Goal: Task Accomplishment & Management: Use online tool/utility

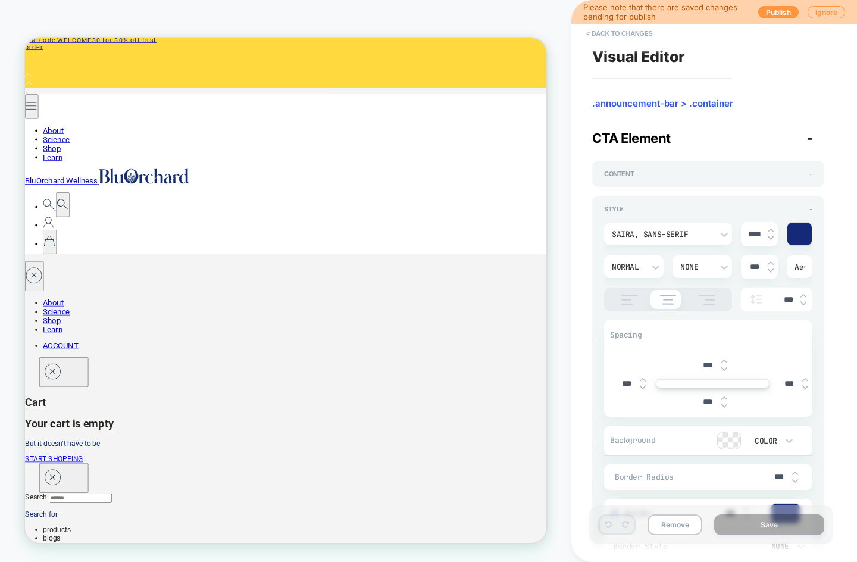
scroll to position [26, 0]
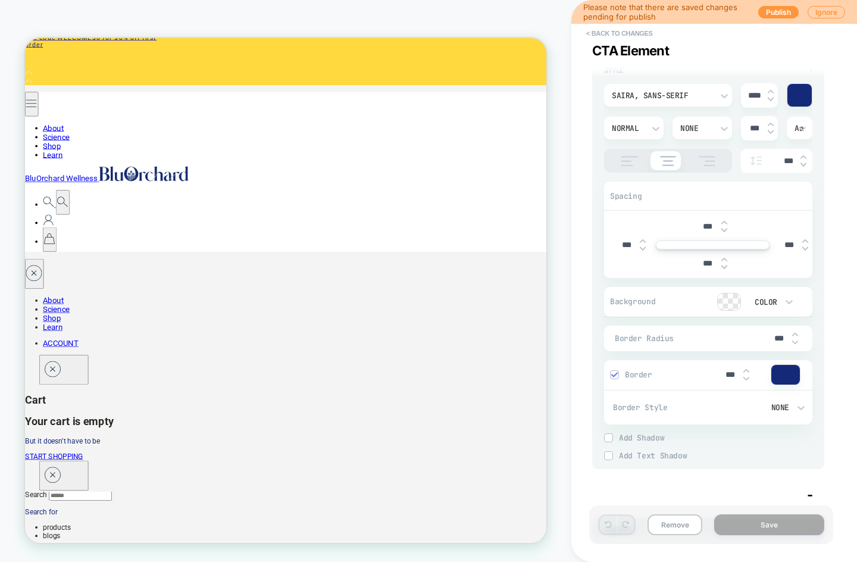
scroll to position [0, 0]
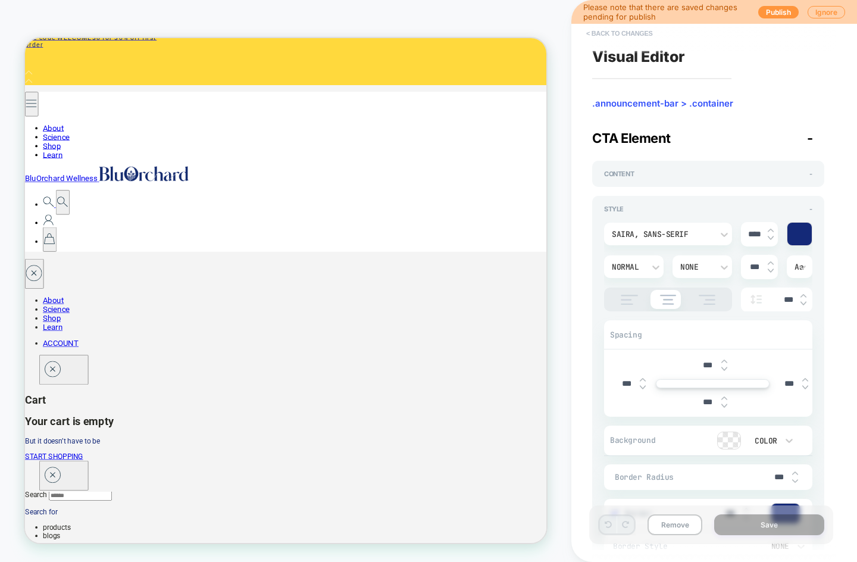
click at [610, 33] on button "< Back to changes" at bounding box center [620, 33] width 79 height 19
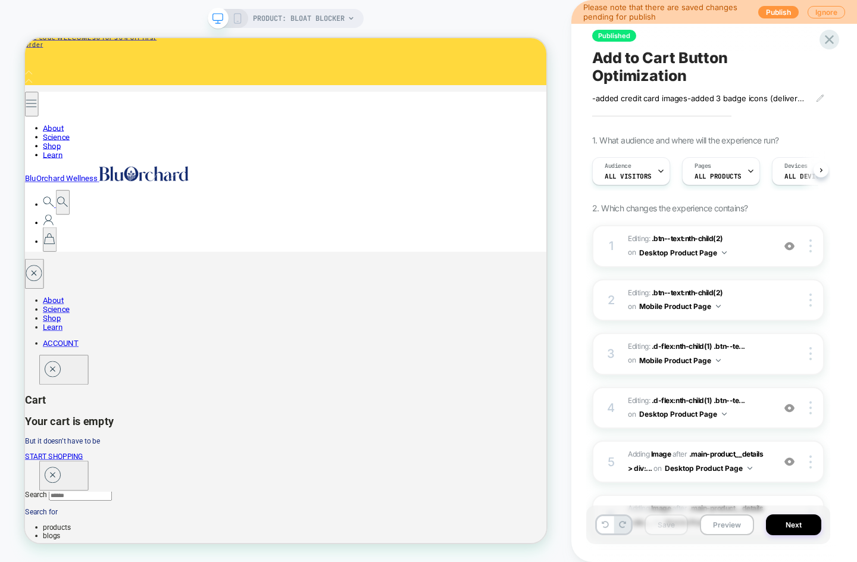
scroll to position [0, 1]
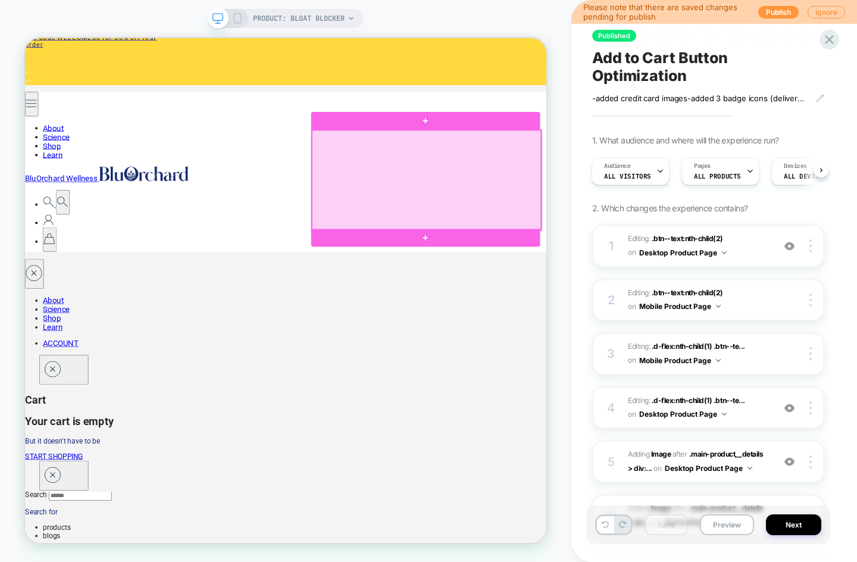
click at [519, 225] on div at bounding box center [561, 227] width 306 height 133
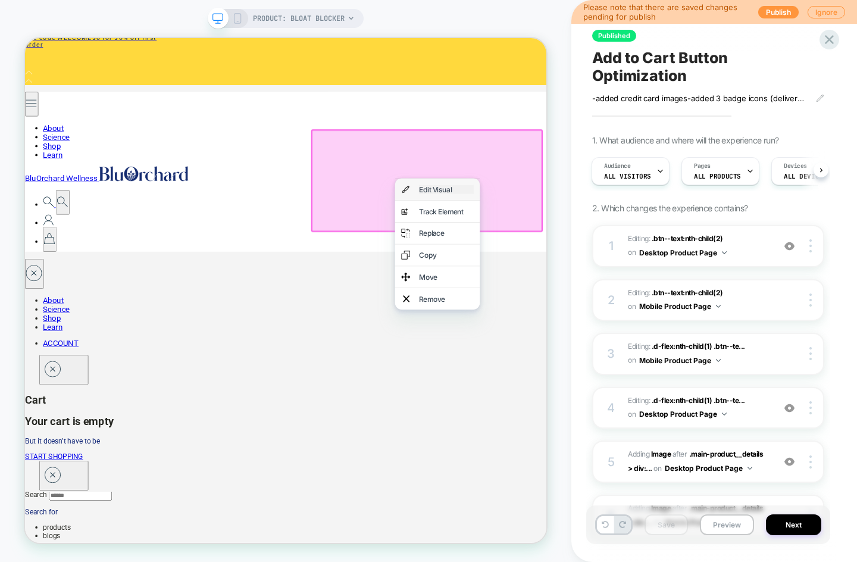
click at [578, 242] on div "Edit Visual" at bounding box center [587, 240] width 73 height 12
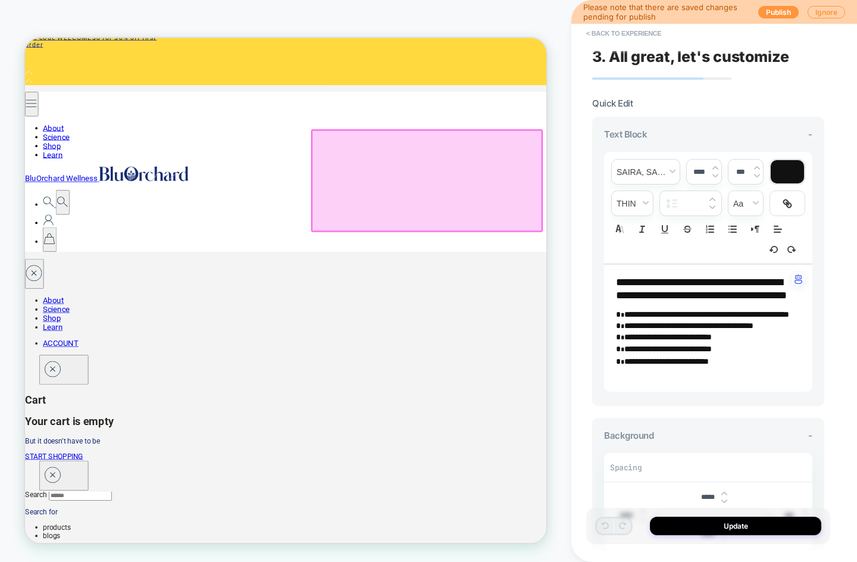
scroll to position [0, 0]
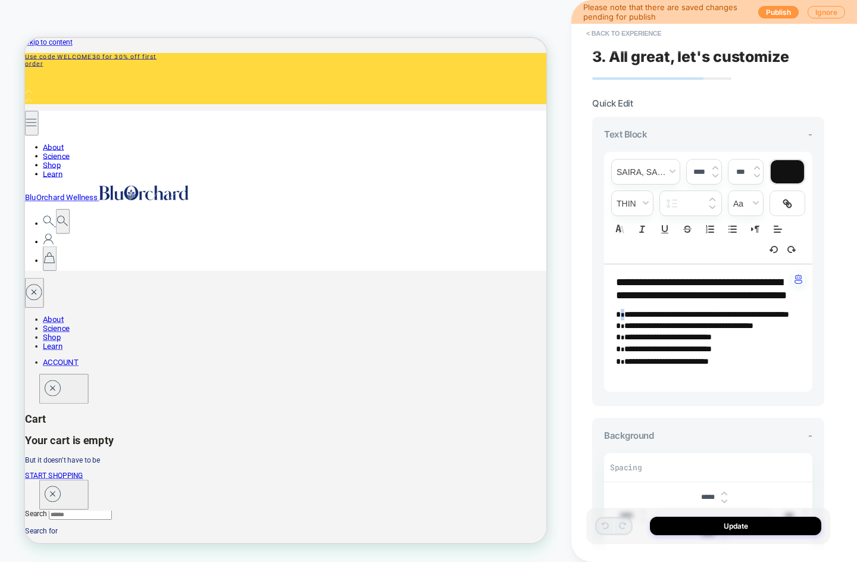
click at [621, 318] on span "*" at bounding box center [623, 314] width 4 height 7
type input "****"
click at [621, 332] on p "**********" at bounding box center [704, 325] width 176 height 11
click at [621, 344] on p "**********" at bounding box center [704, 338] width 176 height 12
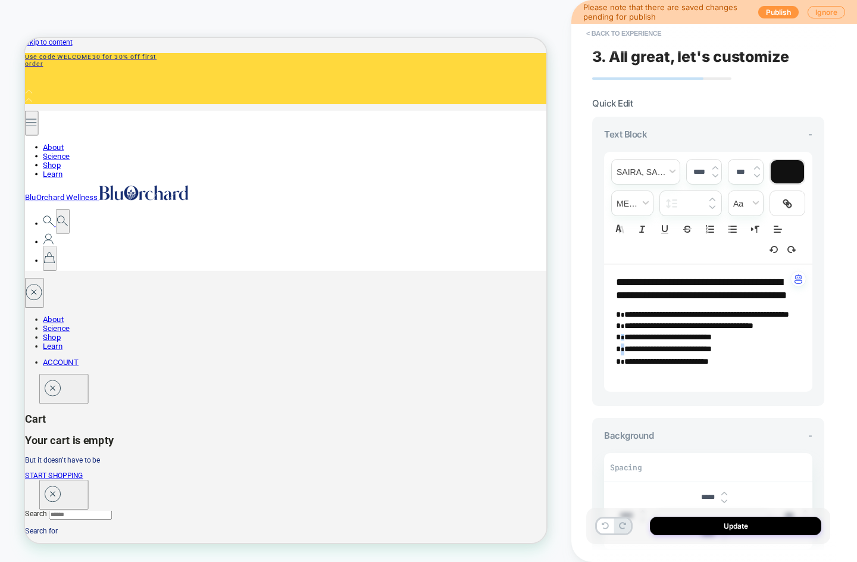
click at [619, 355] on p "**********" at bounding box center [704, 350] width 176 height 12
click at [619, 368] on p "**********" at bounding box center [704, 361] width 176 height 13
type input "****"
click at [709, 366] on span "**********" at bounding box center [667, 361] width 85 height 8
type input "****"
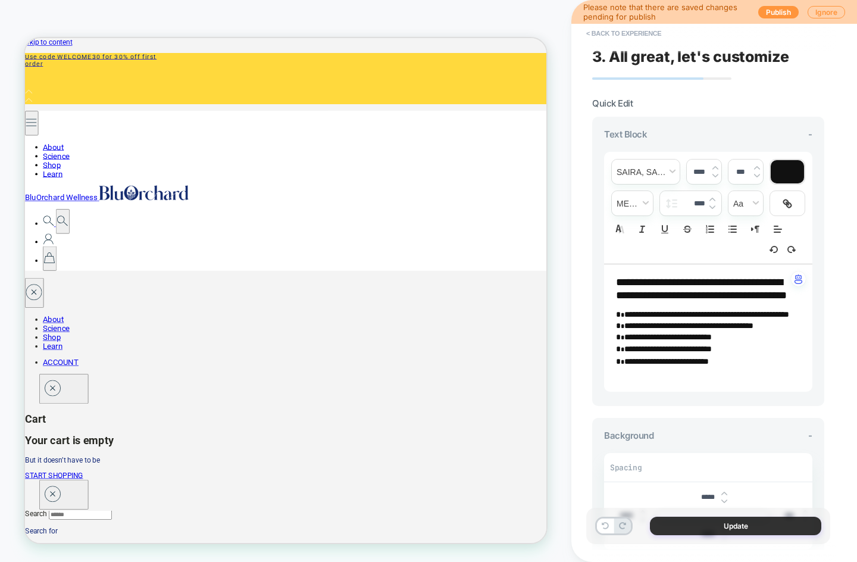
click at [761, 526] on button "Update" at bounding box center [735, 526] width 171 height 18
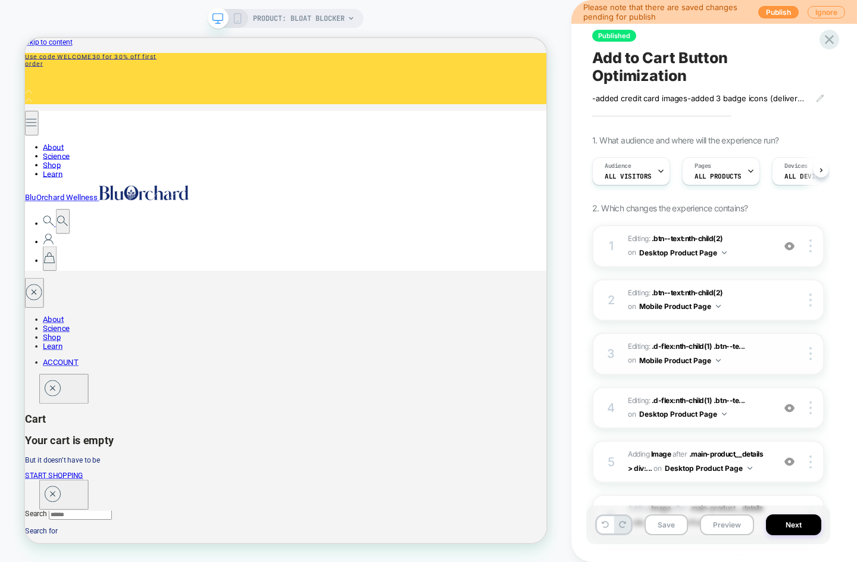
scroll to position [0, 1]
click at [237, 16] on icon at bounding box center [237, 18] width 11 height 11
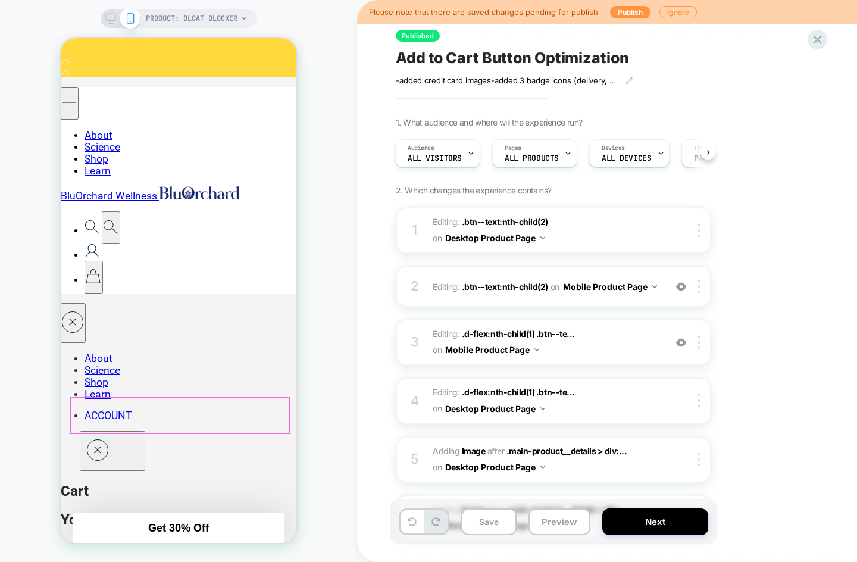
scroll to position [202, 0]
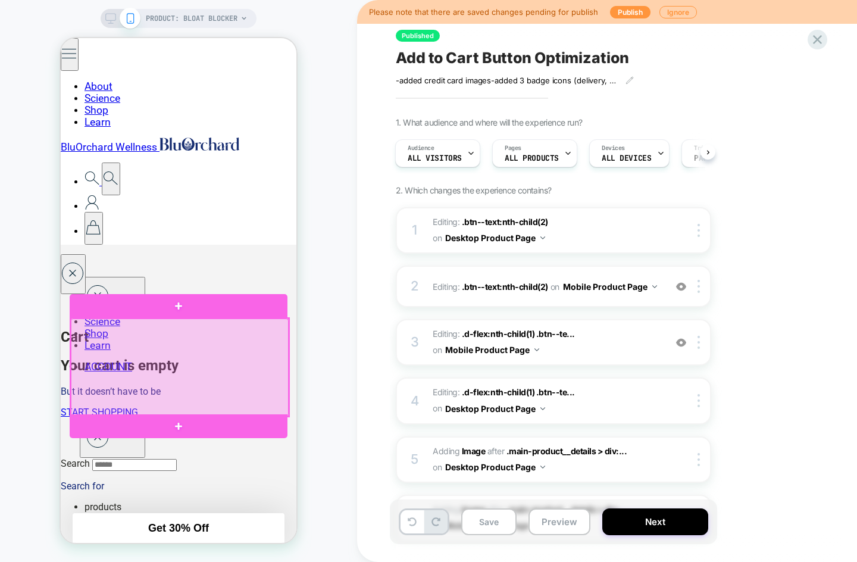
click at [176, 338] on div at bounding box center [180, 368] width 218 height 98
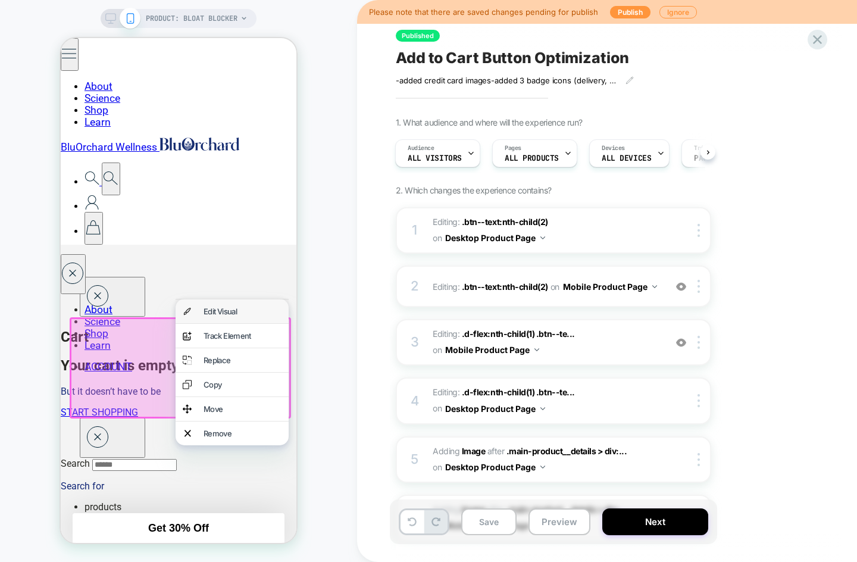
click at [227, 304] on div "Edit Visual" at bounding box center [232, 311] width 113 height 24
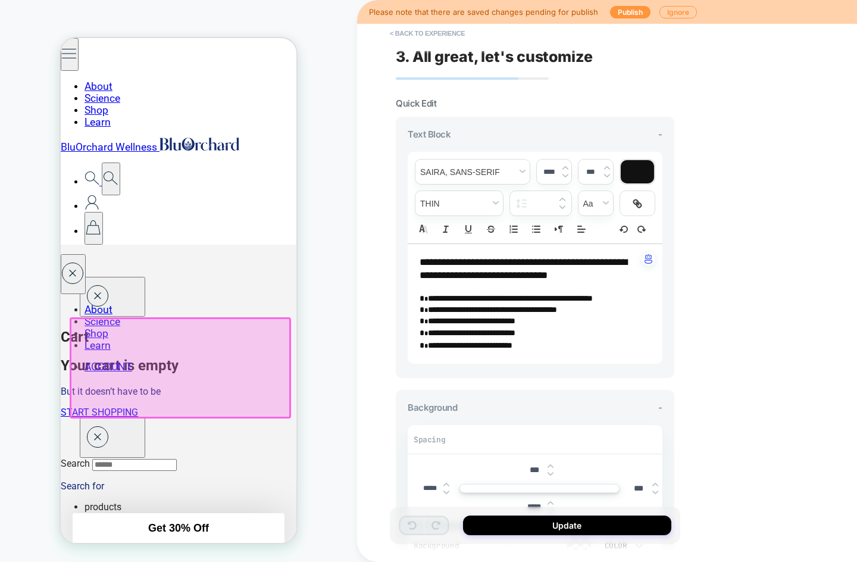
scroll to position [240, 0]
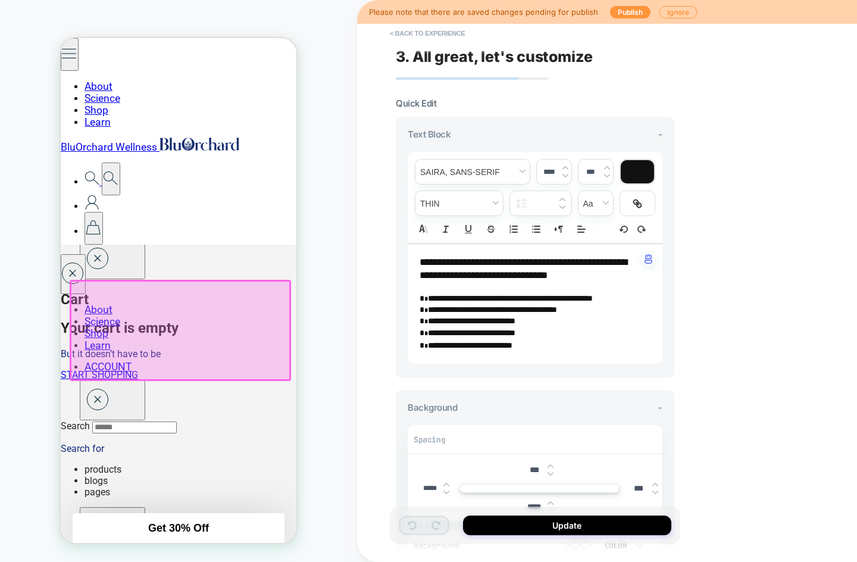
click at [425, 301] on span "*" at bounding box center [427, 298] width 4 height 7
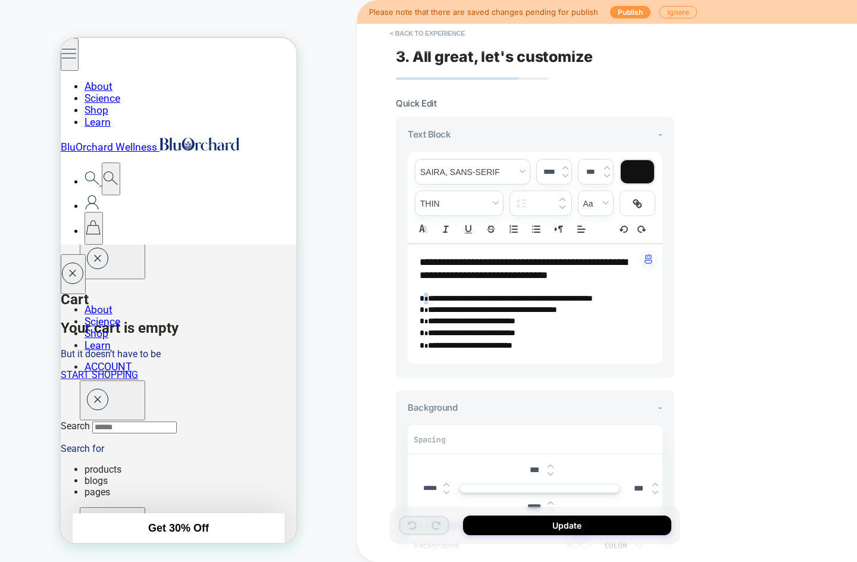
click at [423, 299] on p "**********" at bounding box center [531, 298] width 222 height 11
type input "****"
click at [424, 312] on p "**********" at bounding box center [531, 309] width 222 height 11
click at [424, 326] on p "**********" at bounding box center [531, 322] width 222 height 12
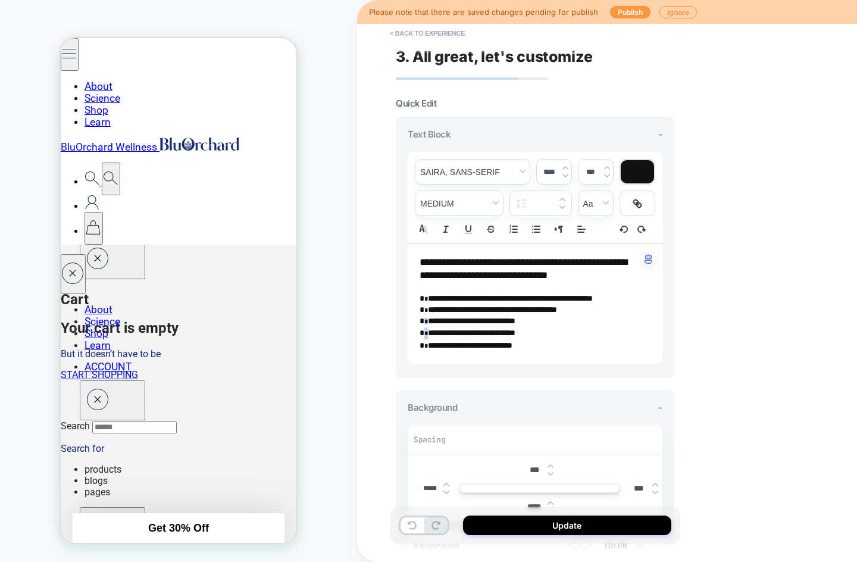
drag, startPoint x: 428, startPoint y: 338, endPoint x: 421, endPoint y: 338, distance: 6.5
click at [421, 338] on p "**********" at bounding box center [531, 333] width 222 height 12
click at [423, 349] on p "**********" at bounding box center [531, 345] width 222 height 13
type input "****"
click at [580, 526] on button "Update" at bounding box center [567, 526] width 208 height 20
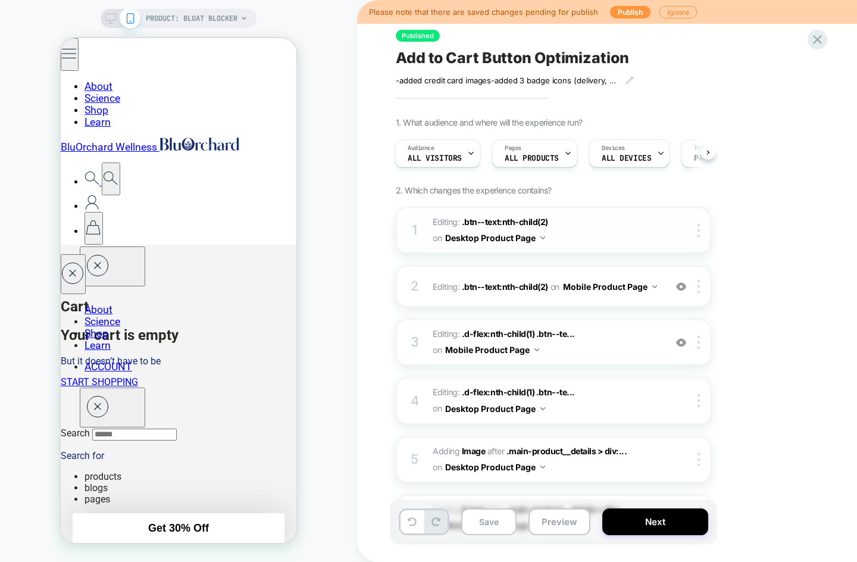
scroll to position [193, 0]
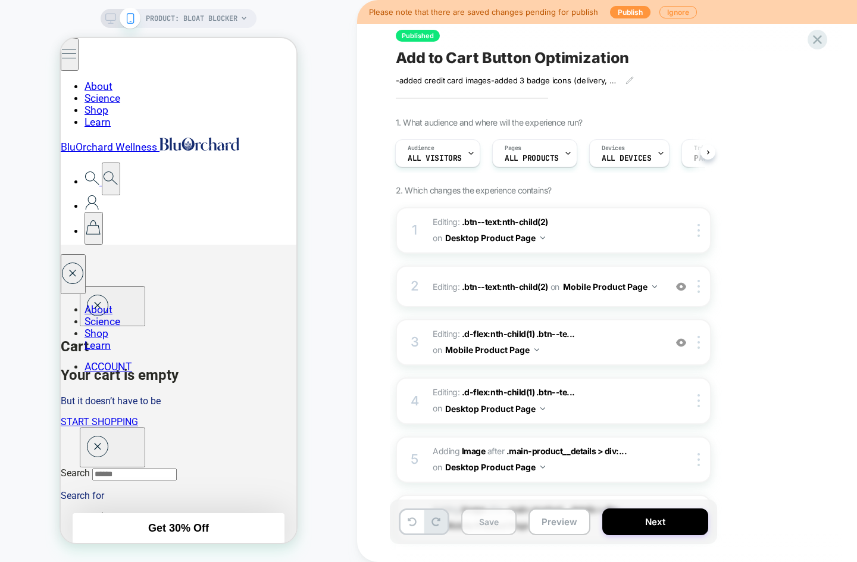
click at [497, 530] on button "Save" at bounding box center [488, 521] width 55 height 27
click at [110, 15] on icon at bounding box center [110, 18] width 11 height 11
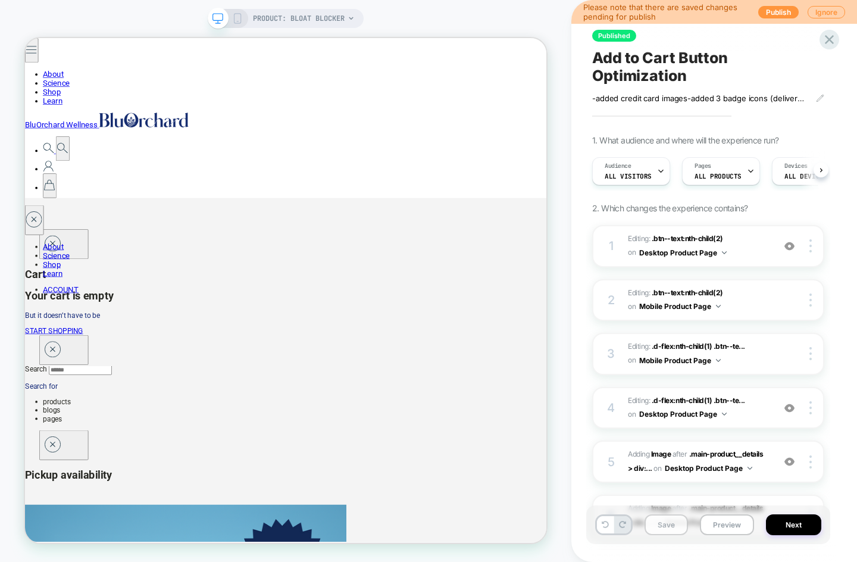
scroll to position [0, 1]
click at [667, 528] on button "Save" at bounding box center [666, 524] width 43 height 21
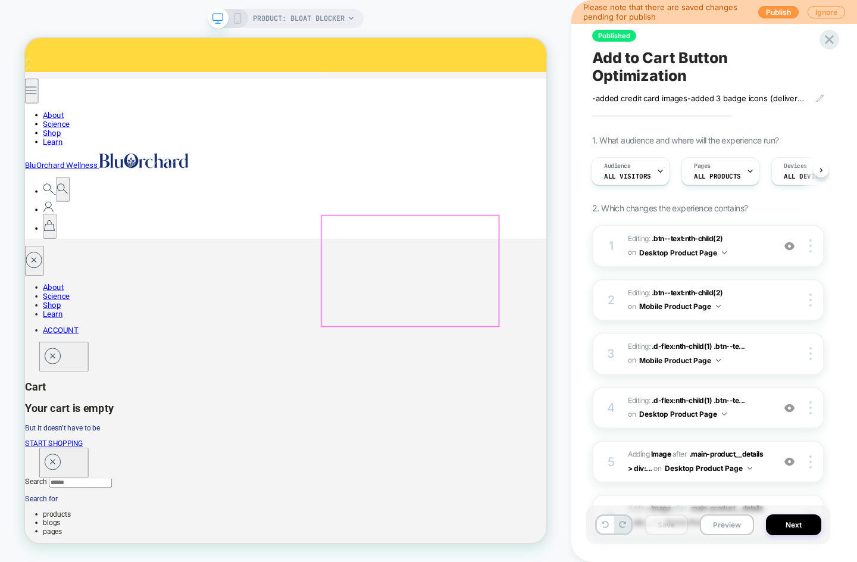
scroll to position [0, 0]
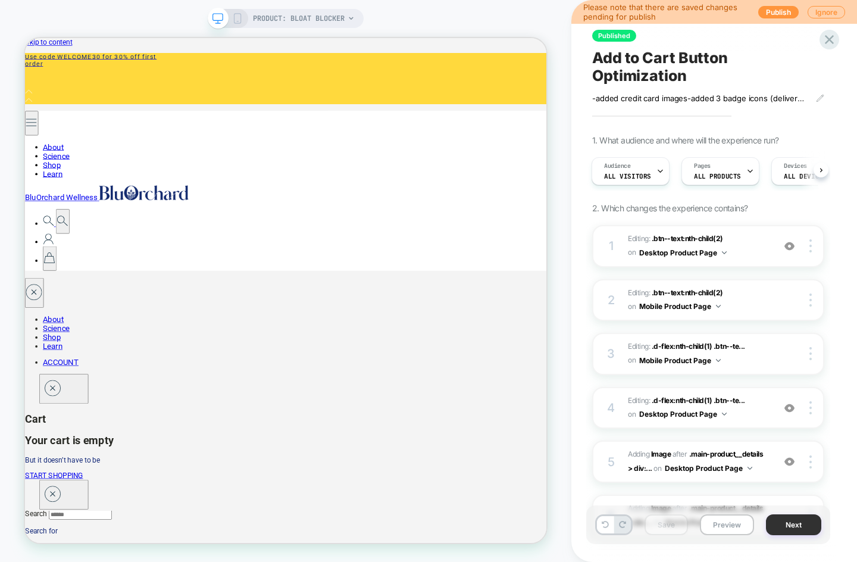
click at [797, 526] on button "Next" at bounding box center [793, 524] width 55 height 21
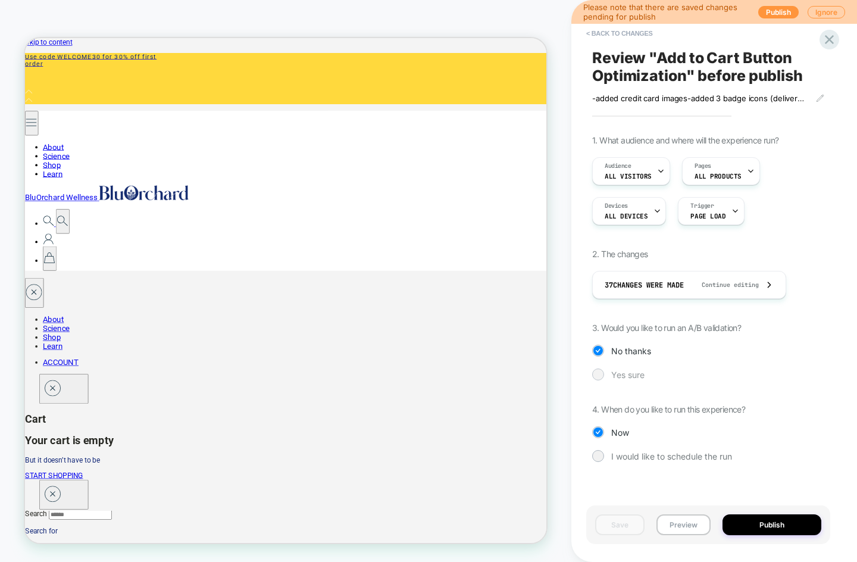
click at [598, 379] on div at bounding box center [598, 375] width 12 height 12
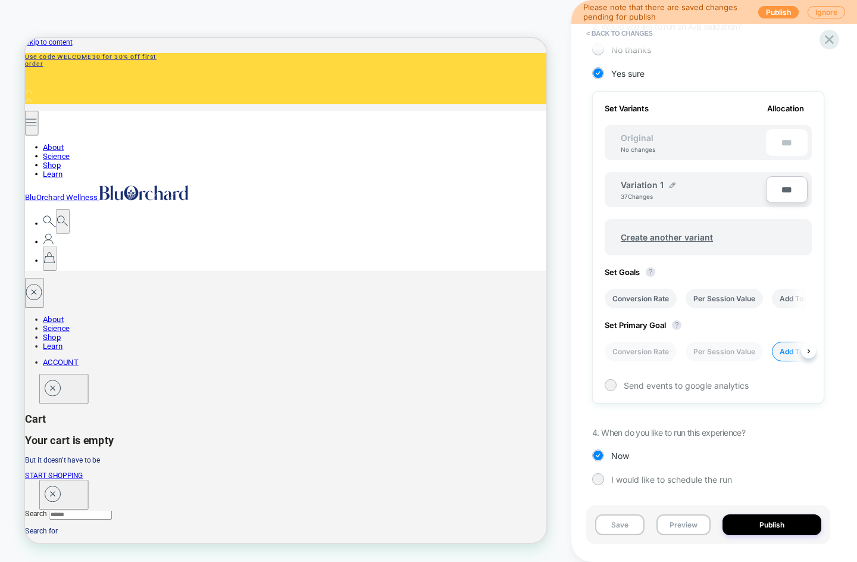
scroll to position [0, 1]
click at [783, 188] on input "***" at bounding box center [787, 189] width 42 height 27
type input "***"
type input "**"
type input "***"
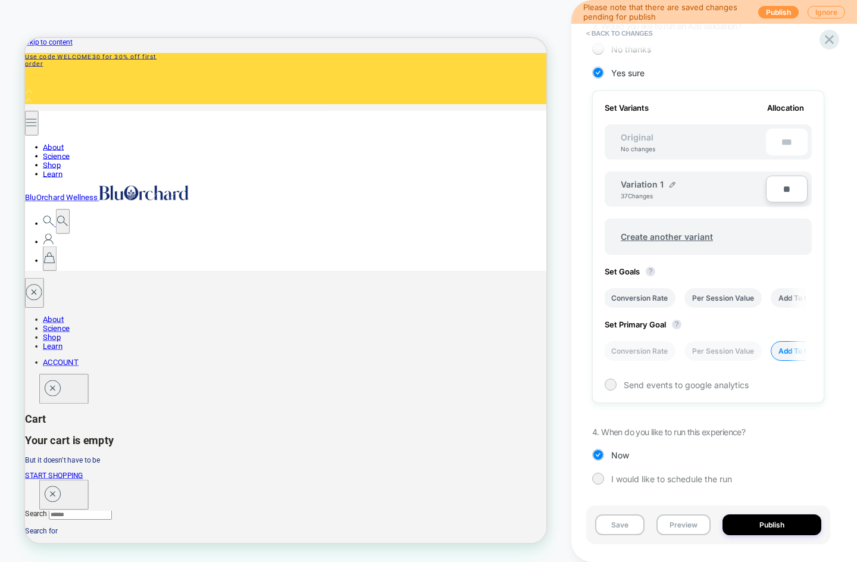
type input "***"
type input "**"
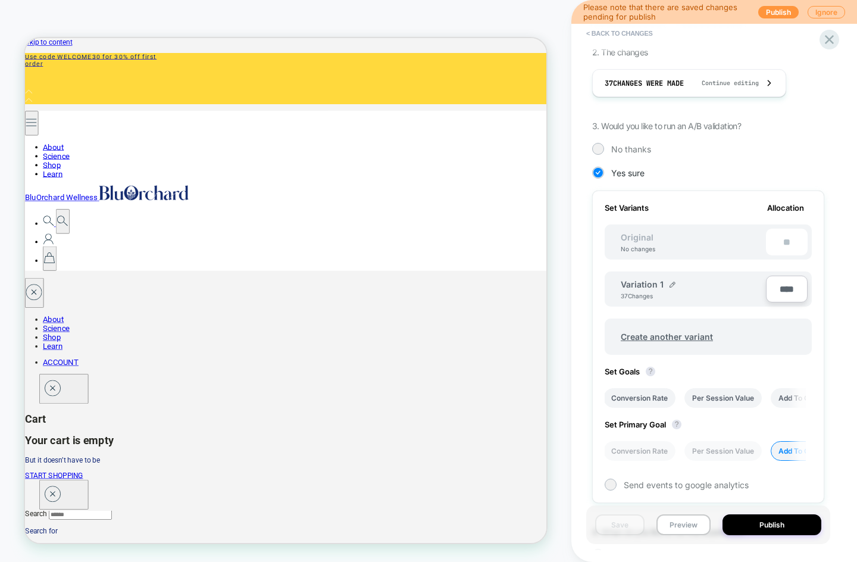
scroll to position [204, 0]
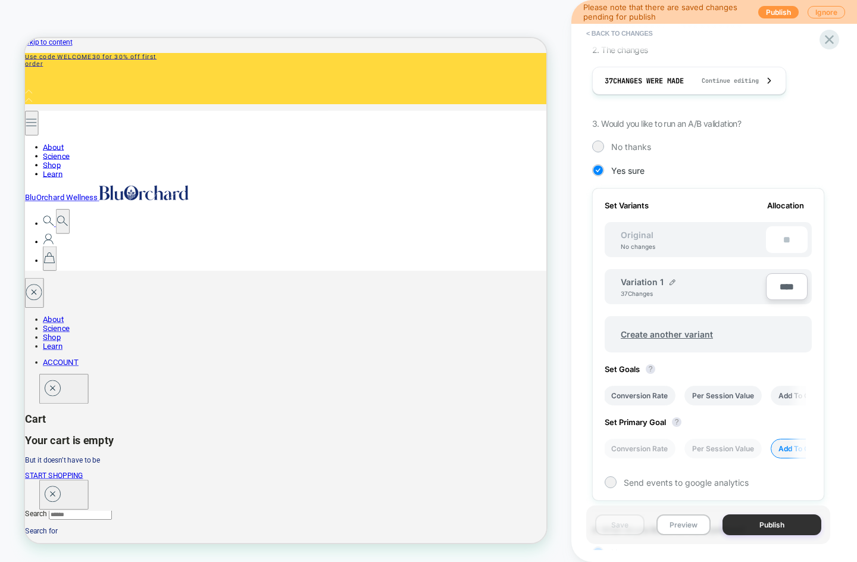
type input "****"
click at [776, 525] on button "Publish" at bounding box center [772, 524] width 99 height 21
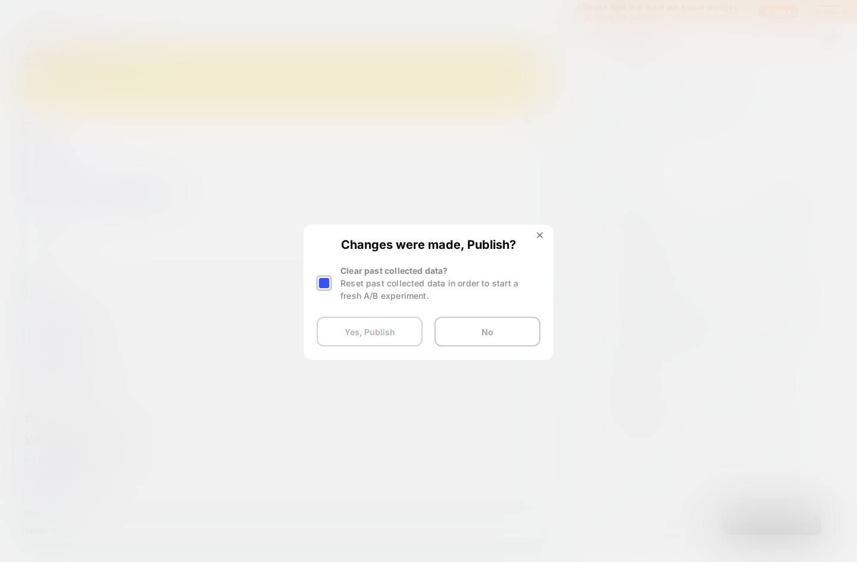
click at [387, 344] on button "Yes, Publish" at bounding box center [370, 332] width 106 height 30
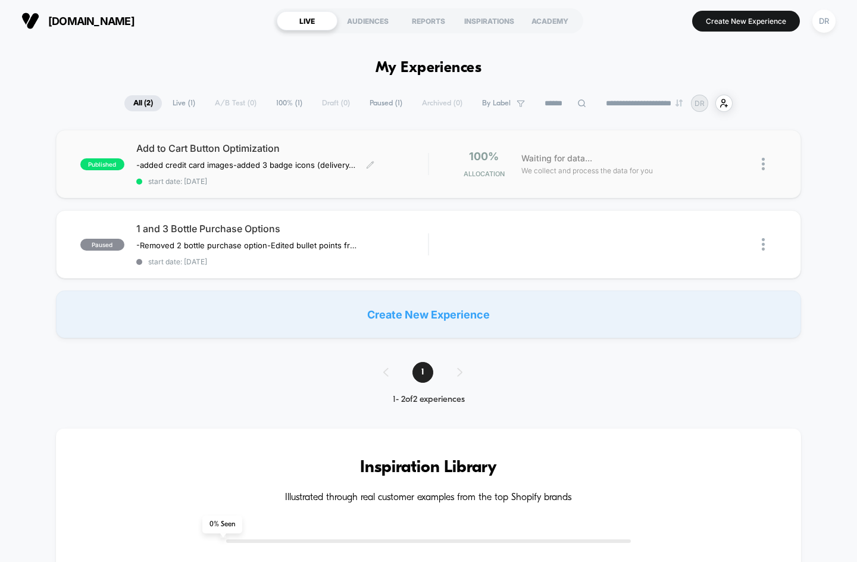
click at [154, 146] on span "Add to Cart Button Optimization" at bounding box center [282, 148] width 292 height 12
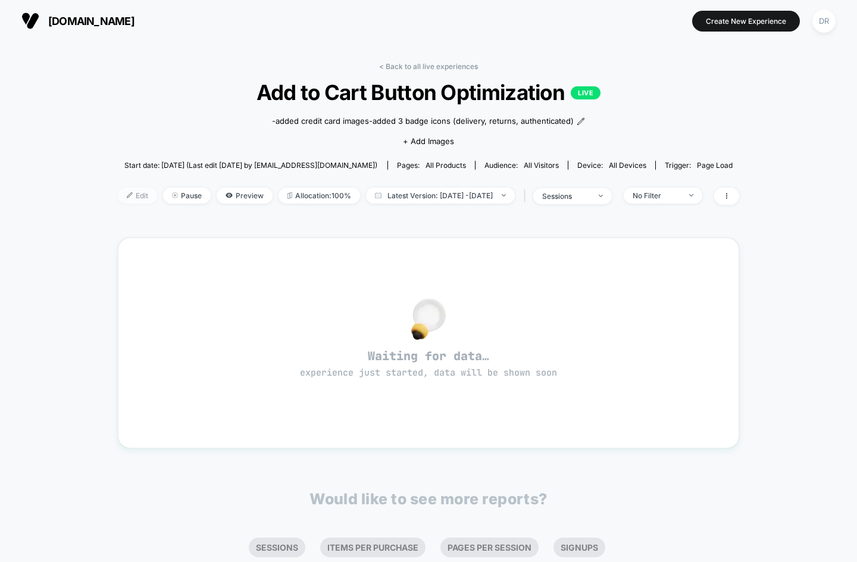
click at [121, 198] on span "Edit" at bounding box center [137, 196] width 39 height 16
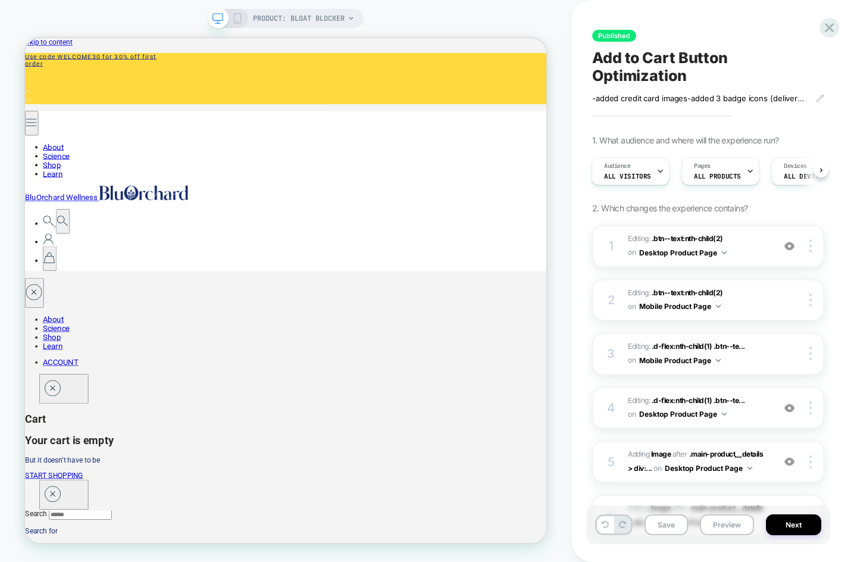
click at [238, 13] on icon at bounding box center [237, 18] width 11 height 11
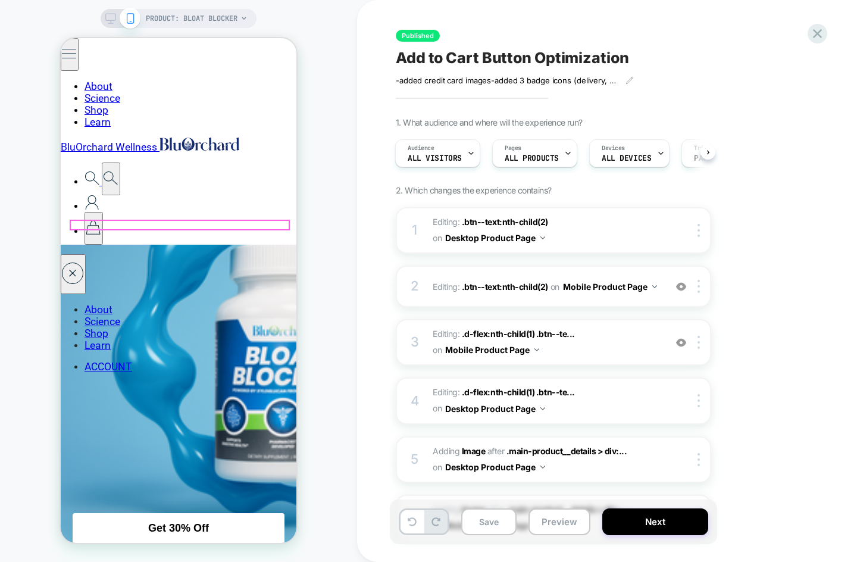
scroll to position [1134, 0]
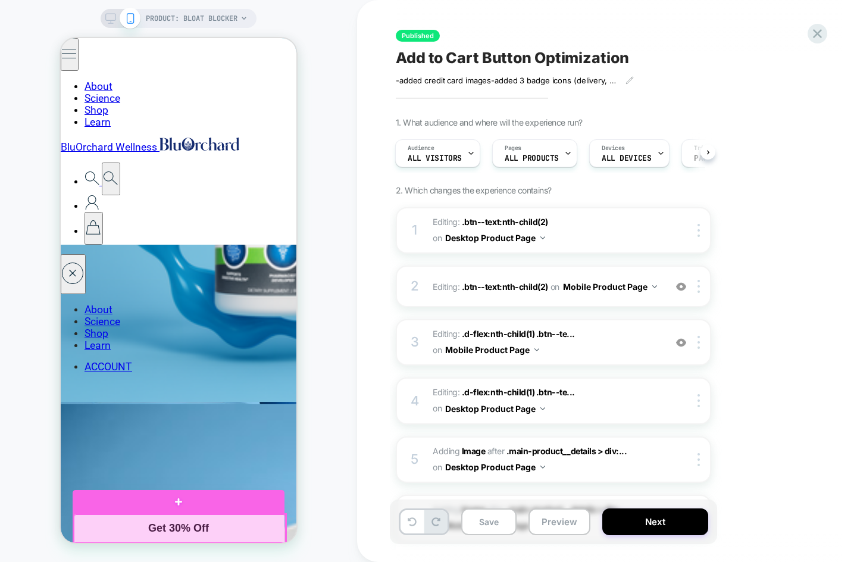
click at [208, 525] on div at bounding box center [180, 529] width 212 height 30
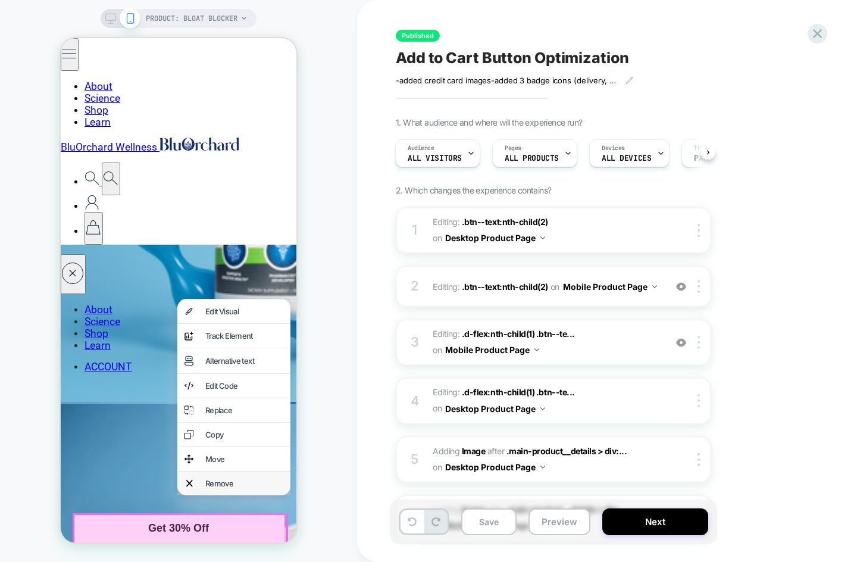
click at [221, 484] on div "Remove" at bounding box center [233, 484] width 113 height 24
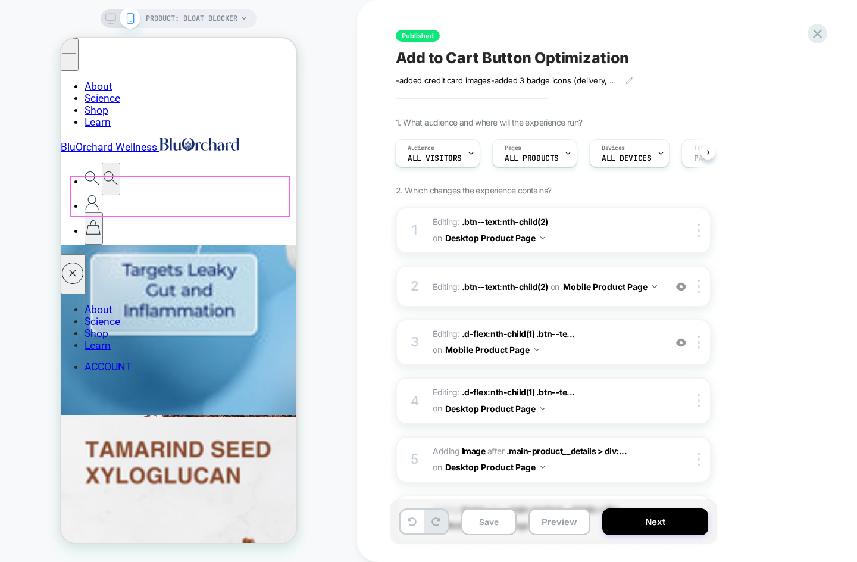
scroll to position [1726, 0]
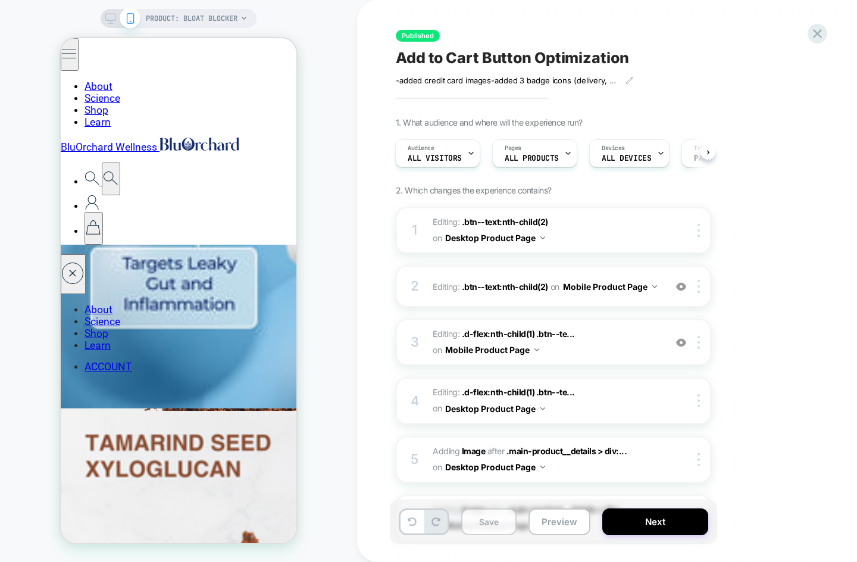
click at [499, 520] on button "Save" at bounding box center [488, 521] width 55 height 27
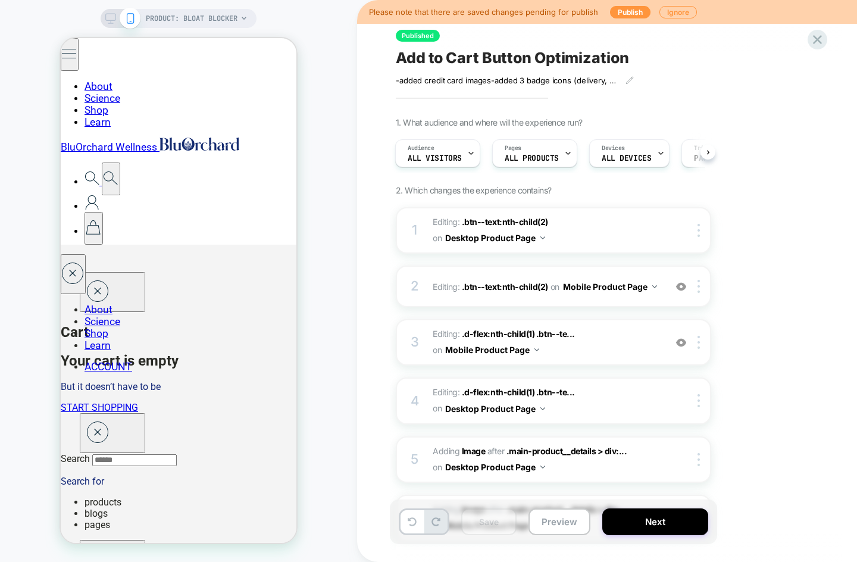
scroll to position [0, 0]
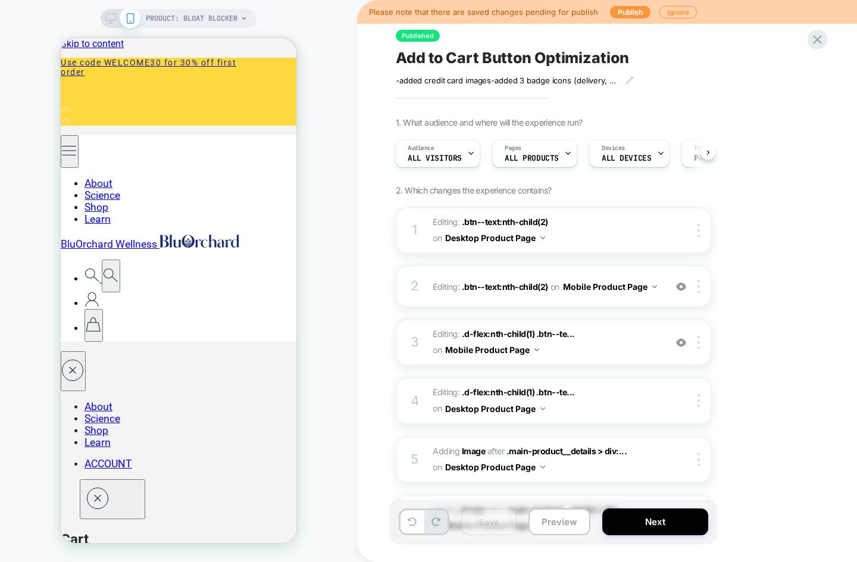
click at [113, 13] on icon at bounding box center [110, 18] width 11 height 11
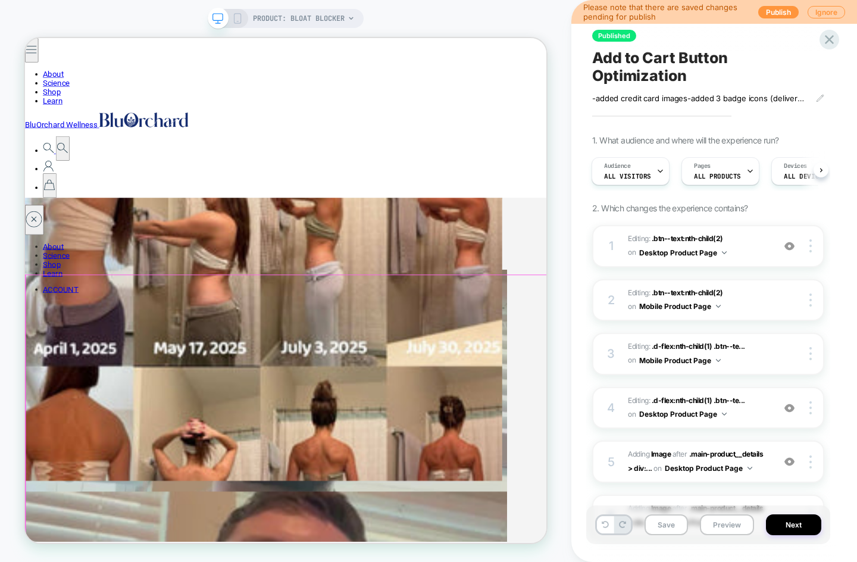
scroll to position [3517, 0]
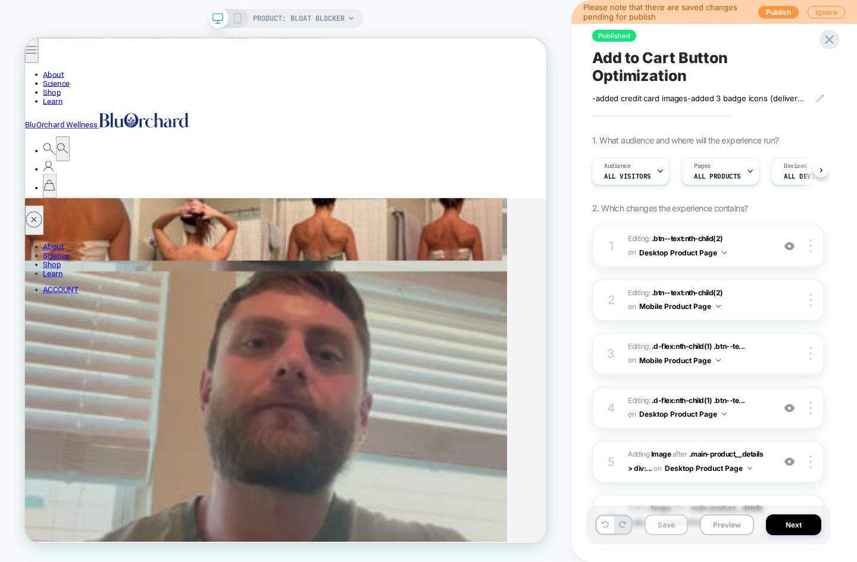
click at [675, 526] on button "Save" at bounding box center [666, 524] width 43 height 21
click at [798, 522] on button "Next" at bounding box center [793, 524] width 55 height 21
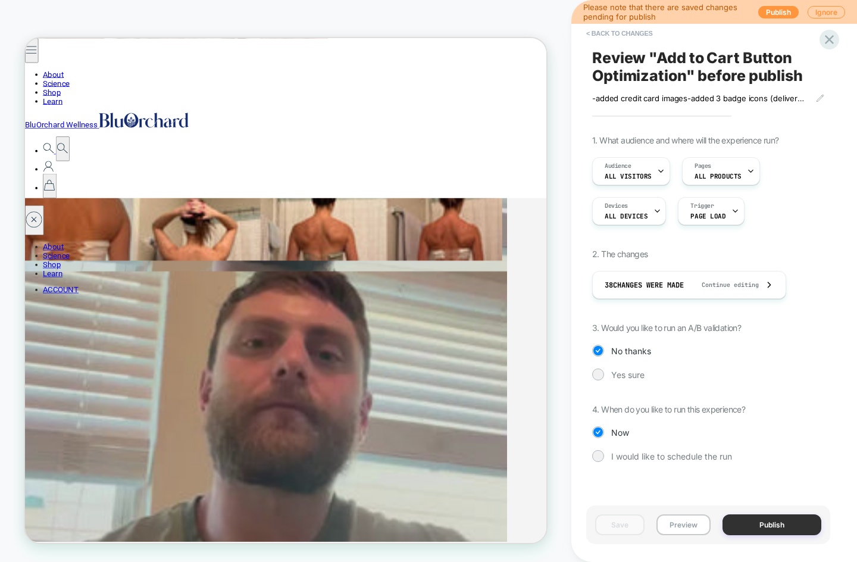
click at [770, 523] on button "Publish" at bounding box center [772, 524] width 99 height 21
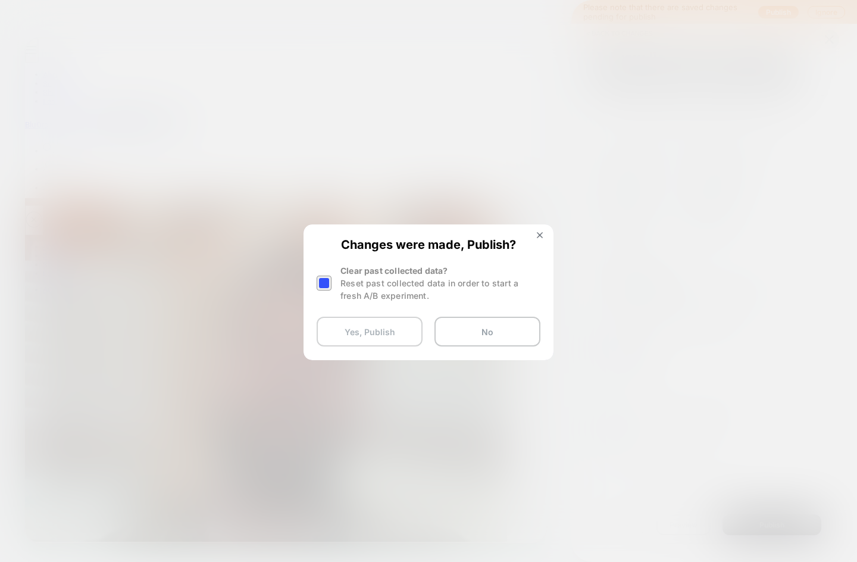
click at [377, 334] on button "Yes, Publish" at bounding box center [370, 332] width 106 height 30
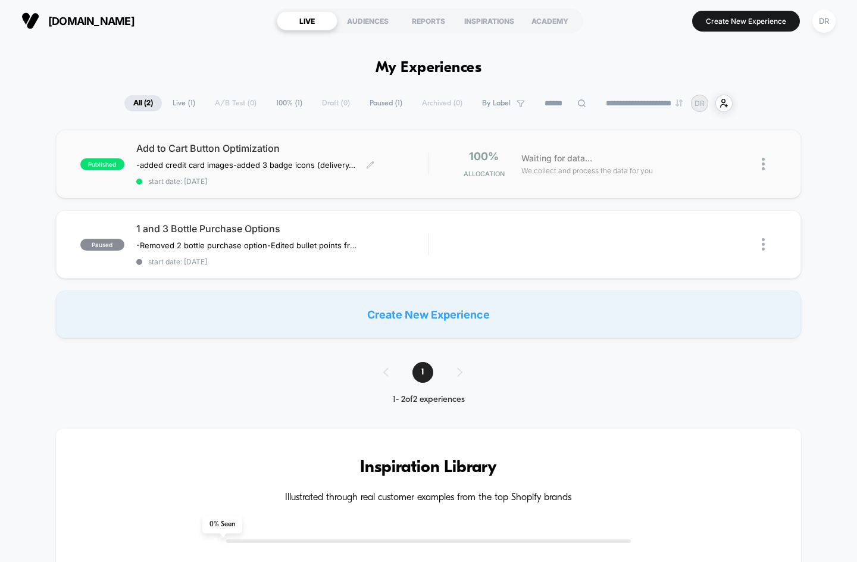
click at [157, 146] on span "Add to Cart Button Optimization" at bounding box center [282, 148] width 292 height 12
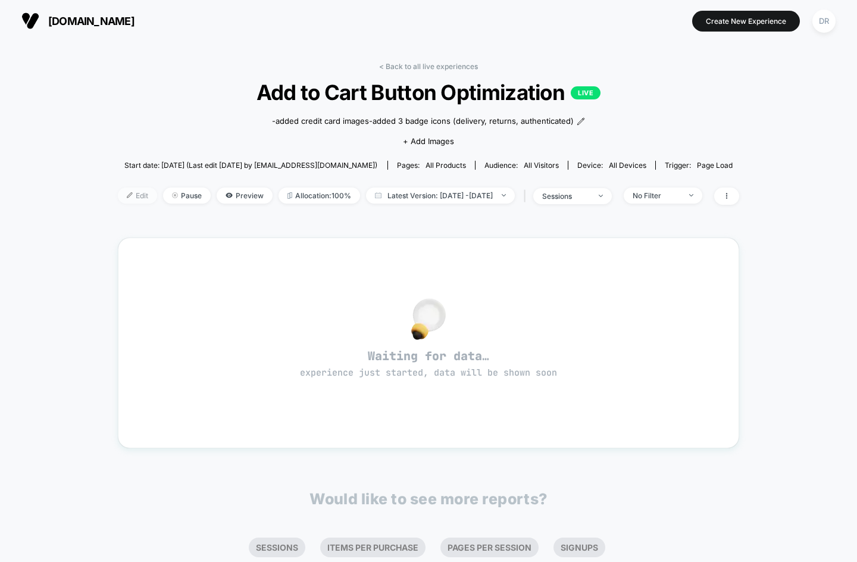
click at [123, 197] on span "Edit" at bounding box center [137, 196] width 39 height 16
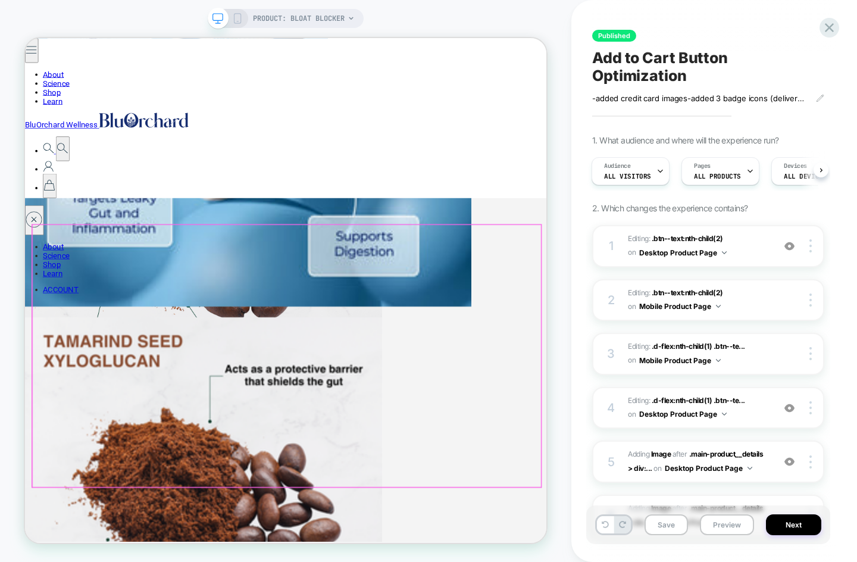
scroll to position [1015, 0]
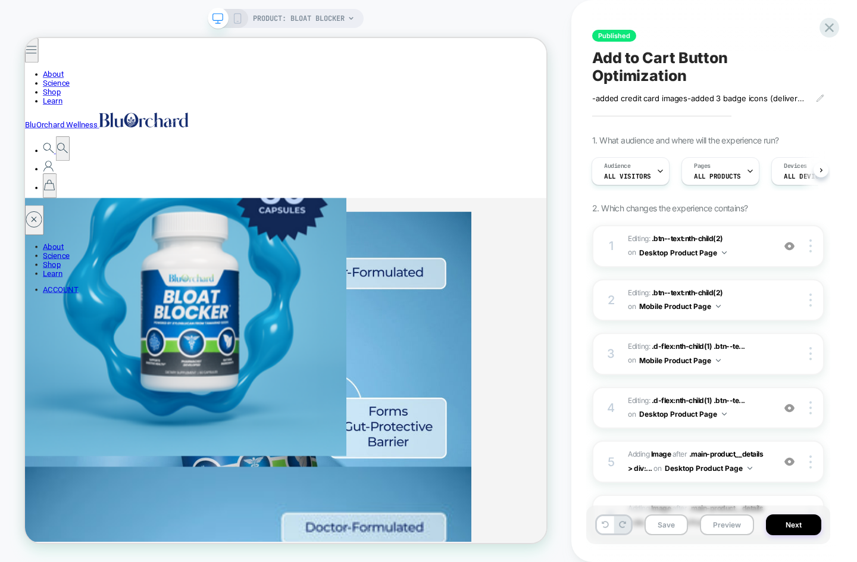
click at [239, 21] on icon at bounding box center [237, 18] width 11 height 11
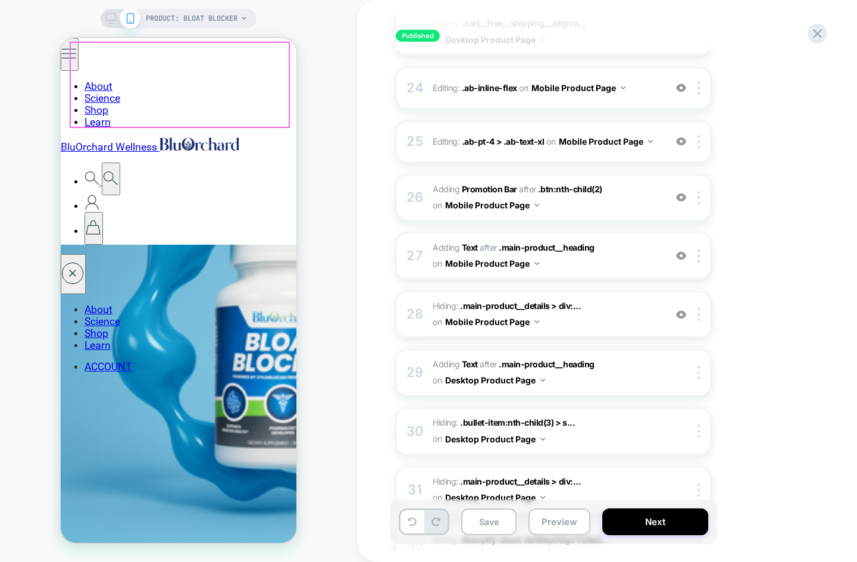
scroll to position [983, 0]
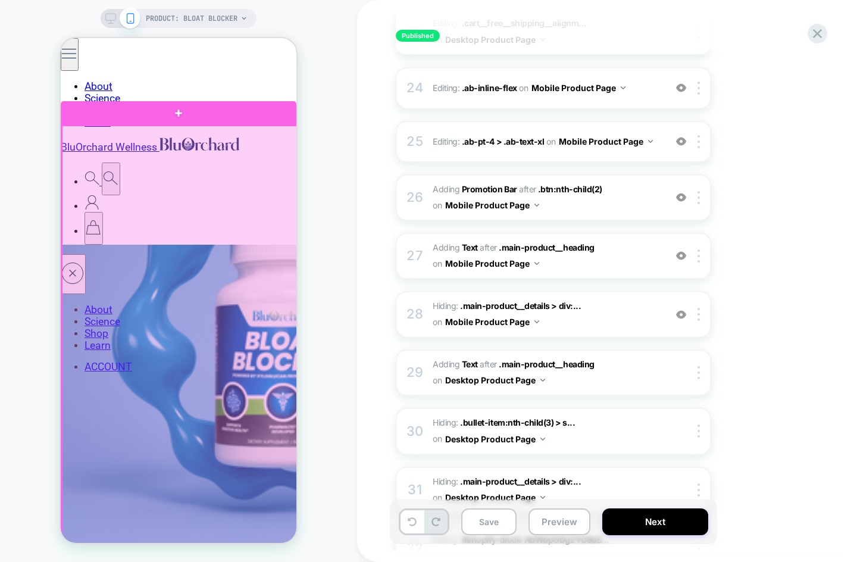
click at [80, 146] on div at bounding box center [180, 548] width 236 height 844
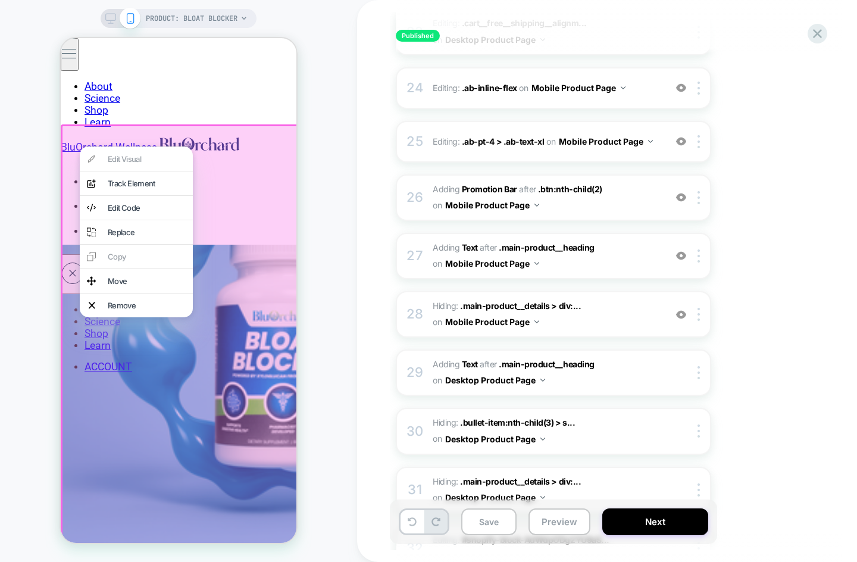
click at [132, 207] on div "Edit Code" at bounding box center [147, 208] width 78 height 10
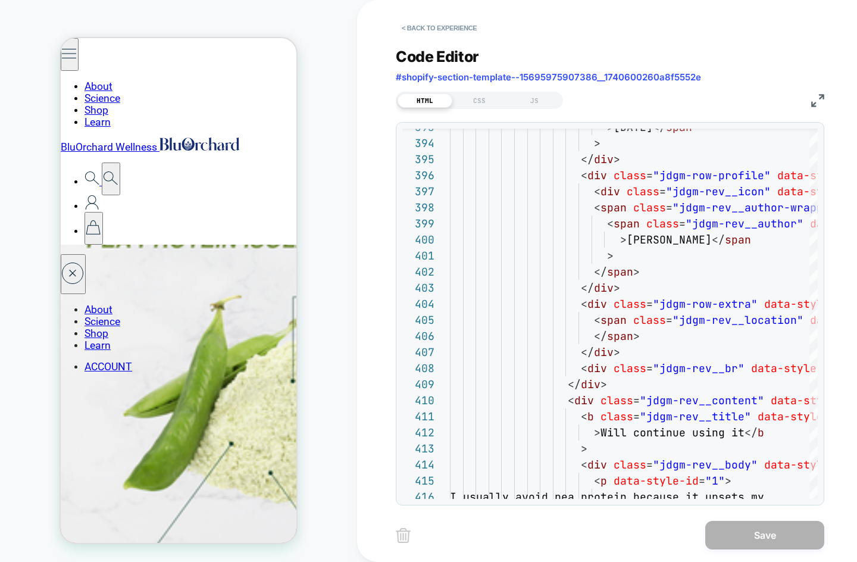
scroll to position [2447, 0]
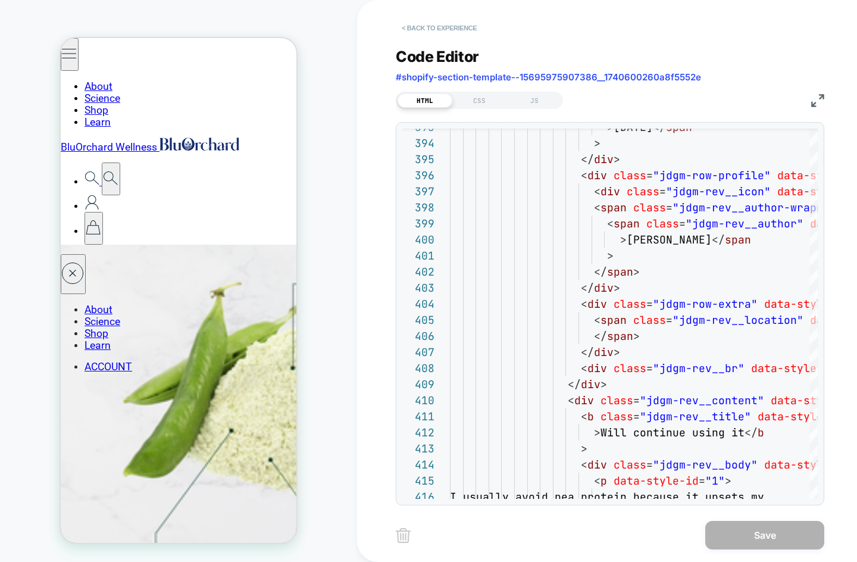
click at [421, 29] on button "< Back to experience" at bounding box center [439, 27] width 87 height 19
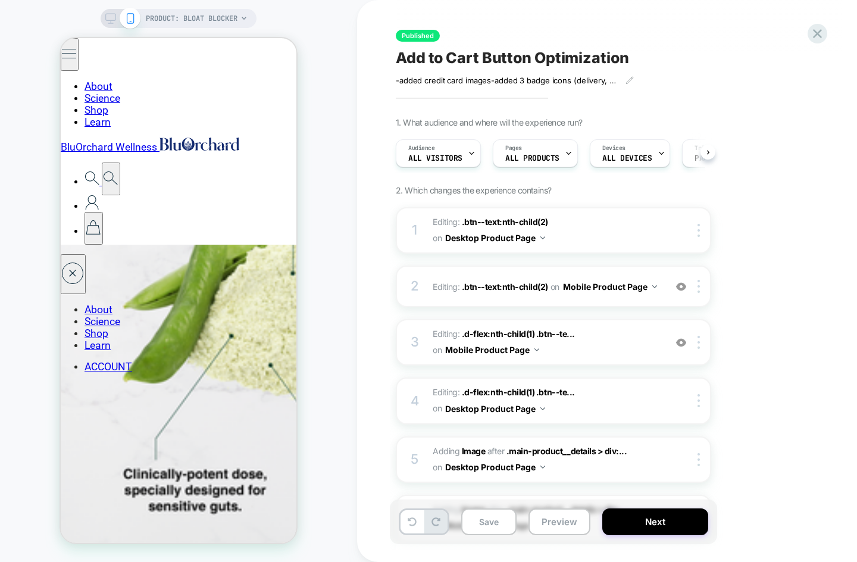
scroll to position [0, 1]
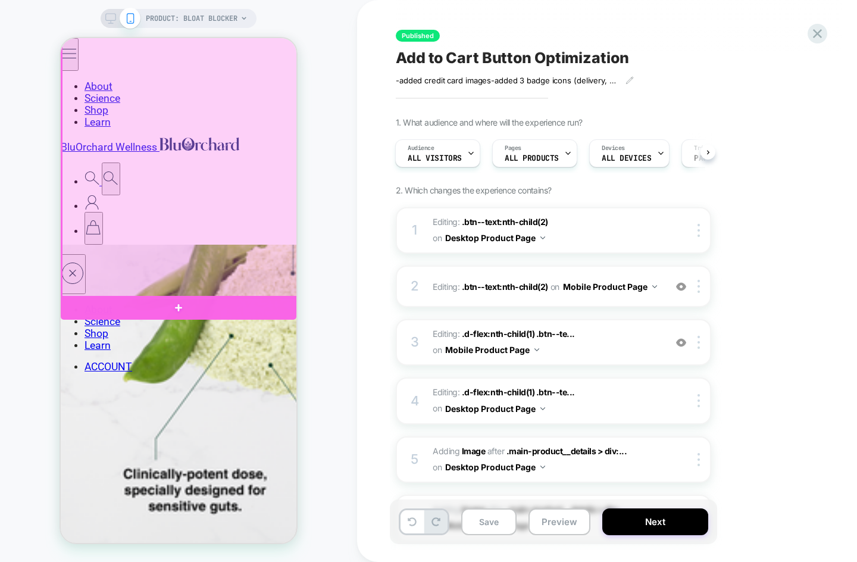
click at [261, 280] on div at bounding box center [180, 159] width 236 height 278
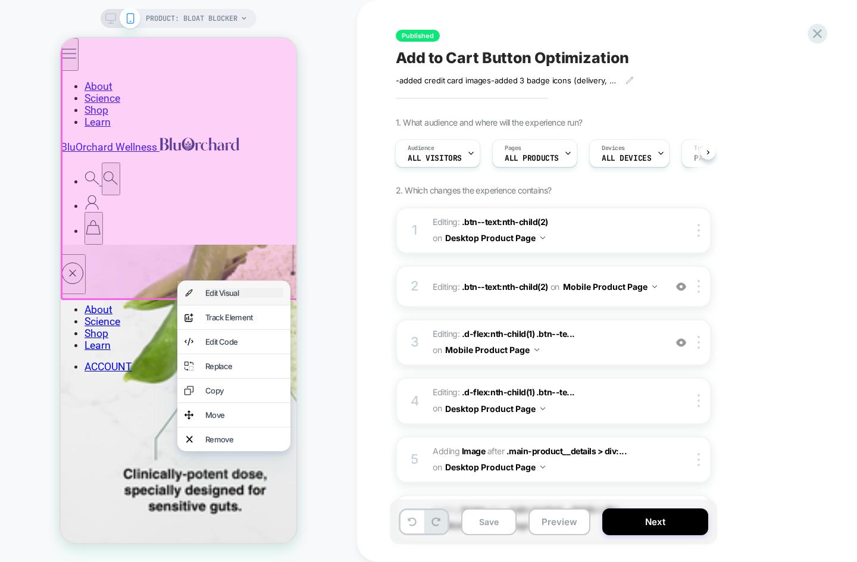
click at [229, 293] on div "Edit Visual" at bounding box center [244, 293] width 78 height 10
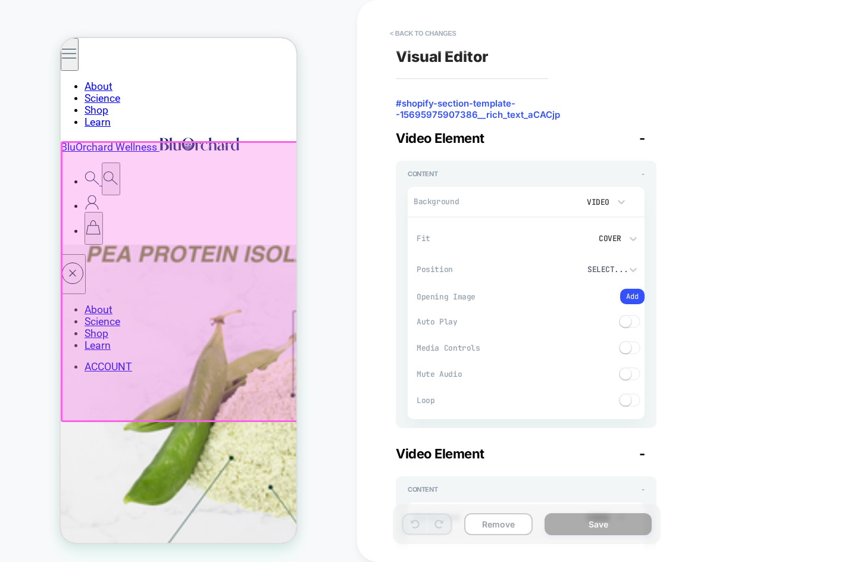
scroll to position [2408, 0]
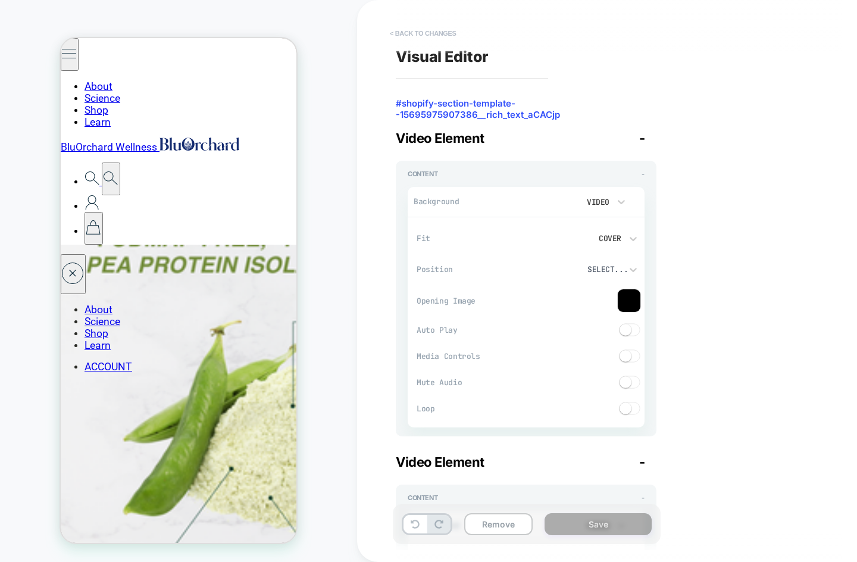
click at [415, 33] on button "< Back to changes" at bounding box center [423, 33] width 79 height 19
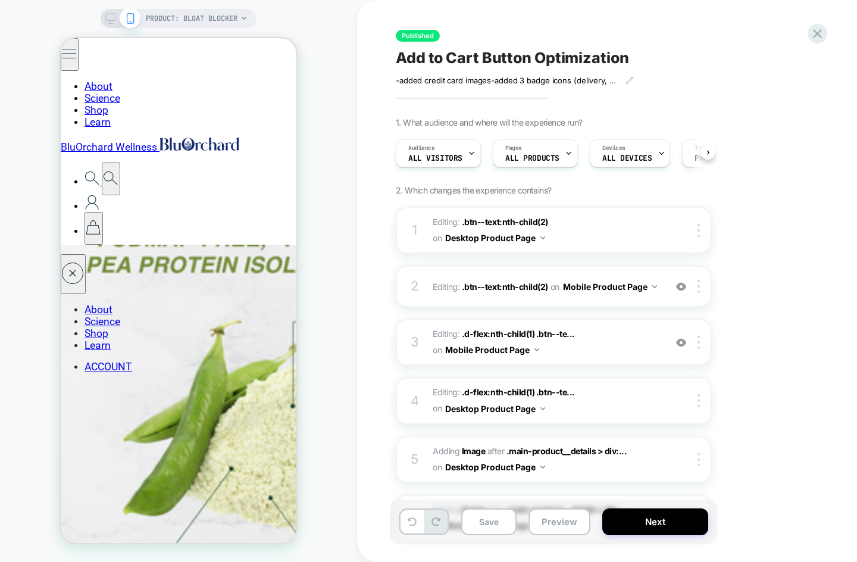
scroll to position [0, 1]
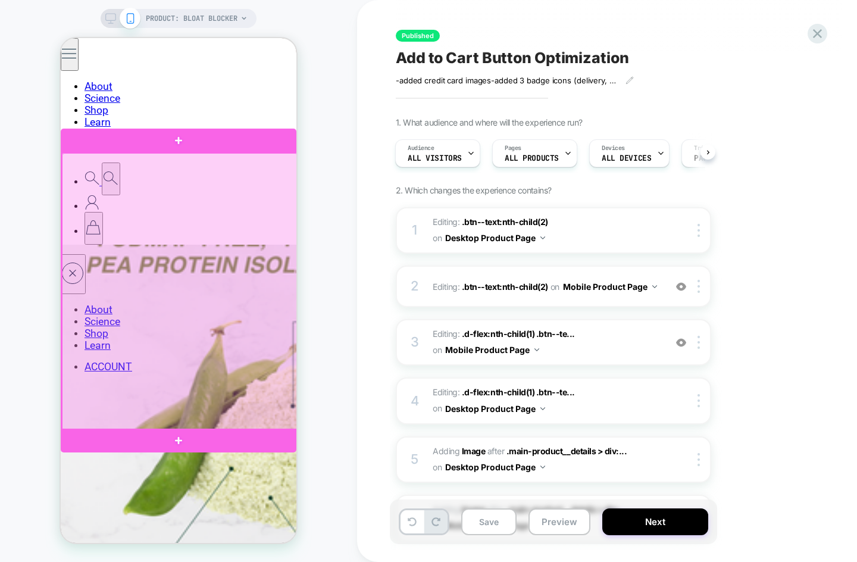
click at [242, 169] on div at bounding box center [180, 292] width 236 height 278
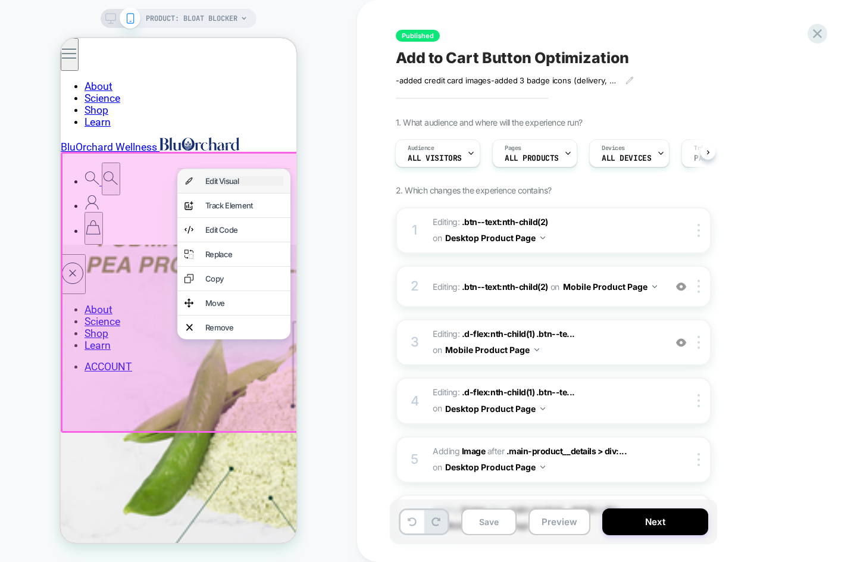
click at [236, 180] on div "Edit Visual" at bounding box center [244, 181] width 78 height 10
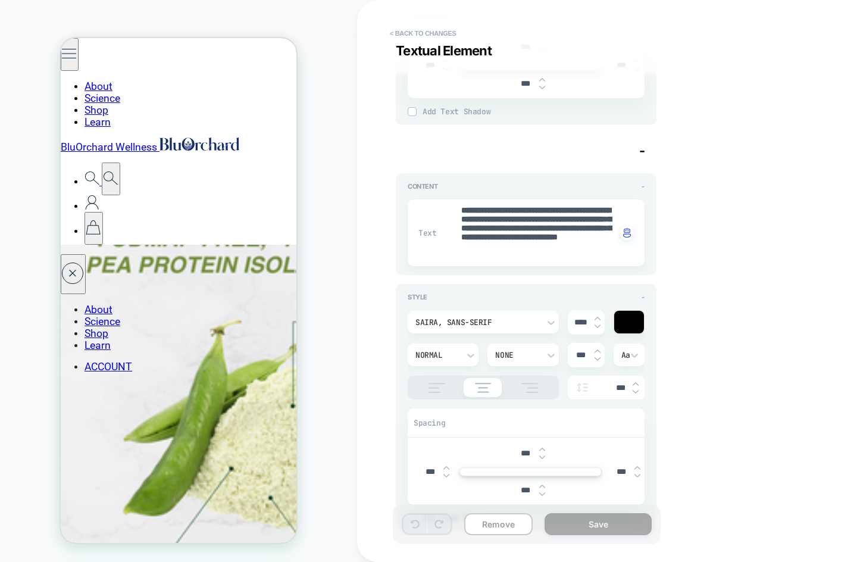
type textarea "*"
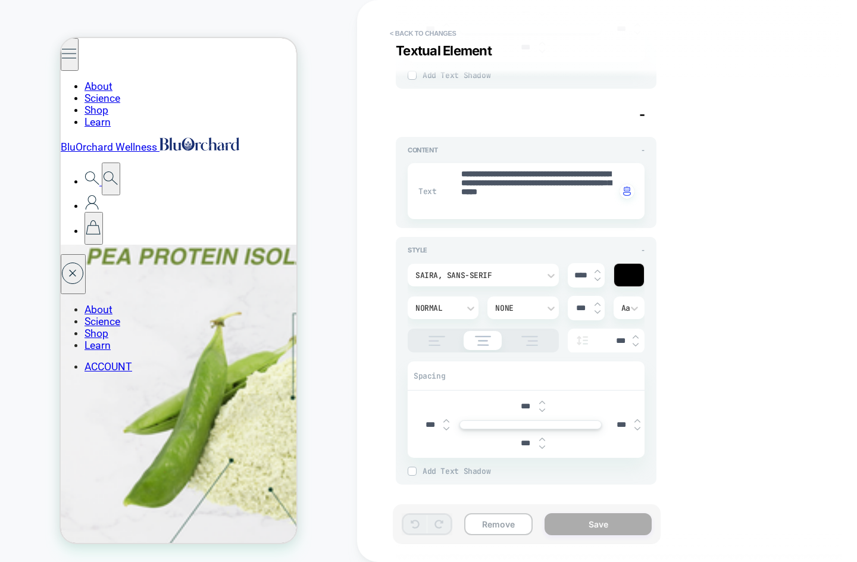
scroll to position [2404, 0]
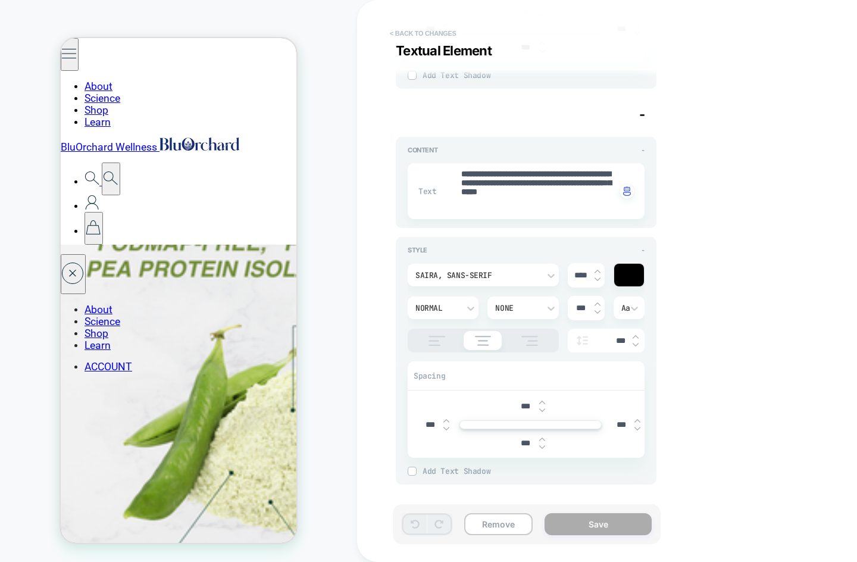
click at [406, 34] on button "< Back to changes" at bounding box center [423, 33] width 79 height 19
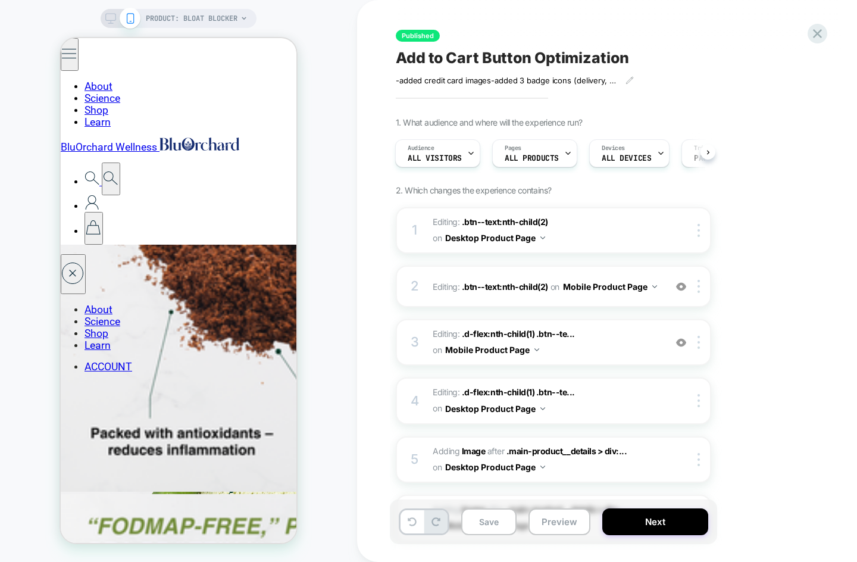
scroll to position [2120, 0]
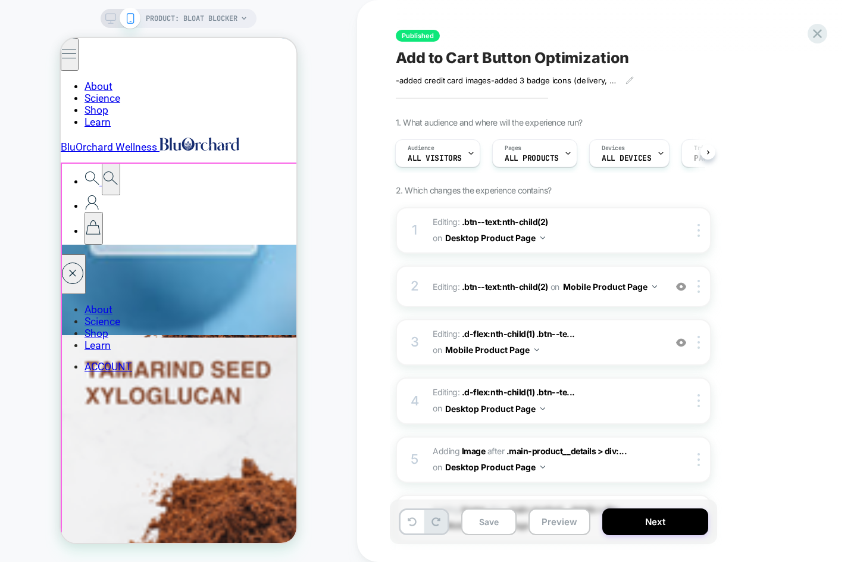
scroll to position [2347, 0]
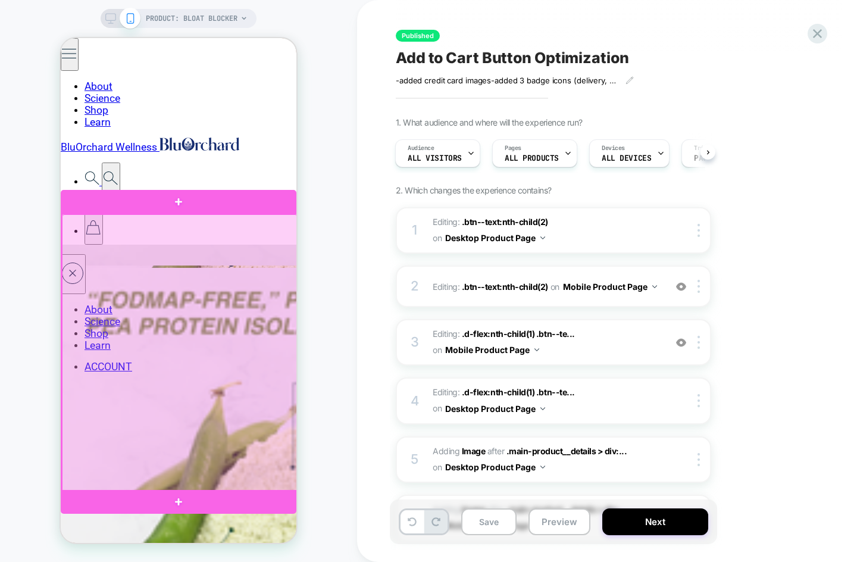
click at [185, 334] on div at bounding box center [180, 353] width 236 height 278
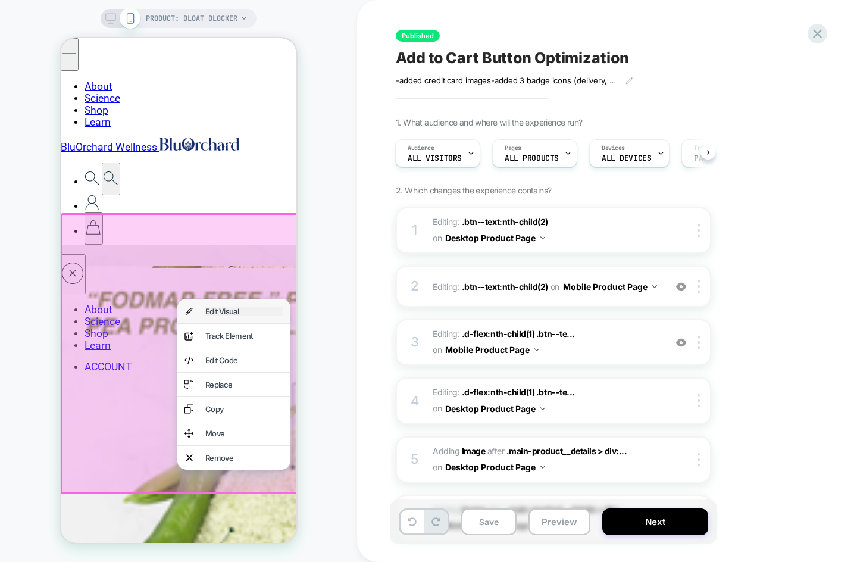
click at [230, 308] on div "Edit Visual" at bounding box center [244, 312] width 78 height 10
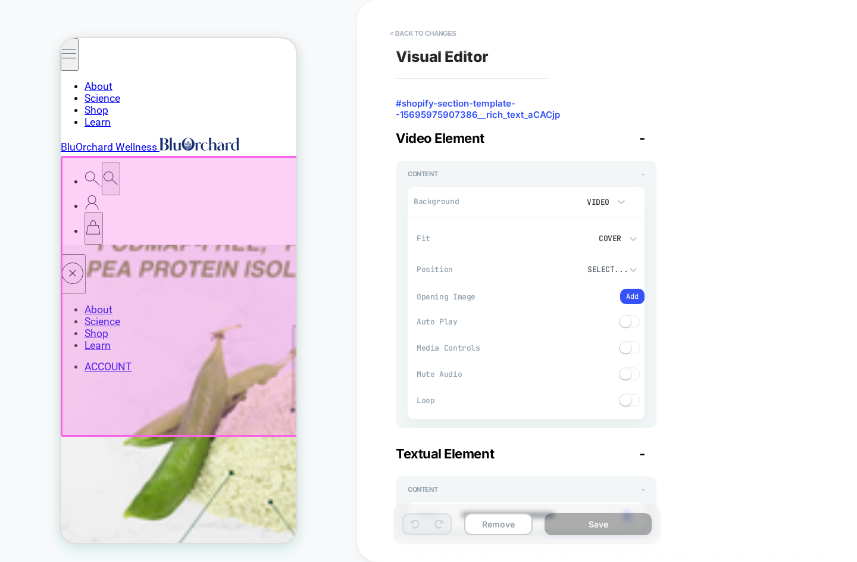
scroll to position [2408, 0]
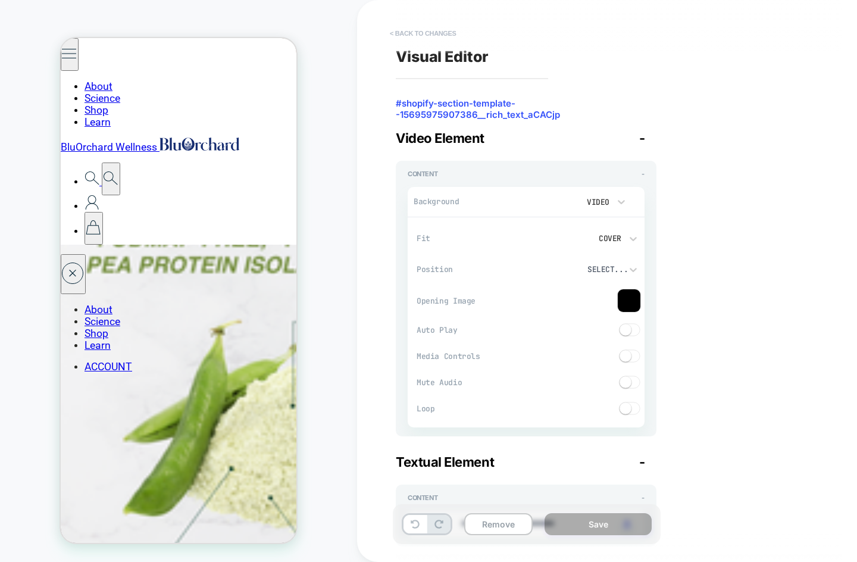
click at [416, 29] on button "< Back to changes" at bounding box center [423, 33] width 79 height 19
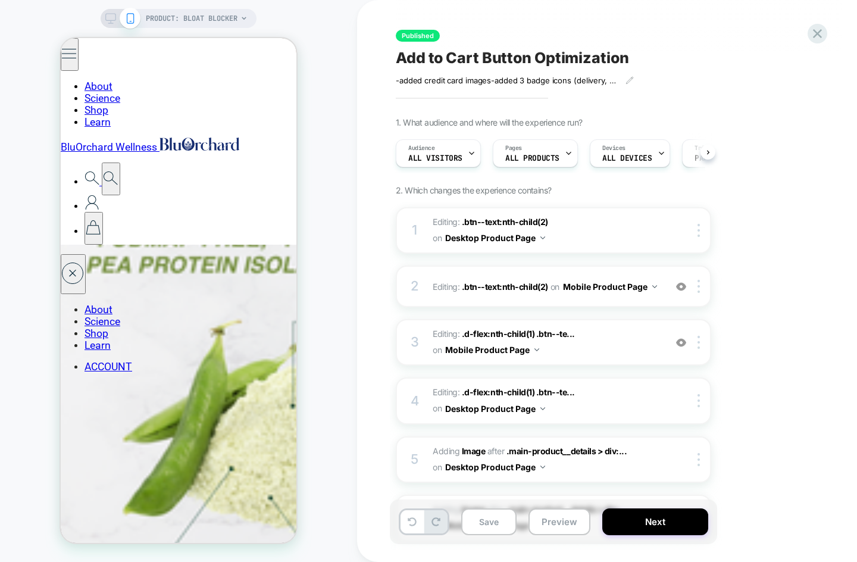
scroll to position [0, 1]
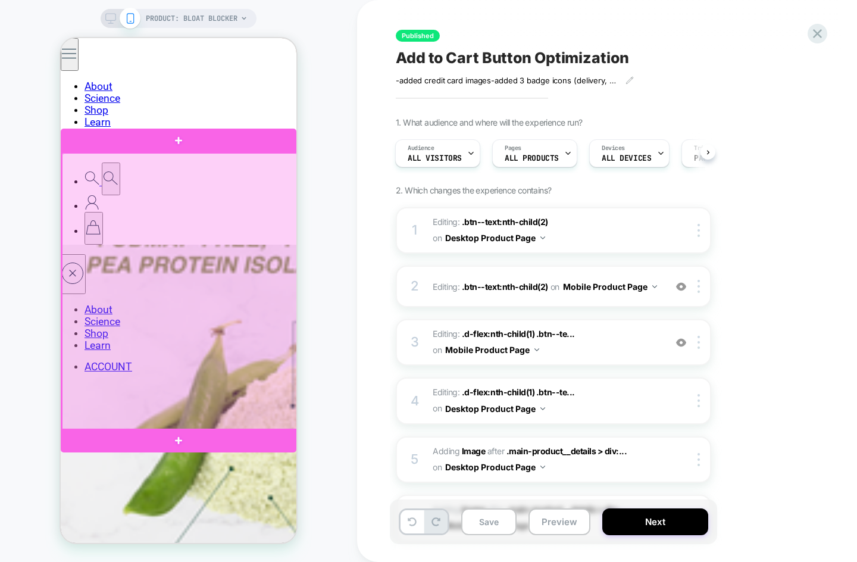
click at [210, 420] on div at bounding box center [180, 292] width 236 height 278
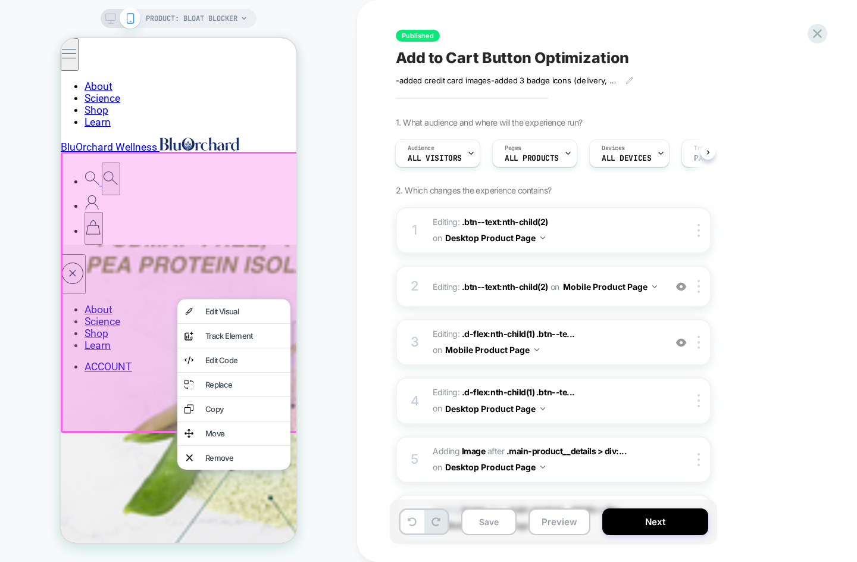
click at [351, 120] on div "PRODUCT: Bloat Blocker PRODUCT: Bloat Blocker" at bounding box center [178, 281] width 357 height 538
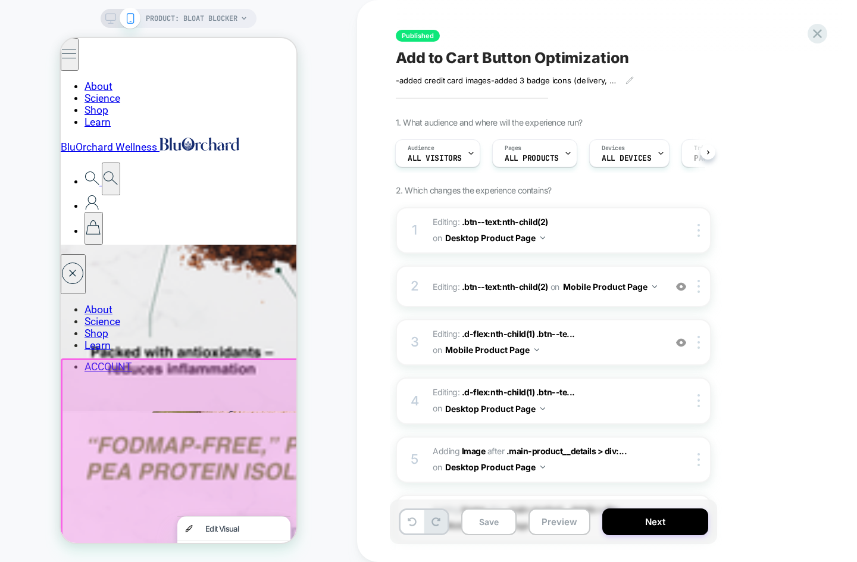
scroll to position [2191, 0]
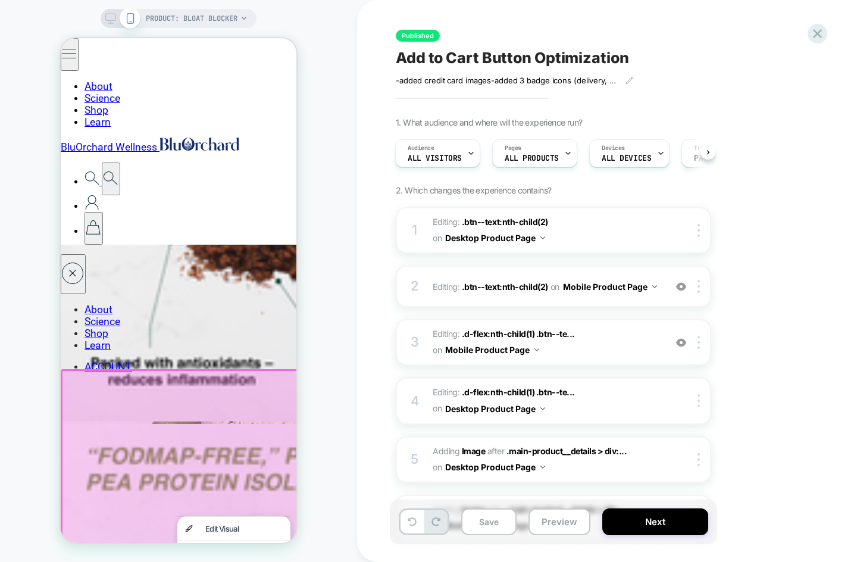
click at [323, 197] on div "PRODUCT: Bloat Blocker PRODUCT: Bloat Blocker" at bounding box center [178, 281] width 357 height 538
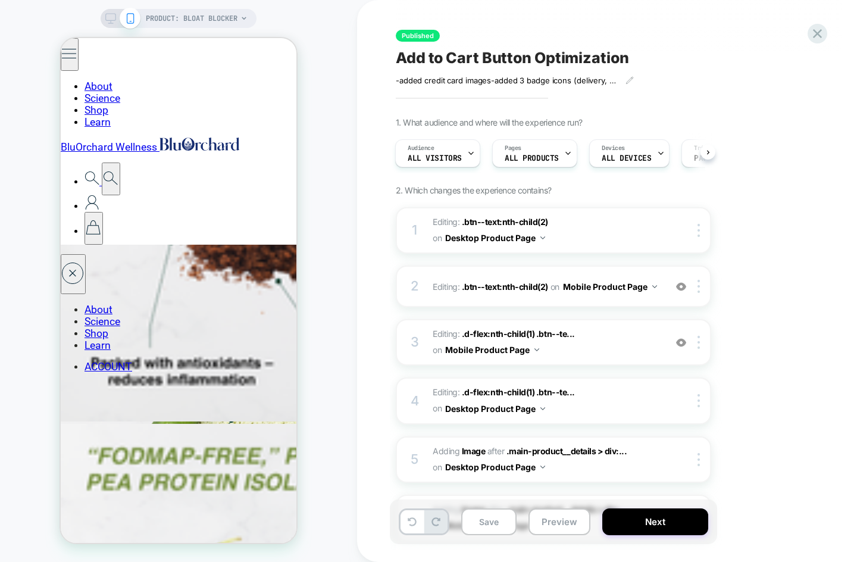
click at [328, 235] on div "PRODUCT: Bloat Blocker PRODUCT: Bloat Blocker" at bounding box center [178, 281] width 357 height 538
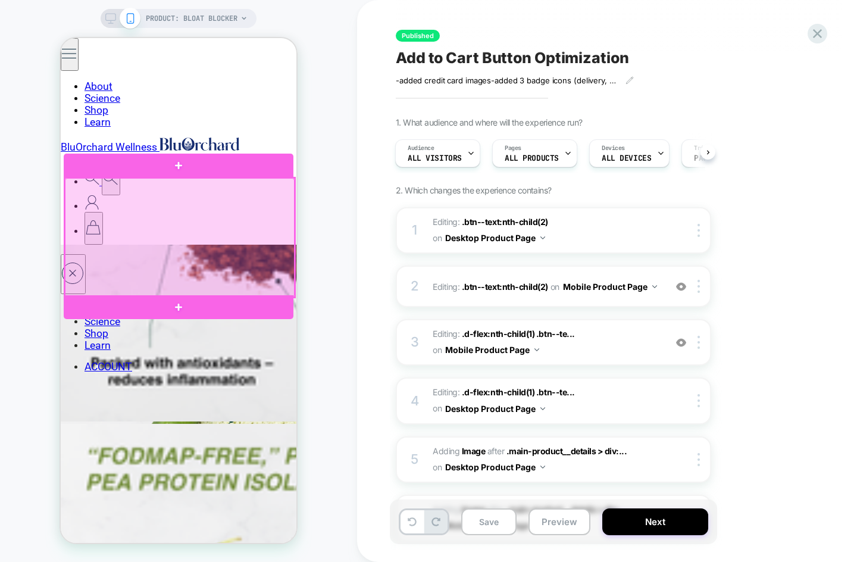
click at [180, 236] on div at bounding box center [180, 237] width 230 height 119
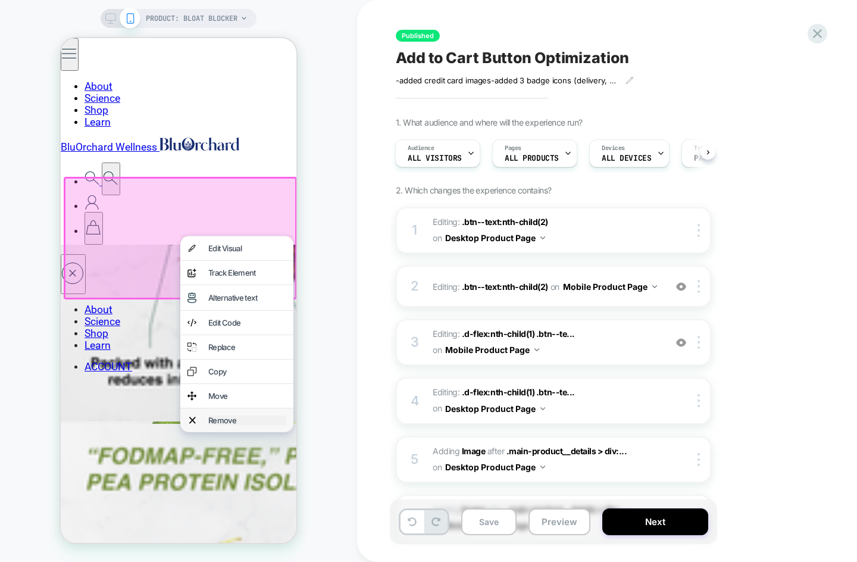
click at [230, 416] on div "Remove" at bounding box center [247, 421] width 78 height 10
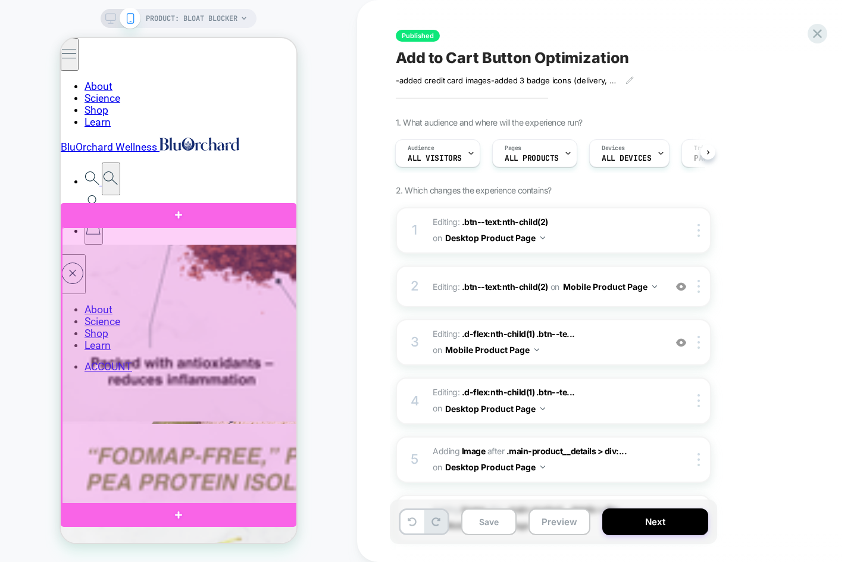
click at [185, 247] on div at bounding box center [180, 366] width 236 height 278
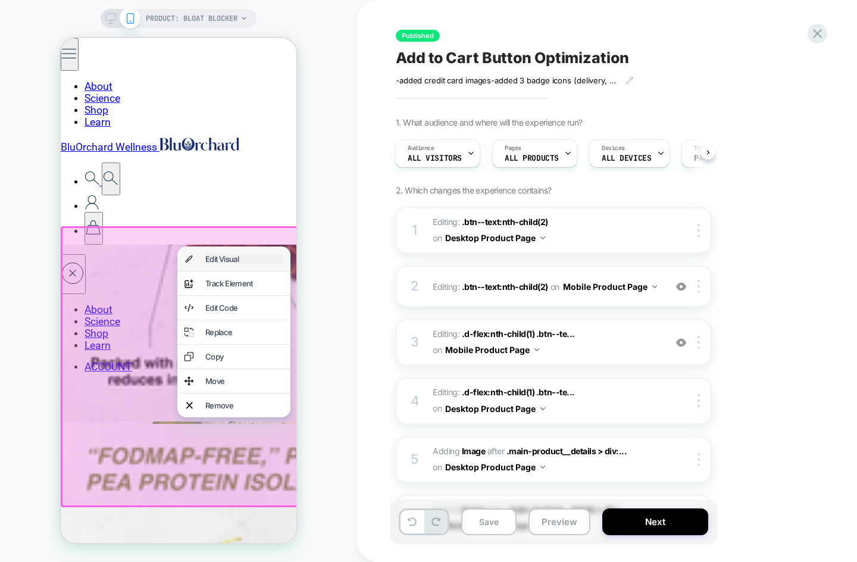
click at [236, 261] on div "Edit Visual" at bounding box center [244, 259] width 78 height 10
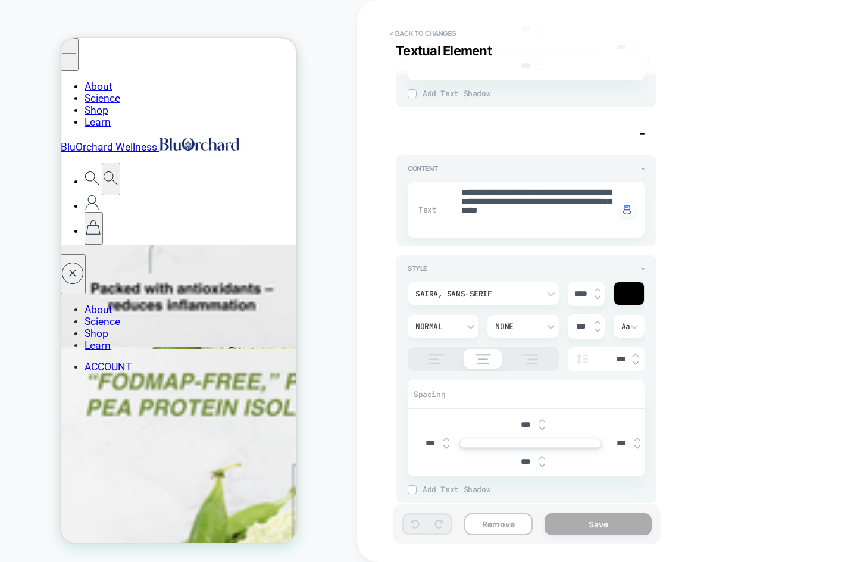
scroll to position [1528, 0]
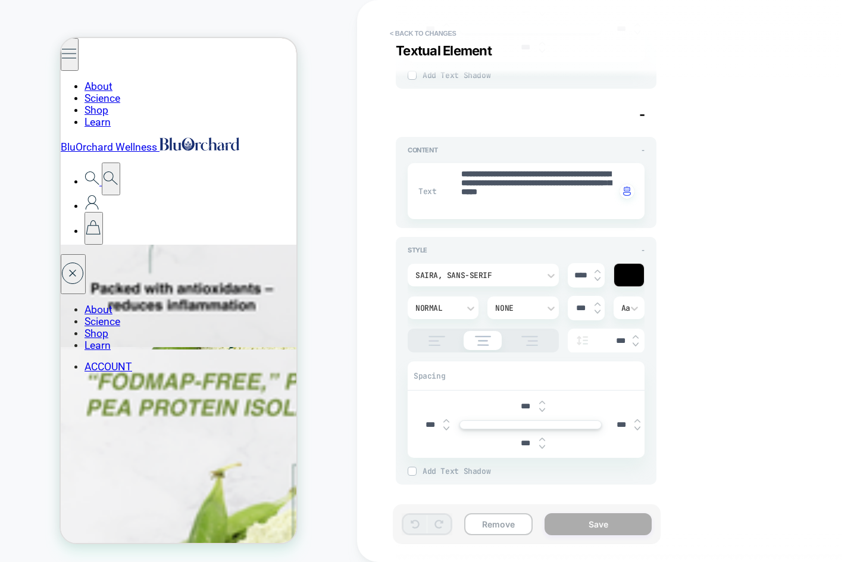
click at [365, 125] on div "**********" at bounding box center [619, 281] width 524 height 562
click at [420, 32] on button "< Back to changes" at bounding box center [423, 33] width 79 height 19
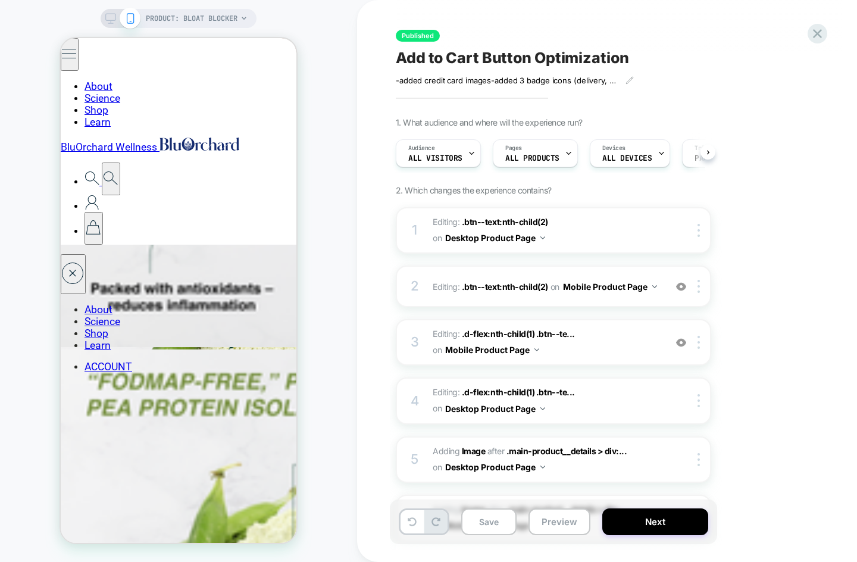
scroll to position [0, 1]
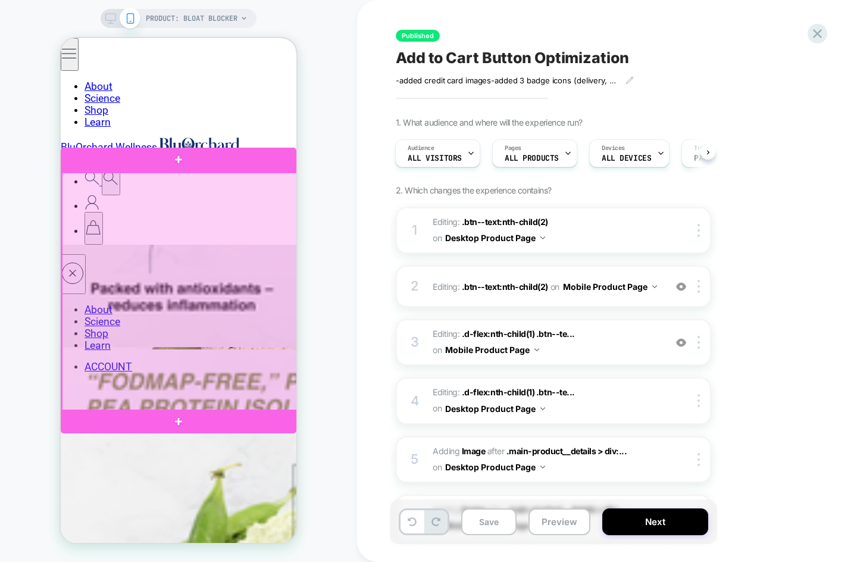
click at [205, 340] on div at bounding box center [180, 292] width 236 height 239
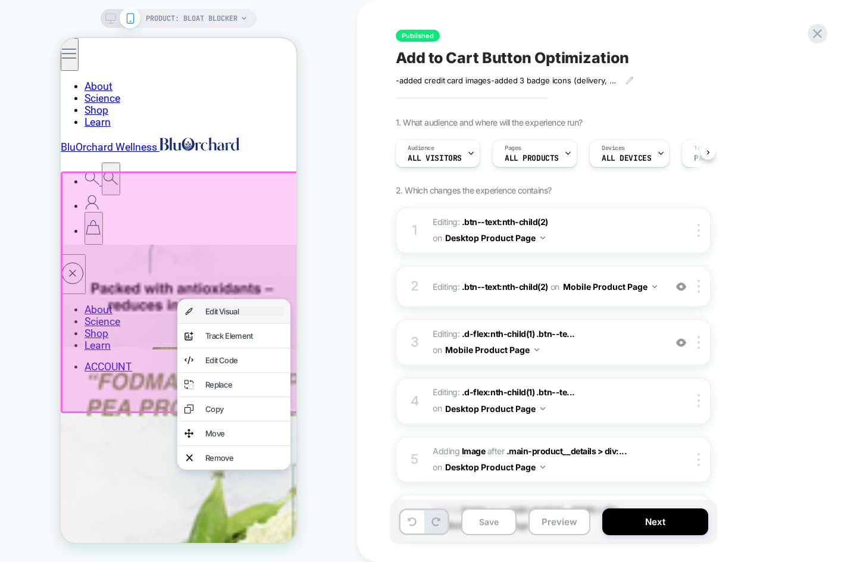
click at [219, 307] on div "Edit Visual" at bounding box center [244, 312] width 78 height 10
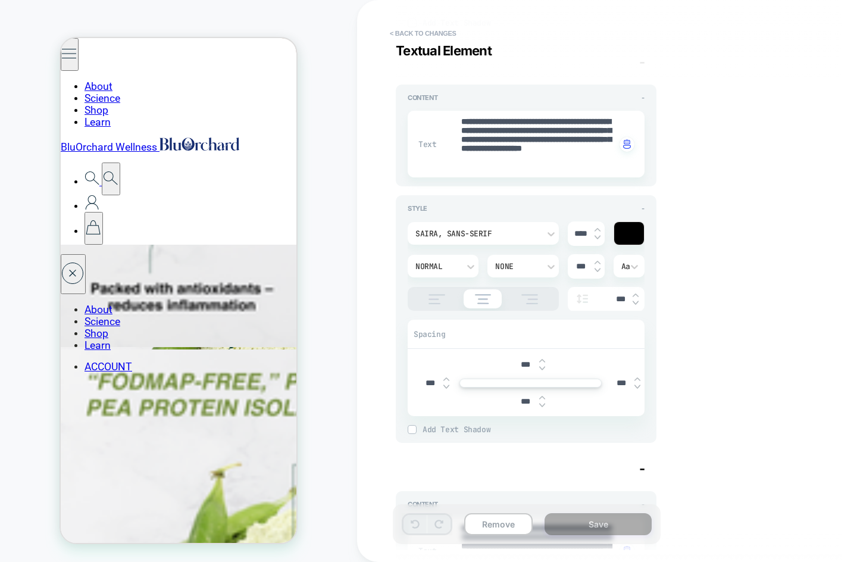
scroll to position [0, 0]
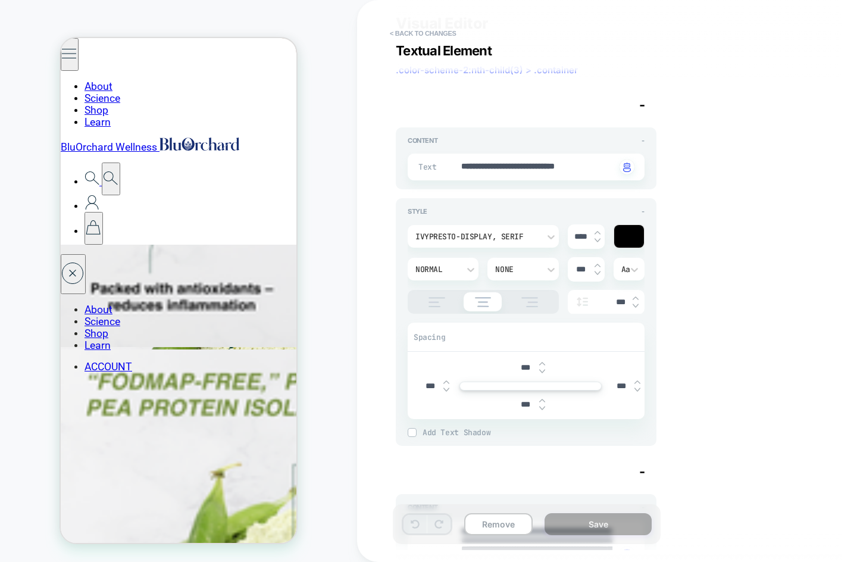
type textarea "*"
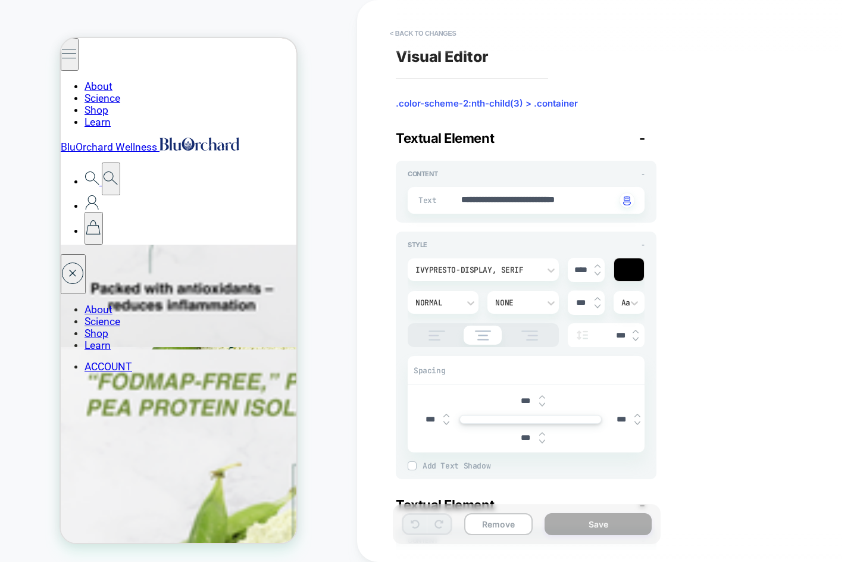
click at [340, 160] on div "PRODUCT: Bloat Blocker PRODUCT: Bloat Blocker" at bounding box center [178, 281] width 357 height 538
click at [425, 35] on button "< Back to changes" at bounding box center [423, 33] width 79 height 19
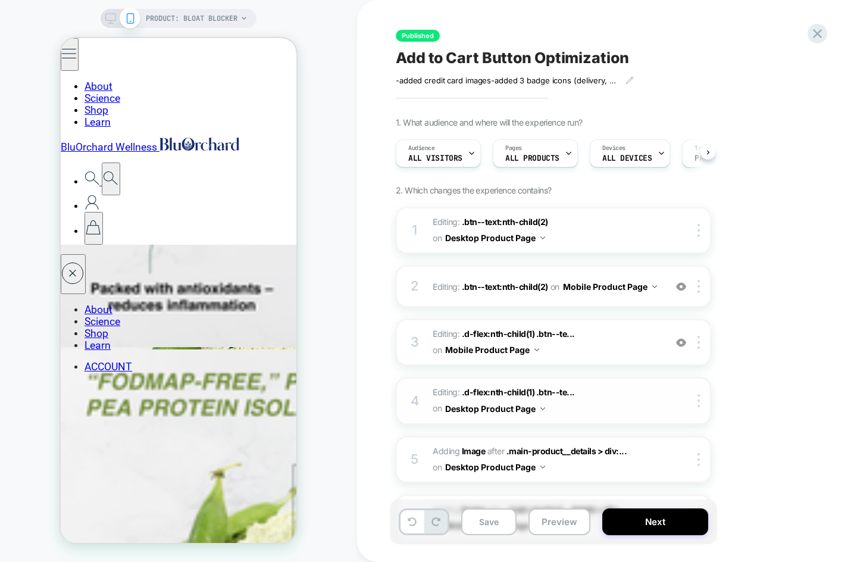
scroll to position [0, 1]
click at [501, 523] on button "Save" at bounding box center [488, 521] width 55 height 27
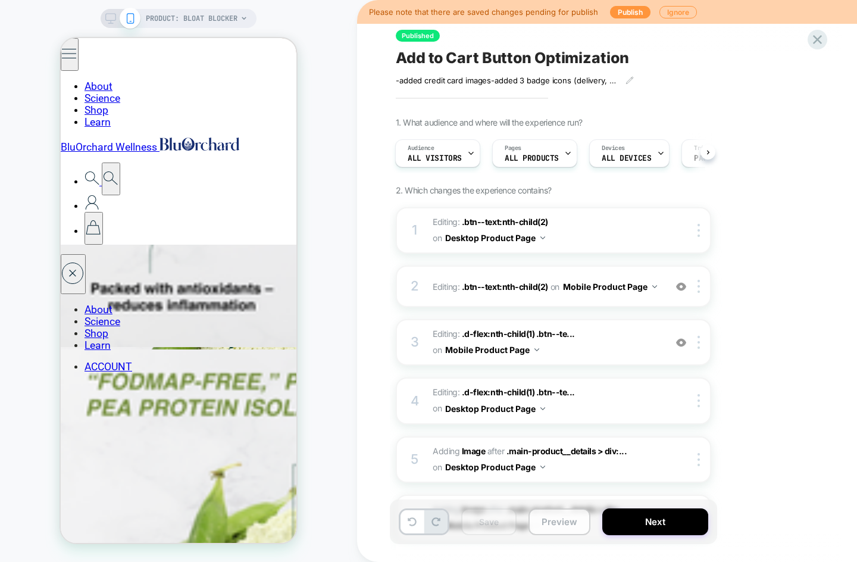
click at [550, 526] on button "Preview" at bounding box center [560, 521] width 62 height 27
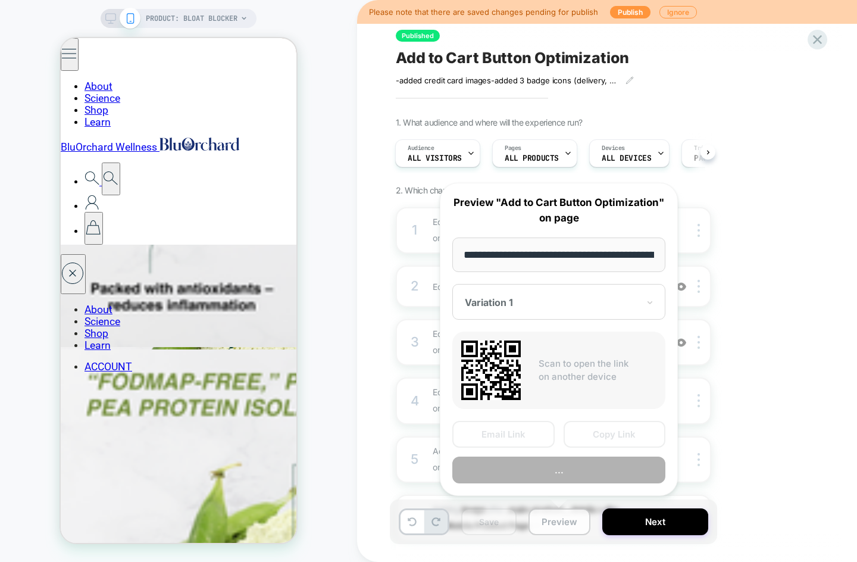
scroll to position [0, 164]
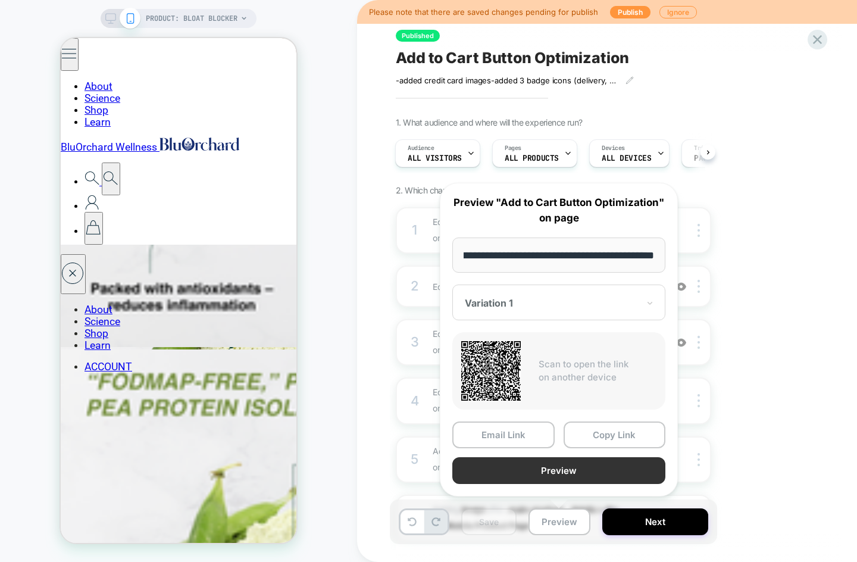
click at [554, 467] on button "Preview" at bounding box center [559, 470] width 213 height 27
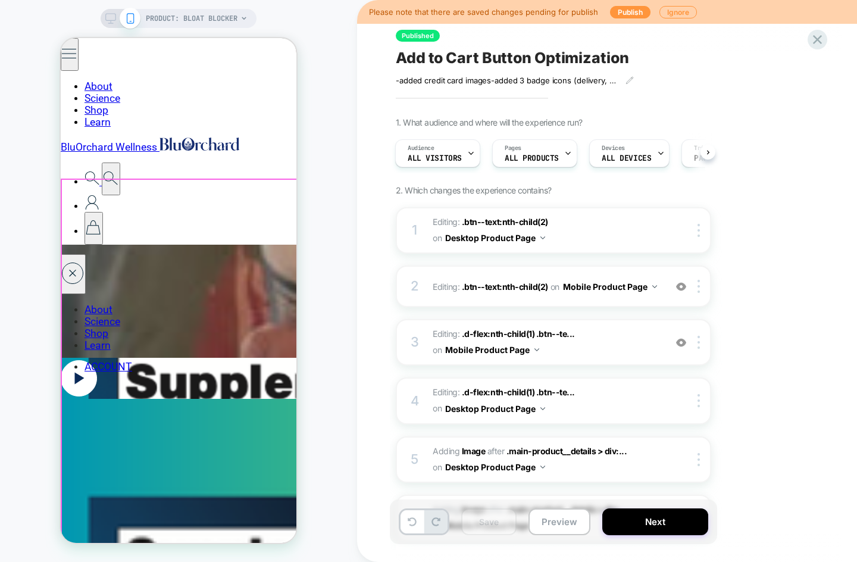
scroll to position [4014, 0]
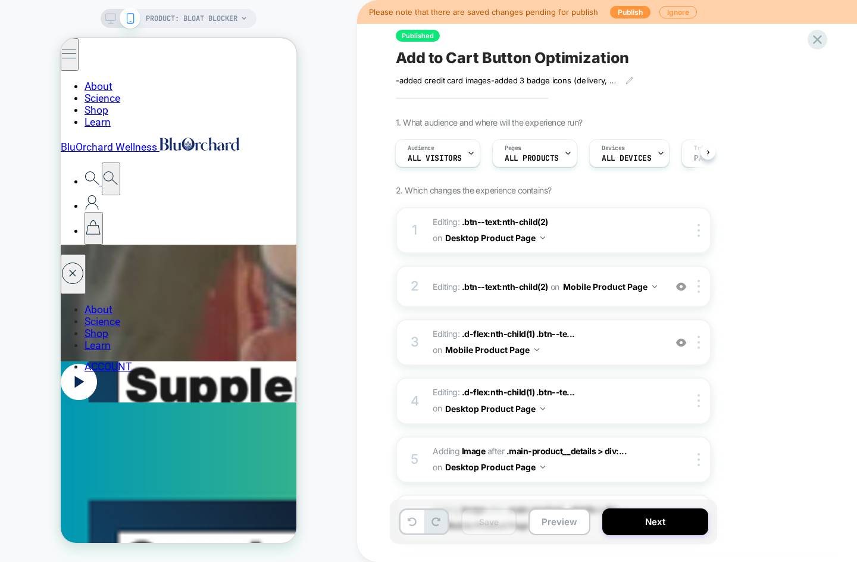
click at [112, 17] on icon at bounding box center [110, 18] width 11 height 11
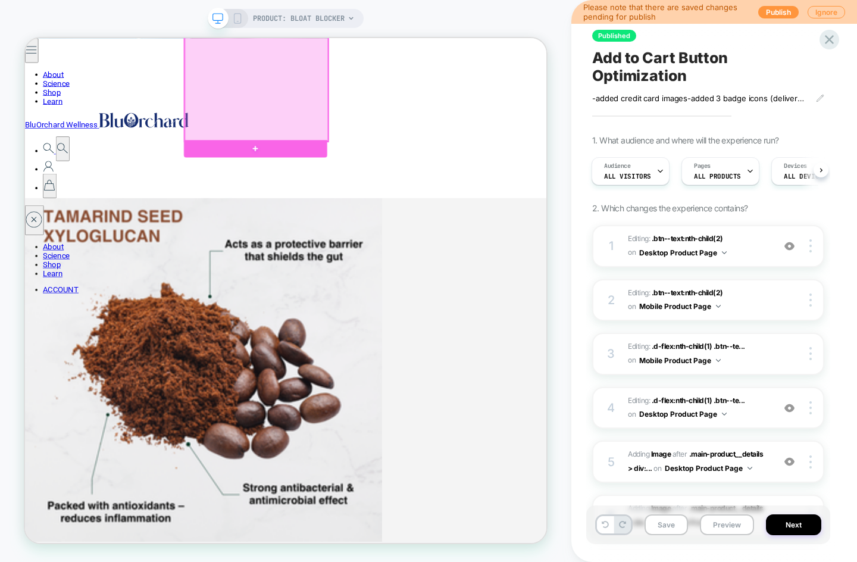
scroll to position [2024, 0]
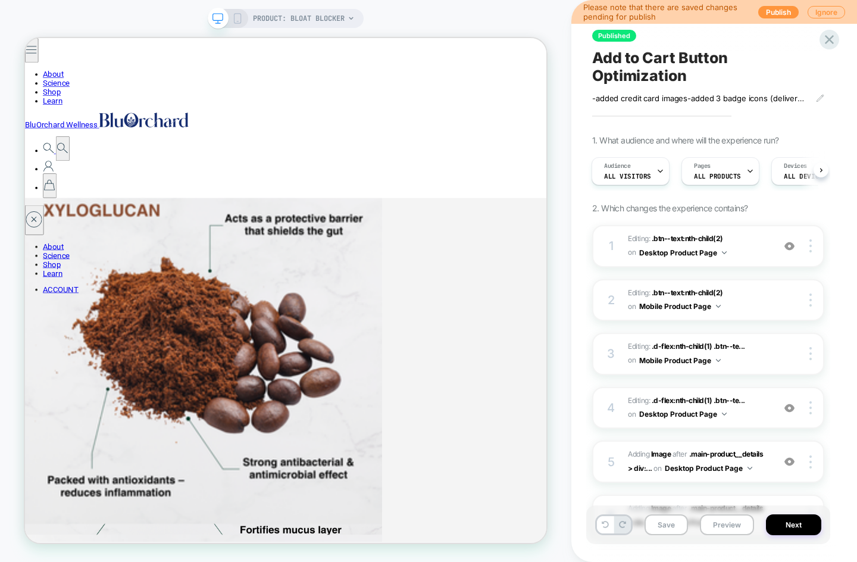
click at [239, 18] on icon at bounding box center [237, 18] width 11 height 11
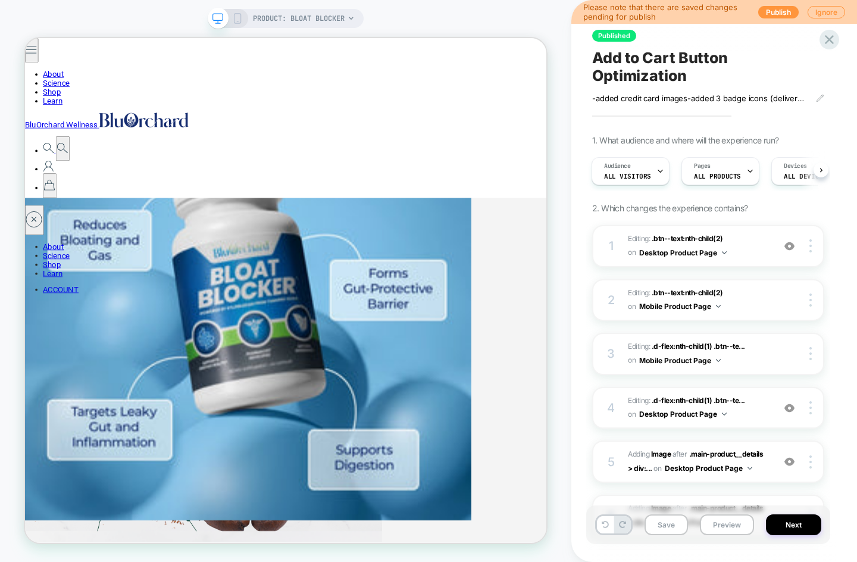
scroll to position [1545, 0]
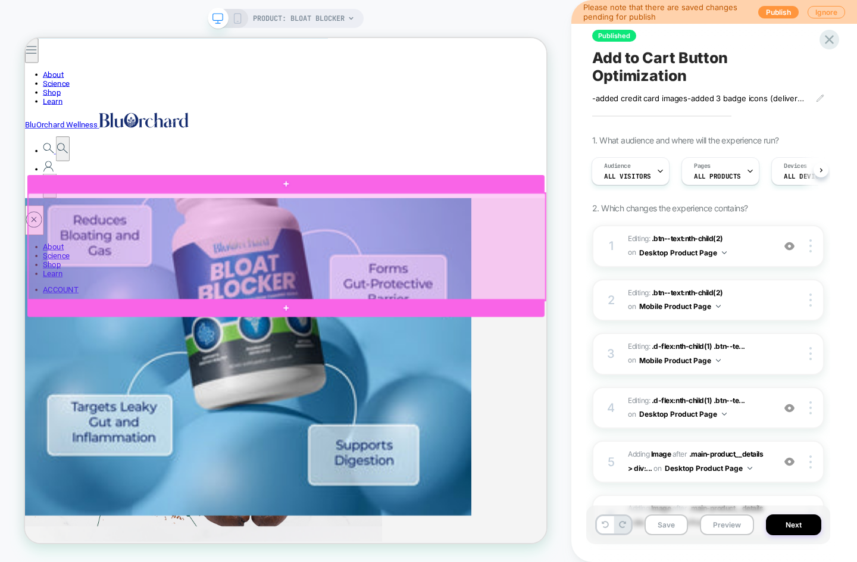
click at [376, 311] on div at bounding box center [374, 316] width 690 height 143
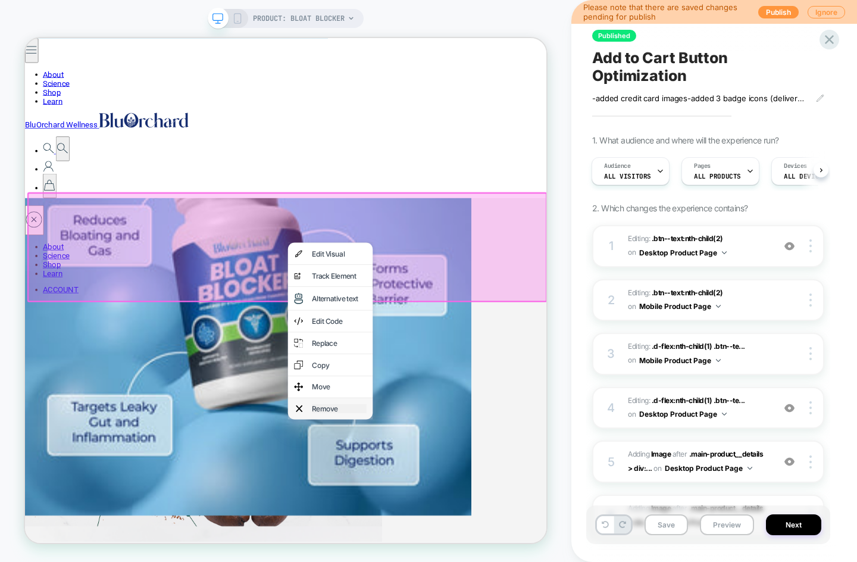
click at [433, 531] on div "Remove" at bounding box center [444, 532] width 73 height 12
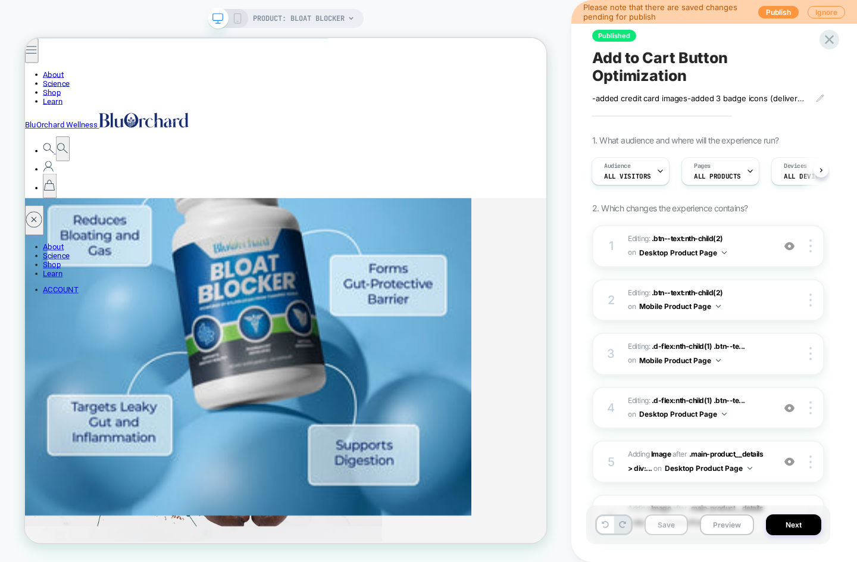
click at [678, 526] on button "Save" at bounding box center [666, 524] width 43 height 21
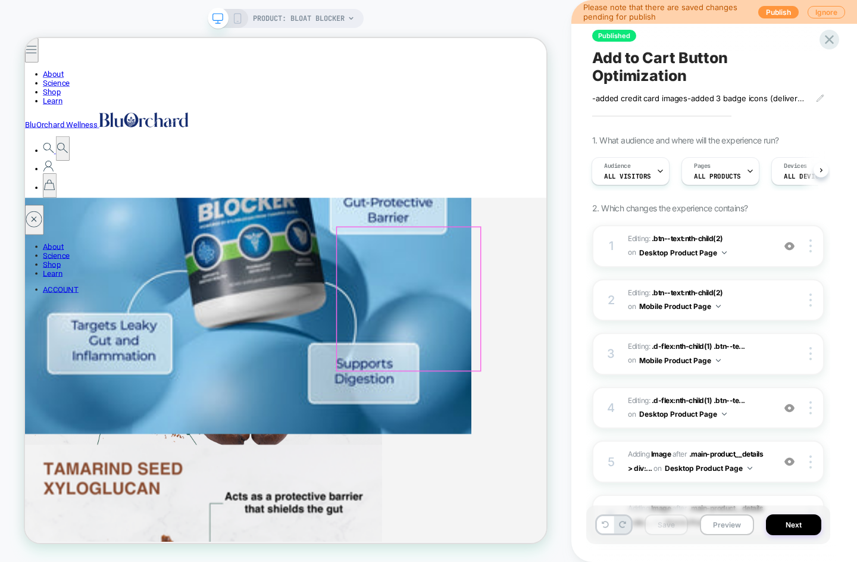
scroll to position [1653, 0]
click at [236, 17] on icon at bounding box center [237, 18] width 11 height 11
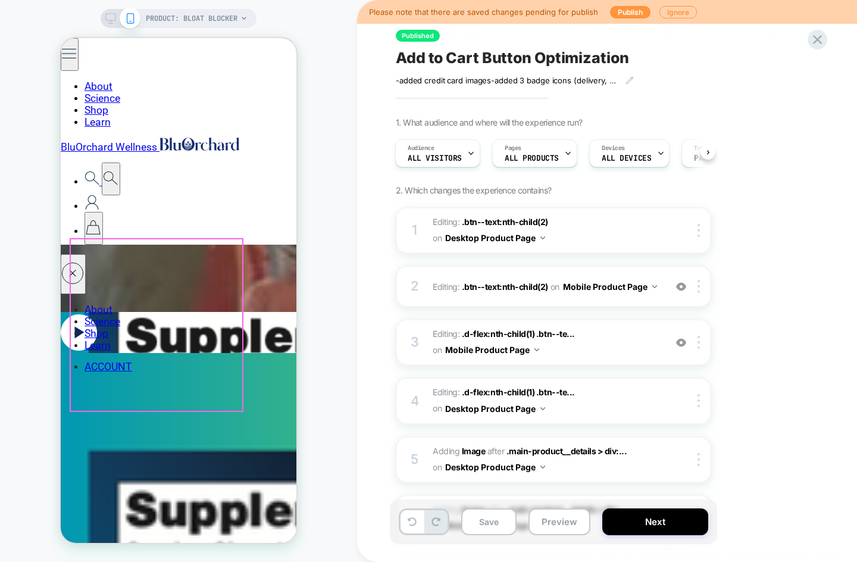
scroll to position [4066, 0]
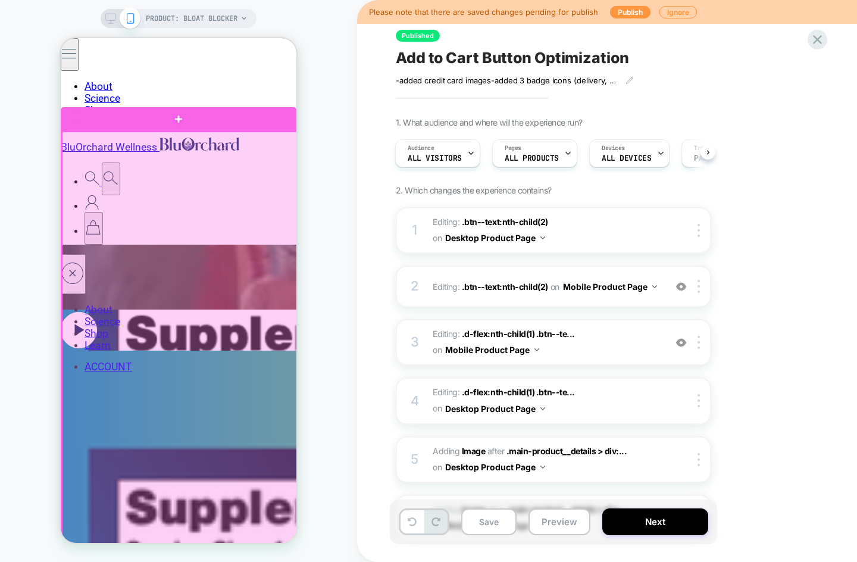
click at [74, 140] on div at bounding box center [180, 342] width 236 height 420
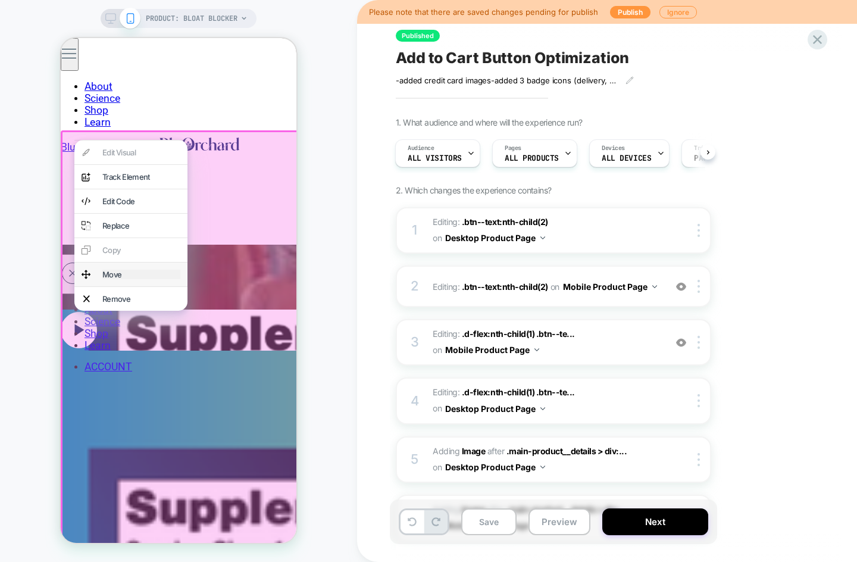
click at [123, 270] on div "Move" at bounding box center [141, 275] width 78 height 10
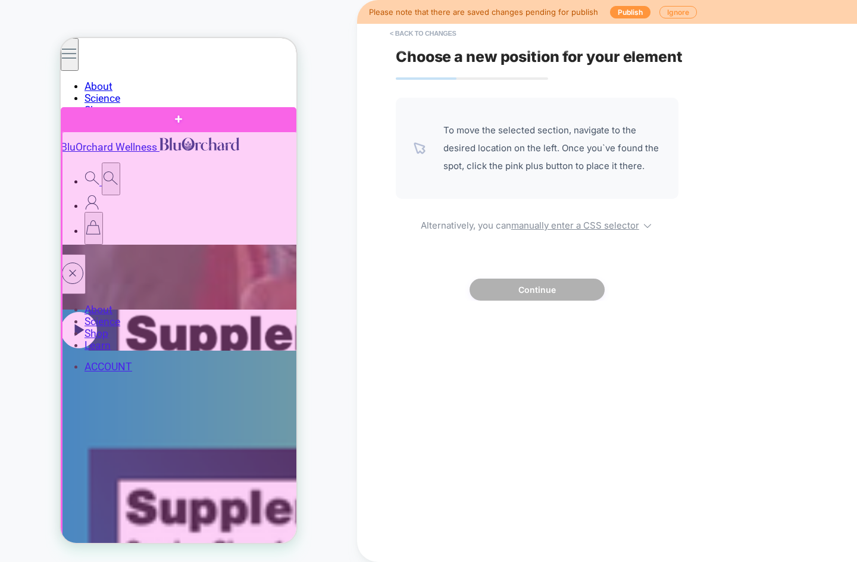
drag, startPoint x: 185, startPoint y: 325, endPoint x: 182, endPoint y: 245, distance: 79.2
click at [182, 245] on div at bounding box center [180, 342] width 236 height 420
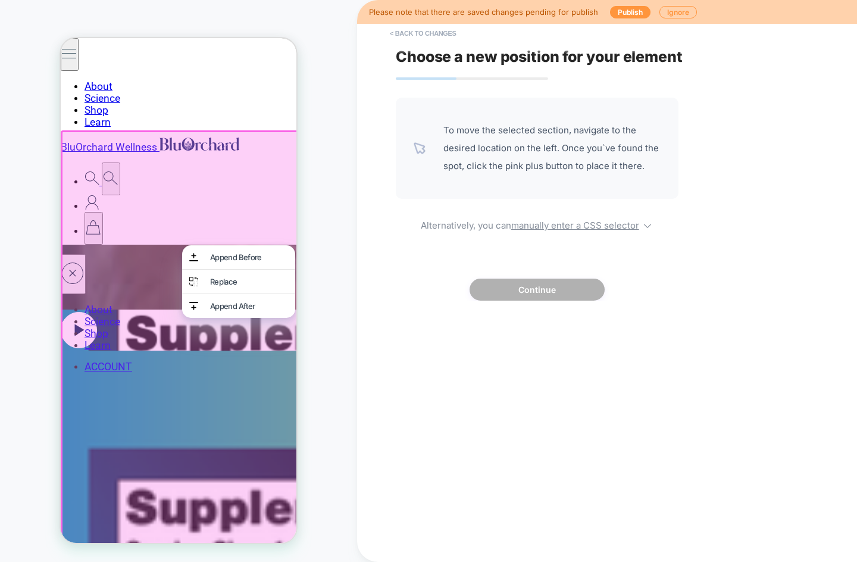
click at [331, 287] on div "PRODUCT: Bloat Blocker PRODUCT: Bloat Blocker" at bounding box center [178, 281] width 357 height 538
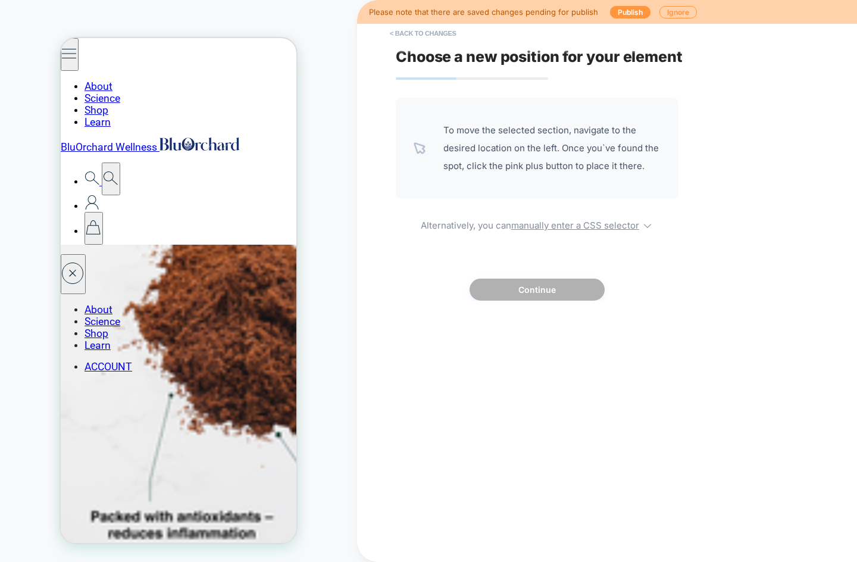
scroll to position [2024, 0]
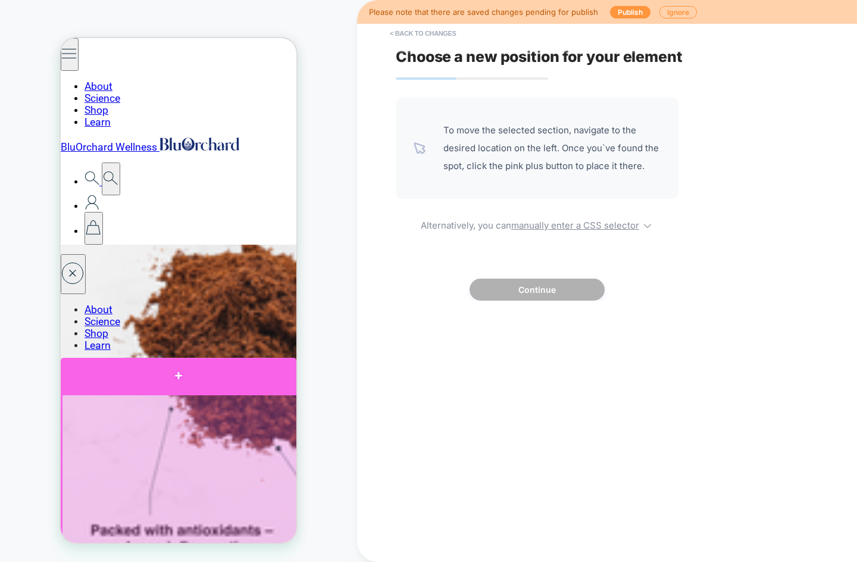
click at [171, 377] on div at bounding box center [179, 376] width 236 height 36
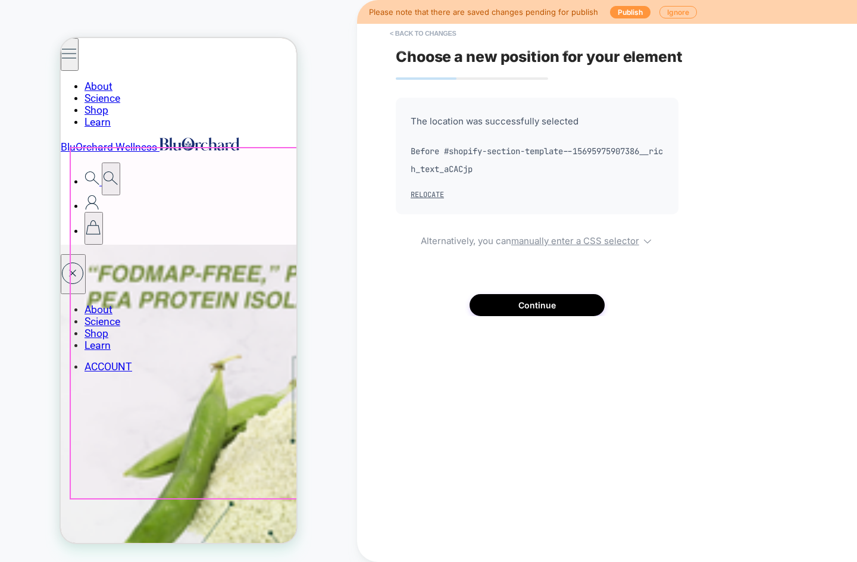
scroll to position [2451, 0]
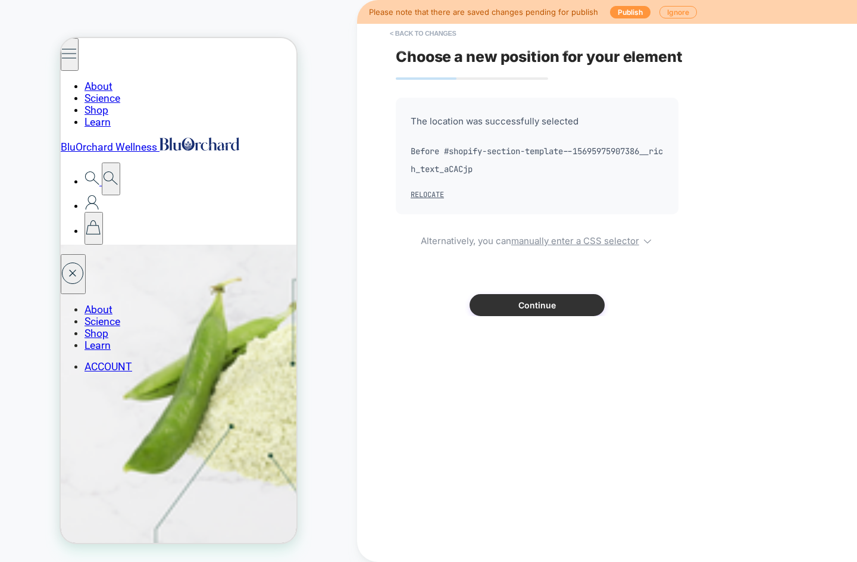
click at [519, 308] on button "Continue" at bounding box center [537, 305] width 135 height 22
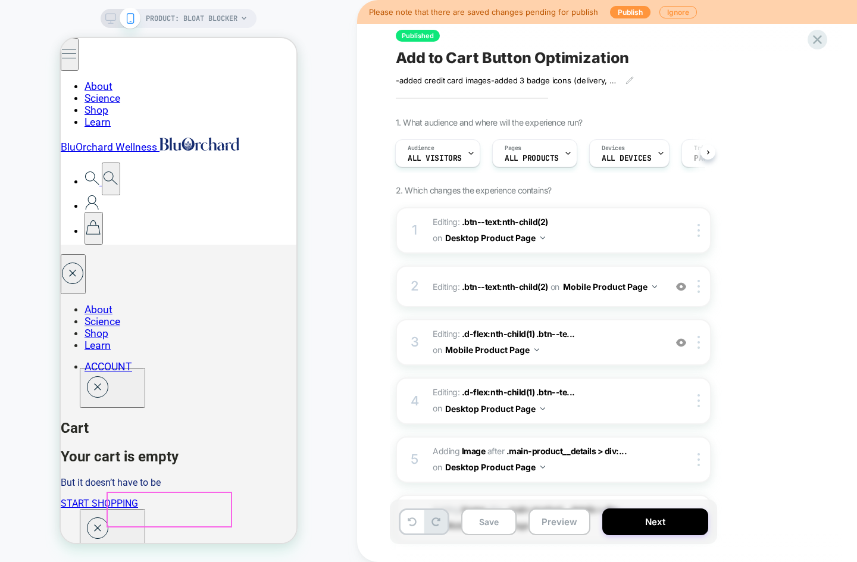
scroll to position [0, 0]
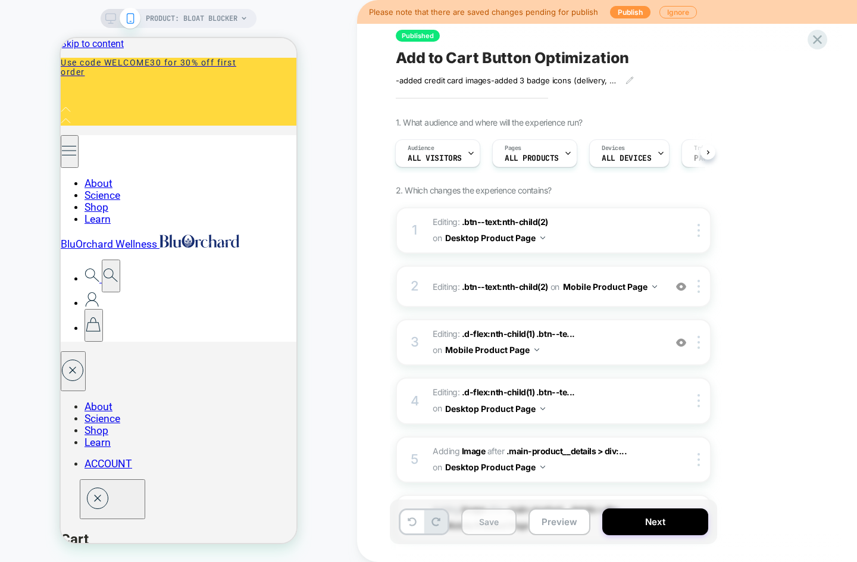
click at [489, 526] on button "Save" at bounding box center [488, 521] width 55 height 27
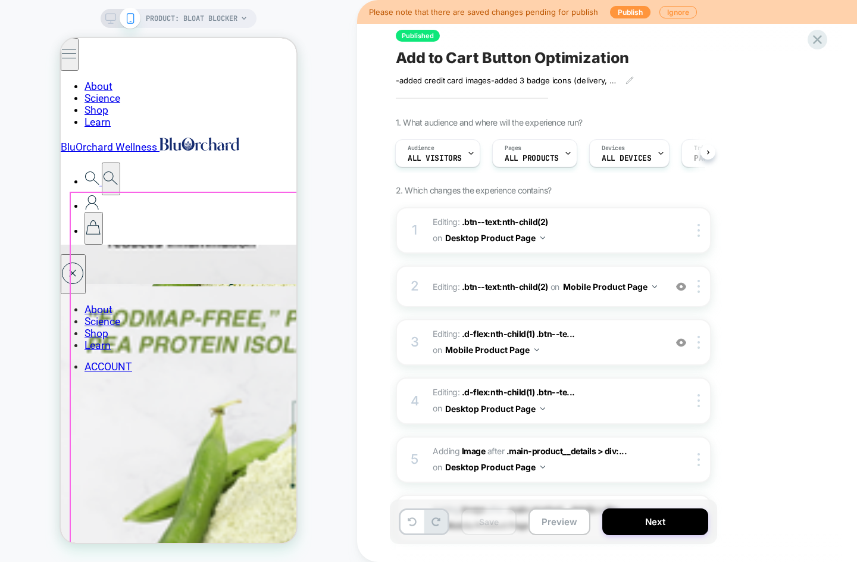
scroll to position [2331, 0]
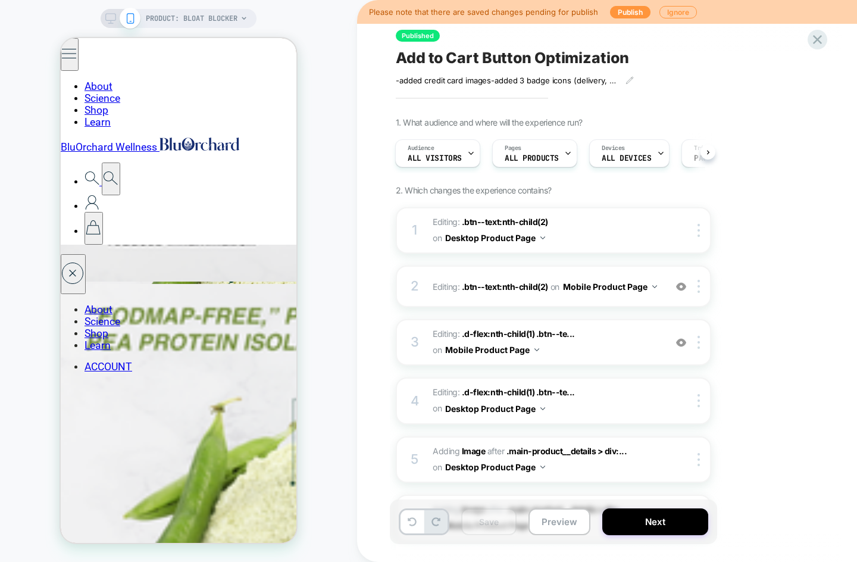
click at [105, 14] on icon at bounding box center [110, 18] width 11 height 11
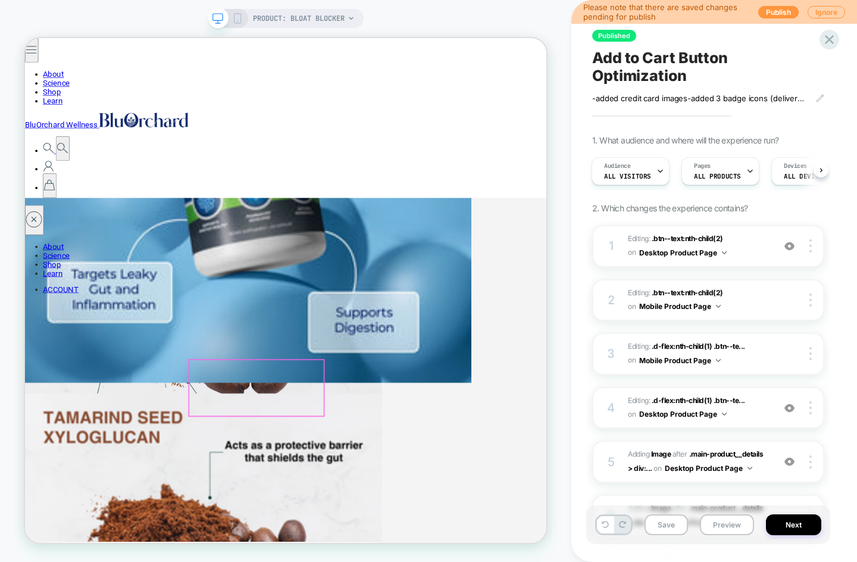
scroll to position [1698, 0]
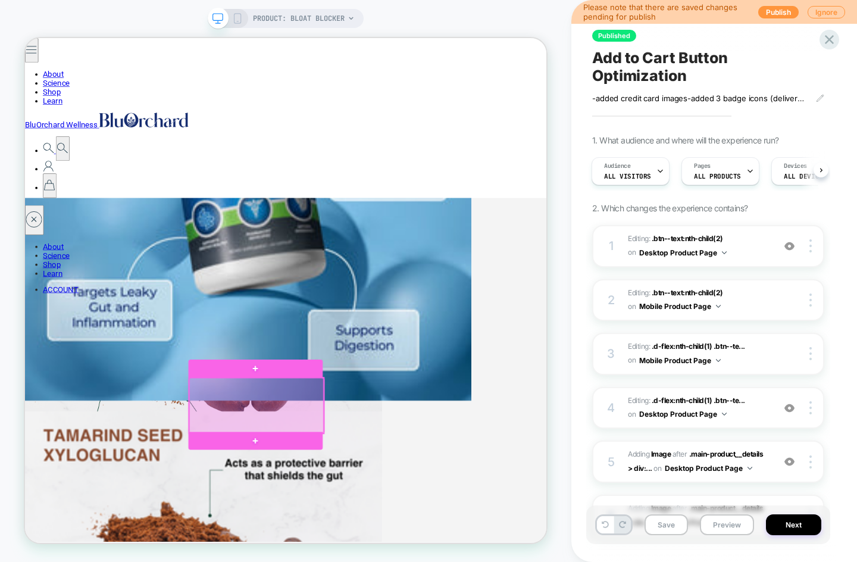
click at [355, 534] on div at bounding box center [333, 528] width 179 height 74
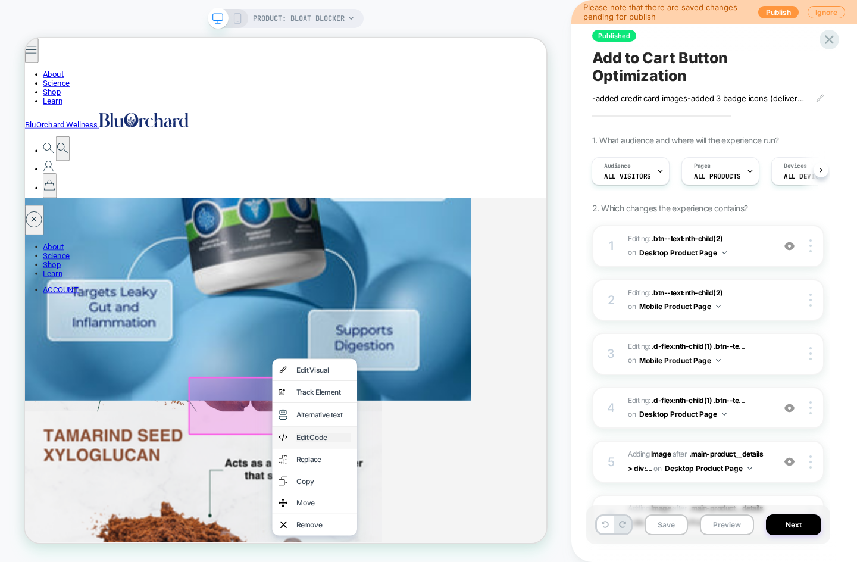
click at [411, 561] on div "Edit Code" at bounding box center [423, 570] width 73 height 12
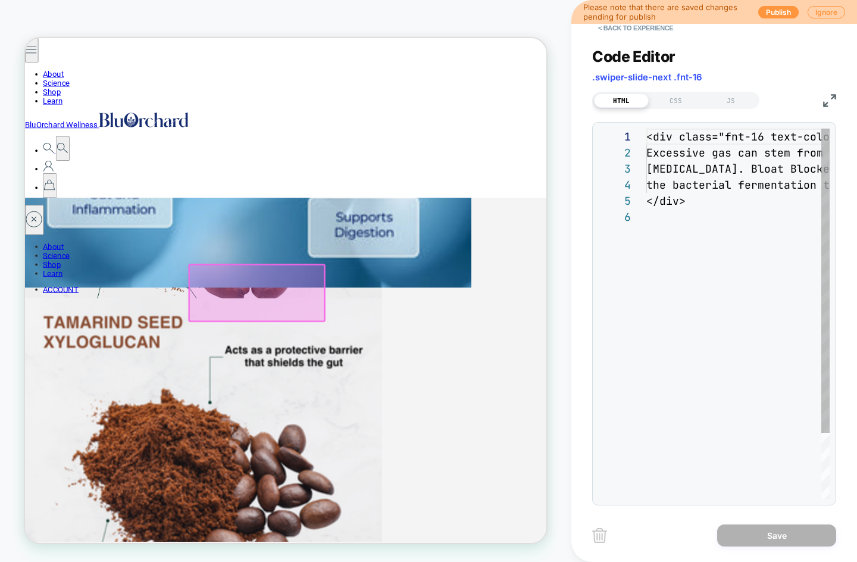
scroll to position [1851, 0]
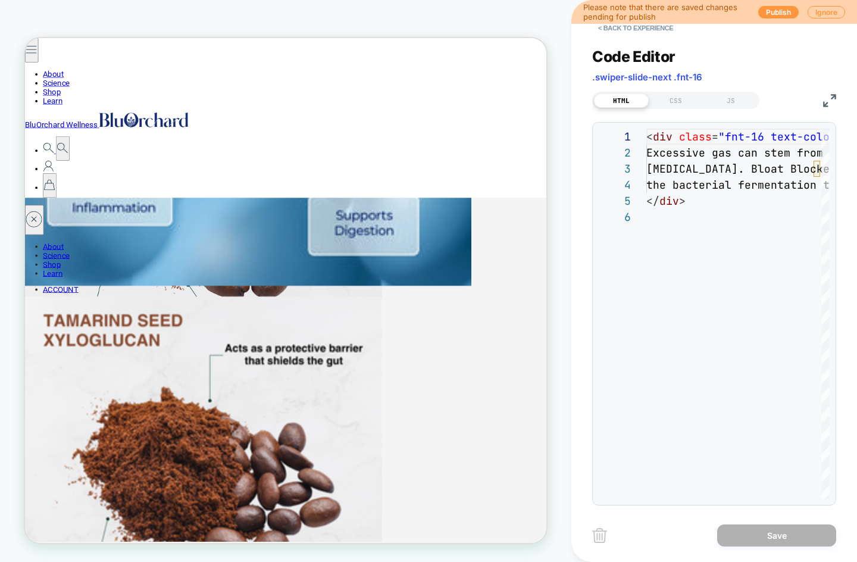
click at [619, 30] on button "< Back to experience" at bounding box center [635, 27] width 87 height 19
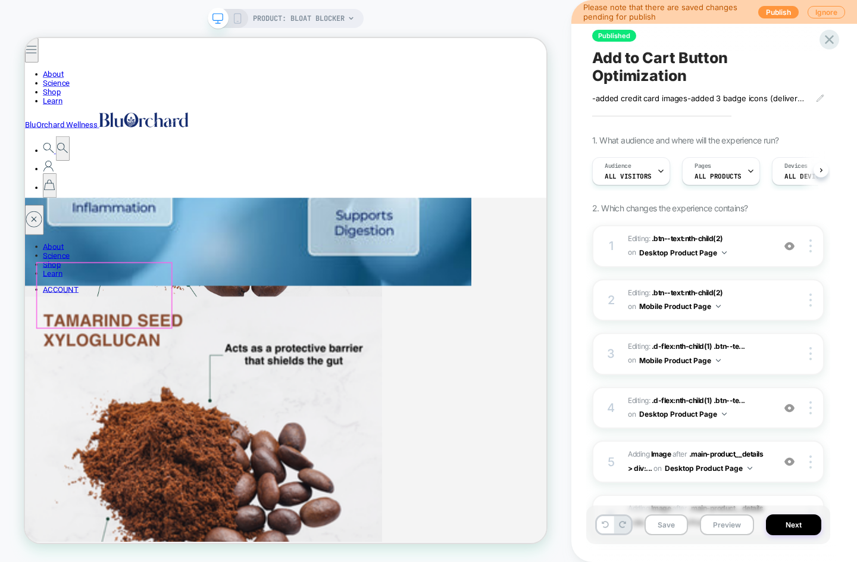
scroll to position [0, 1]
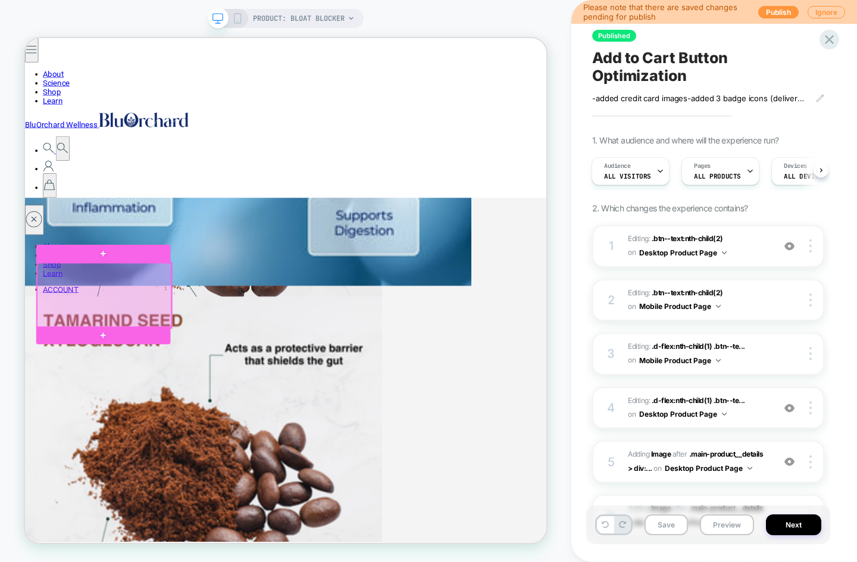
click at [123, 376] on div at bounding box center [130, 381] width 179 height 87
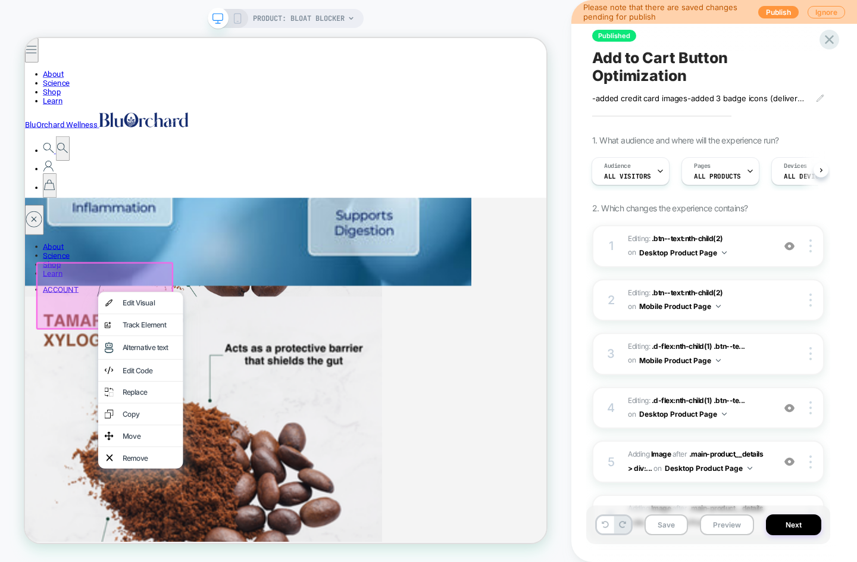
click at [183, 388] on div "Edit Visual" at bounding box center [191, 391] width 73 height 12
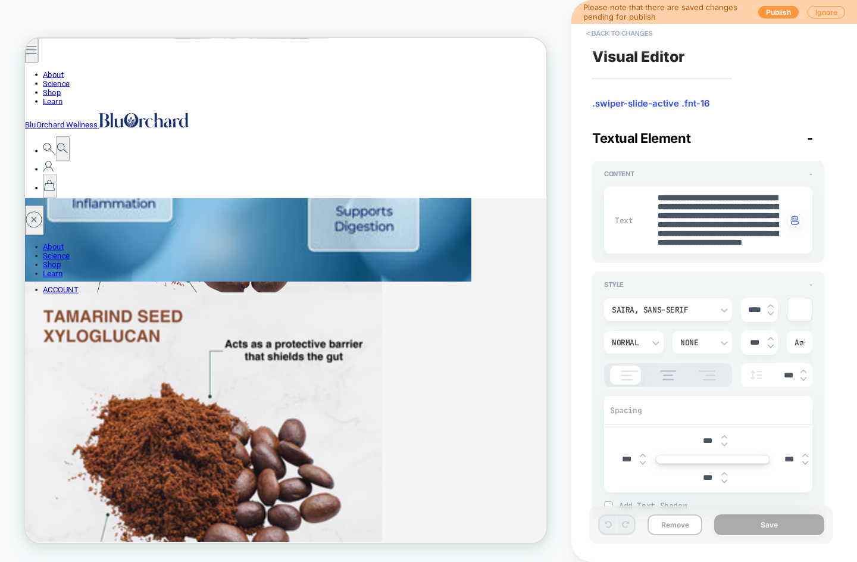
scroll to position [54, 0]
click at [623, 32] on button "< Back to changes" at bounding box center [620, 33] width 79 height 19
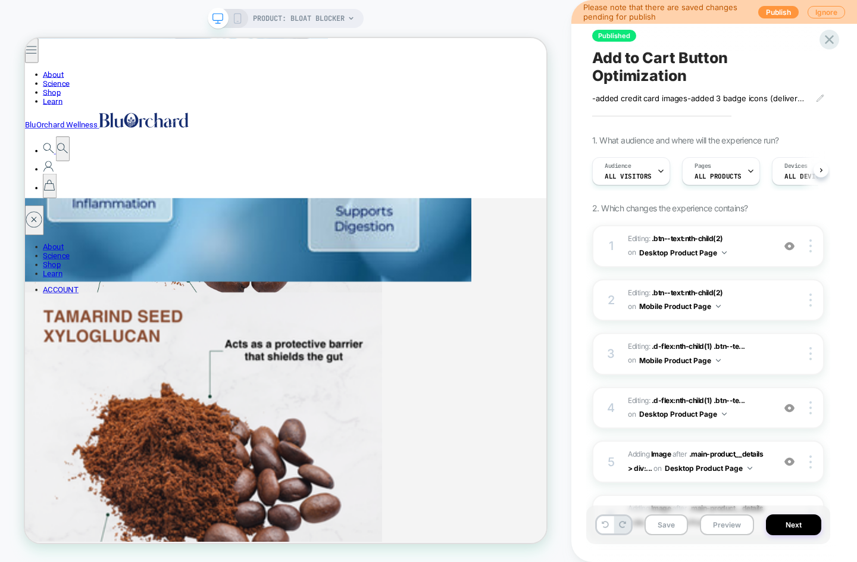
scroll to position [0, 1]
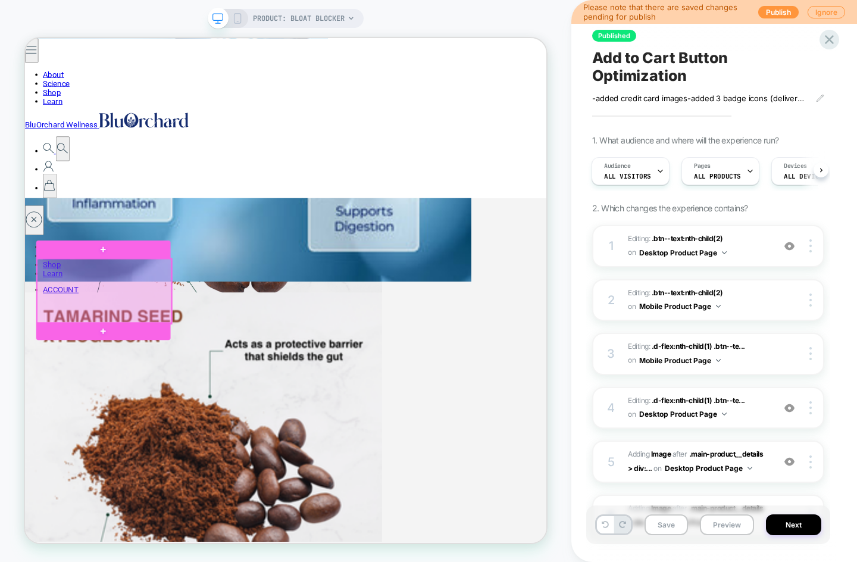
click at [126, 372] on div at bounding box center [130, 375] width 179 height 87
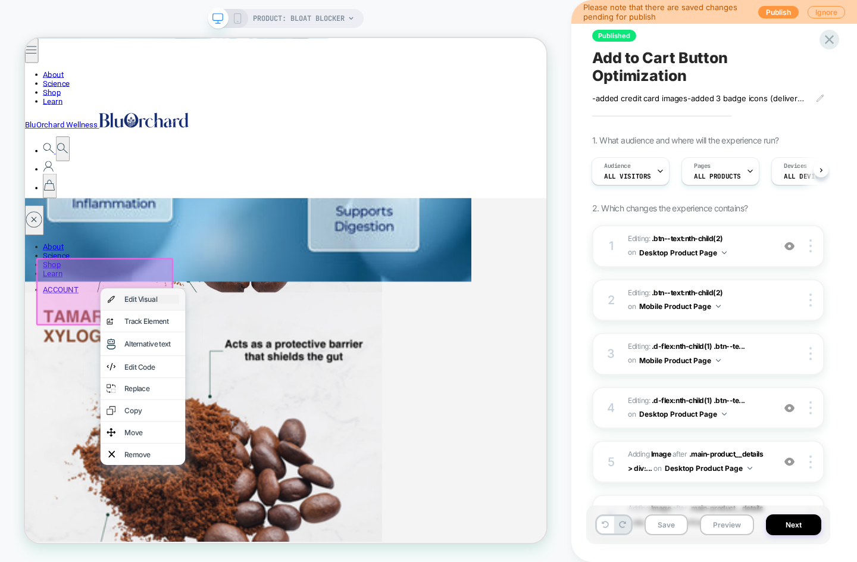
click at [159, 385] on div "Edit Visual" at bounding box center [194, 386] width 73 height 12
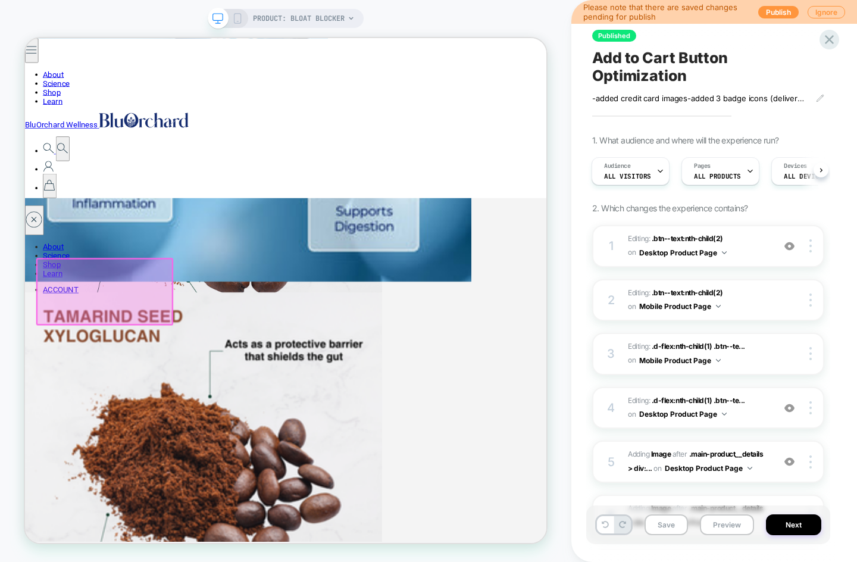
type textarea "*"
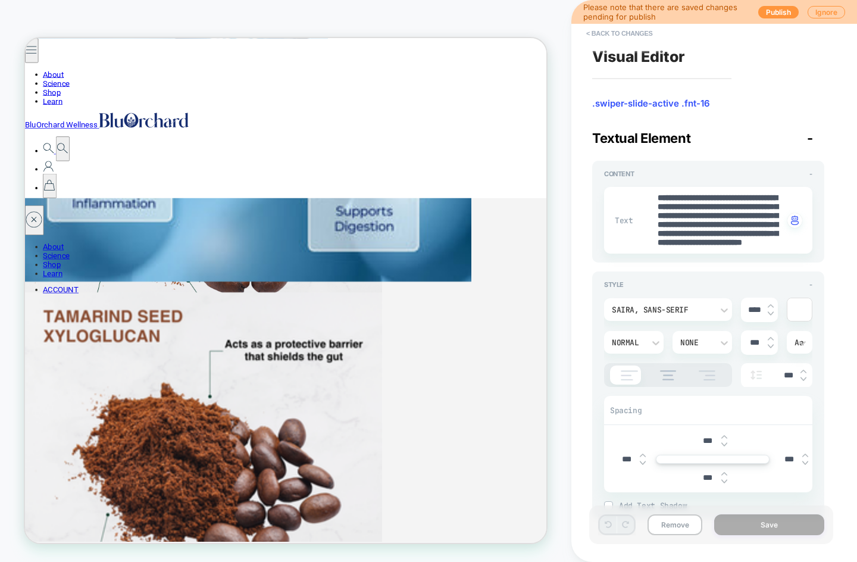
scroll to position [54, 0]
click at [594, 31] on button "< Back to changes" at bounding box center [620, 33] width 79 height 19
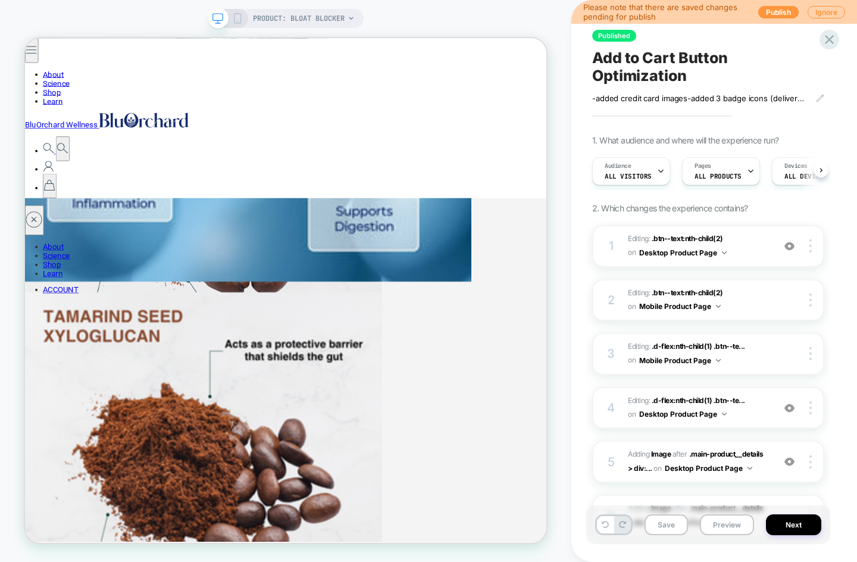
scroll to position [0, 1]
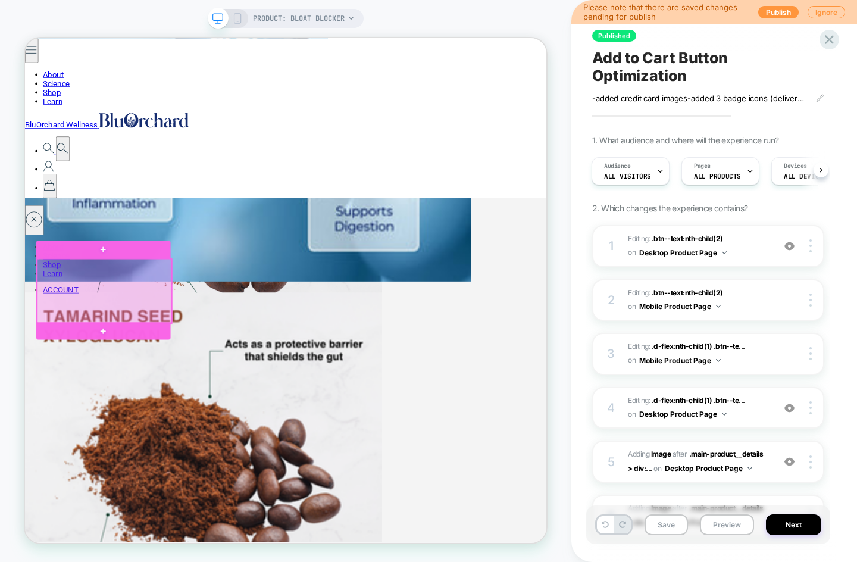
click at [123, 374] on div at bounding box center [130, 375] width 179 height 87
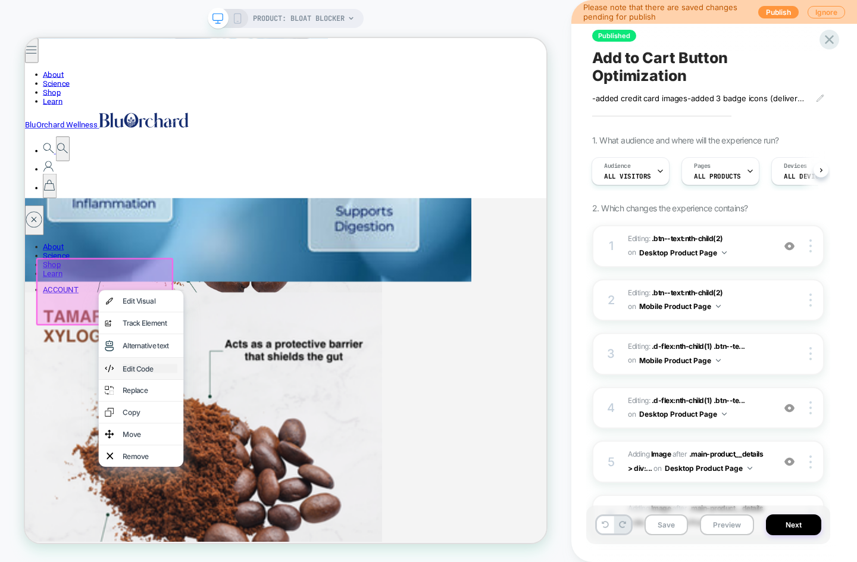
click at [171, 474] on div "Edit Code" at bounding box center [191, 479] width 73 height 12
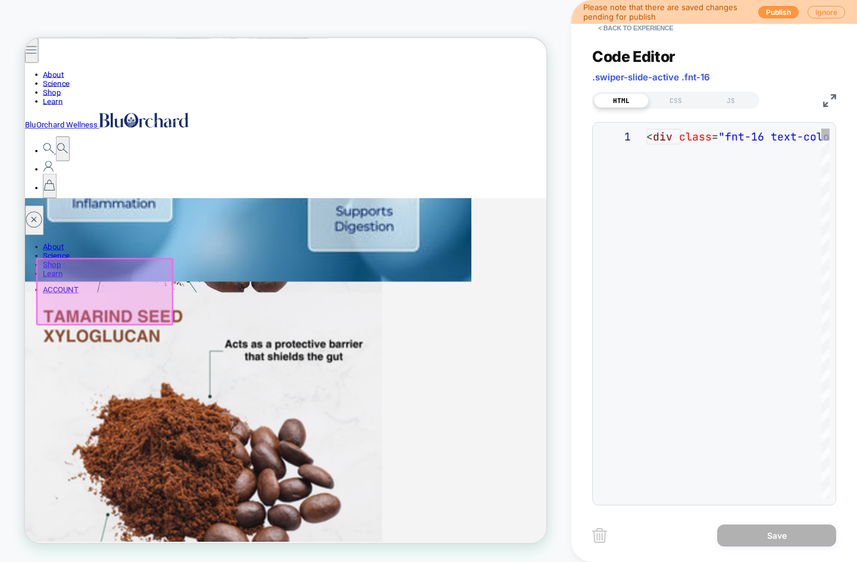
scroll to position [113, 0]
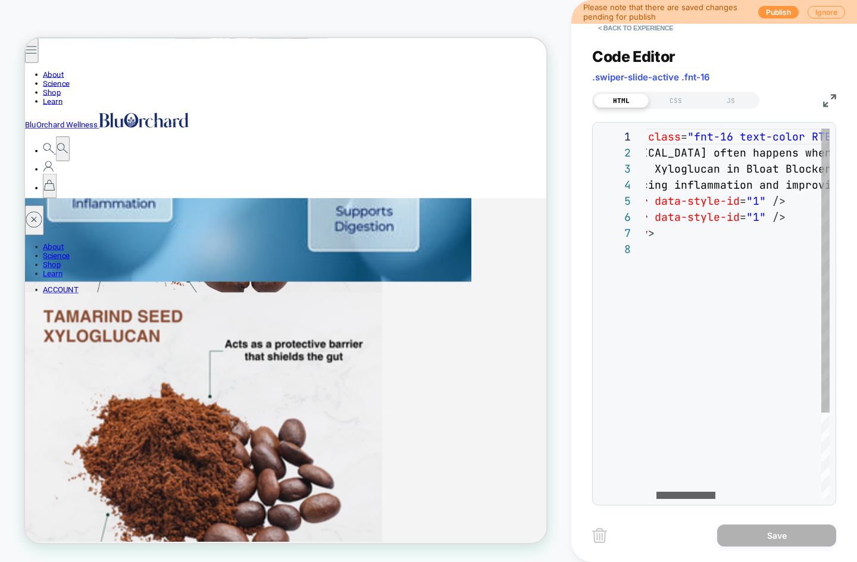
click at [690, 498] on div at bounding box center [686, 495] width 59 height 7
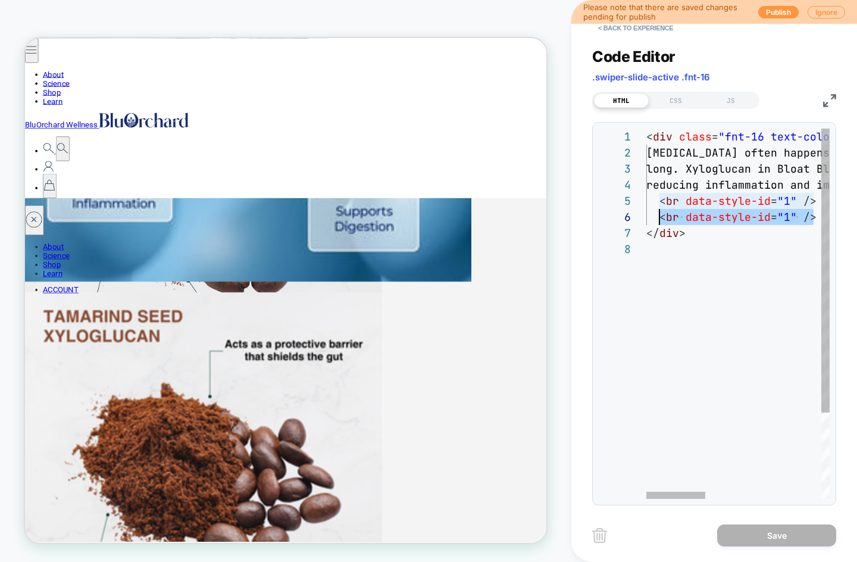
scroll to position [80, 13]
drag, startPoint x: 808, startPoint y: 220, endPoint x: 661, endPoint y: 221, distance: 147.1
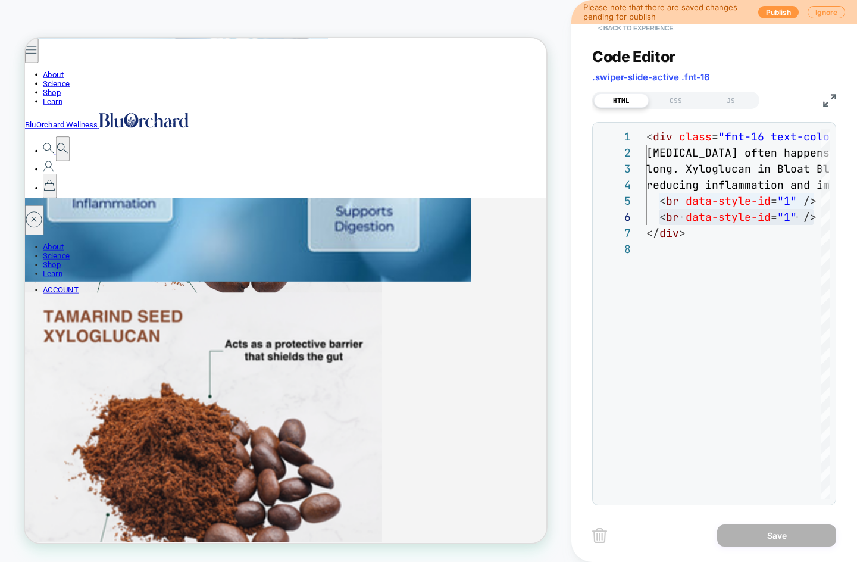
click at [629, 32] on button "< Back to experience" at bounding box center [635, 27] width 87 height 19
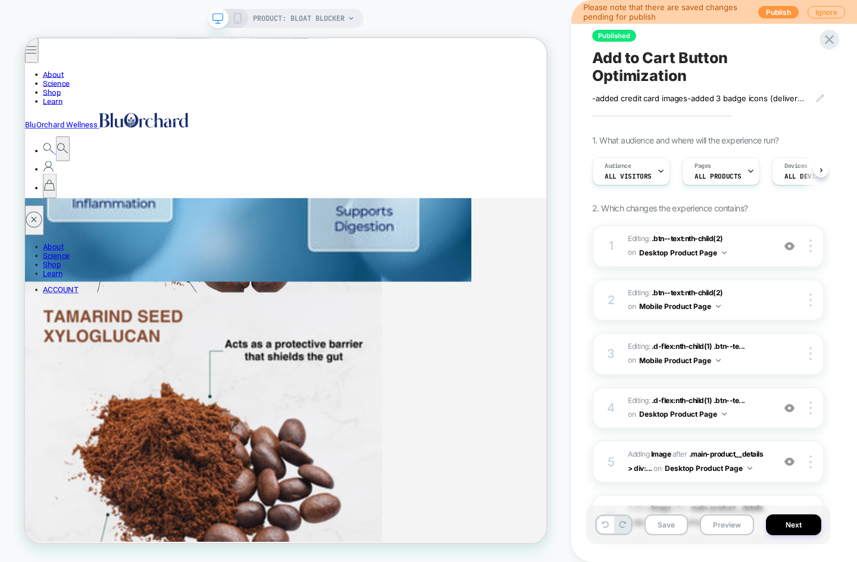
scroll to position [0, 1]
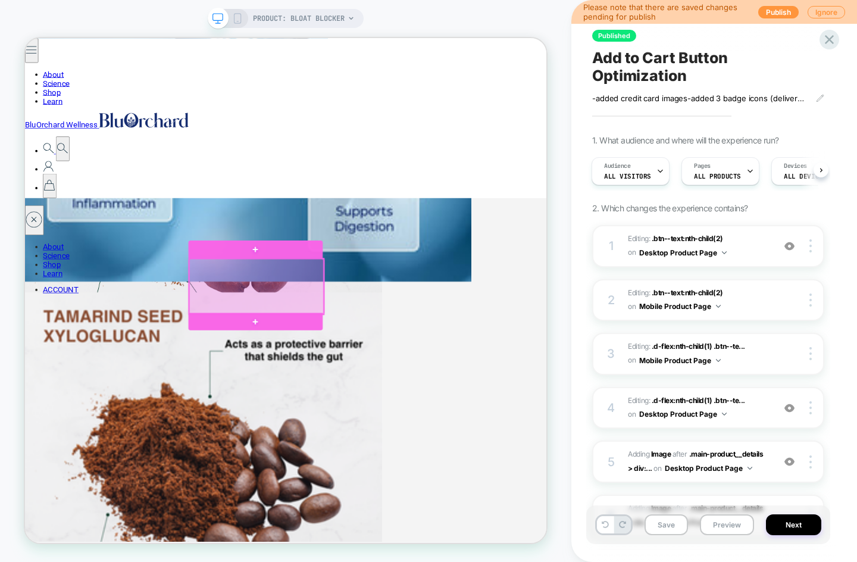
click at [328, 367] on div at bounding box center [333, 369] width 179 height 74
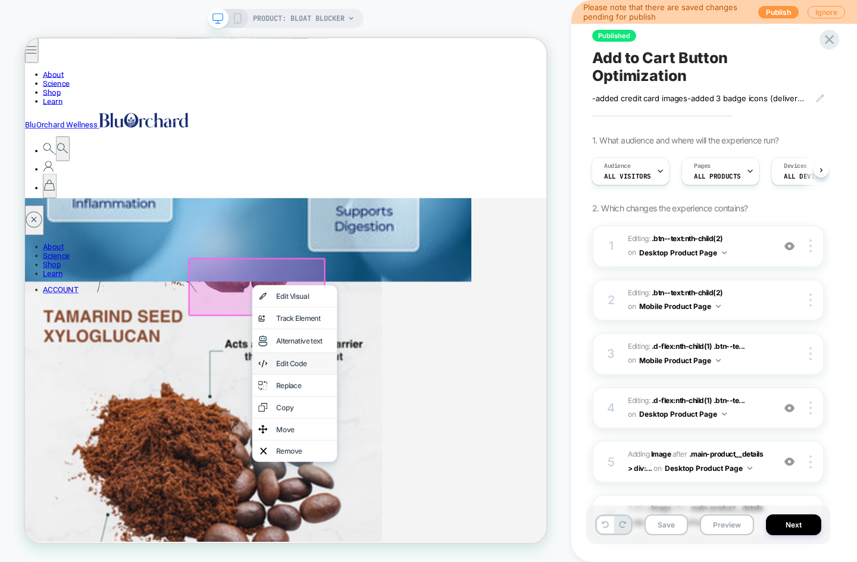
click at [385, 480] on div "Edit Code" at bounding box center [384, 472] width 113 height 29
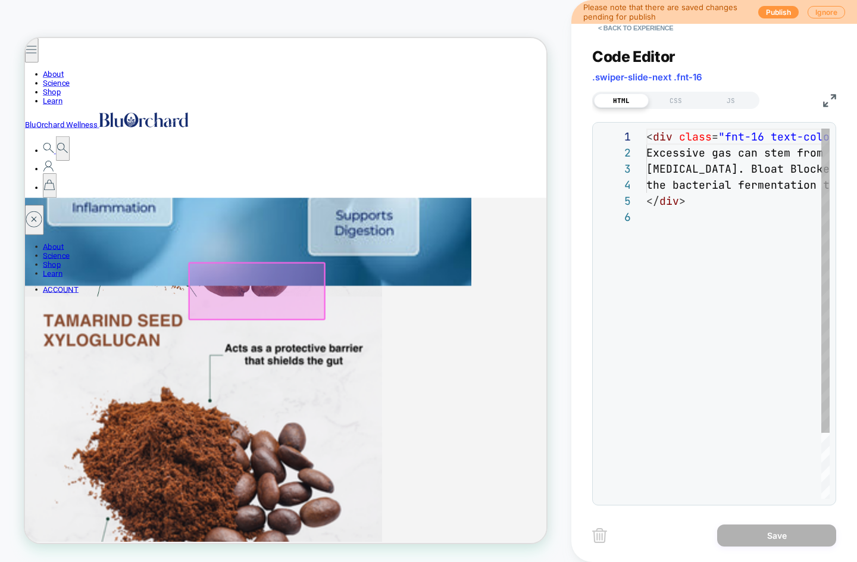
scroll to position [80, 0]
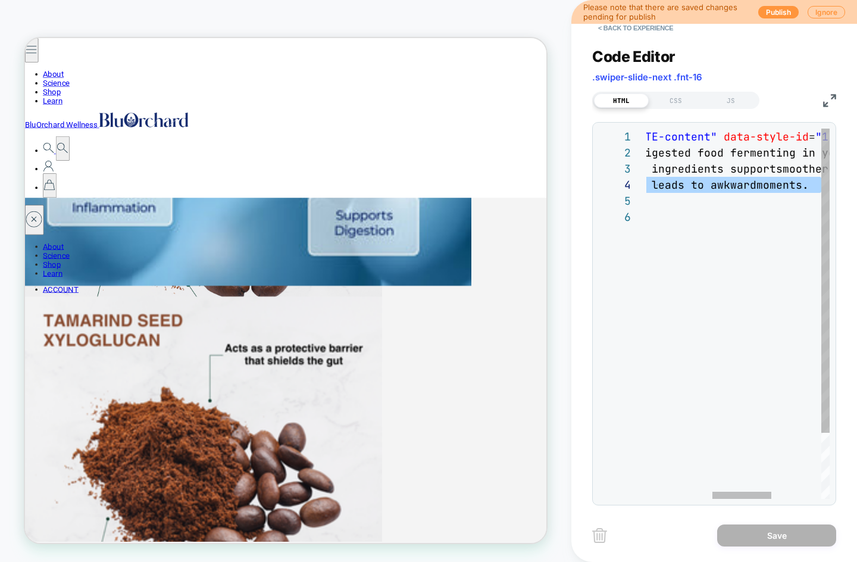
drag, startPoint x: 788, startPoint y: 187, endPoint x: 809, endPoint y: 185, distance: 21.0
click at [819, 186] on div "< div class = "fnt-16 text-color RTE-content" data-style-id = "1" > Excessive g…" at bounding box center [713, 354] width 542 height 451
click at [809, 185] on div "< div class = "fnt-16 text-color RTE-content" data-style-id = "1" > Excessive g…" at bounding box center [713, 354] width 542 height 451
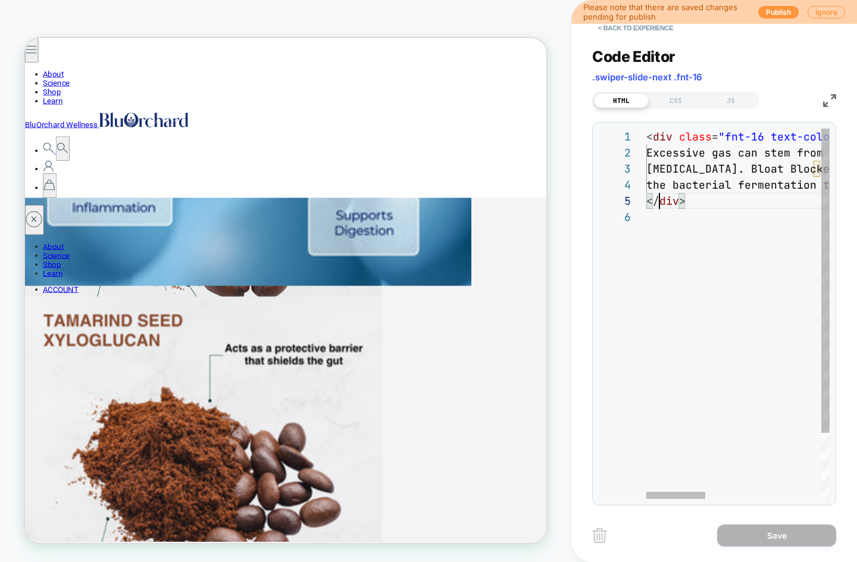
scroll to position [64, 7]
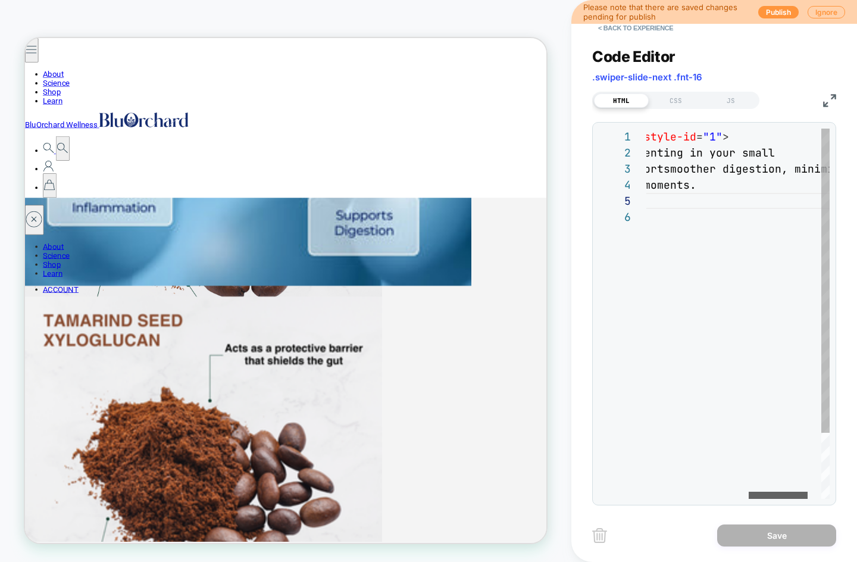
click at [788, 492] on div at bounding box center [778, 495] width 59 height 7
click at [708, 187] on div "< div class = "fnt-16 text-color RTE-content" data-style-id = "1" > Excessive g…" at bounding box center [598, 354] width 542 height 451
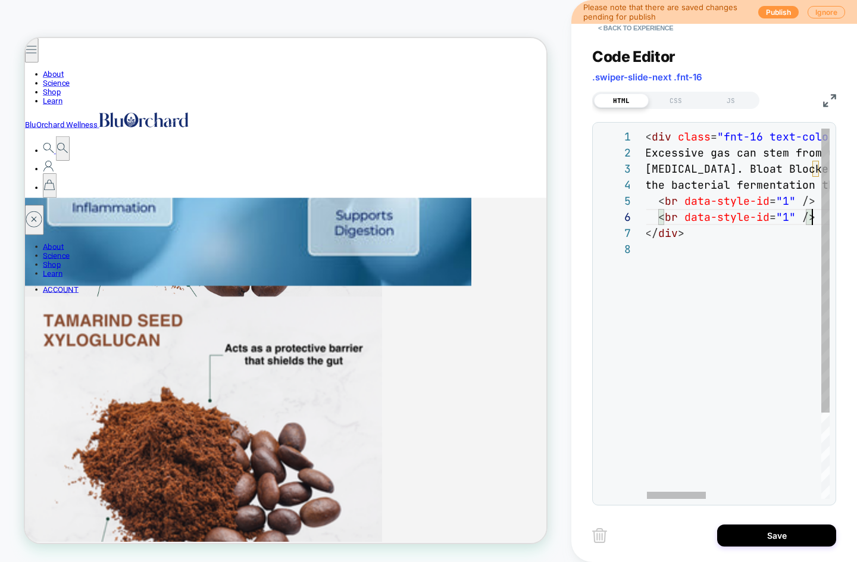
scroll to position [80, 167]
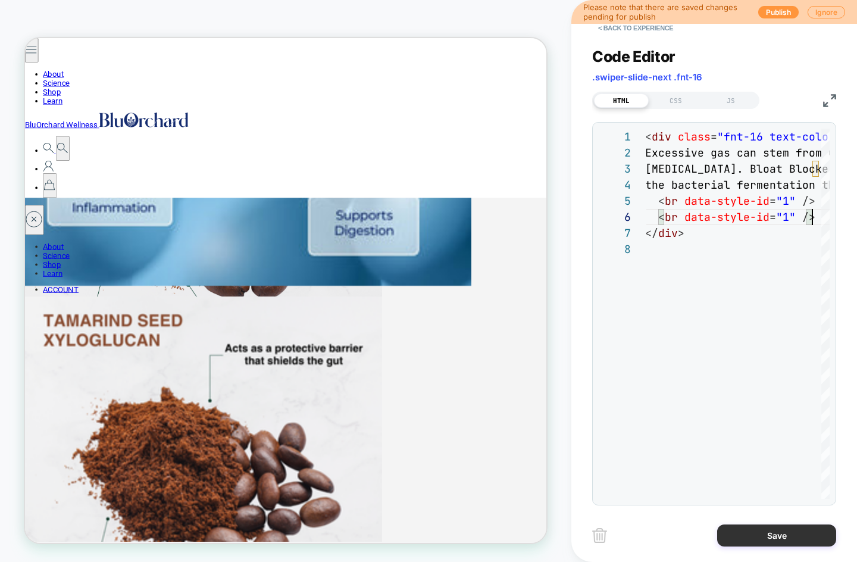
type textarea "**********"
click at [785, 535] on button "Save" at bounding box center [776, 536] width 119 height 22
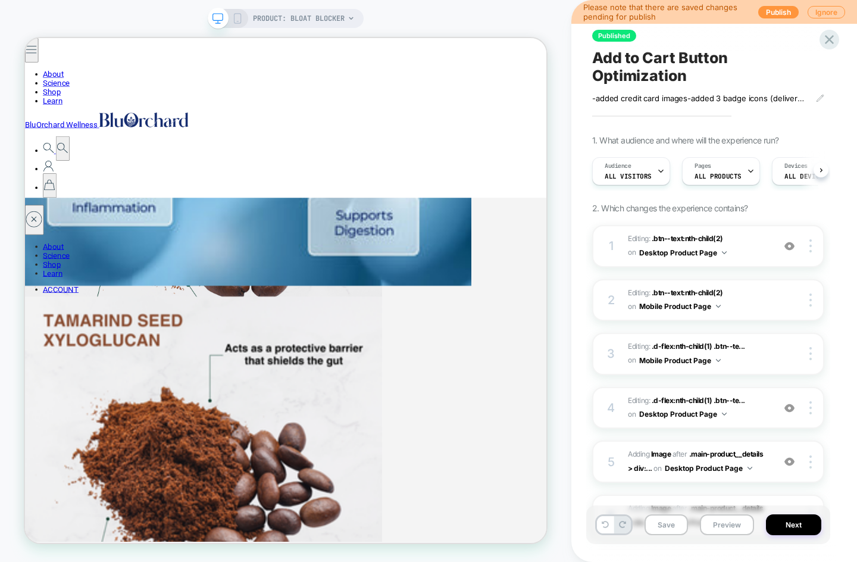
scroll to position [0, 1]
click at [242, 14] on div "PRODUCT: Bloat Blocker" at bounding box center [286, 18] width 156 height 19
click at [233, 25] on div "PRODUCT: Bloat Blocker" at bounding box center [286, 18] width 156 height 19
click at [678, 527] on button "Save" at bounding box center [666, 524] width 43 height 21
click at [236, 17] on icon at bounding box center [237, 18] width 11 height 11
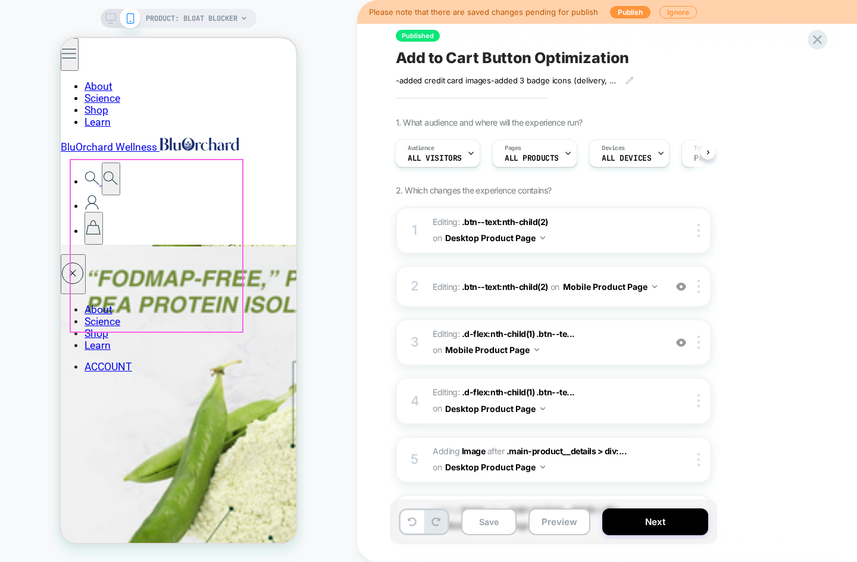
scroll to position [2514, 0]
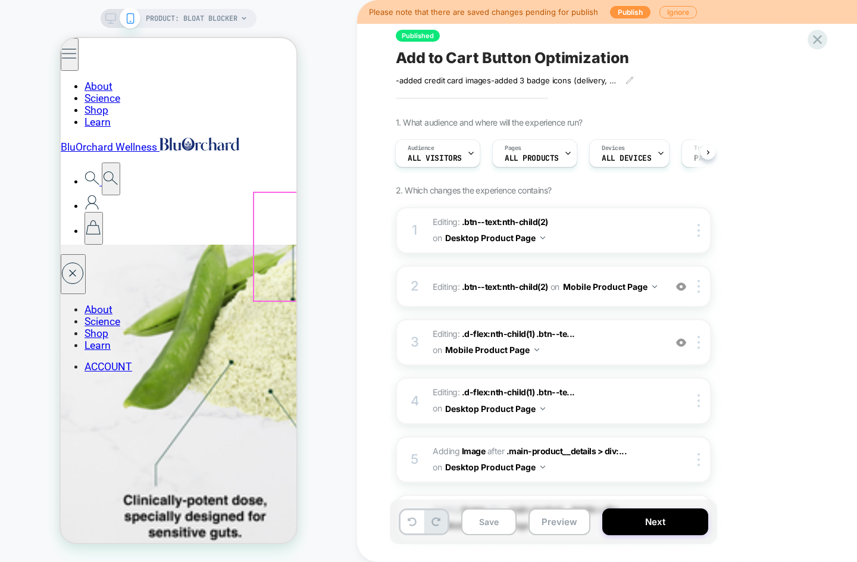
click at [495, 526] on button "Save" at bounding box center [488, 521] width 55 height 27
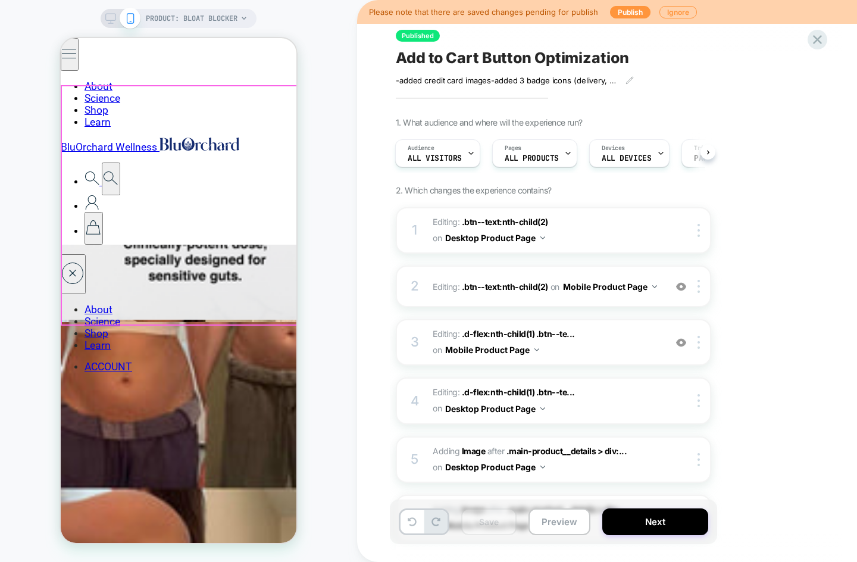
scroll to position [2767, 0]
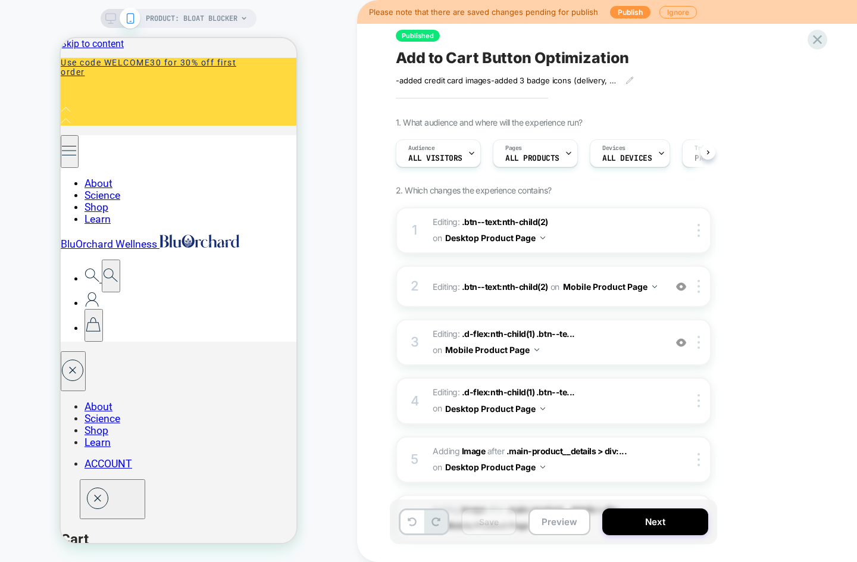
scroll to position [0, 1]
click at [619, 15] on button "Publish" at bounding box center [630, 12] width 40 height 13
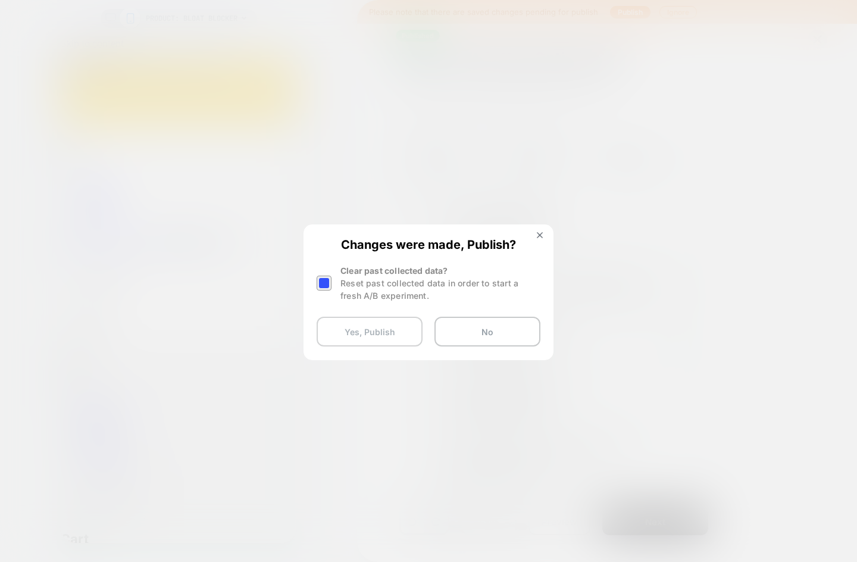
click at [381, 333] on button "Yes, Publish" at bounding box center [370, 332] width 106 height 30
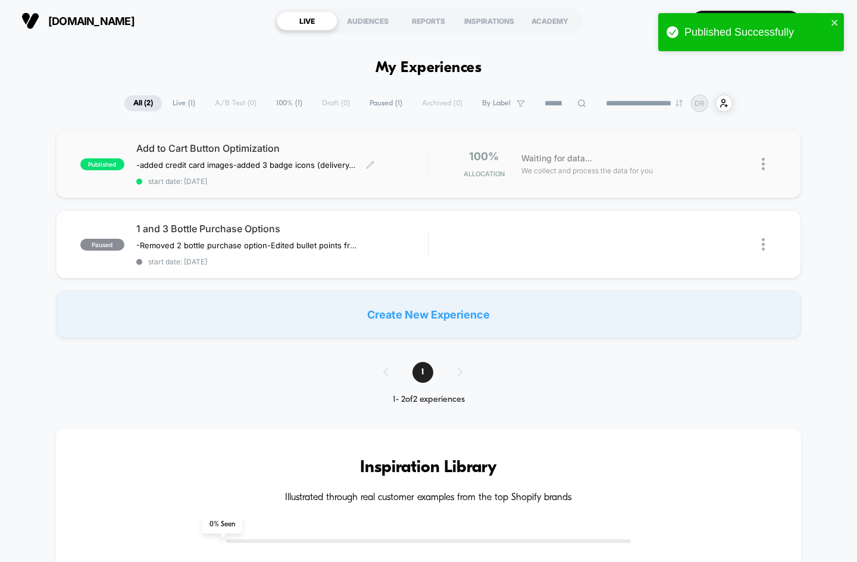
click at [151, 148] on span "Add to Cart Button Optimization" at bounding box center [282, 148] width 292 height 12
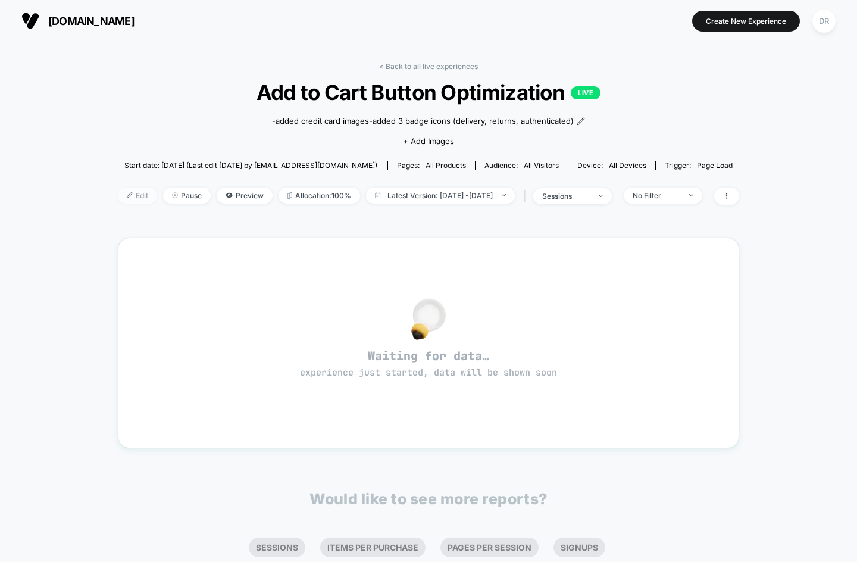
click at [126, 198] on span "Edit" at bounding box center [137, 196] width 39 height 16
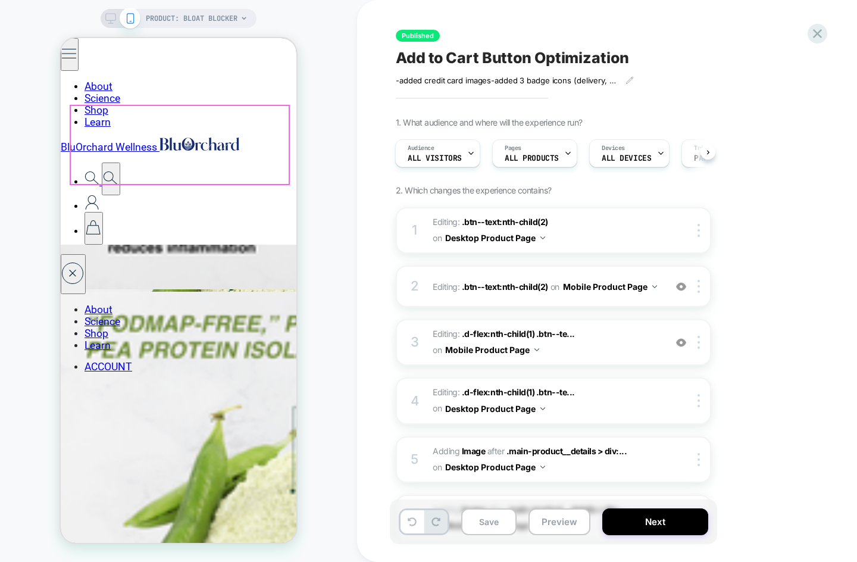
scroll to position [2473, 0]
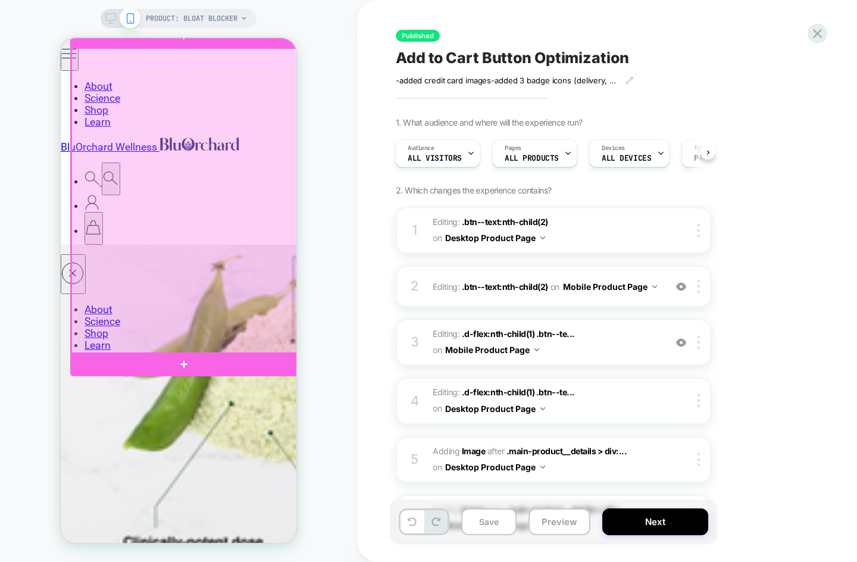
click at [272, 234] on div at bounding box center [184, 201] width 227 height 306
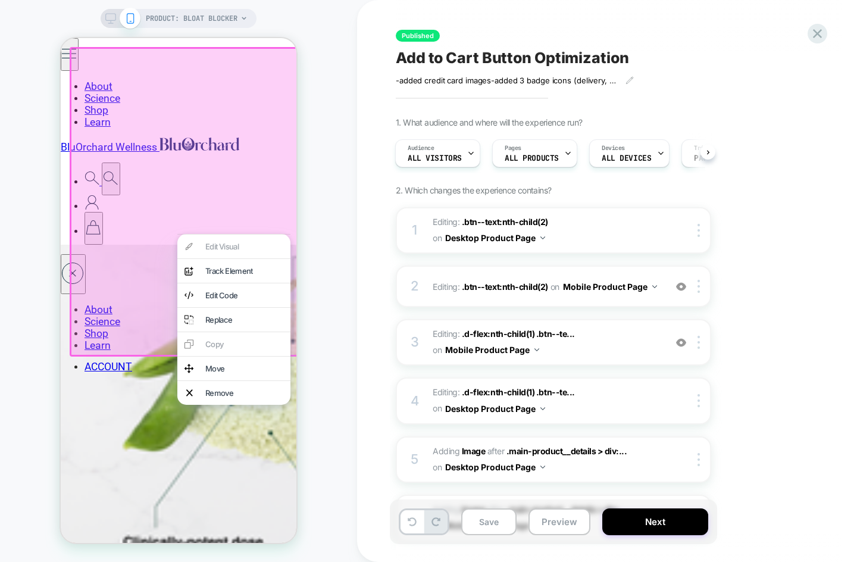
click at [111, 285] on div at bounding box center [185, 202] width 230 height 310
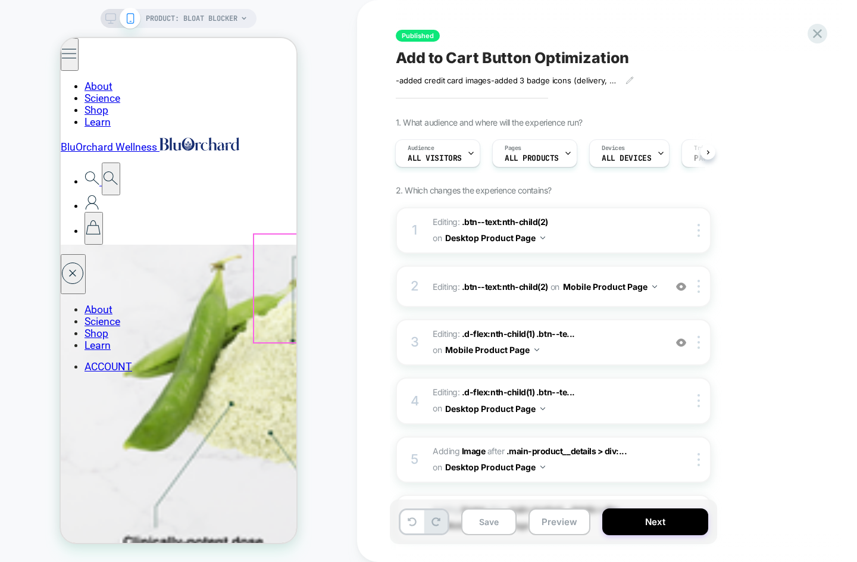
click at [285, 296] on div at bounding box center [340, 303] width 160 height 65
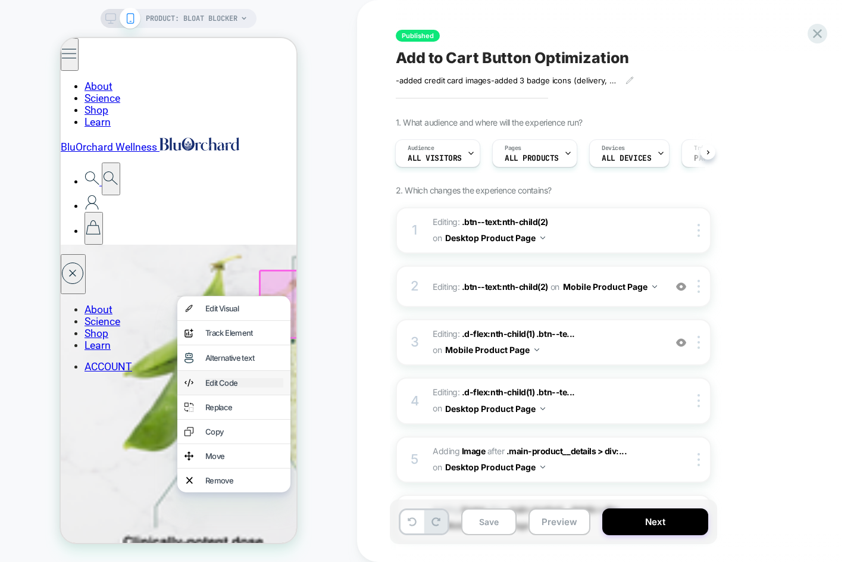
click at [229, 383] on div "Edit Code" at bounding box center [244, 383] width 78 height 10
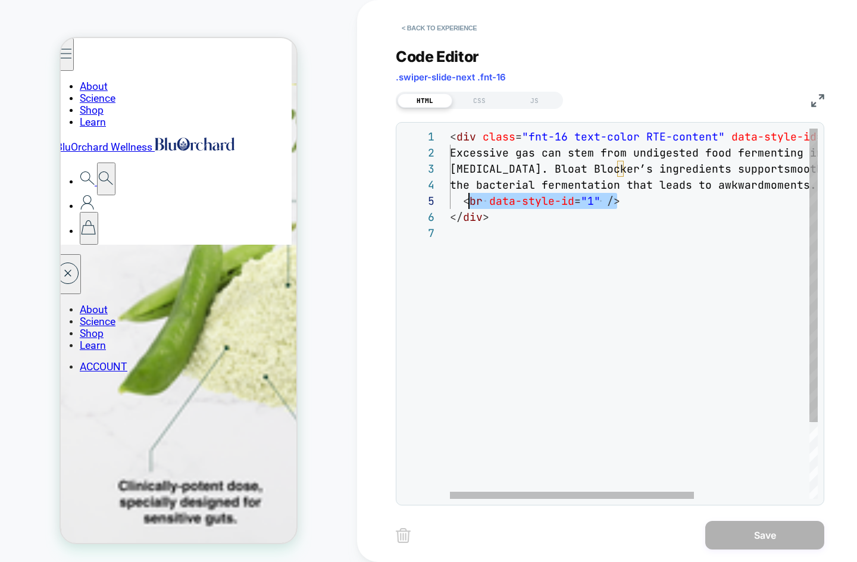
scroll to position [64, 13]
drag, startPoint x: 623, startPoint y: 202, endPoint x: 463, endPoint y: 198, distance: 160.2
click at [463, 198] on div "< div class = "fnt-16 text-color RTE-content" data-style-id = "1" > Excessive g…" at bounding box center [721, 362] width 542 height 467
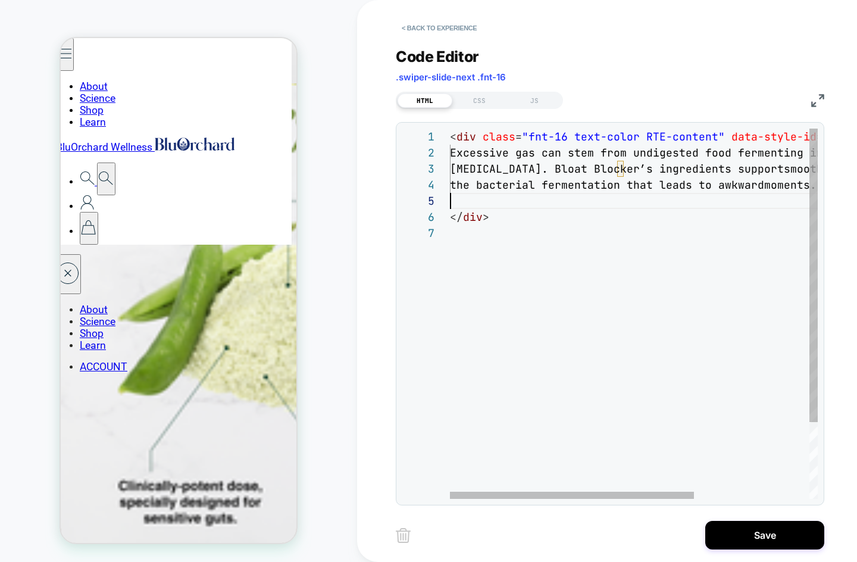
scroll to position [64, 0]
type textarea "**********"
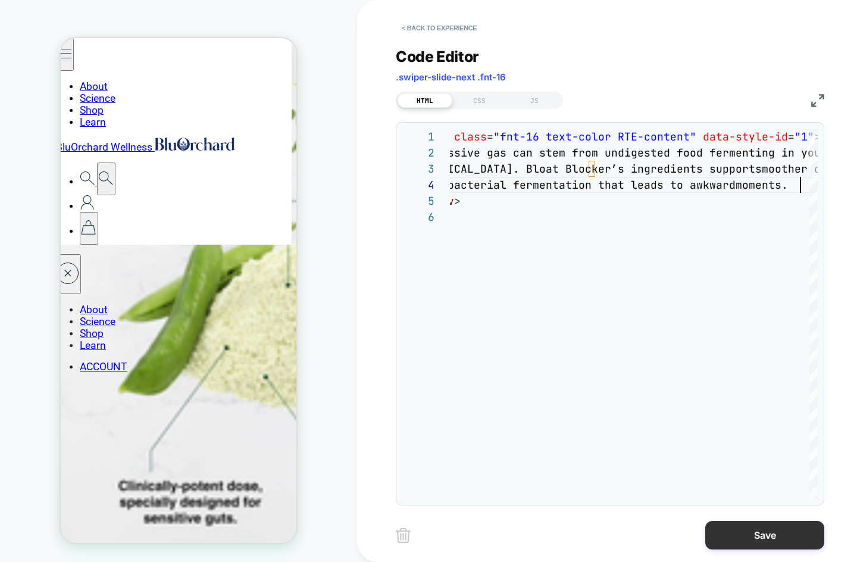
click at [767, 538] on button "Save" at bounding box center [765, 535] width 119 height 29
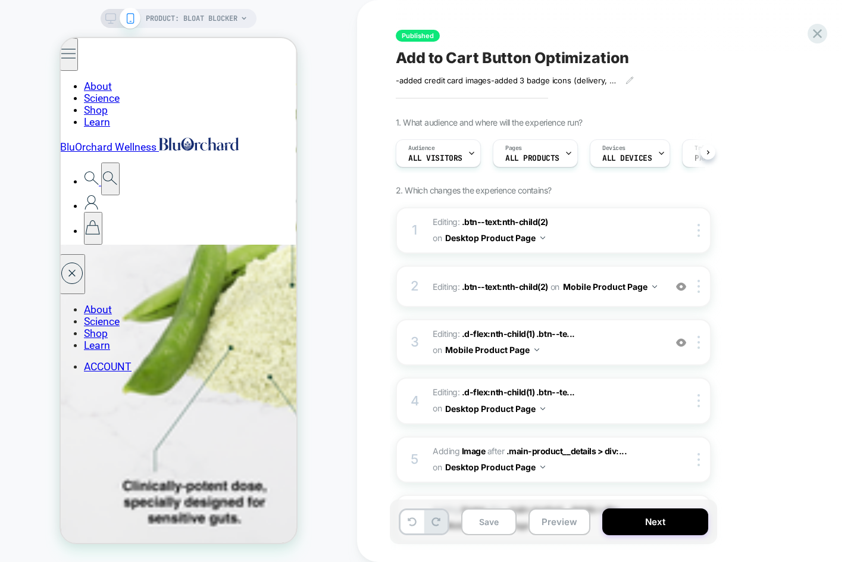
scroll to position [0, 1]
click at [495, 524] on button "Save" at bounding box center [488, 521] width 55 height 27
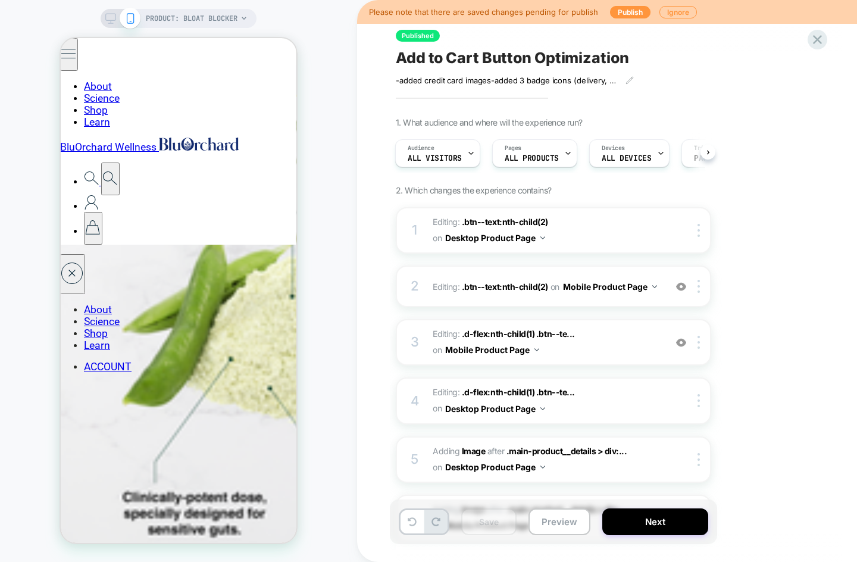
scroll to position [2292, 1]
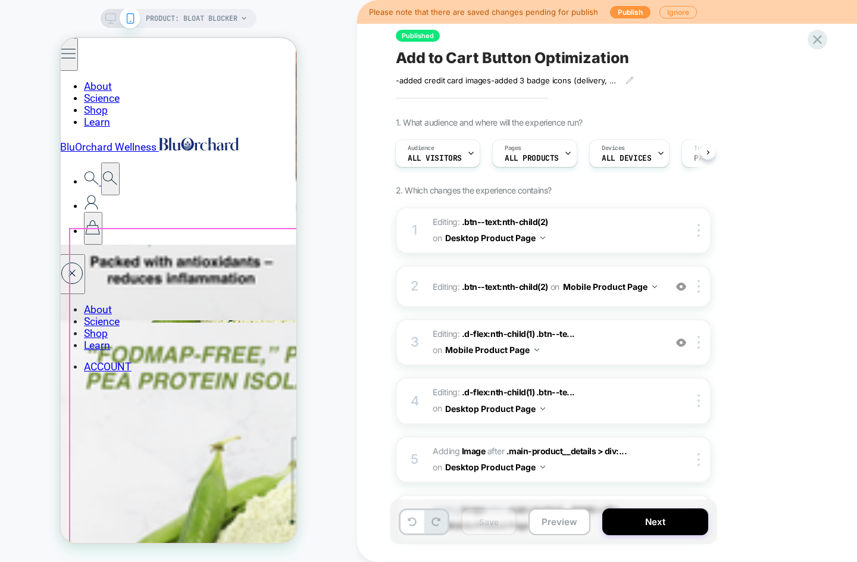
click at [111, 21] on icon at bounding box center [110, 18] width 11 height 11
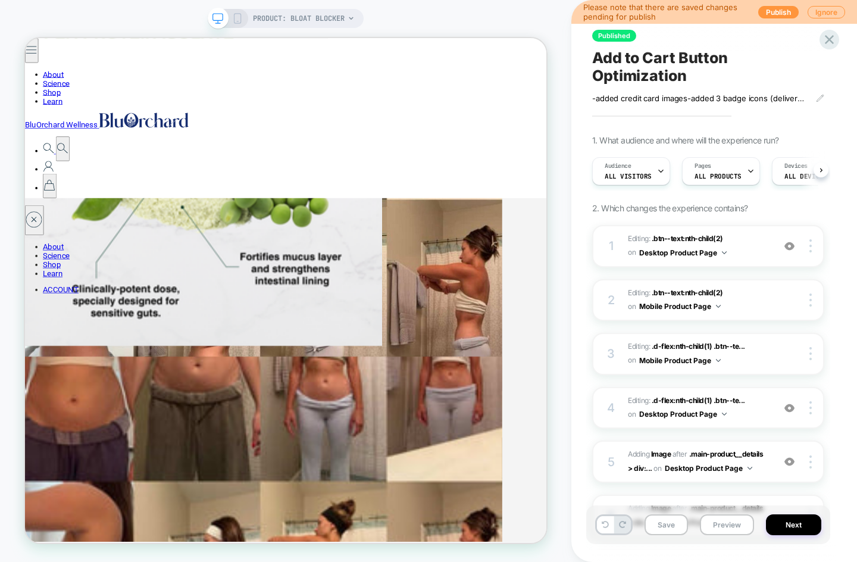
scroll to position [0, 1]
click at [238, 19] on icon at bounding box center [237, 18] width 11 height 11
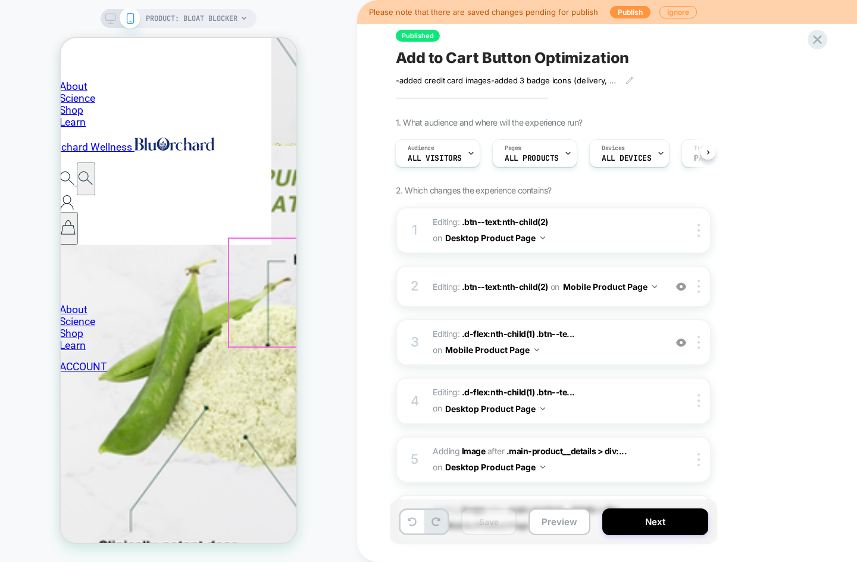
scroll to position [2469, 1]
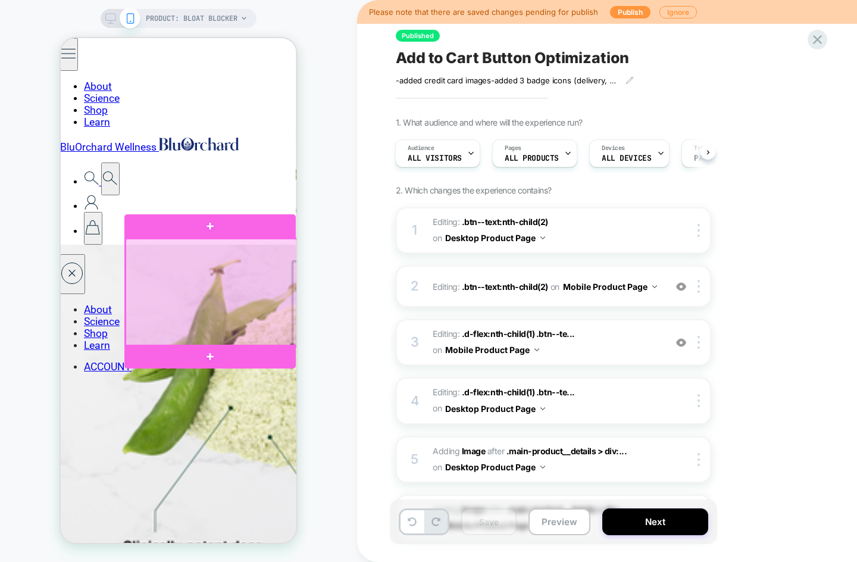
click at [194, 301] on div at bounding box center [211, 292] width 171 height 107
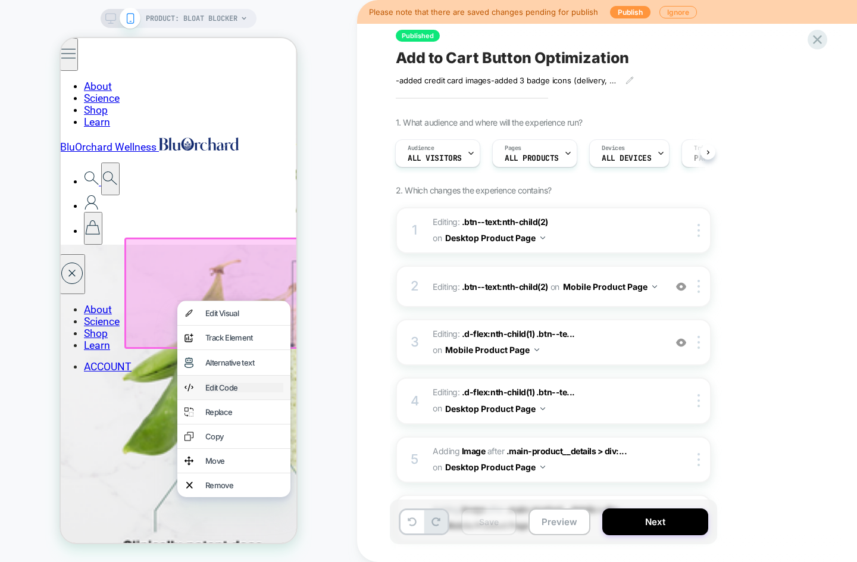
click at [223, 385] on div "Edit Code" at bounding box center [244, 388] width 78 height 10
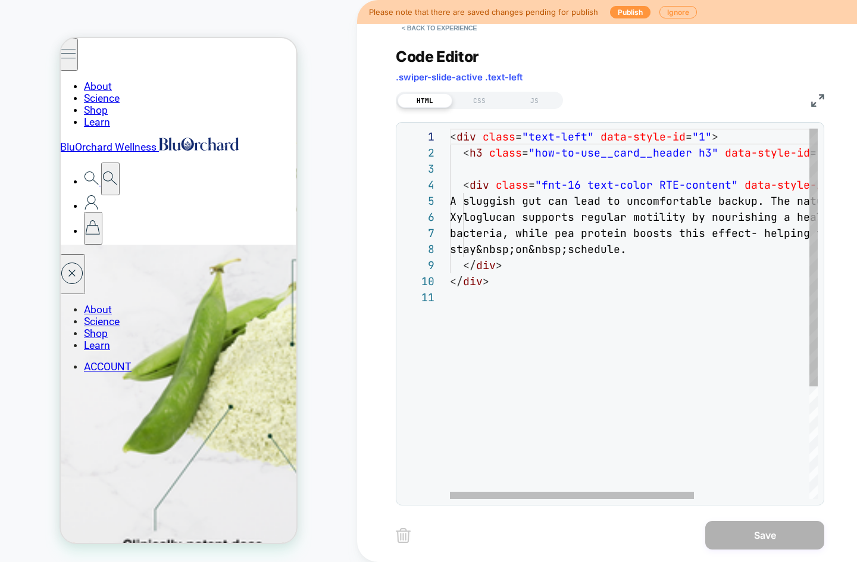
scroll to position [2514, 1]
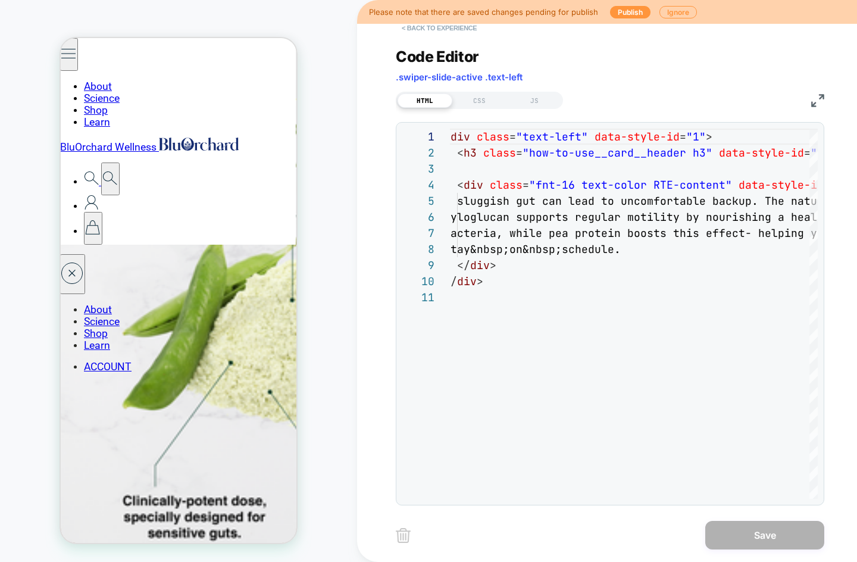
click at [442, 32] on button "< Back to experience" at bounding box center [439, 27] width 87 height 19
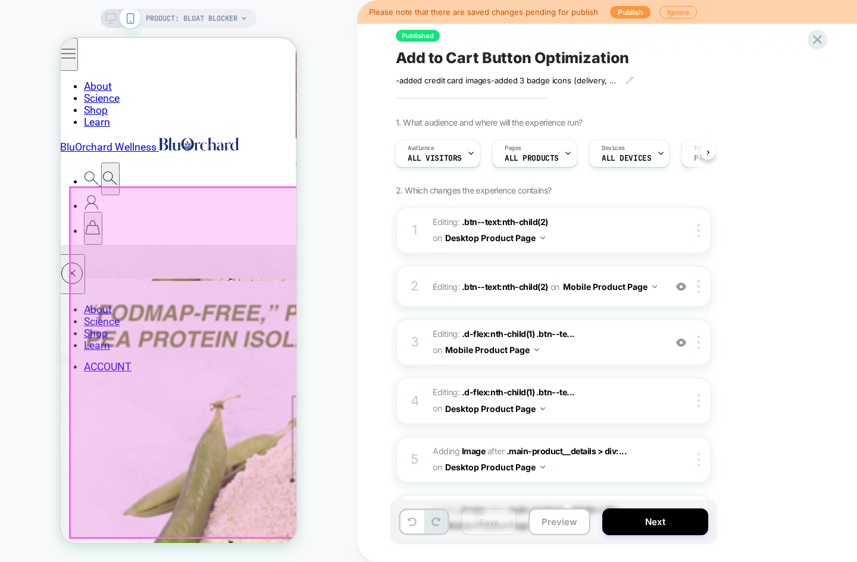
scroll to position [2333, 1]
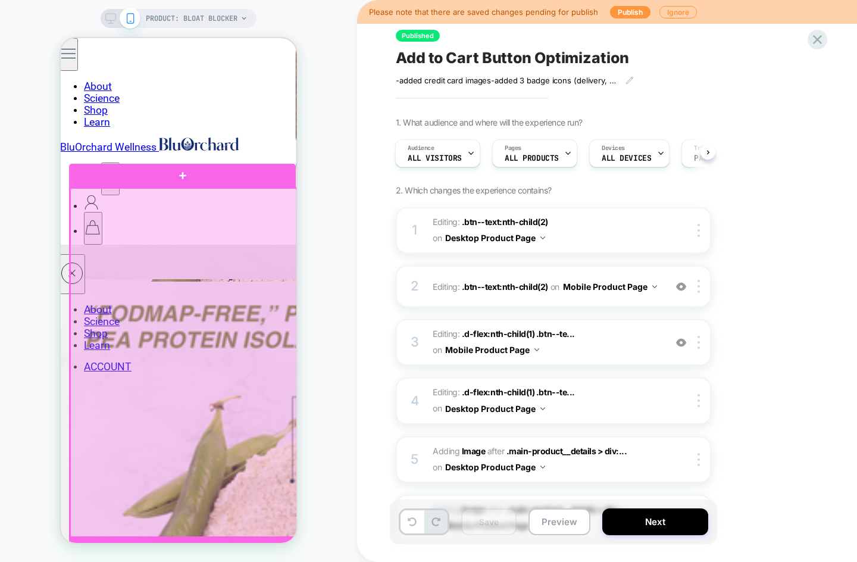
click at [197, 318] on div at bounding box center [183, 363] width 227 height 350
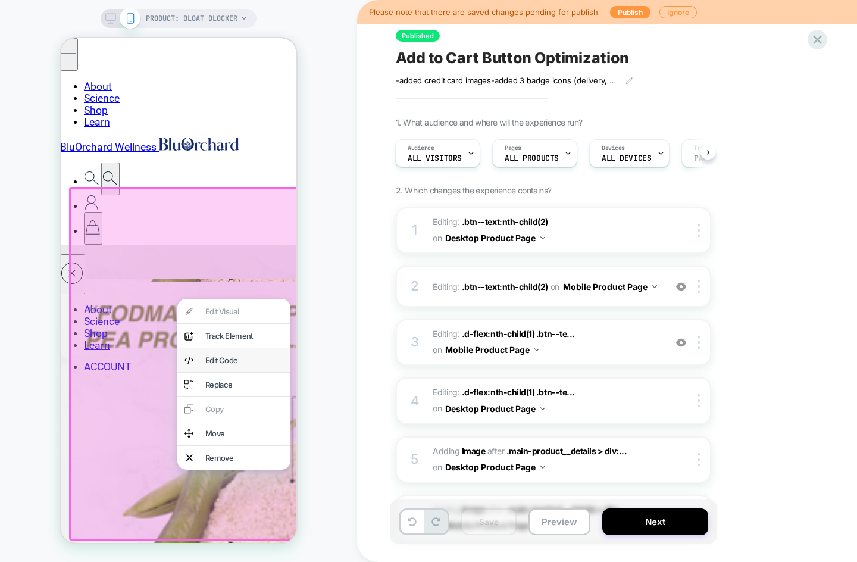
click at [223, 364] on div "Edit Code" at bounding box center [233, 360] width 113 height 24
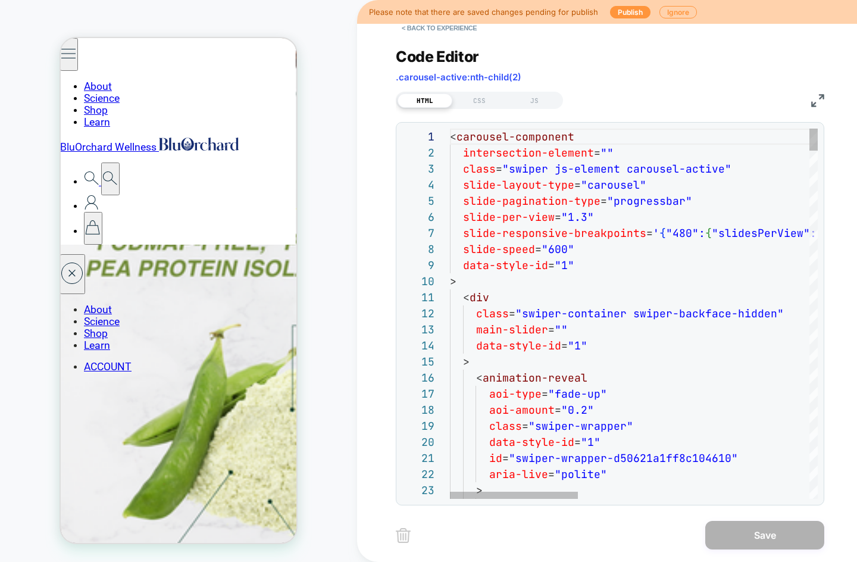
scroll to position [2361, 1]
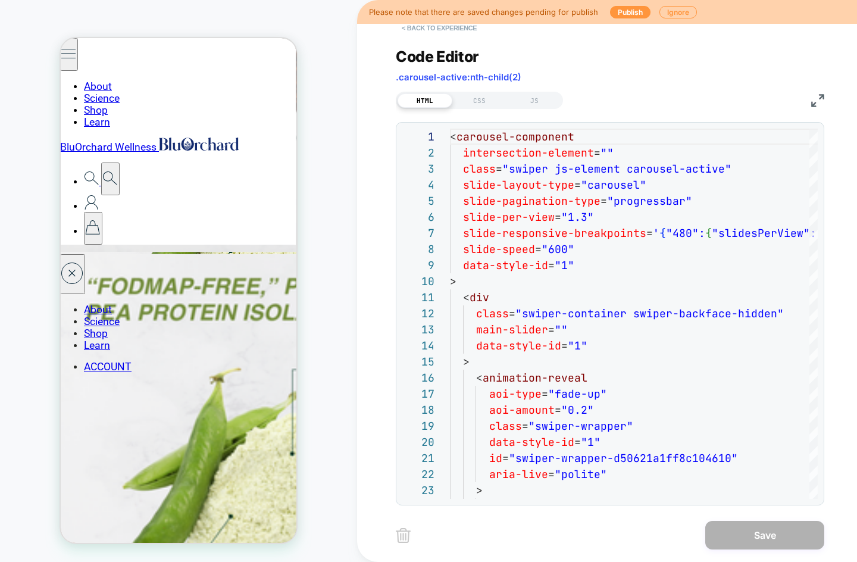
click at [426, 28] on button "< Back to experience" at bounding box center [439, 27] width 87 height 19
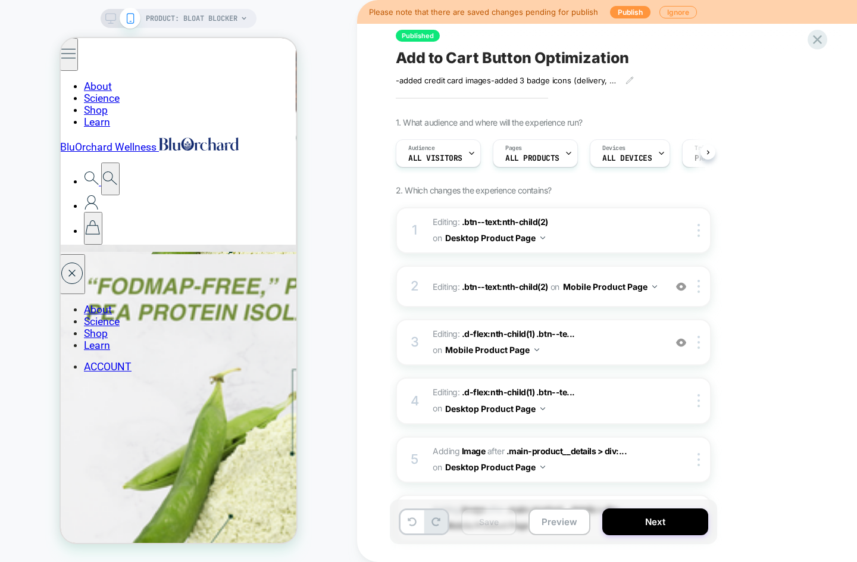
scroll to position [0, 1]
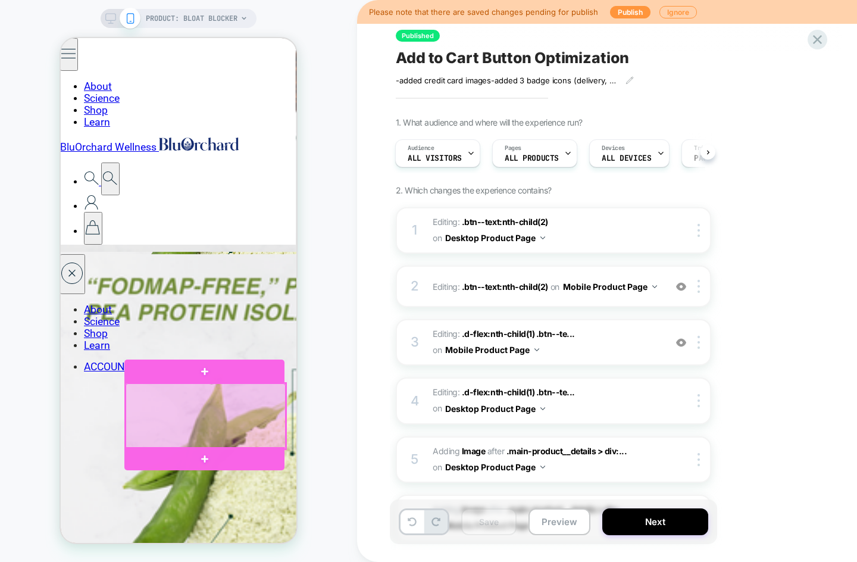
click at [200, 417] on div at bounding box center [206, 415] width 160 height 65
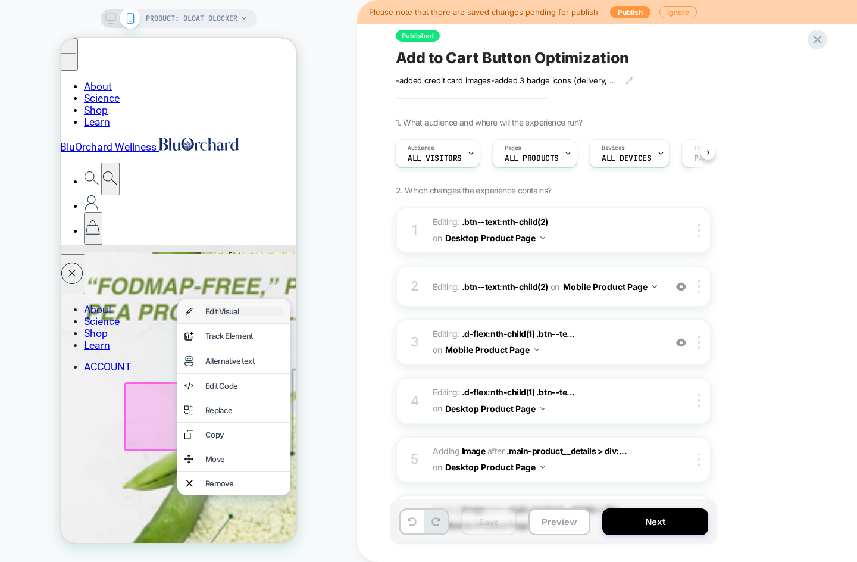
click at [232, 314] on div "Edit Visual" at bounding box center [244, 312] width 78 height 10
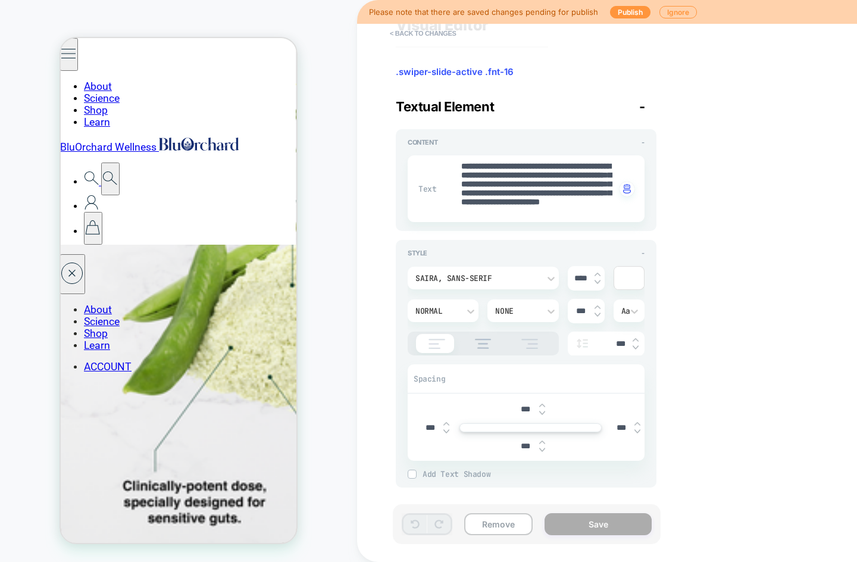
scroll to position [35, 0]
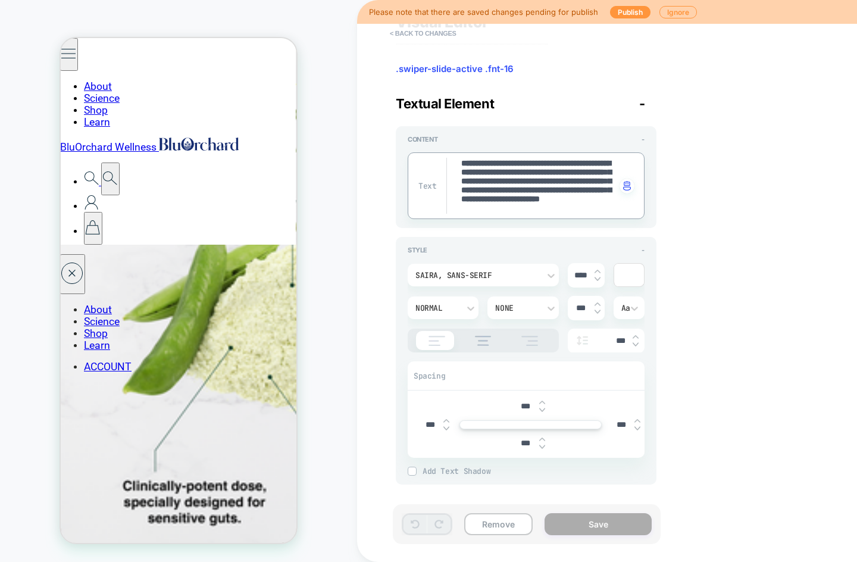
type textarea "*"
type textarea "**********"
type textarea "*"
type textarea "**********"
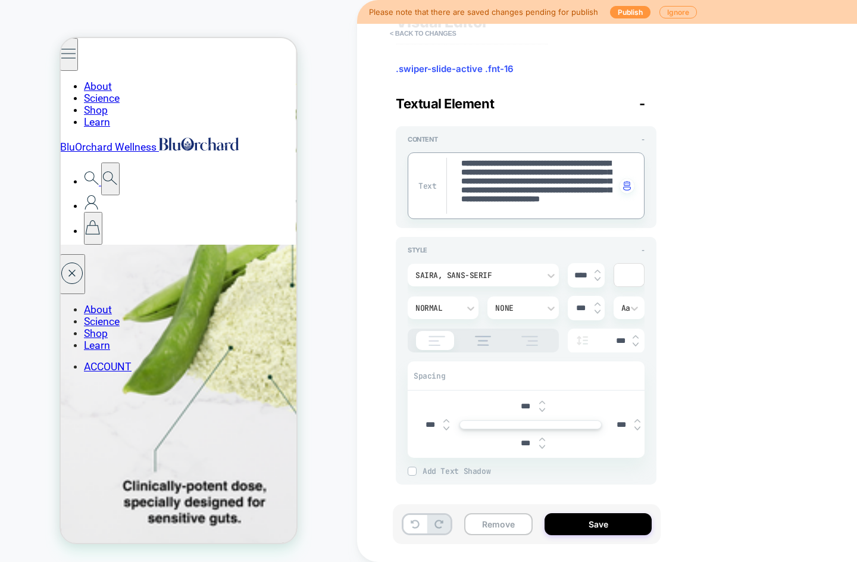
scroll to position [32, 0]
type textarea "*"
type textarea "**********"
type textarea "*"
type textarea "**********"
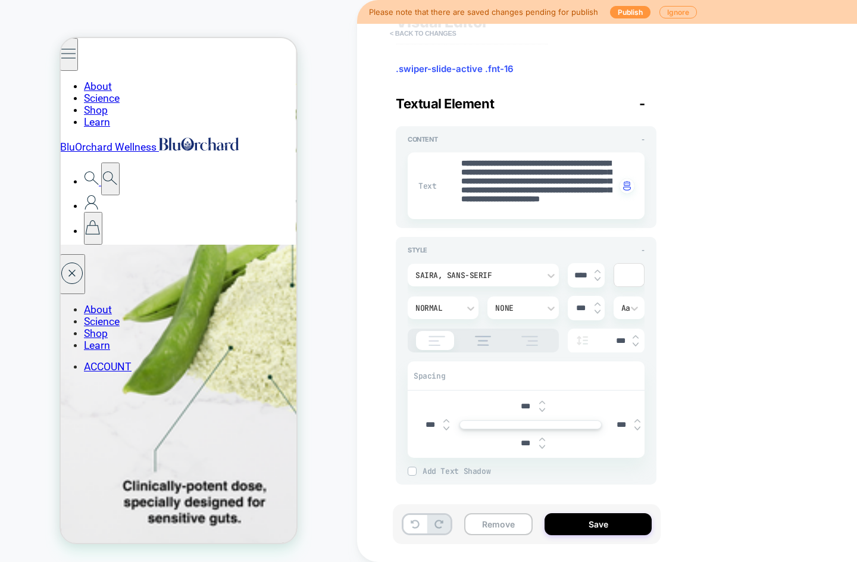
click at [428, 30] on button "< Back to changes" at bounding box center [423, 33] width 79 height 19
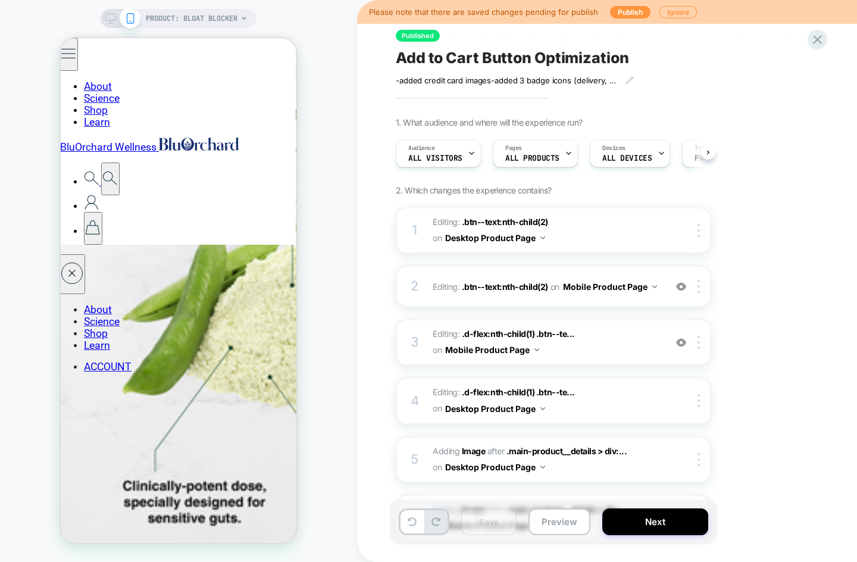
scroll to position [0, 1]
click at [560, 522] on button "Preview" at bounding box center [560, 521] width 62 height 27
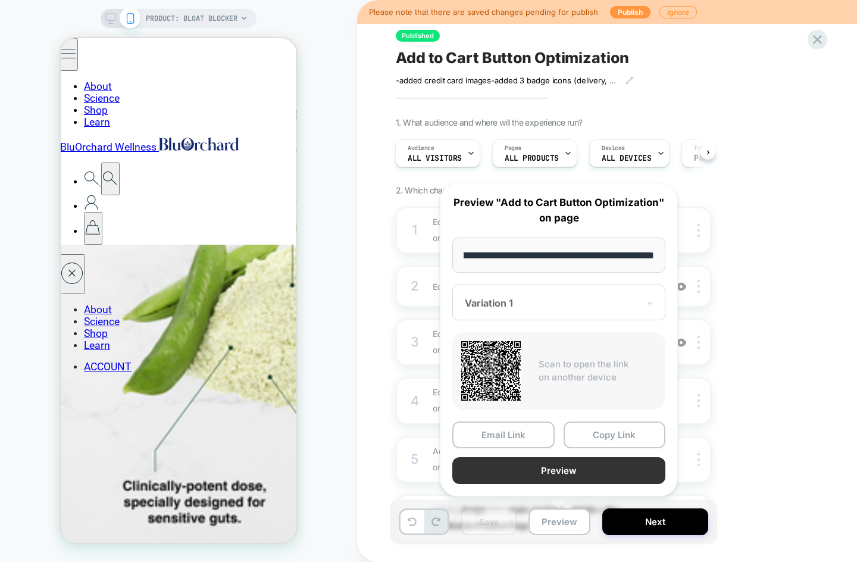
scroll to position [0, 0]
click at [572, 473] on button "Preview" at bounding box center [559, 470] width 213 height 27
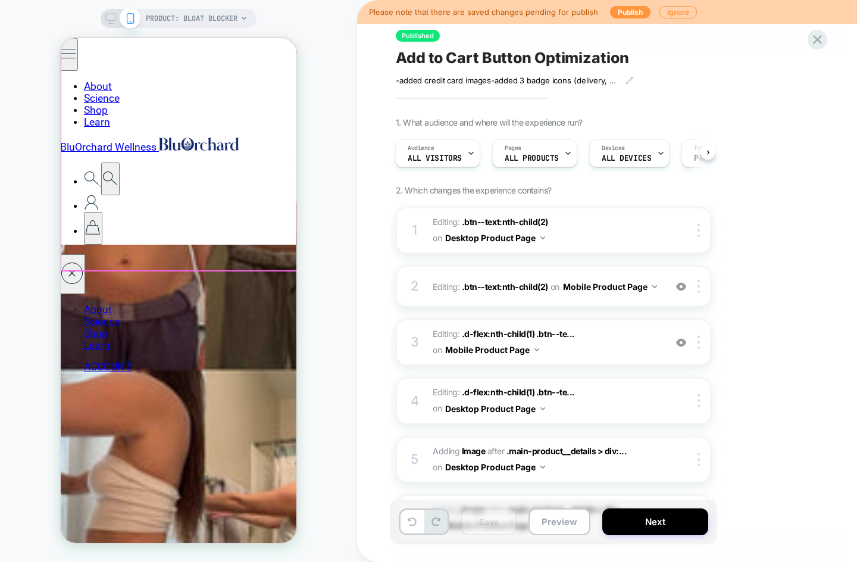
scroll to position [2326, 1]
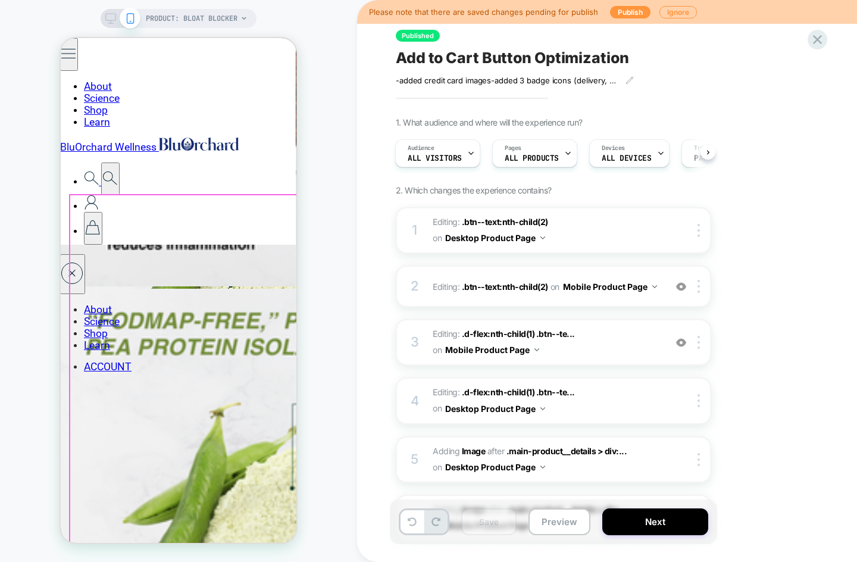
click at [626, 12] on button "Publish" at bounding box center [630, 12] width 40 height 13
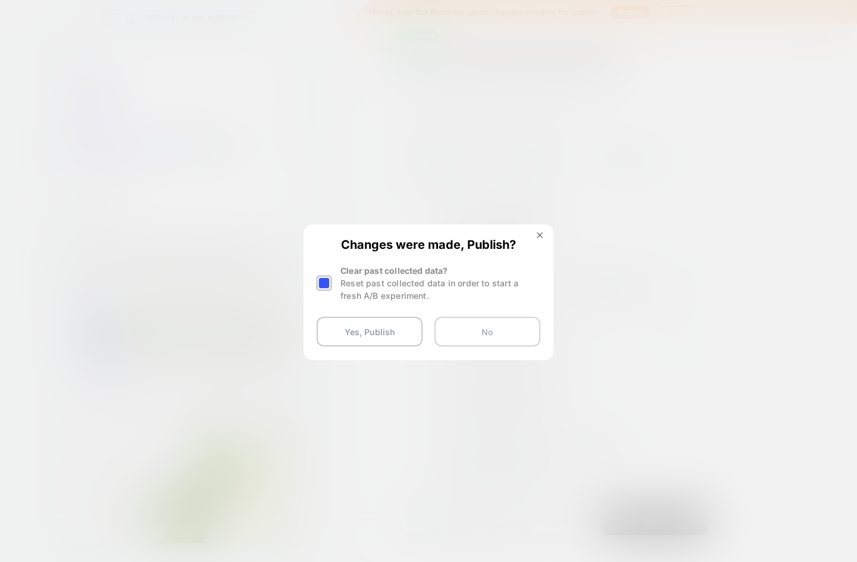
click at [483, 332] on button "No" at bounding box center [488, 332] width 106 height 30
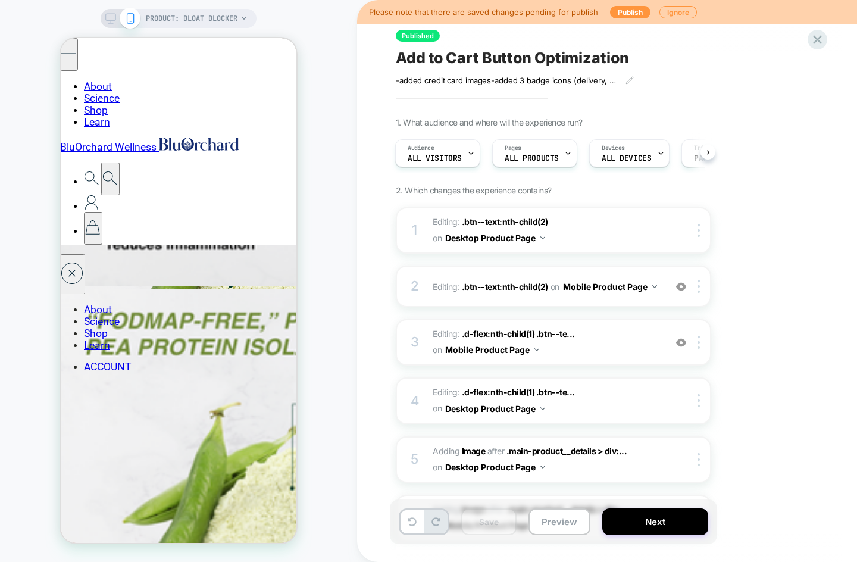
click at [102, 19] on div "PRODUCT: Bloat Blocker" at bounding box center [179, 18] width 156 height 19
click at [107, 18] on icon at bounding box center [110, 18] width 11 height 11
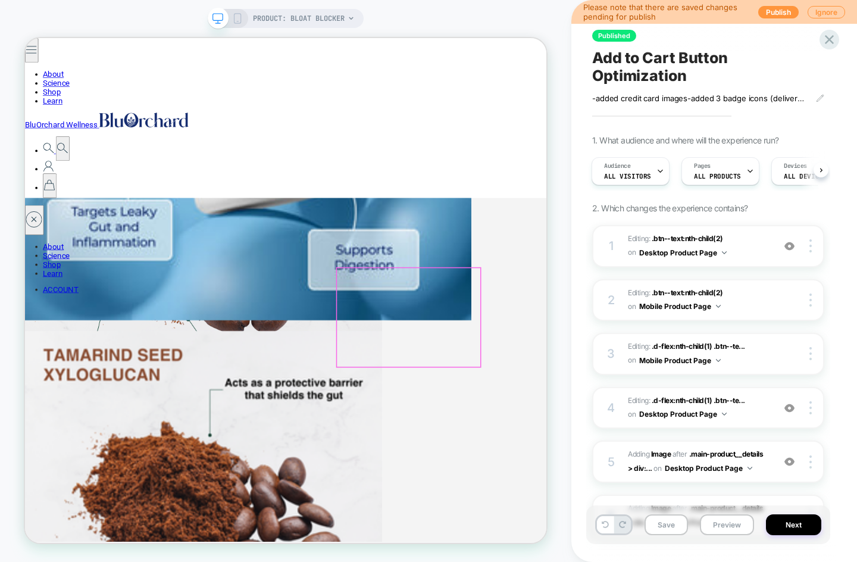
scroll to position [1861, 0]
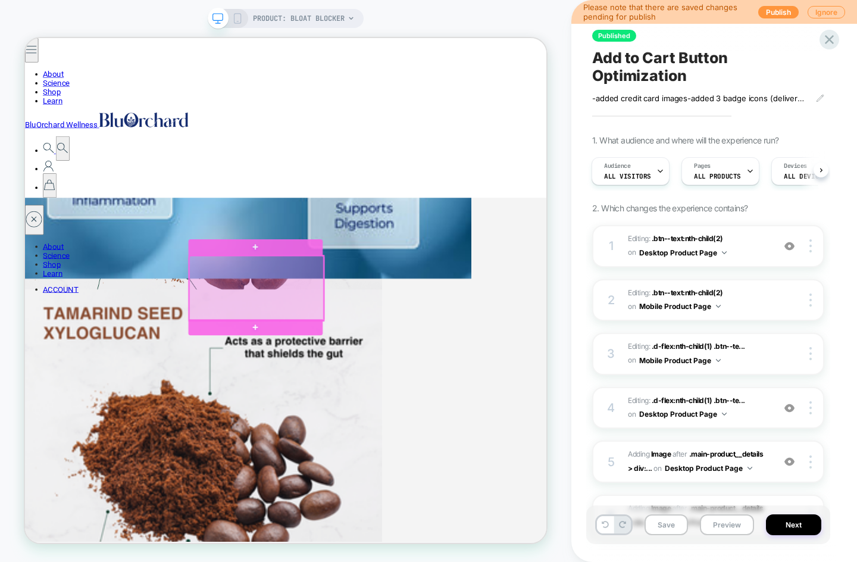
click at [335, 376] on div at bounding box center [333, 372] width 179 height 87
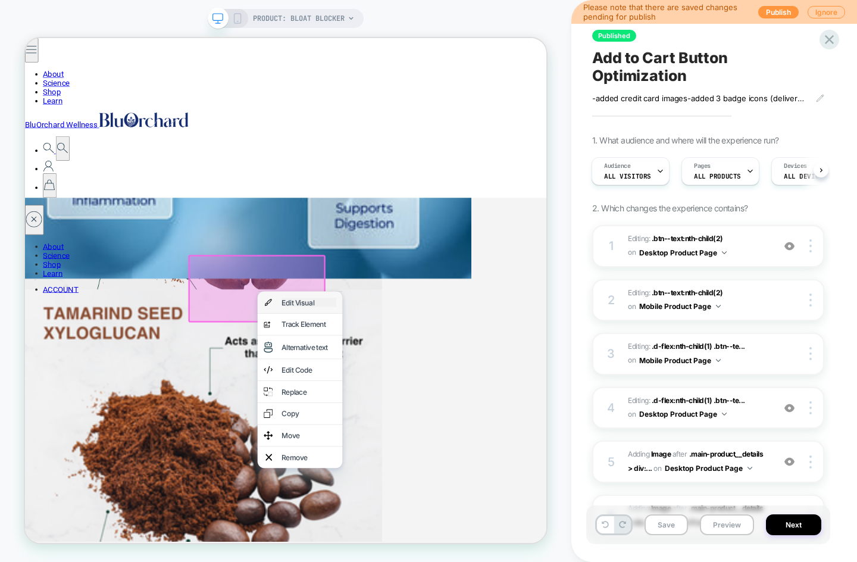
click at [377, 394] on div "Edit Visual" at bounding box center [403, 391] width 73 height 12
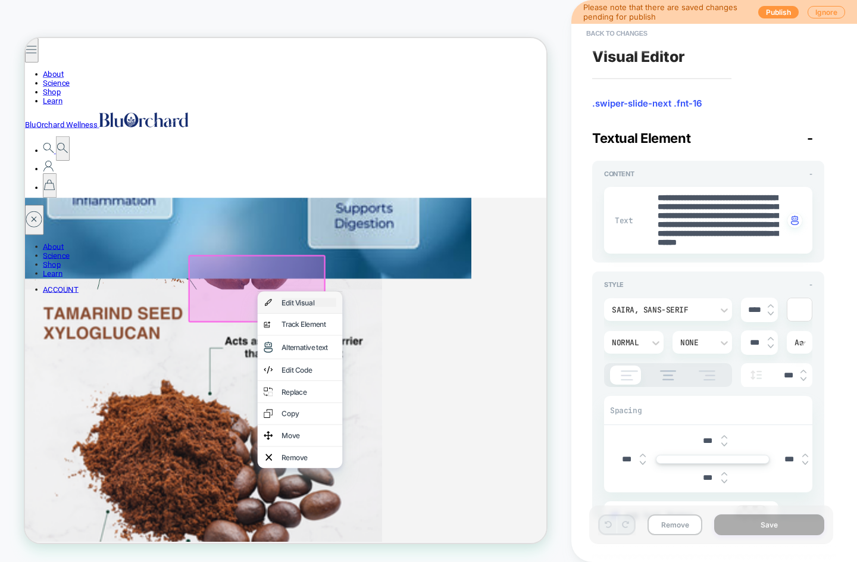
type textarea "*"
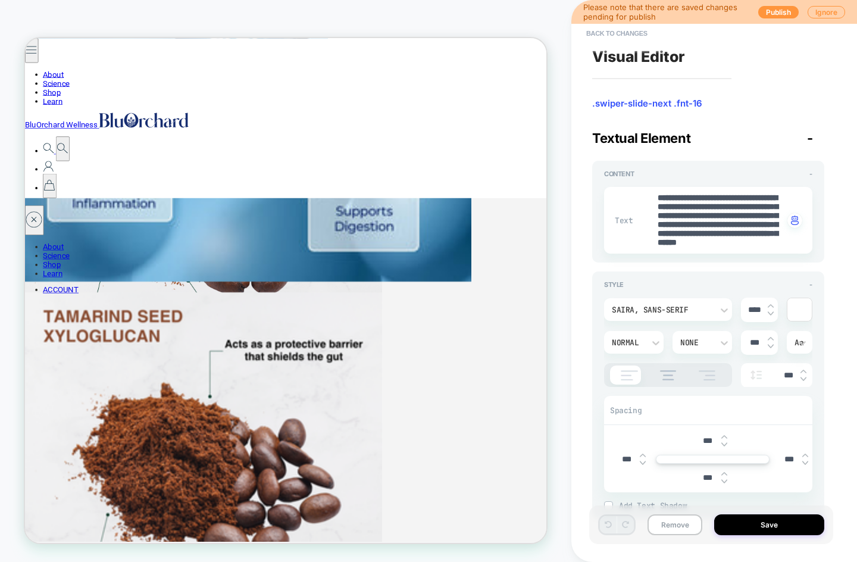
scroll to position [43, 0]
click at [613, 35] on button "Back to changes" at bounding box center [617, 33] width 73 height 19
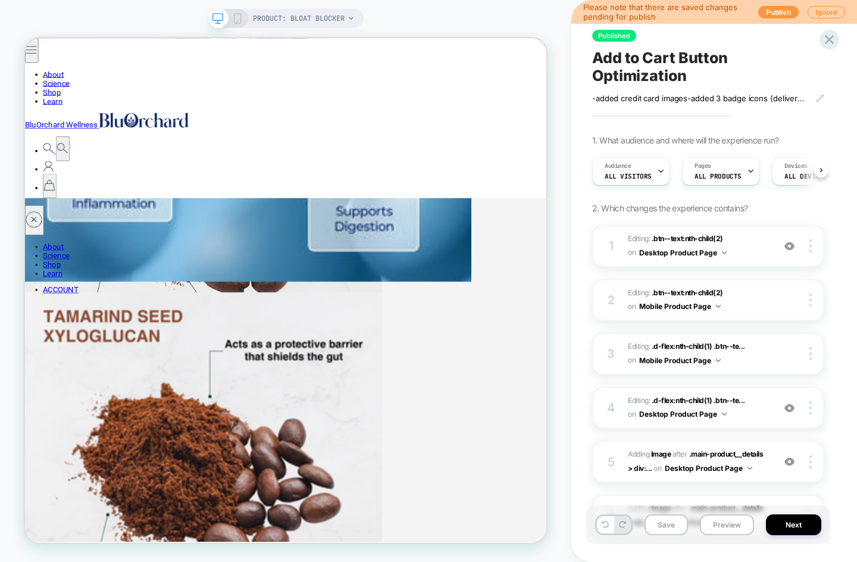
scroll to position [0, 1]
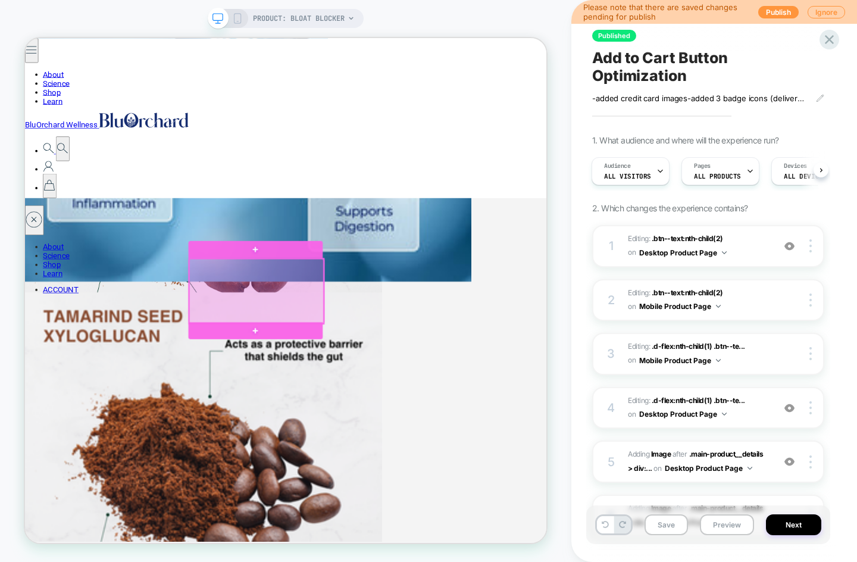
click at [314, 373] on div at bounding box center [333, 375] width 179 height 87
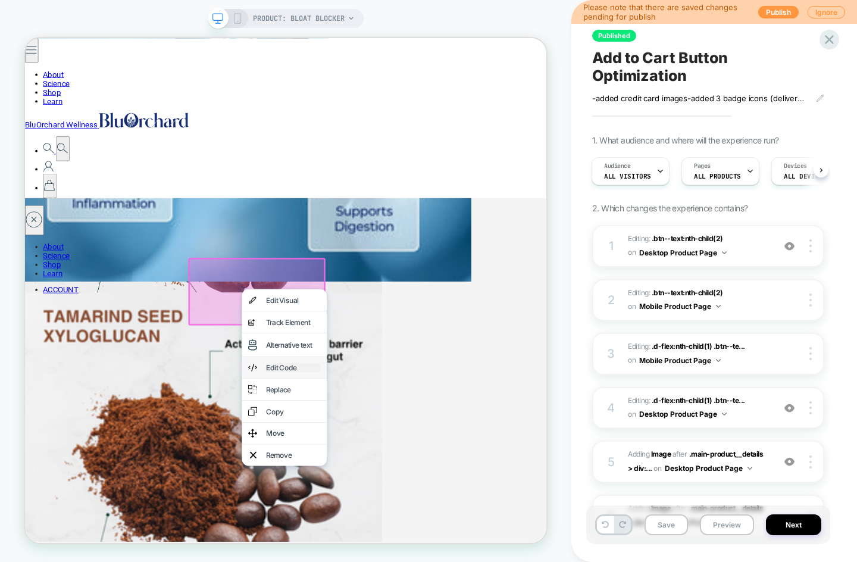
click at [378, 476] on div "Edit Code" at bounding box center [383, 478] width 73 height 12
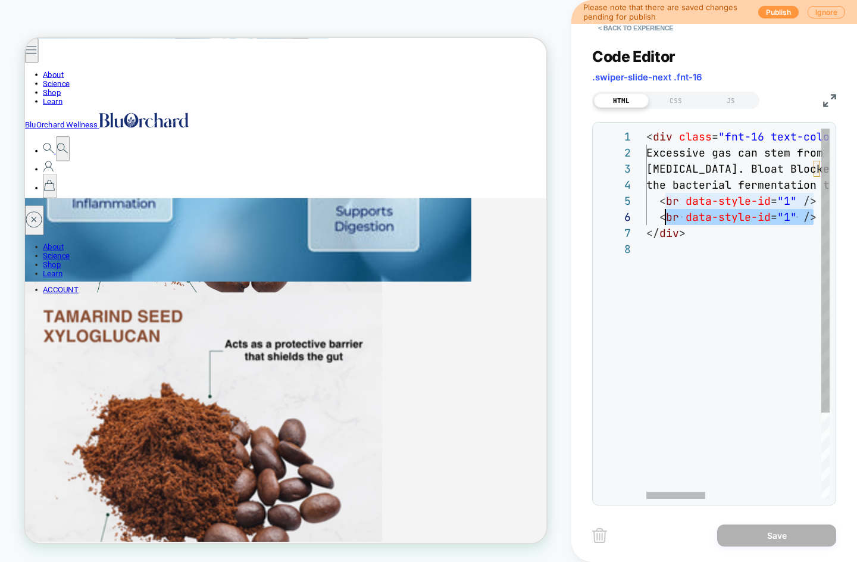
scroll to position [80, 13]
drag, startPoint x: 815, startPoint y: 220, endPoint x: 660, endPoint y: 223, distance: 155.4
drag, startPoint x: 782, startPoint y: 219, endPoint x: 662, endPoint y: 222, distance: 120.3
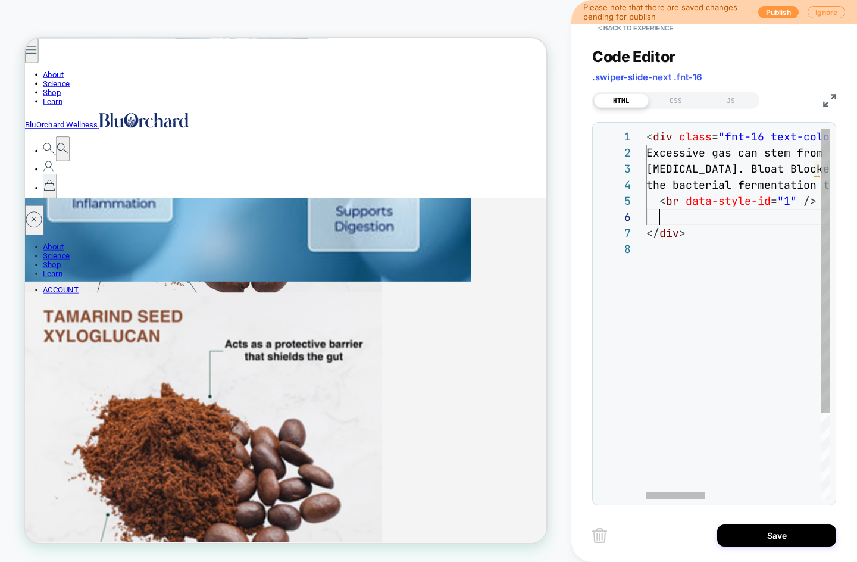
scroll to position [80, 0]
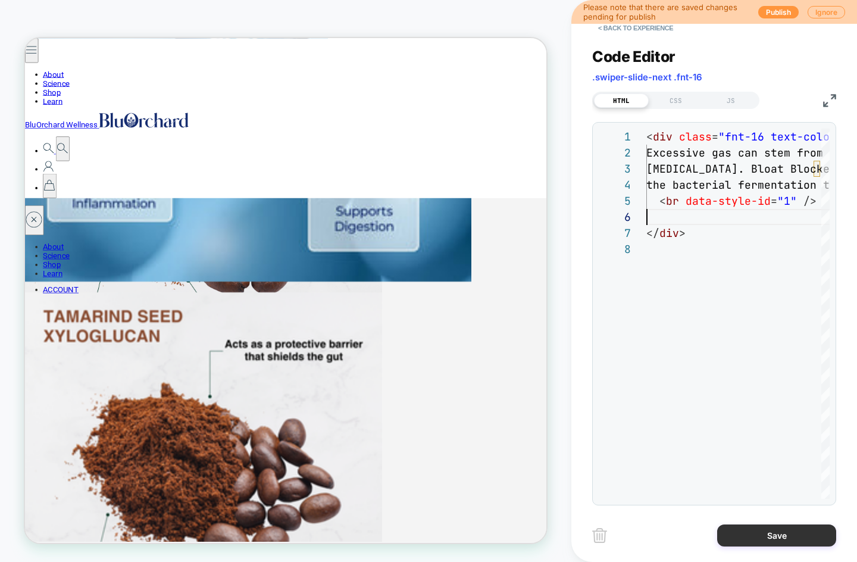
type textarea "**********"
click at [769, 535] on button "Save" at bounding box center [776, 536] width 119 height 22
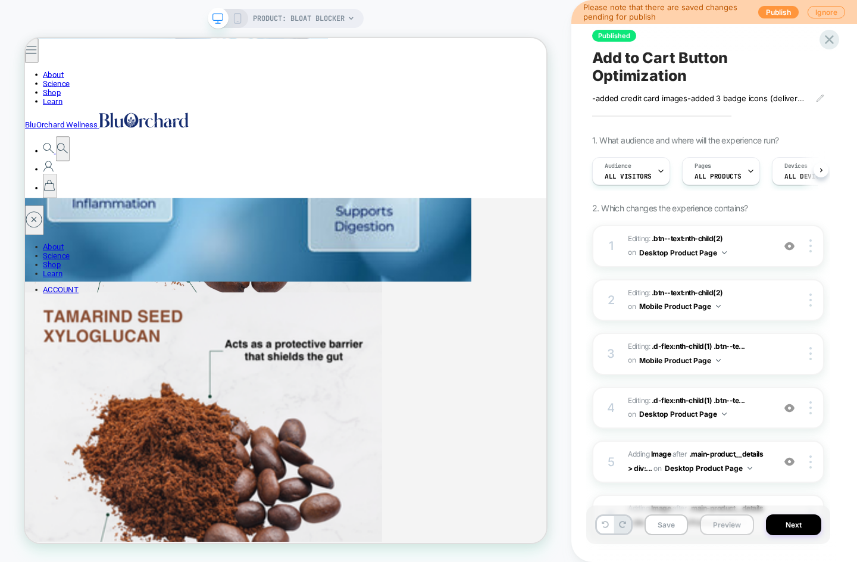
scroll to position [0, 1]
click at [673, 525] on button "Save" at bounding box center [666, 524] width 43 height 21
click at [738, 526] on button "Preview" at bounding box center [727, 524] width 54 height 21
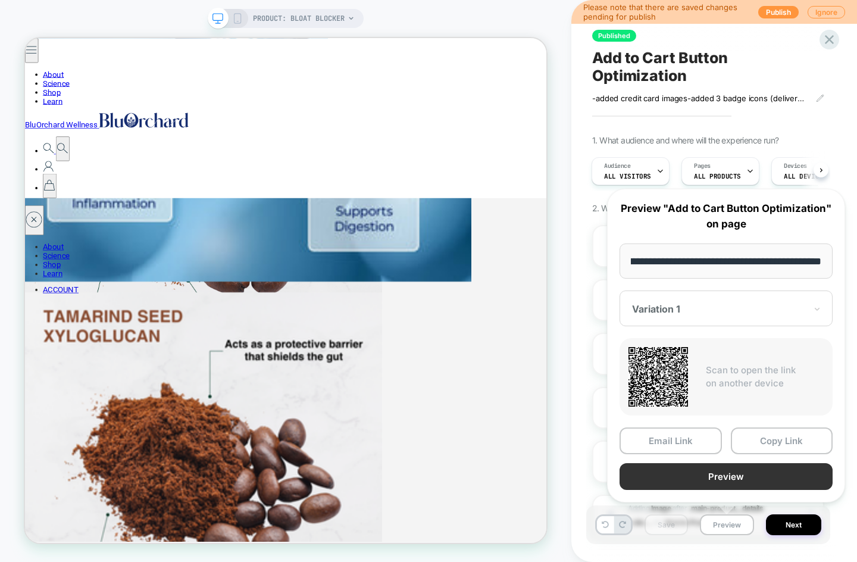
scroll to position [0, 0]
click at [730, 474] on button "Preview" at bounding box center [726, 476] width 213 height 27
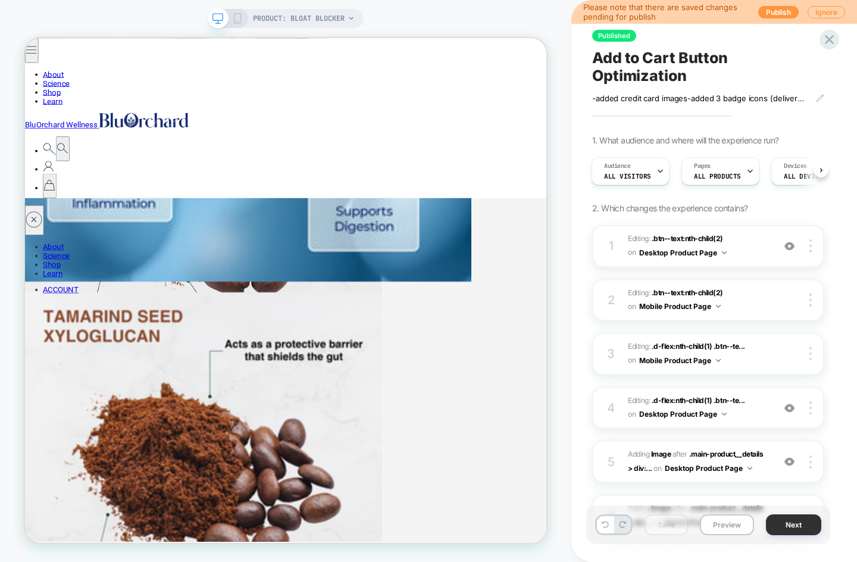
click at [792, 530] on button "Next" at bounding box center [793, 524] width 55 height 21
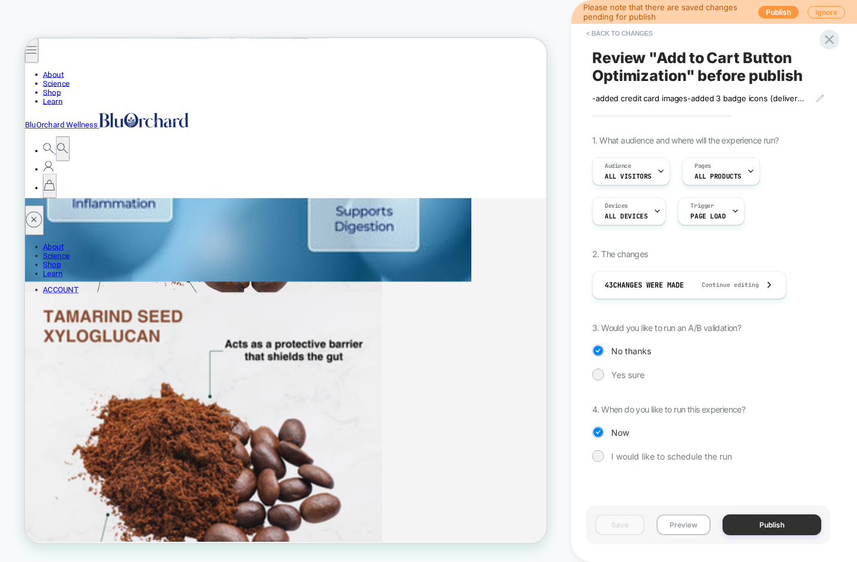
click at [779, 524] on button "Publish" at bounding box center [772, 524] width 99 height 21
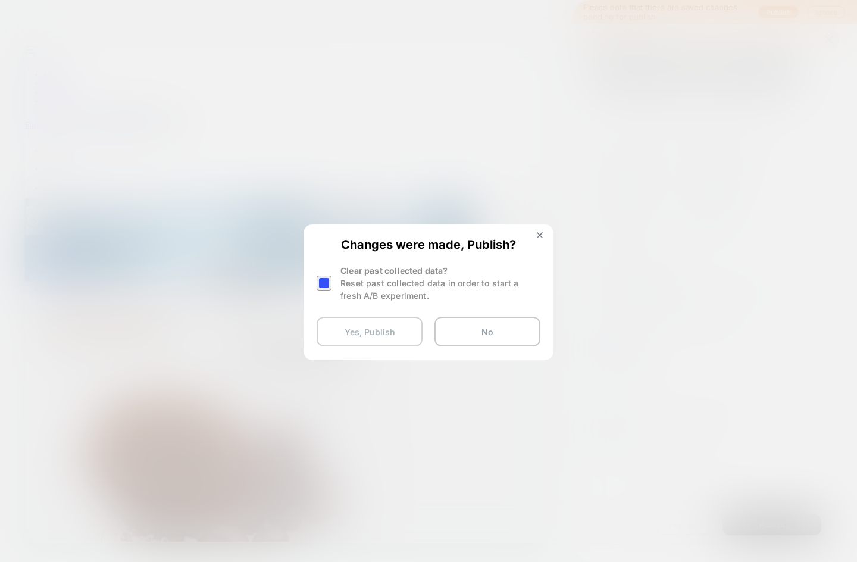
click at [395, 333] on button "Yes, Publish" at bounding box center [370, 332] width 106 height 30
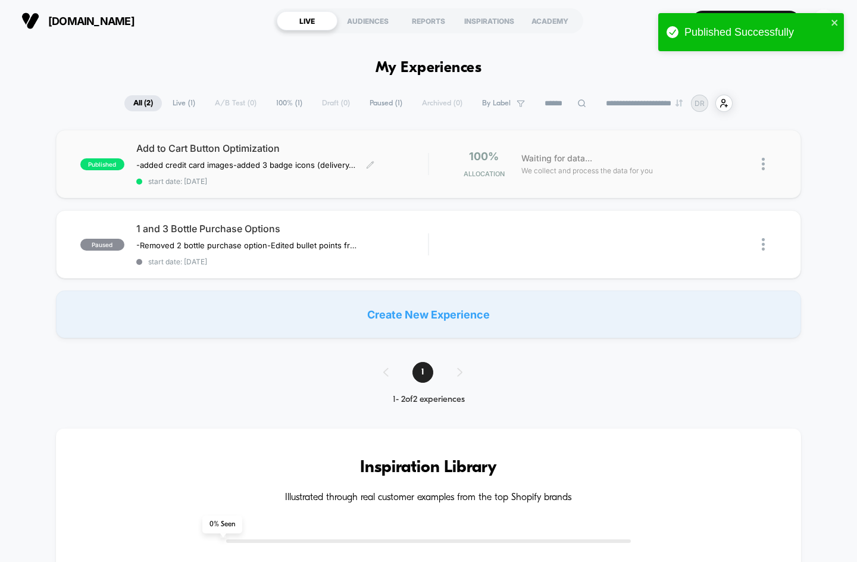
click at [152, 148] on span "Add to Cart Button Optimization" at bounding box center [282, 148] width 292 height 12
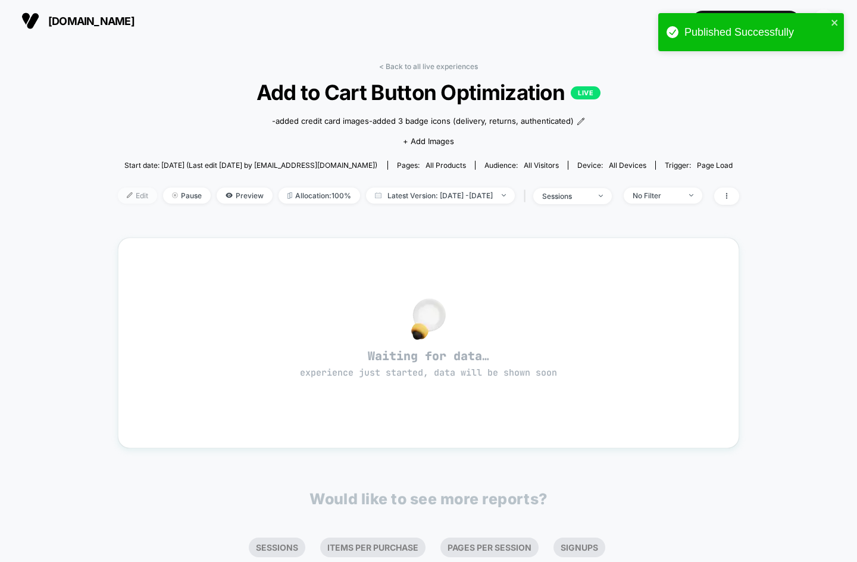
click at [118, 199] on span "Edit" at bounding box center [137, 196] width 39 height 16
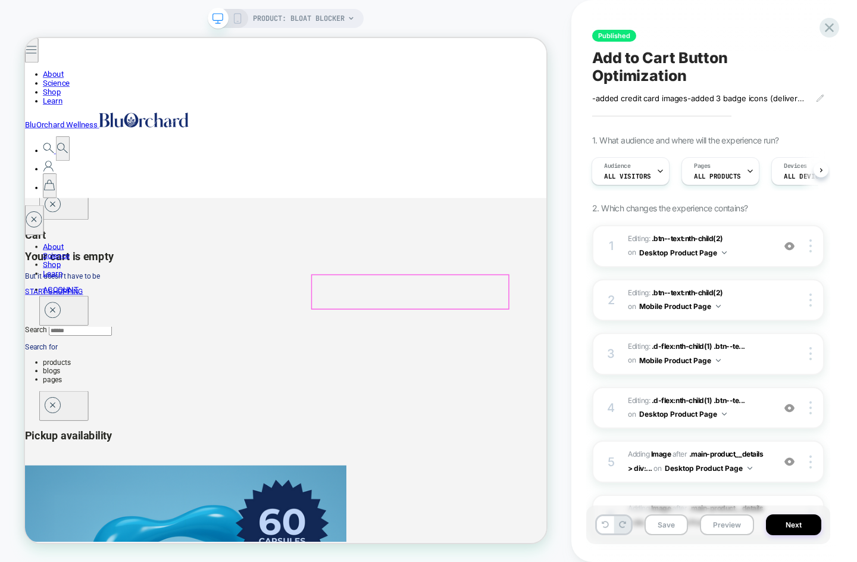
scroll to position [593, 0]
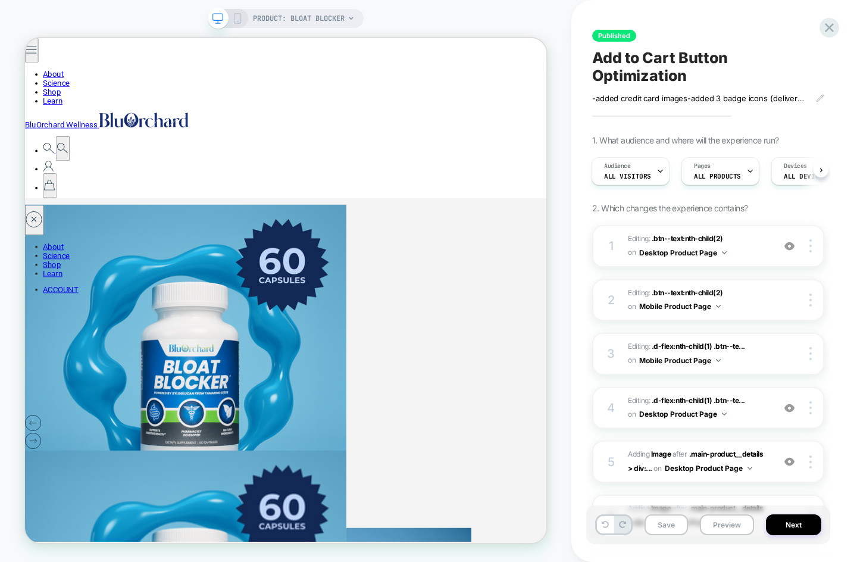
click at [253, 25] on span "PRODUCT: Bloat Blocker" at bounding box center [299, 18] width 92 height 19
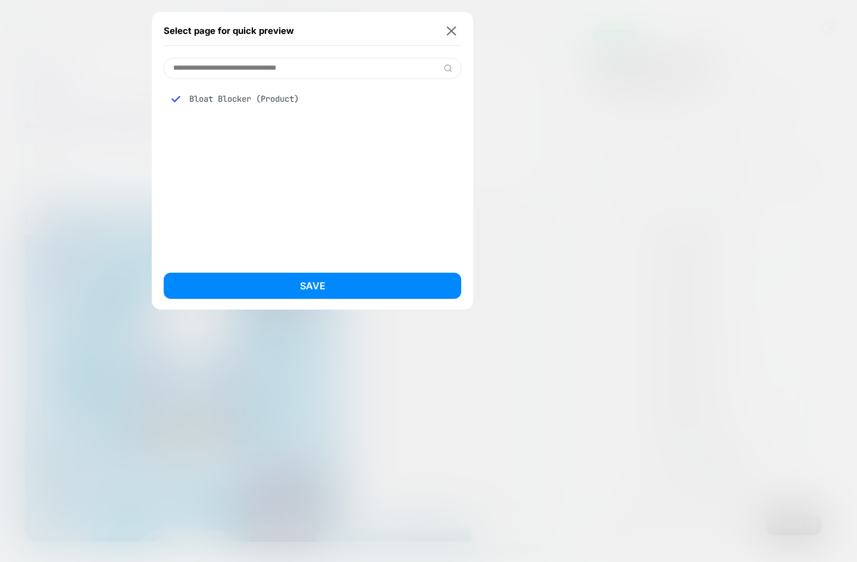
click at [112, 36] on div at bounding box center [428, 281] width 857 height 562
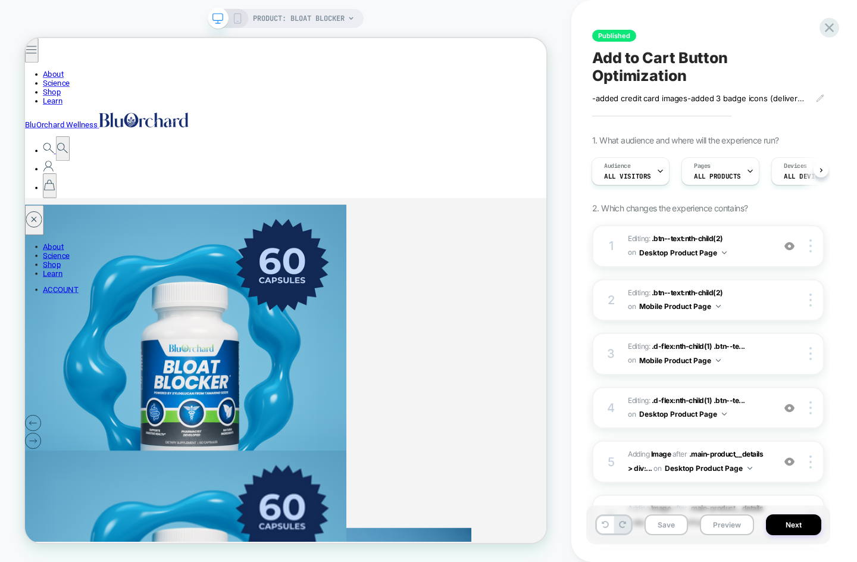
click at [234, 18] on icon at bounding box center [237, 18] width 11 height 11
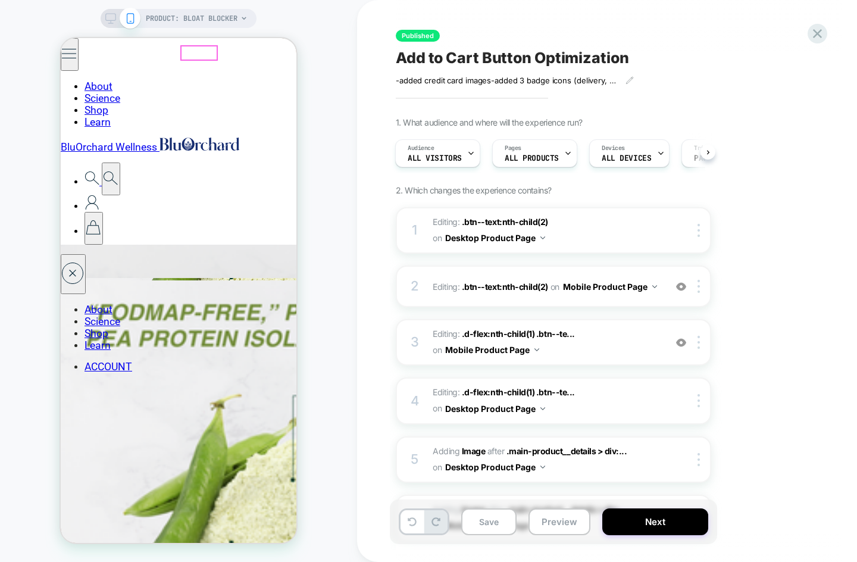
scroll to position [2509, 0]
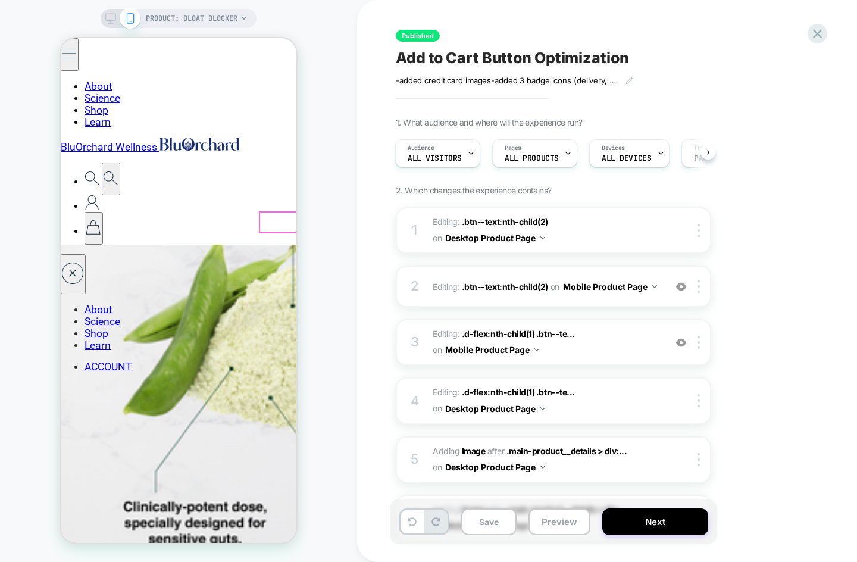
drag, startPoint x: 242, startPoint y: 197, endPoint x: 136, endPoint y: 200, distance: 106.6
drag, startPoint x: 214, startPoint y: 200, endPoint x: 159, endPoint y: 196, distance: 54.9
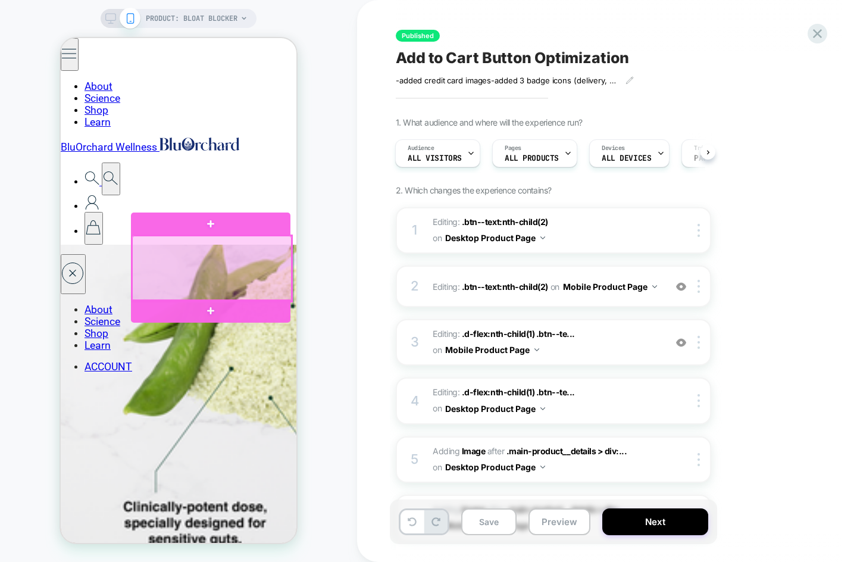
click at [208, 266] on div at bounding box center [212, 268] width 160 height 65
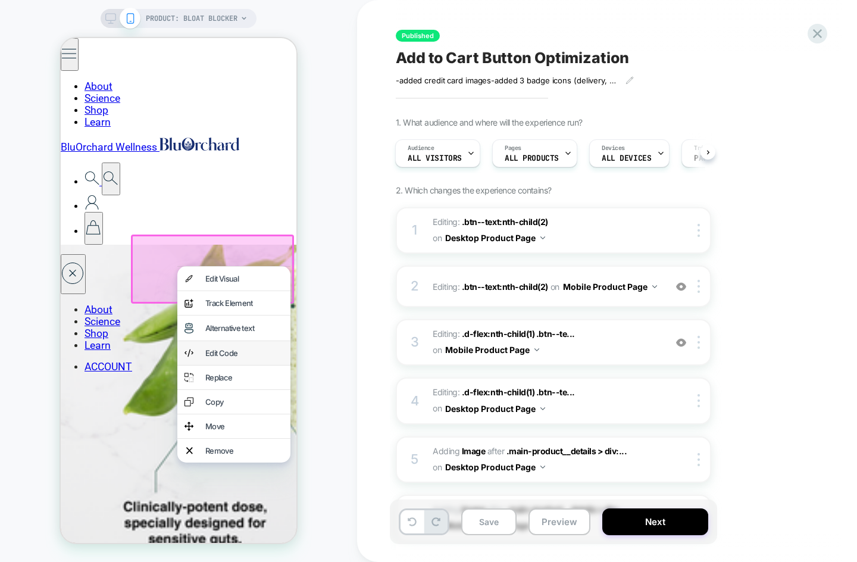
click at [226, 357] on div "Edit Code" at bounding box center [233, 353] width 113 height 24
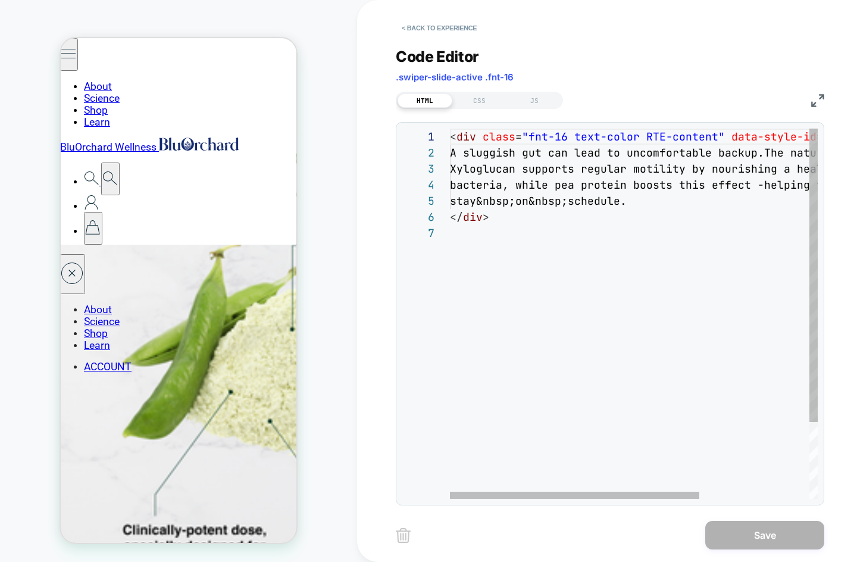
scroll to position [2529, 1]
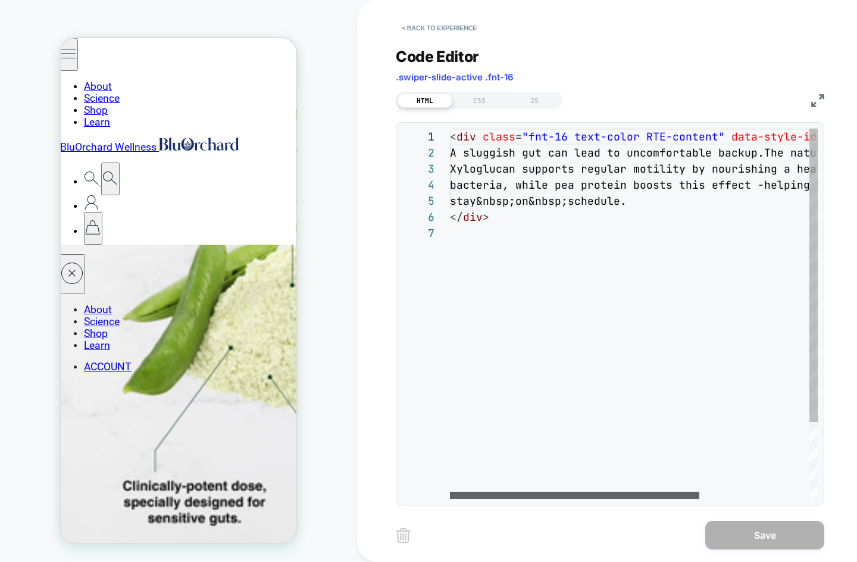
click at [450, 492] on div at bounding box center [574, 495] width 249 height 7
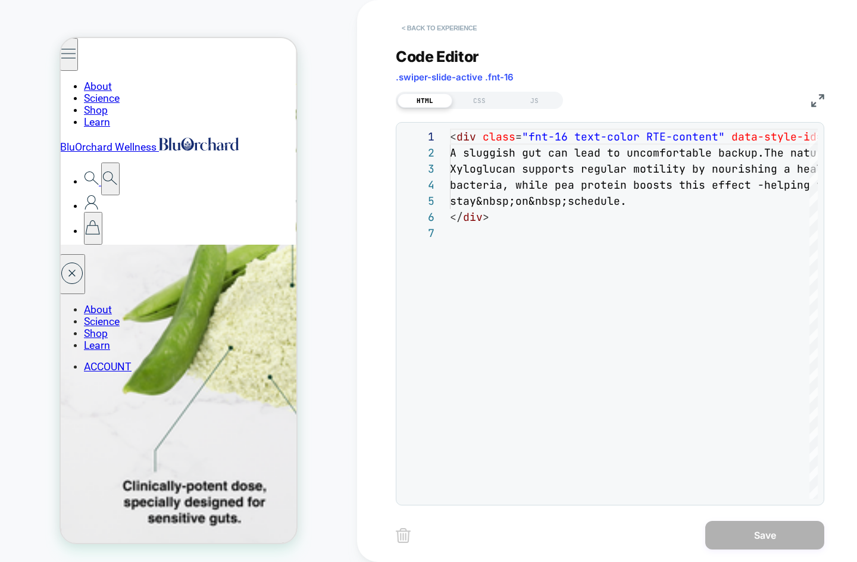
click at [420, 26] on button "< Back to experience" at bounding box center [439, 27] width 87 height 19
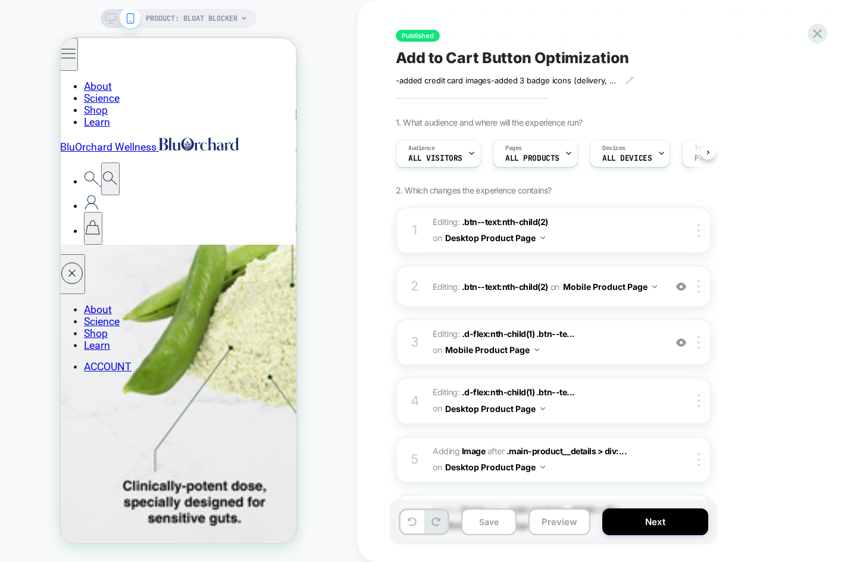
scroll to position [0, 1]
click at [329, 167] on div "PRODUCT: Bloat Blocker PRODUCT: Bloat Blocker" at bounding box center [178, 281] width 357 height 538
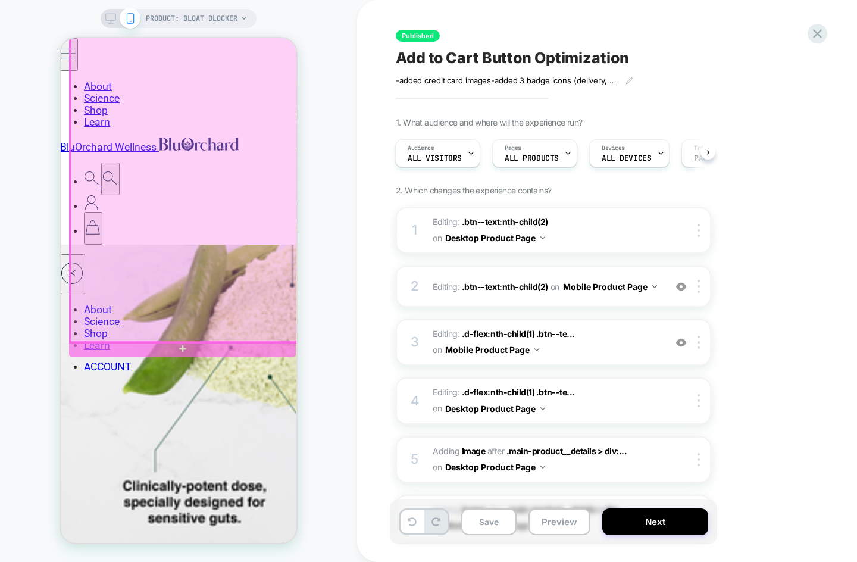
click at [192, 258] on div at bounding box center [183, 167] width 227 height 350
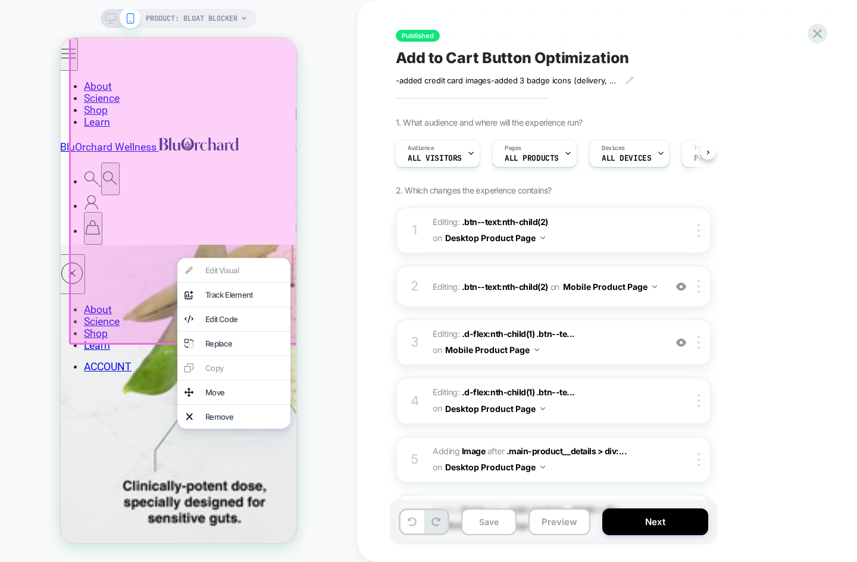
drag, startPoint x: 317, startPoint y: 169, endPoint x: 302, endPoint y: 148, distance: 25.6
click at [317, 169] on div "PRODUCT: Bloat Blocker PRODUCT: Bloat Blocker" at bounding box center [178, 281] width 357 height 538
click at [336, 7] on div "PRODUCT: Bloat Blocker PRODUCT: Bloat Blocker" at bounding box center [178, 281] width 357 height 562
click at [350, 522] on div "PRODUCT: Bloat Blocker PRODUCT: Bloat Blocker" at bounding box center [178, 281] width 357 height 538
drag, startPoint x: 45, startPoint y: 129, endPoint x: 60, endPoint y: 146, distance: 22.9
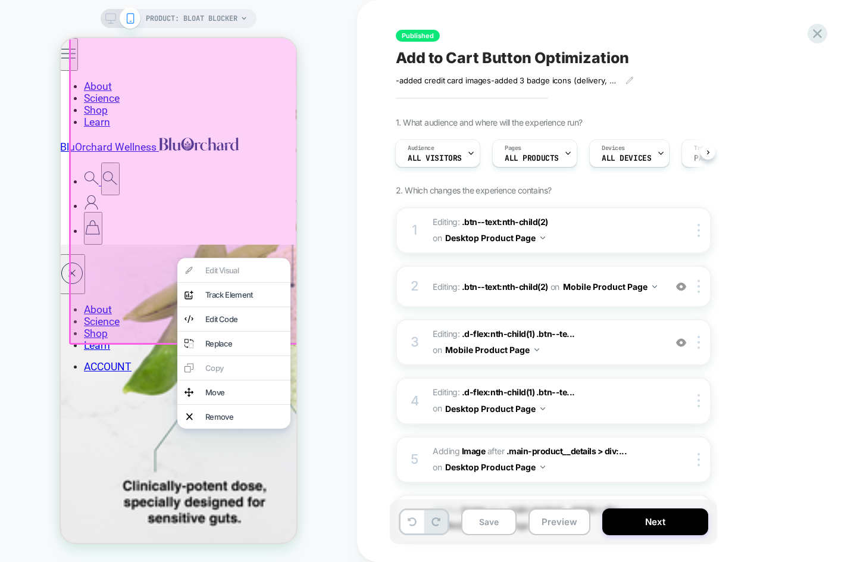
click at [45, 128] on div "PRODUCT: Bloat Blocker PRODUCT: Bloat Blocker" at bounding box center [178, 281] width 357 height 538
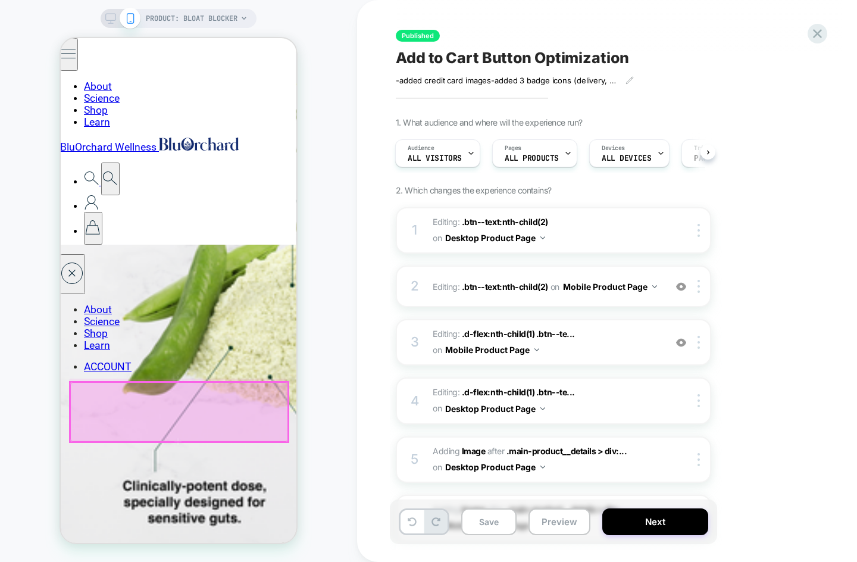
click at [189, 423] on div at bounding box center [179, 412] width 218 height 60
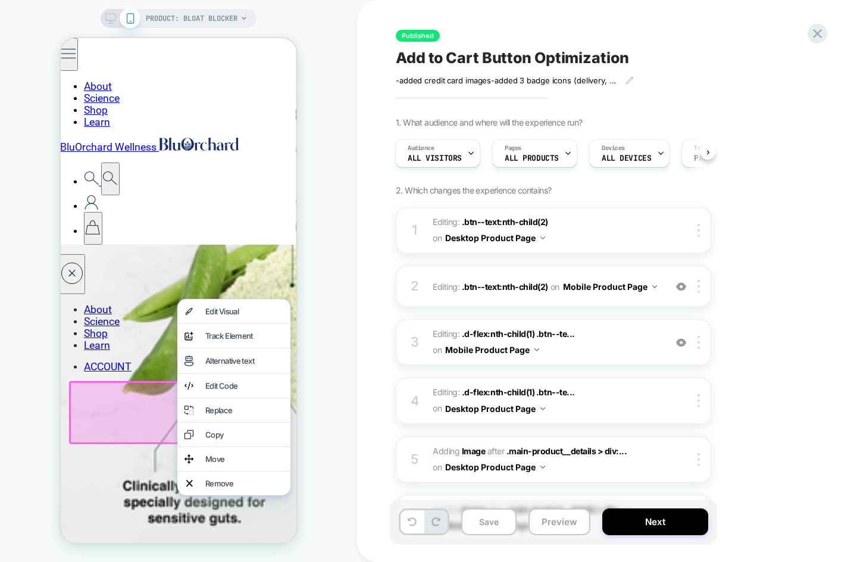
click at [148, 412] on div at bounding box center [179, 412] width 221 height 63
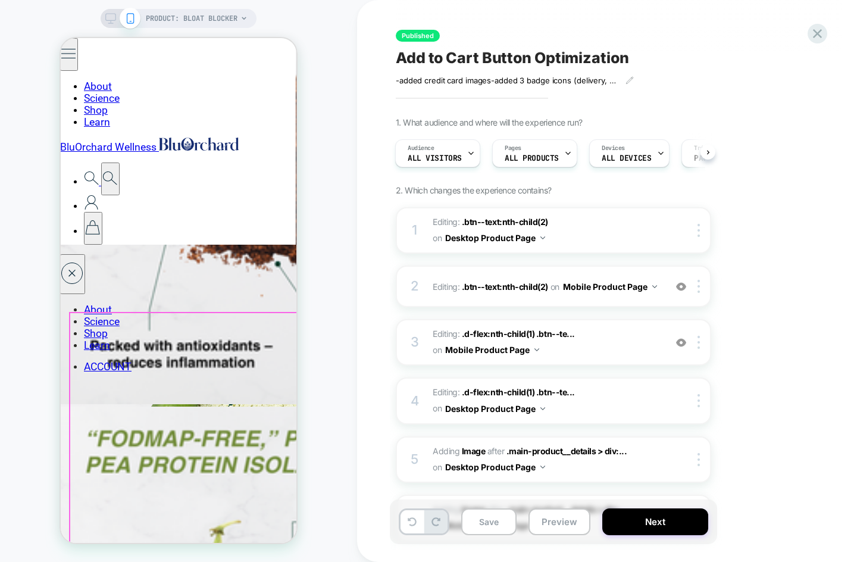
scroll to position [2183, 1]
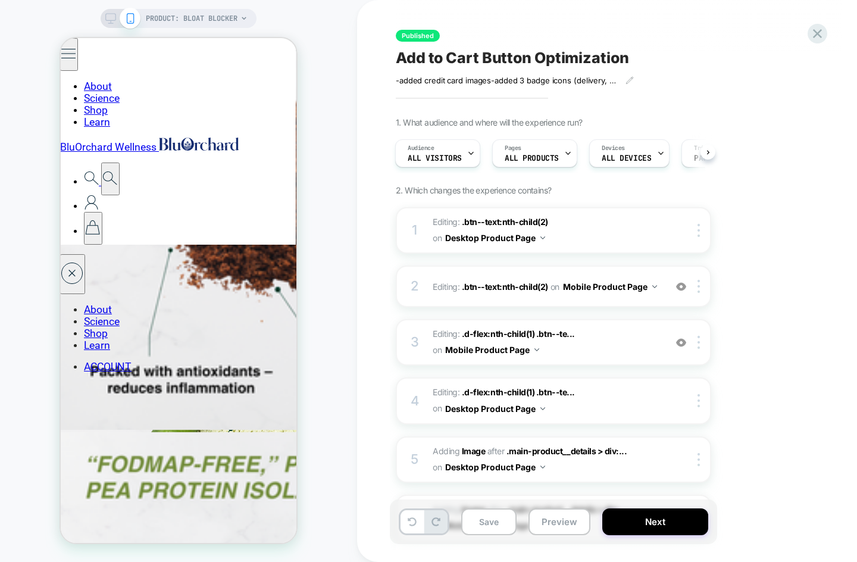
click at [112, 20] on rect at bounding box center [111, 17] width 10 height 7
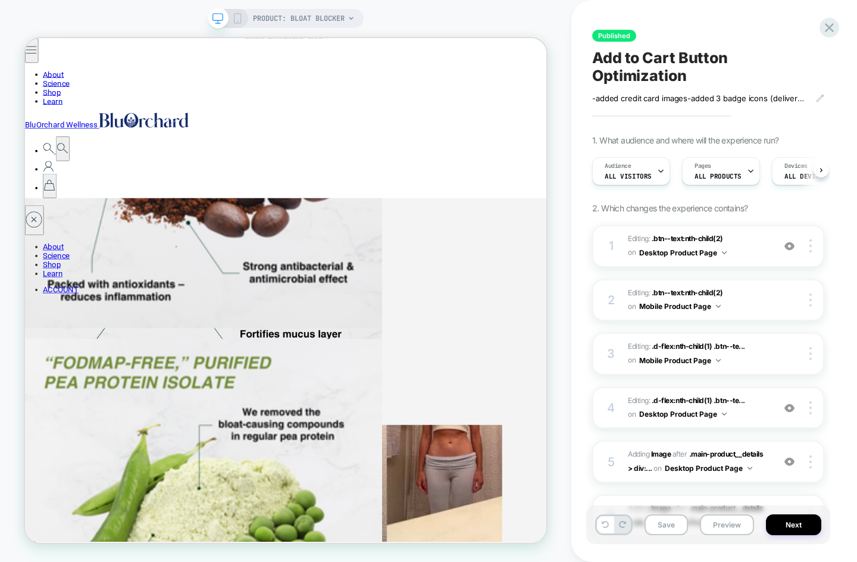
scroll to position [0, 1]
click at [241, 18] on icon at bounding box center [237, 18] width 11 height 11
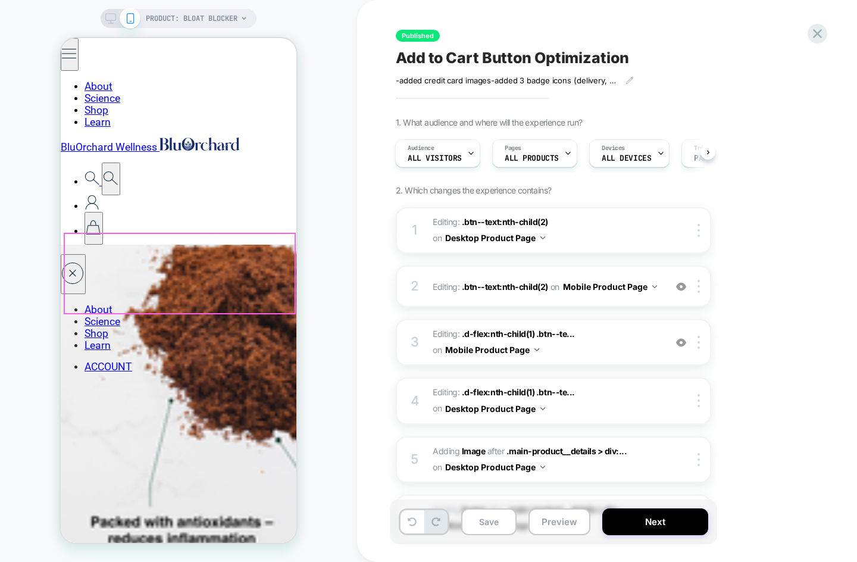
scroll to position [2333, 0]
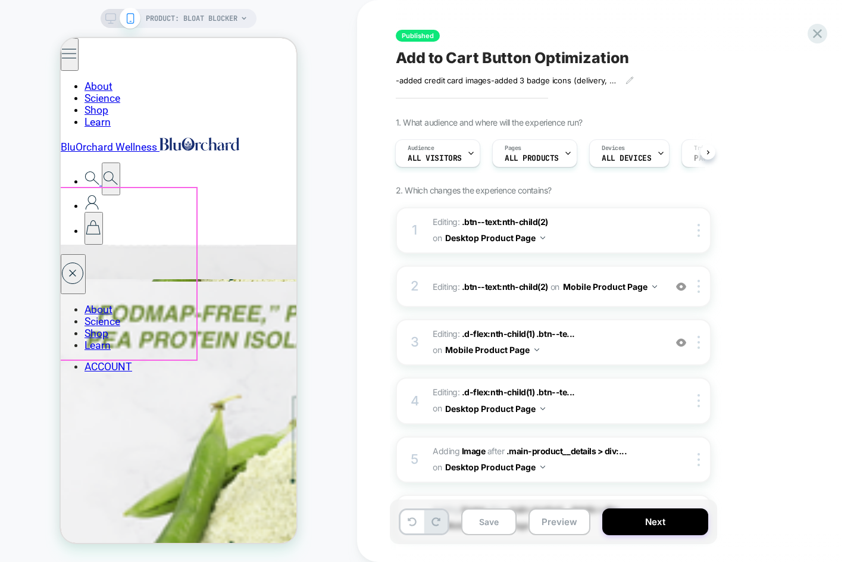
drag, startPoint x: 240, startPoint y: 366, endPoint x: 67, endPoint y: 365, distance: 172.7
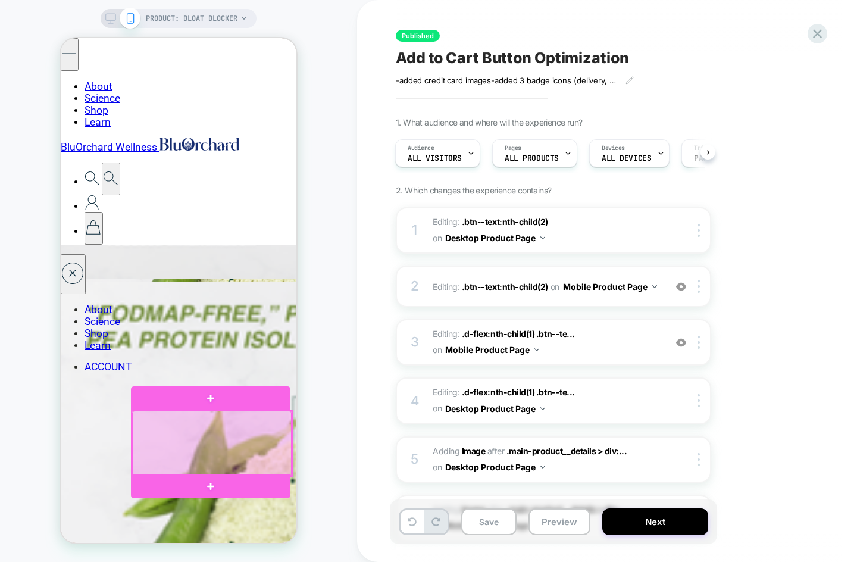
click at [208, 438] on div at bounding box center [212, 443] width 160 height 65
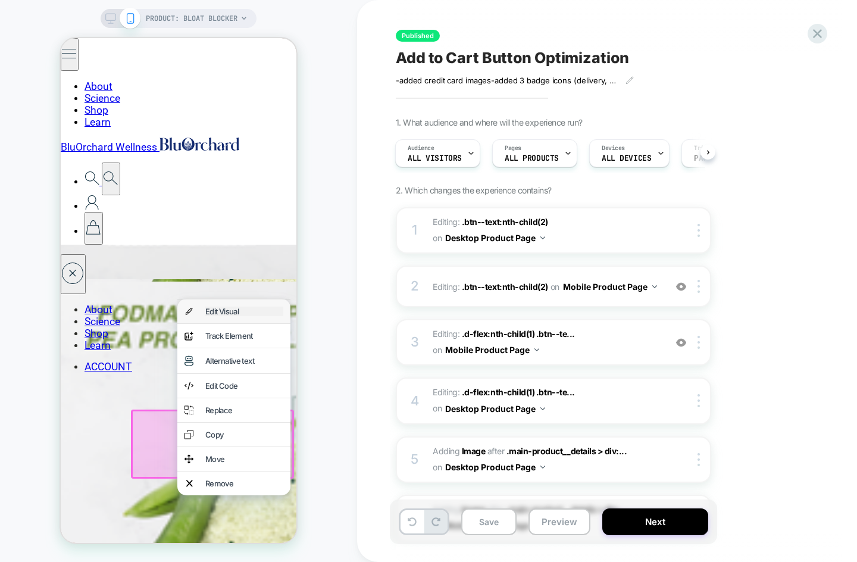
click at [226, 312] on div "Edit Visual" at bounding box center [244, 312] width 78 height 10
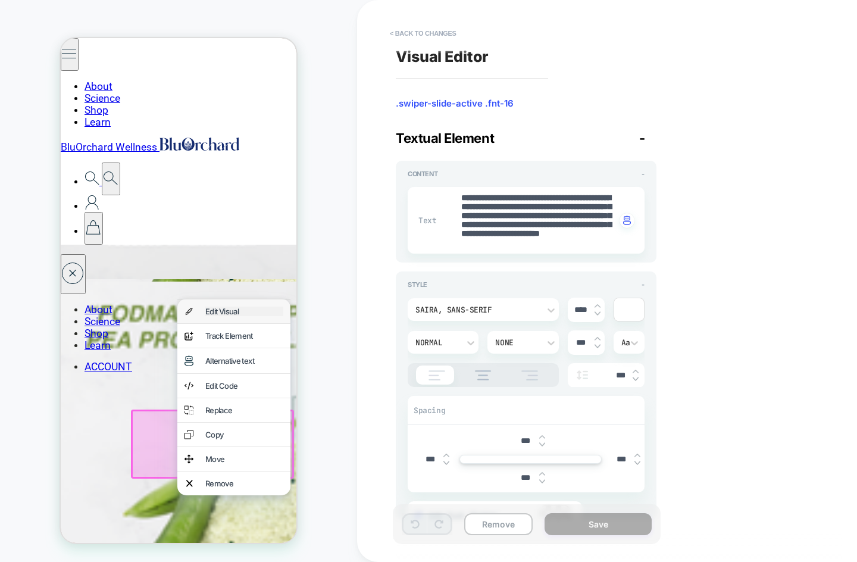
type textarea "*"
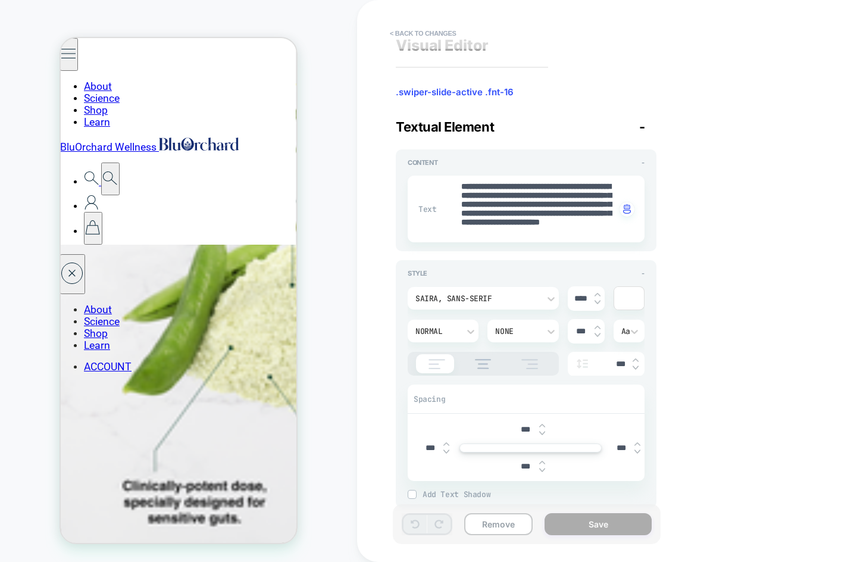
scroll to position [35, 0]
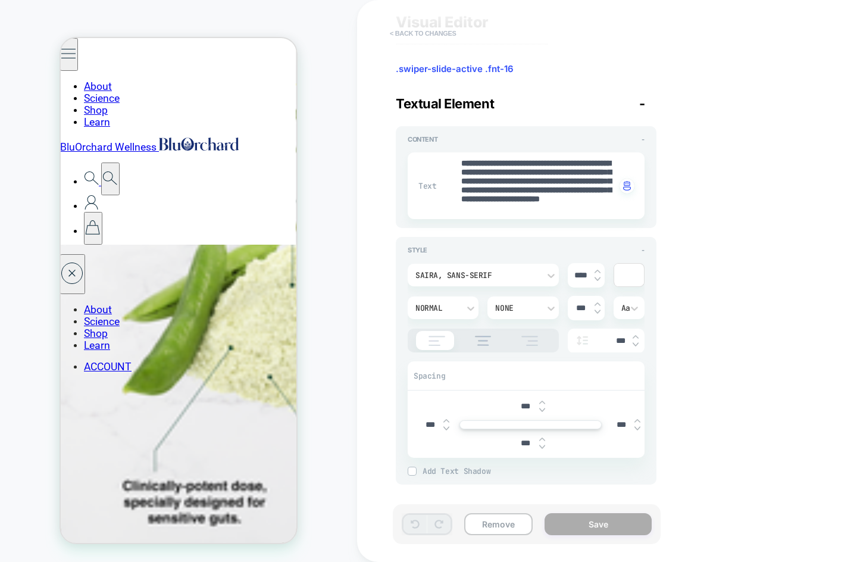
click at [405, 31] on button "< Back to changes" at bounding box center [423, 33] width 79 height 19
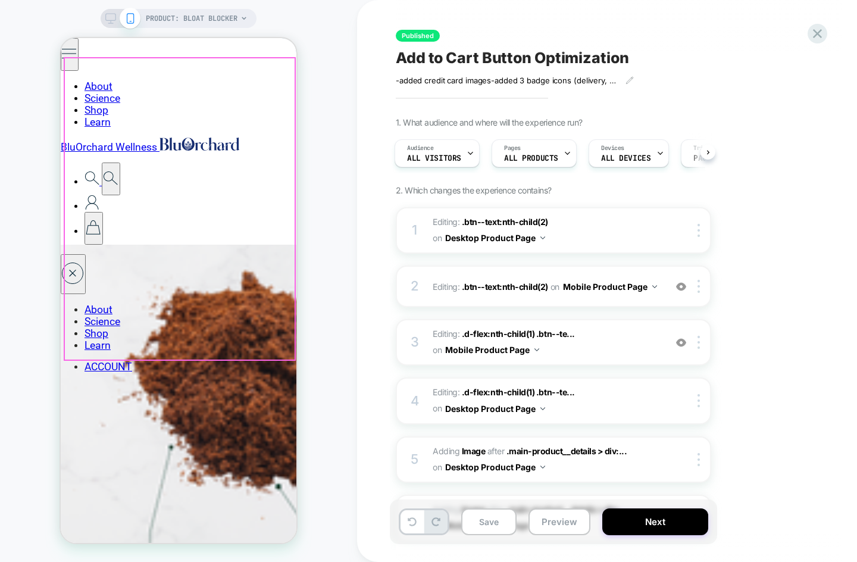
scroll to position [2436, 0]
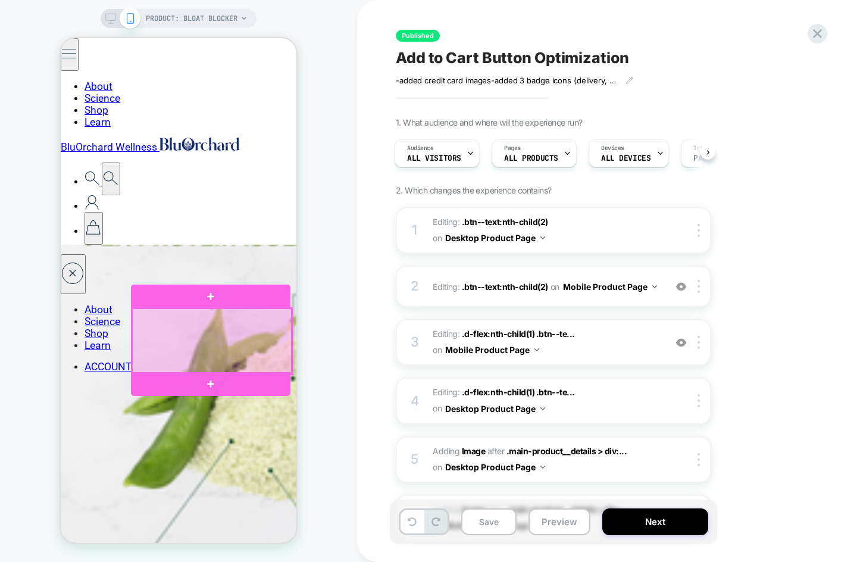
click at [216, 330] on div at bounding box center [212, 340] width 160 height 65
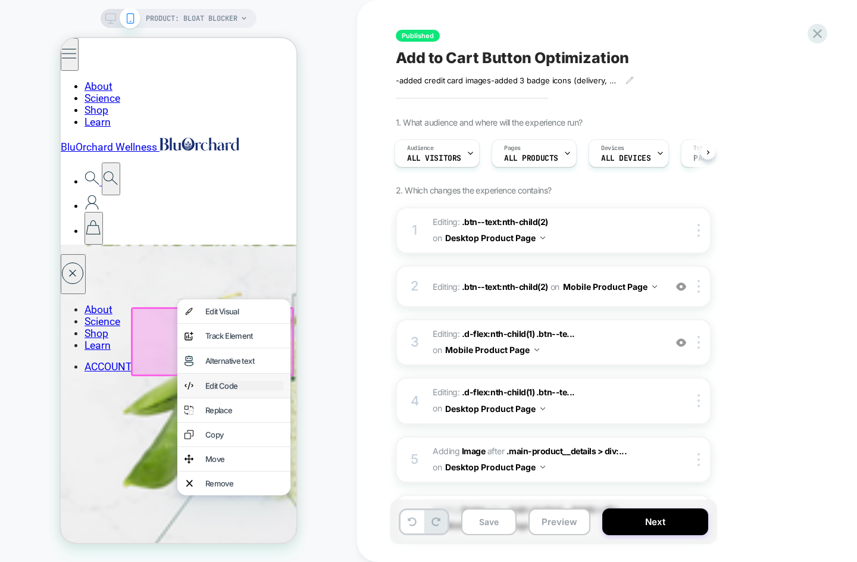
click at [226, 385] on div "Edit Code" at bounding box center [244, 386] width 78 height 10
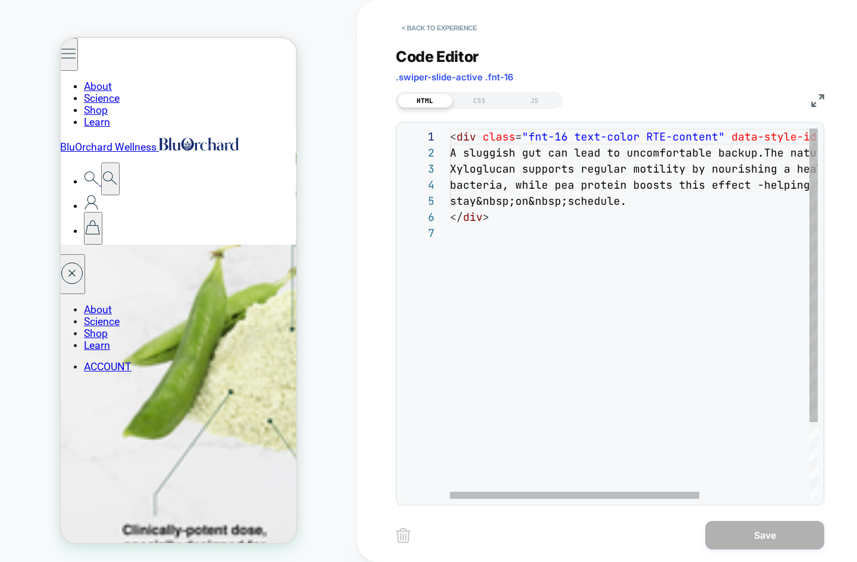
scroll to position [2529, 1]
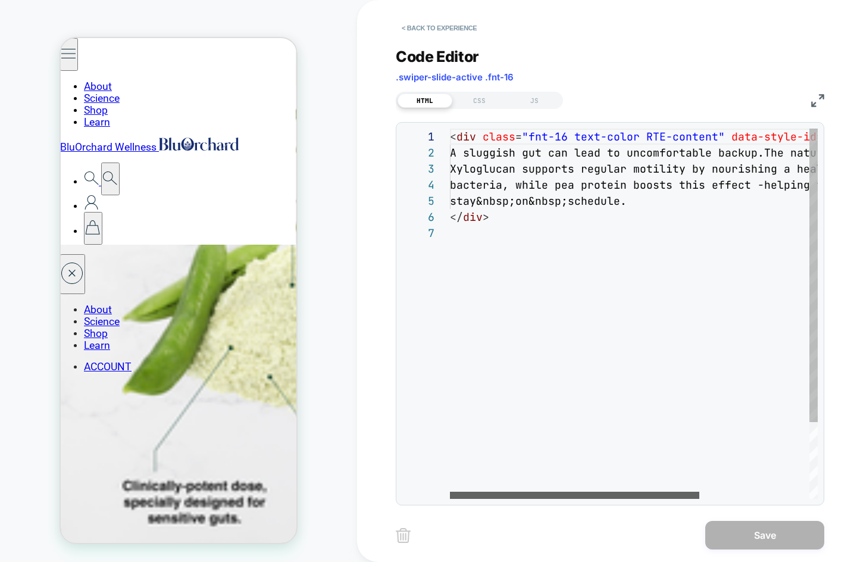
click at [554, 496] on div at bounding box center [574, 495] width 249 height 7
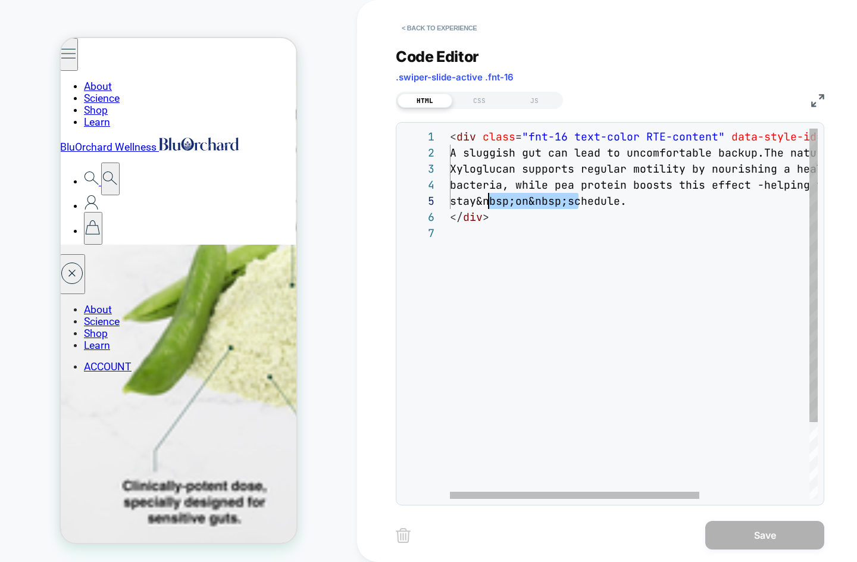
drag, startPoint x: 580, startPoint y: 201, endPoint x: 490, endPoint y: 206, distance: 90.0
click at [490, 206] on div "< div class = "fnt-16 text-color RTE-content" data-style-id = "1" > A sluggish …" at bounding box center [714, 362] width 529 height 467
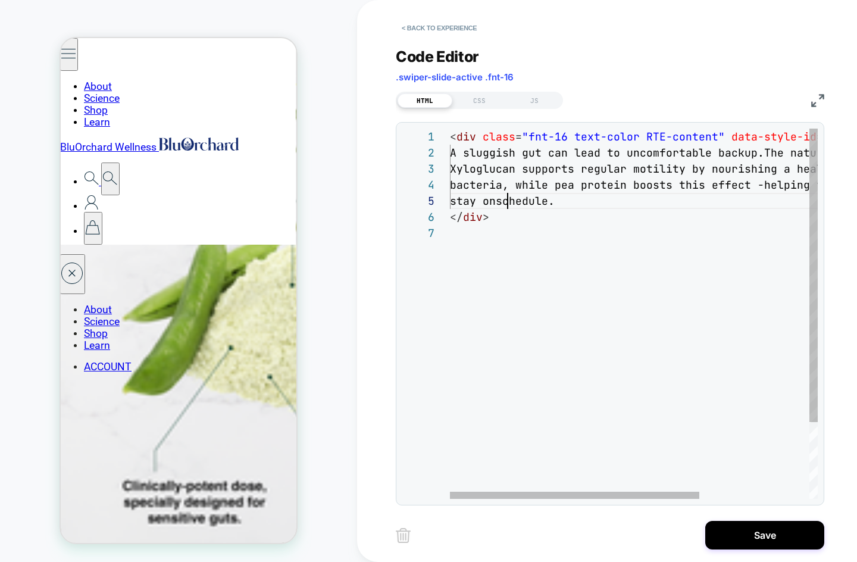
scroll to position [64, 64]
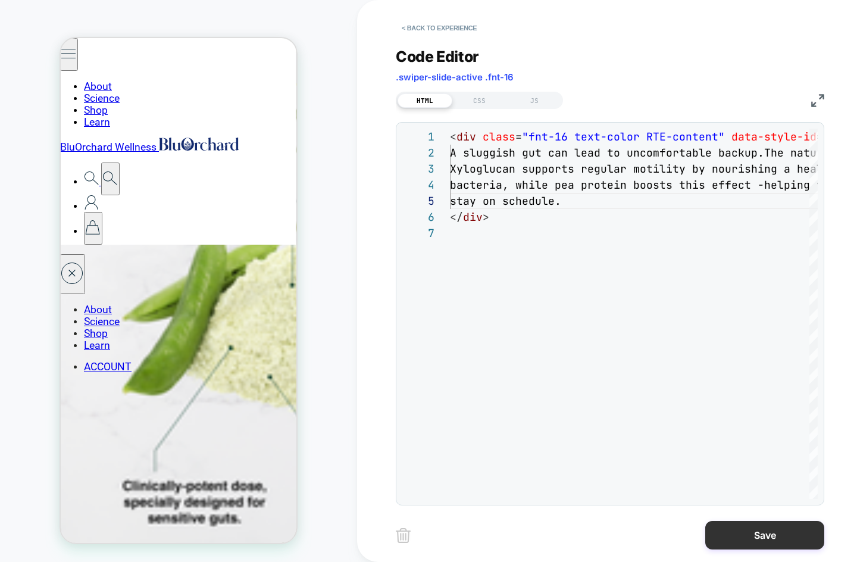
type textarea "**********"
click at [767, 539] on button "Save" at bounding box center [765, 535] width 119 height 29
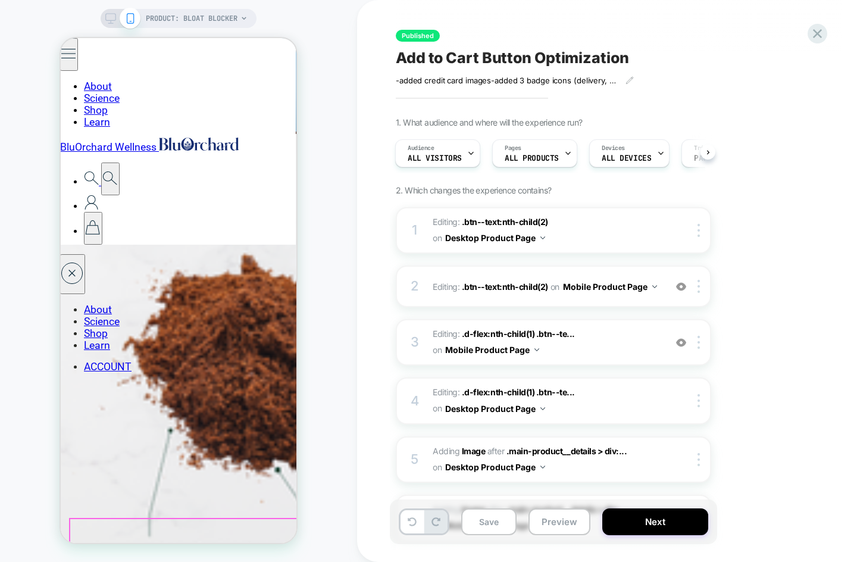
scroll to position [1994, 1]
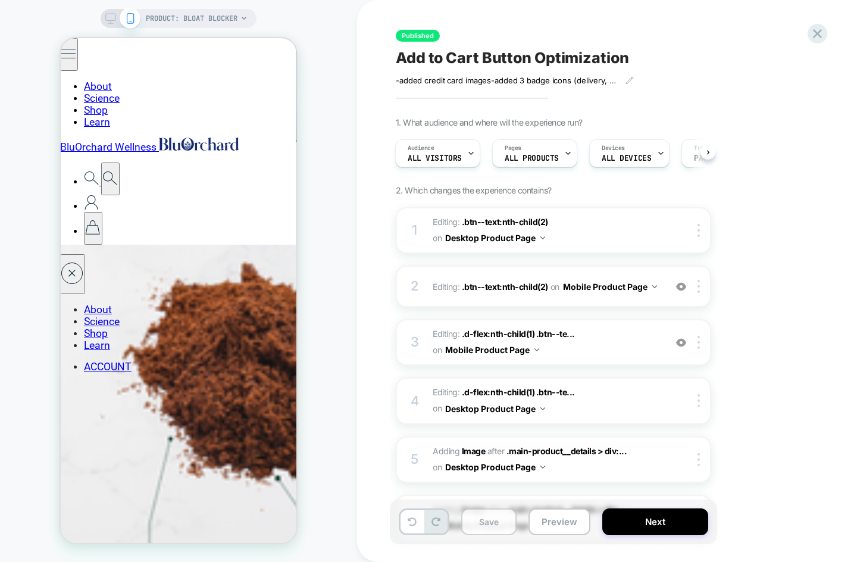
click at [501, 526] on button "Save" at bounding box center [488, 521] width 55 height 27
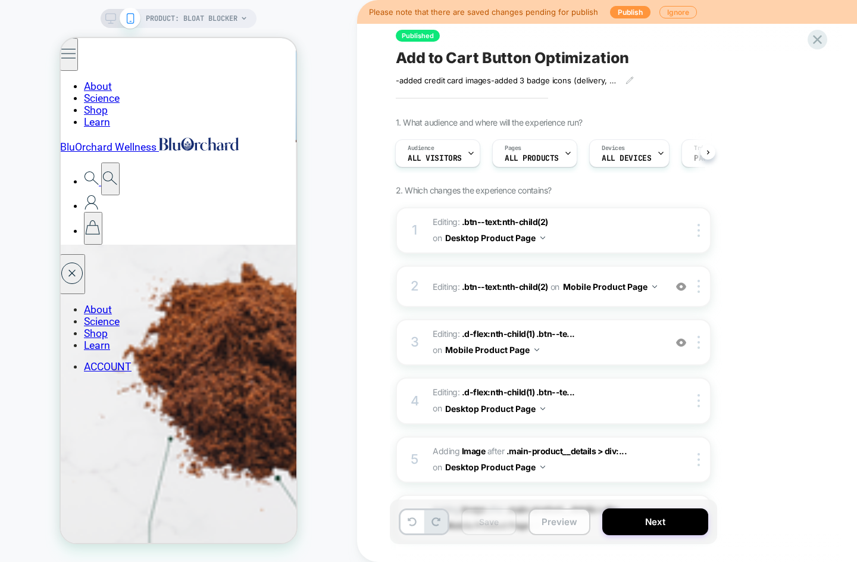
click at [563, 525] on button "Preview" at bounding box center [560, 521] width 62 height 27
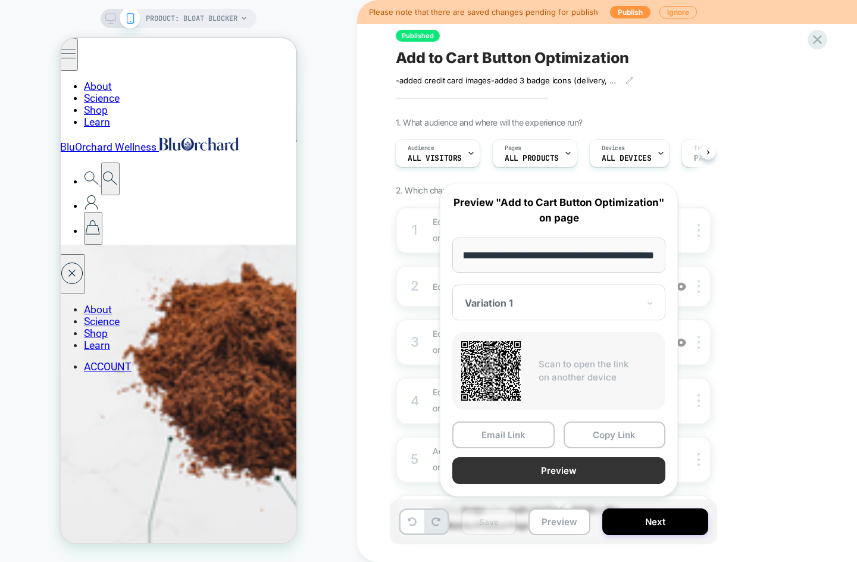
scroll to position [0, 0]
click at [559, 473] on button "Preview" at bounding box center [559, 470] width 213 height 27
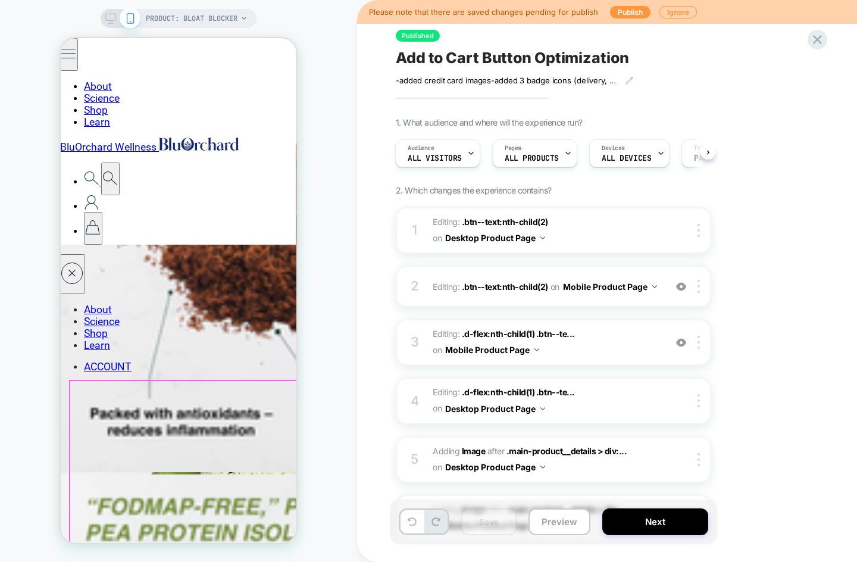
scroll to position [2186, 1]
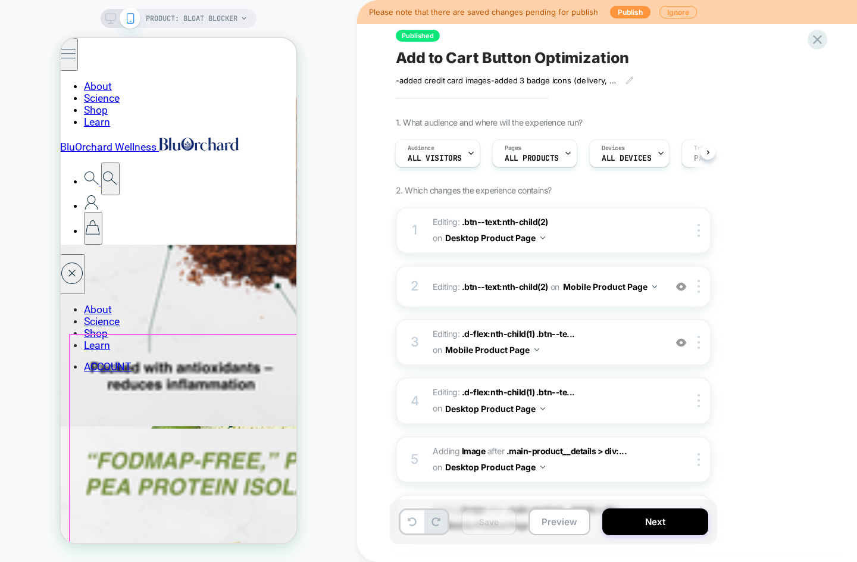
click at [111, 20] on icon at bounding box center [110, 18] width 11 height 11
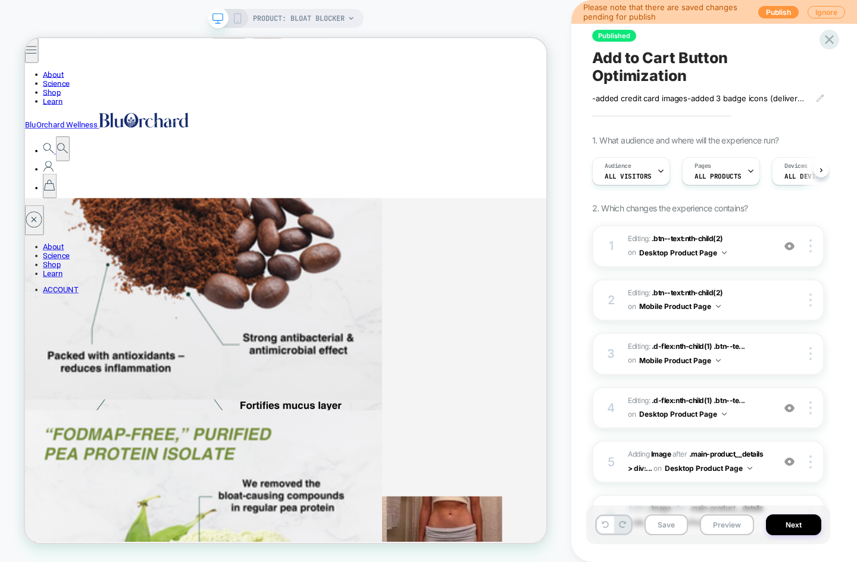
scroll to position [2285, 0]
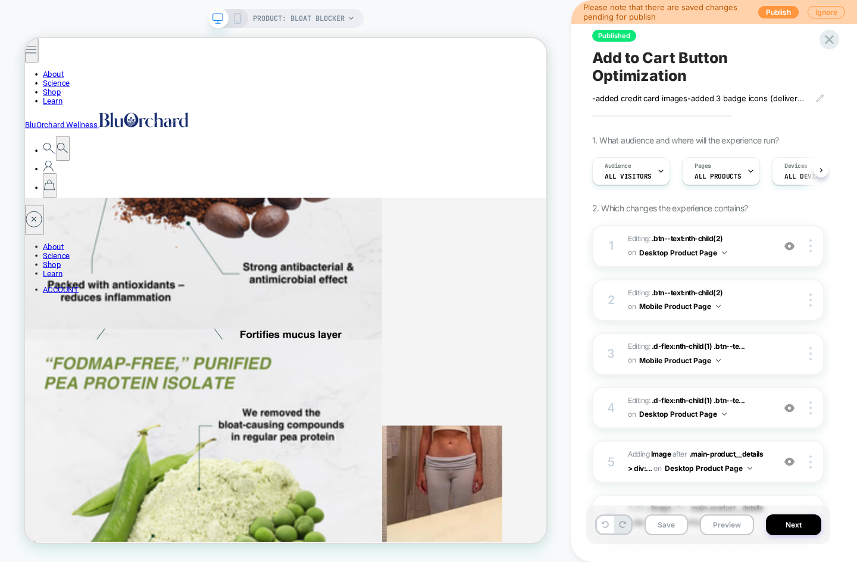
click at [238, 20] on icon at bounding box center [237, 18] width 11 height 11
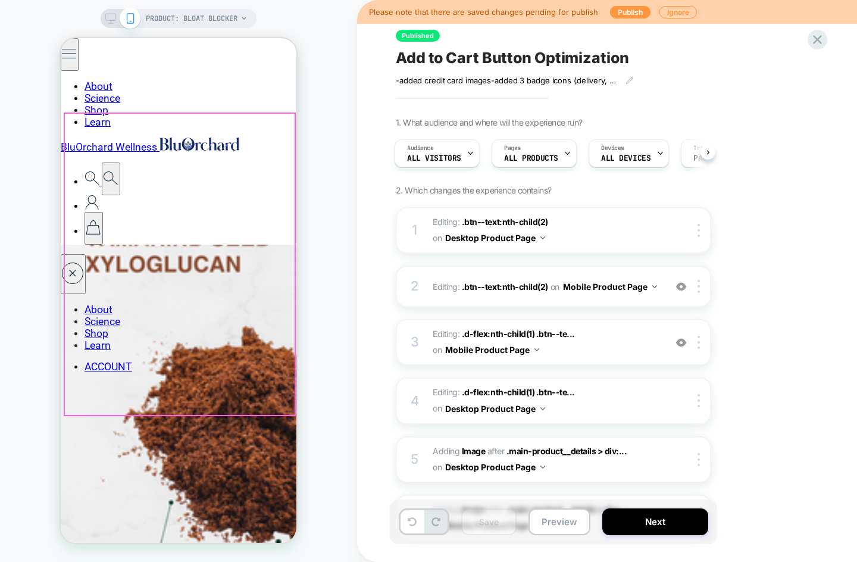
scroll to position [2275, 0]
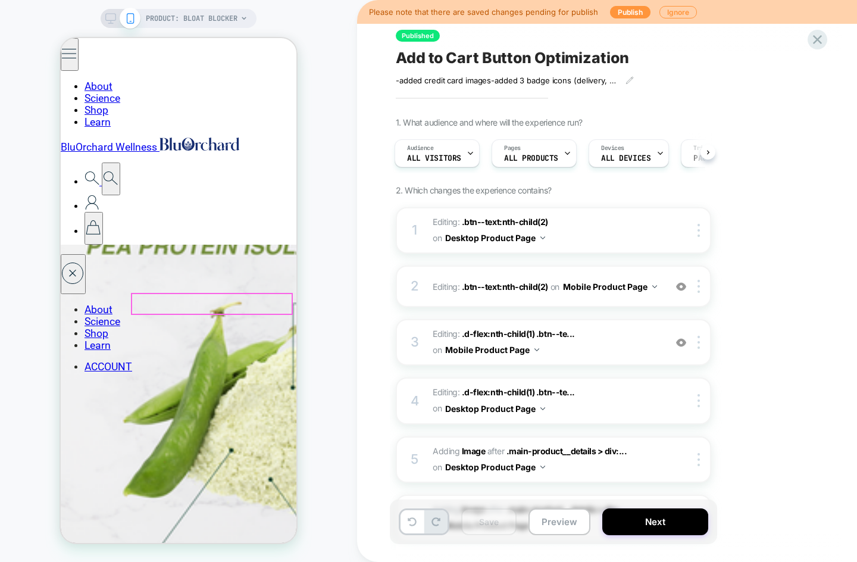
scroll to position [2429, 0]
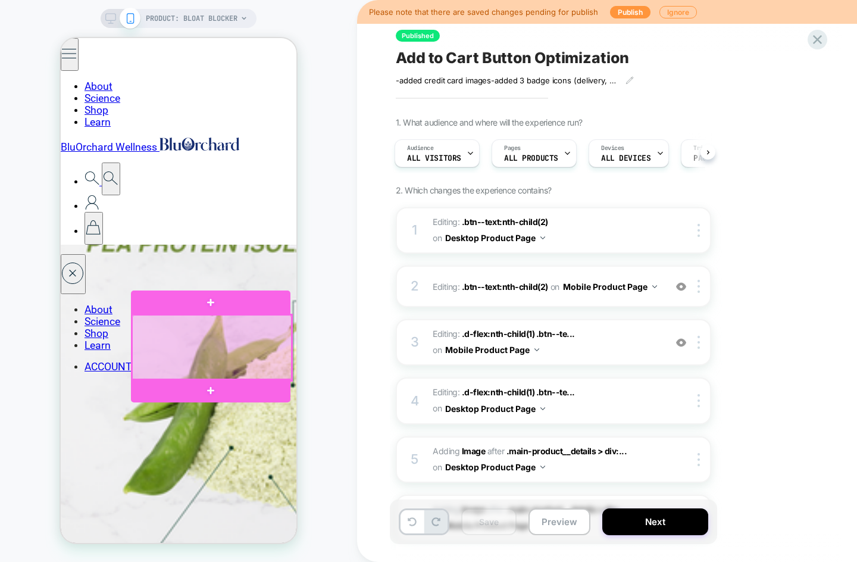
click at [210, 345] on div at bounding box center [212, 347] width 160 height 65
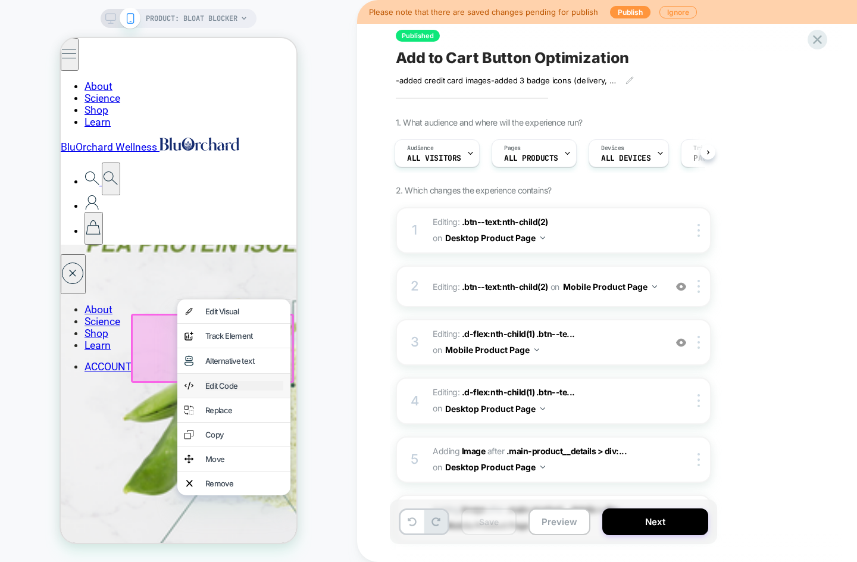
click at [225, 388] on div "Edit Code" at bounding box center [244, 386] width 78 height 10
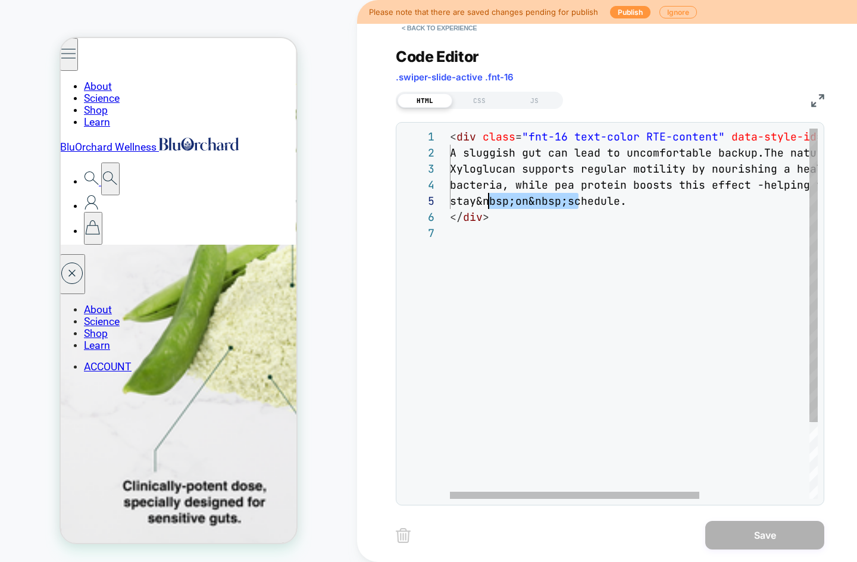
scroll to position [64, 39]
drag, startPoint x: 580, startPoint y: 202, endPoint x: 491, endPoint y: 199, distance: 89.4
click at [491, 201] on div "< div class = "fnt-16 text-color RTE-content" data-style-id = "1" > A sluggish …" at bounding box center [714, 362] width 529 height 467
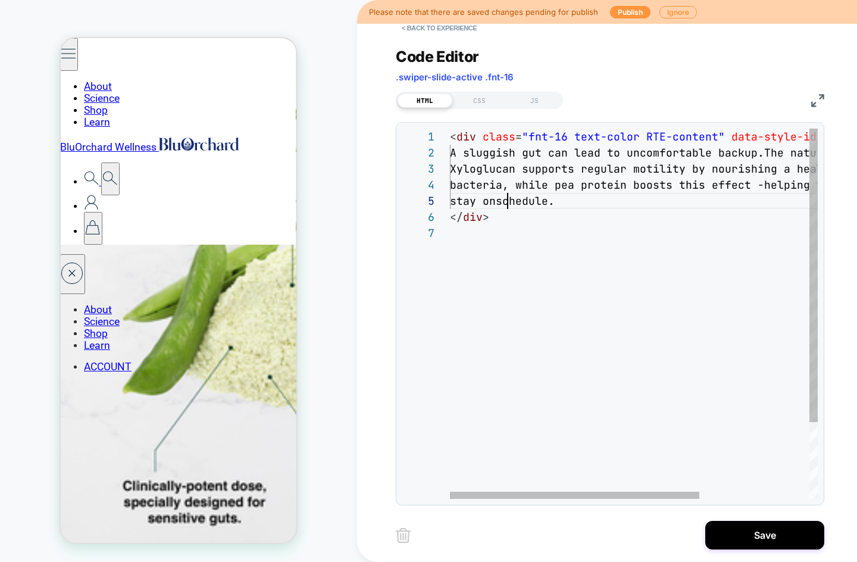
scroll to position [64, 64]
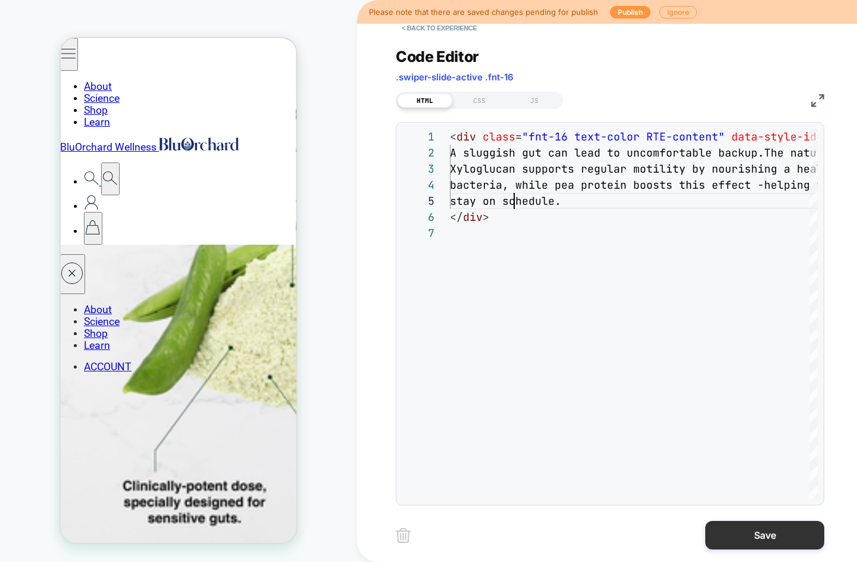
type textarea "**********"
click at [759, 531] on button "Save" at bounding box center [765, 535] width 119 height 29
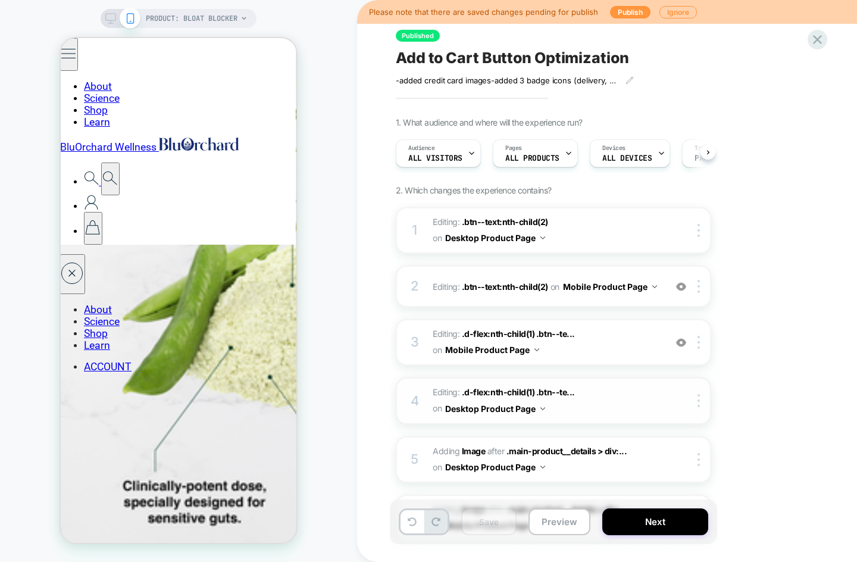
scroll to position [0, 1]
click at [559, 524] on button "Preview" at bounding box center [560, 521] width 62 height 27
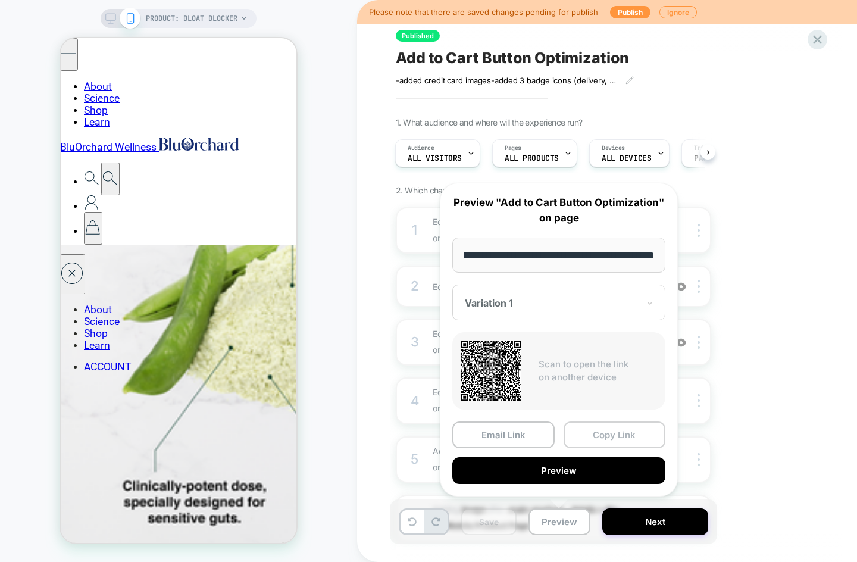
scroll to position [0, 0]
click at [609, 432] on button "Copy Link" at bounding box center [615, 435] width 102 height 27
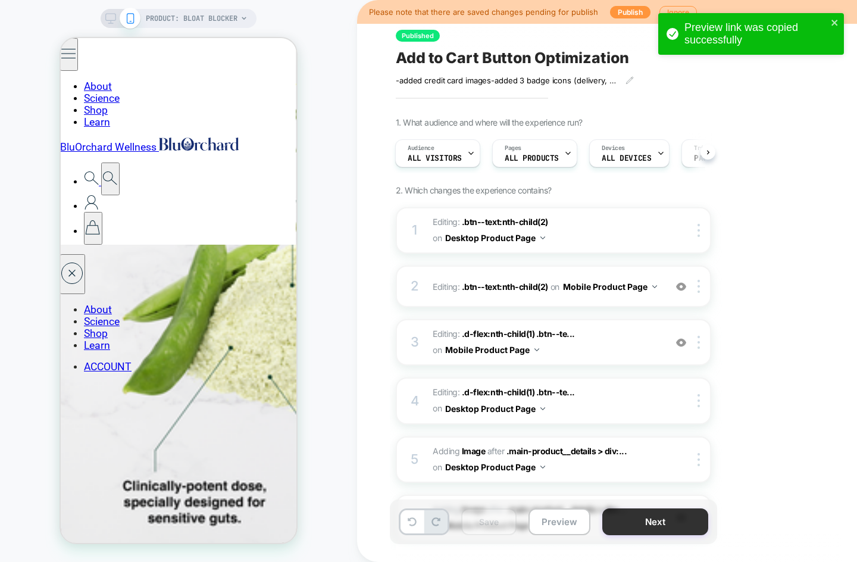
click at [644, 526] on button "Next" at bounding box center [656, 521] width 106 height 27
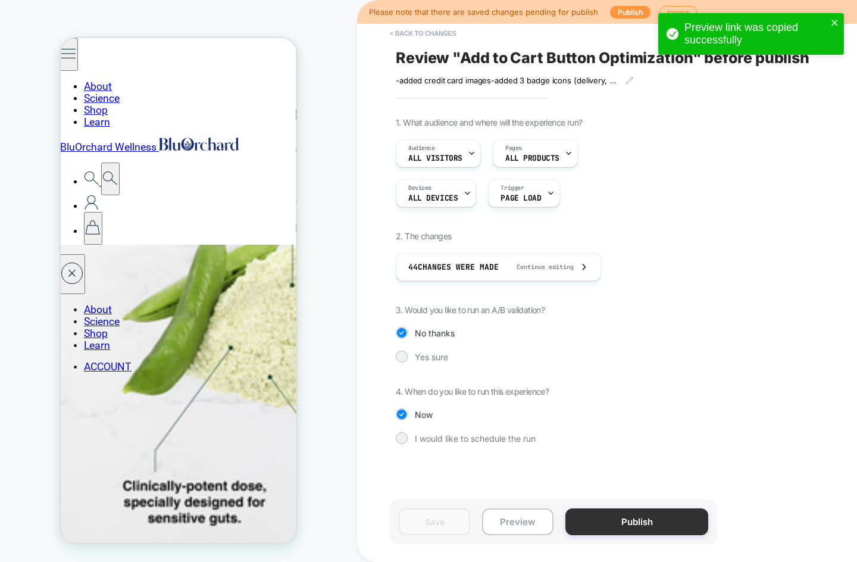
click at [644, 519] on button "Publish" at bounding box center [637, 521] width 143 height 27
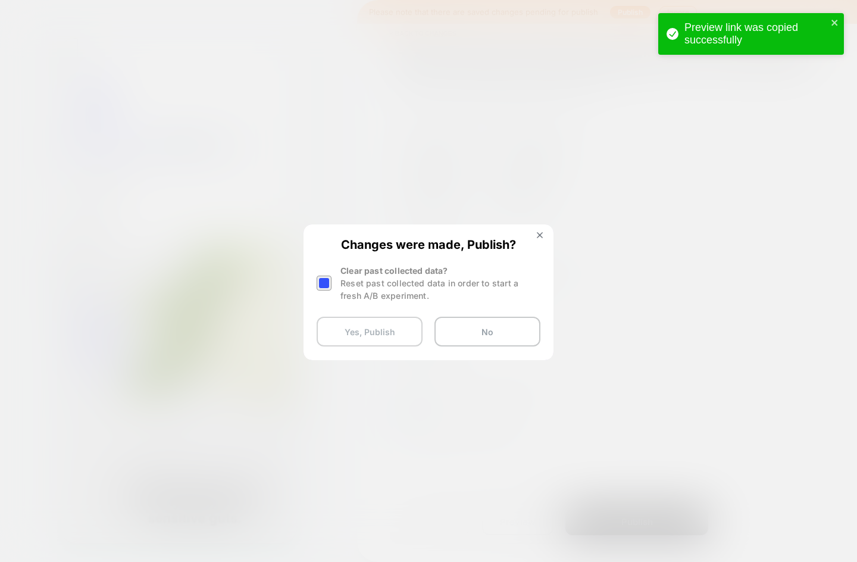
click at [370, 326] on button "Yes, Publish" at bounding box center [370, 332] width 106 height 30
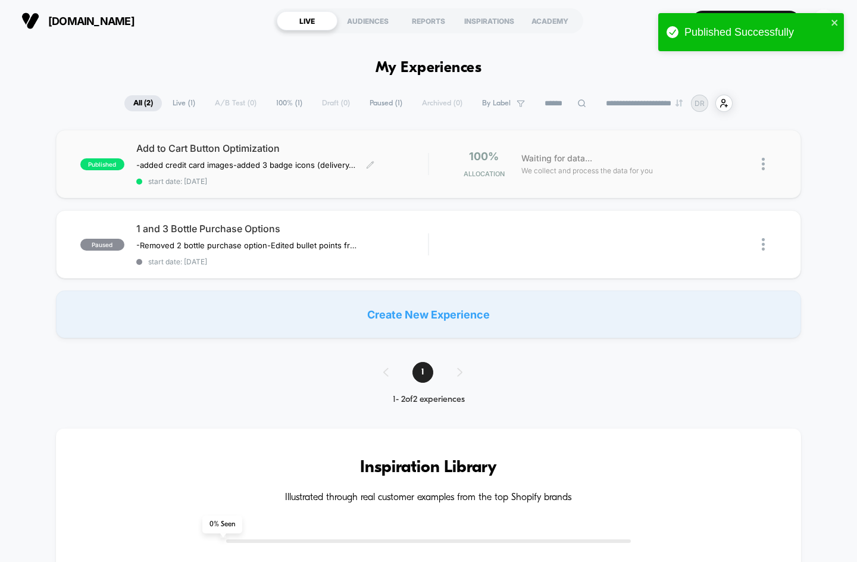
click at [161, 157] on div "Add to Cart Button Optimization -added credit card images -added 3 badge icons …" at bounding box center [282, 163] width 292 height 43
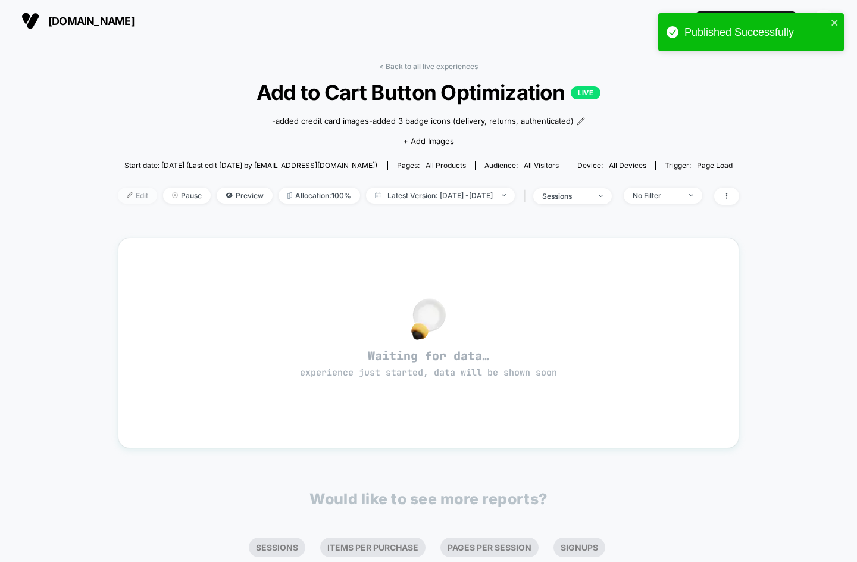
click at [121, 197] on span "Edit" at bounding box center [137, 196] width 39 height 16
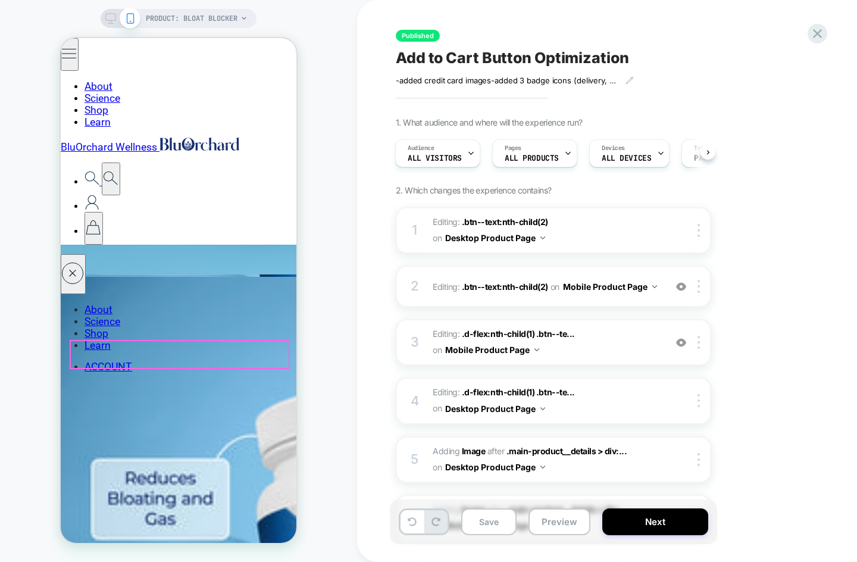
scroll to position [1968, 0]
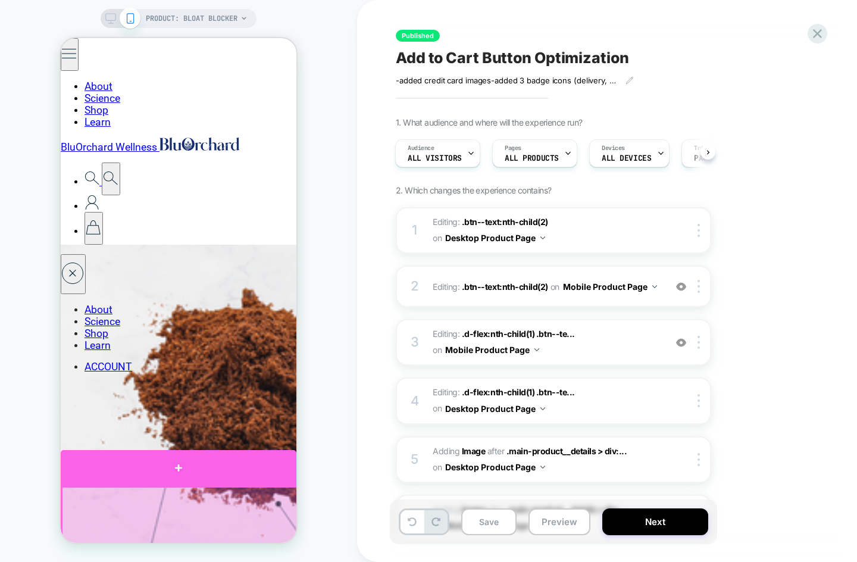
click at [86, 466] on div at bounding box center [179, 468] width 236 height 36
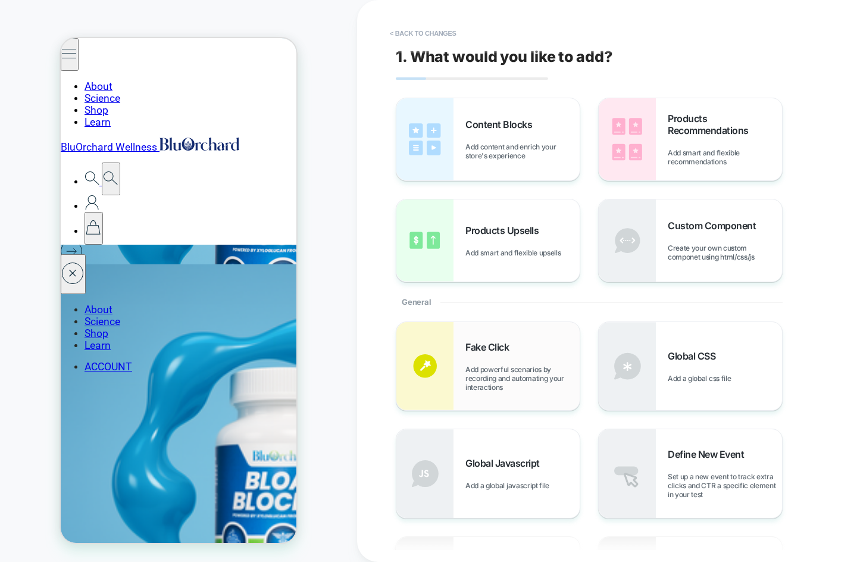
scroll to position [839, 0]
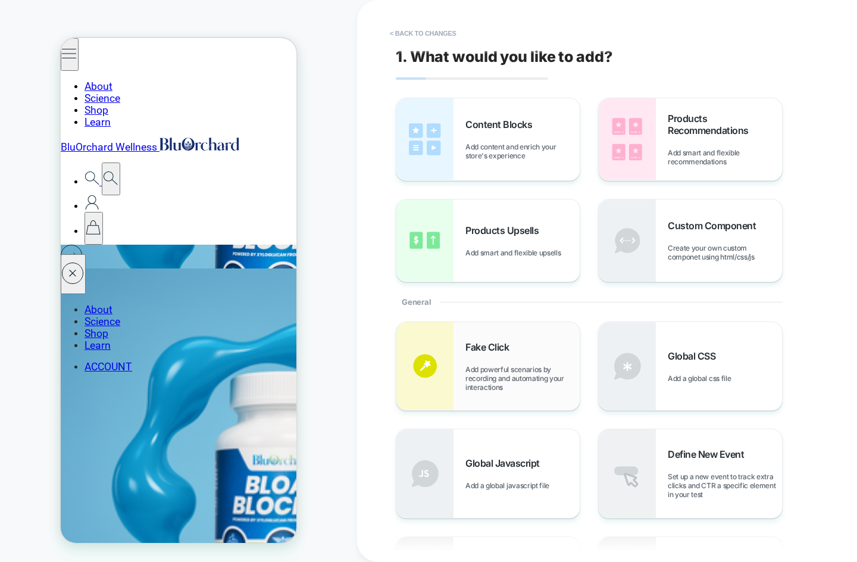
click at [517, 346] on div "Fake Click Add powerful scenarios by recording and automating your interactions" at bounding box center [523, 366] width 114 height 51
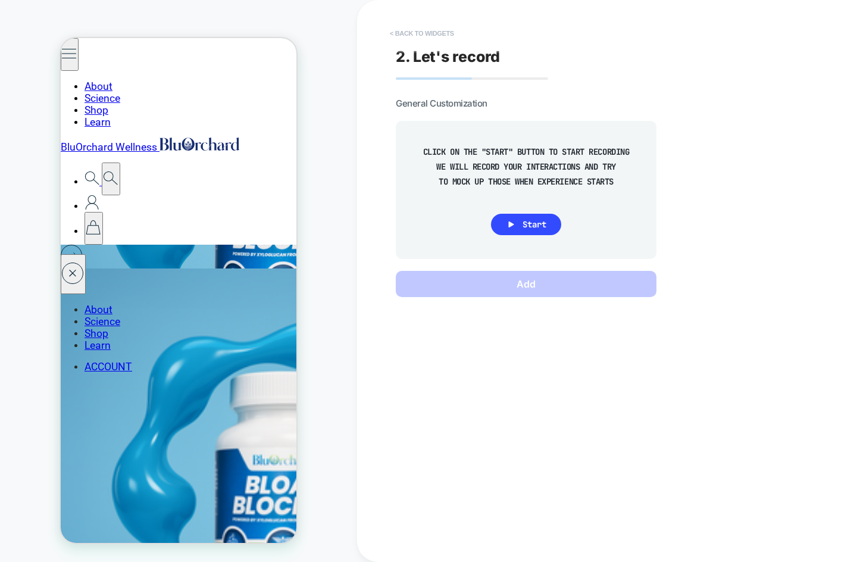
click at [410, 35] on button "< Back to widgets" at bounding box center [422, 33] width 76 height 19
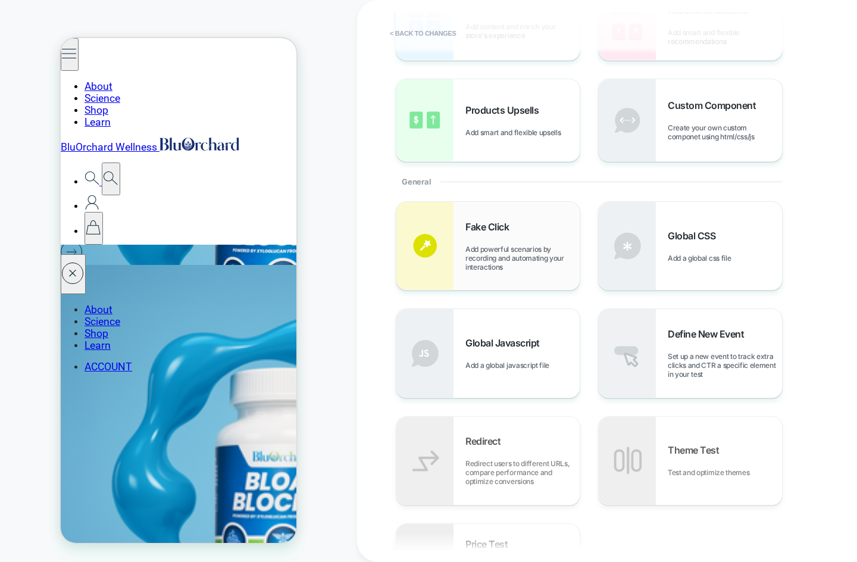
scroll to position [0, 0]
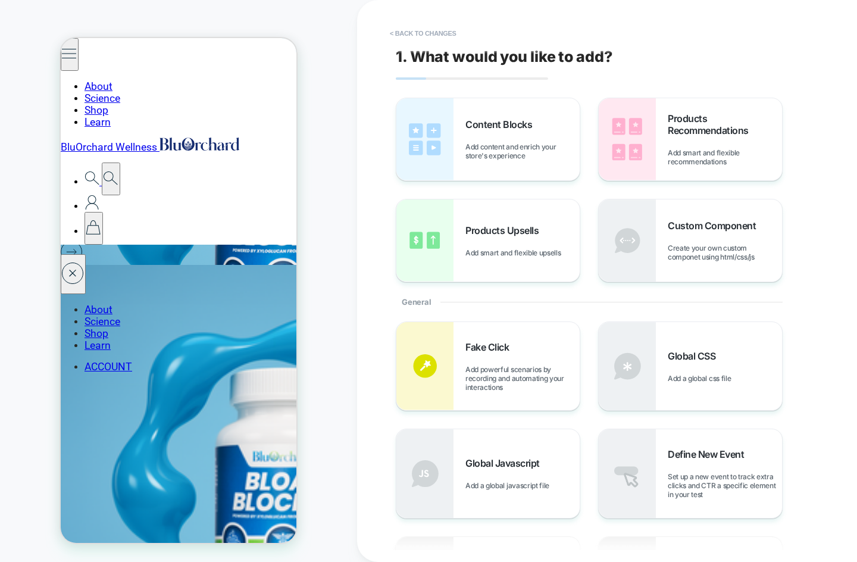
click at [631, 69] on div "1. What would you like to add? Content Blocks Add content and enrich your store…" at bounding box center [613, 281] width 447 height 538
click at [487, 138] on div "Content Blocks Add content and enrich your store's experience" at bounding box center [523, 139] width 114 height 42
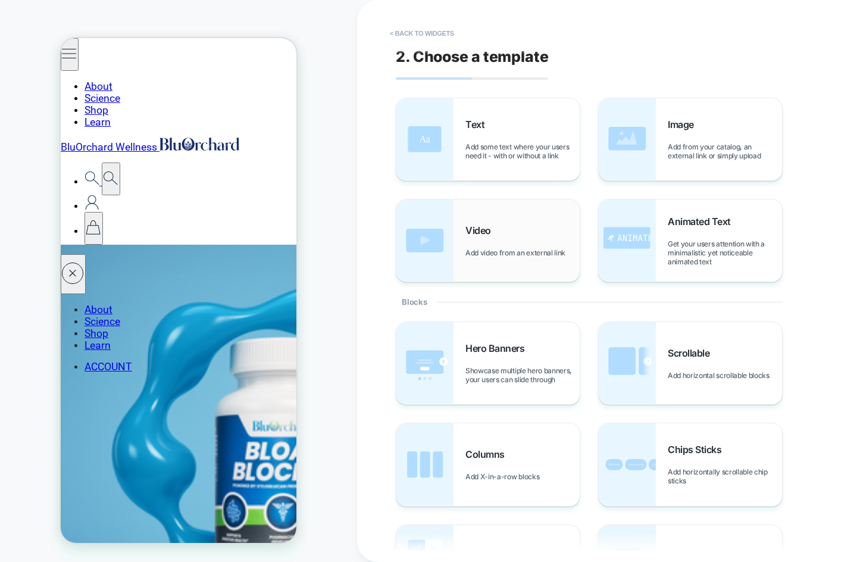
scroll to position [873, 0]
click at [428, 31] on button "< Back to widgets" at bounding box center [422, 33] width 76 height 19
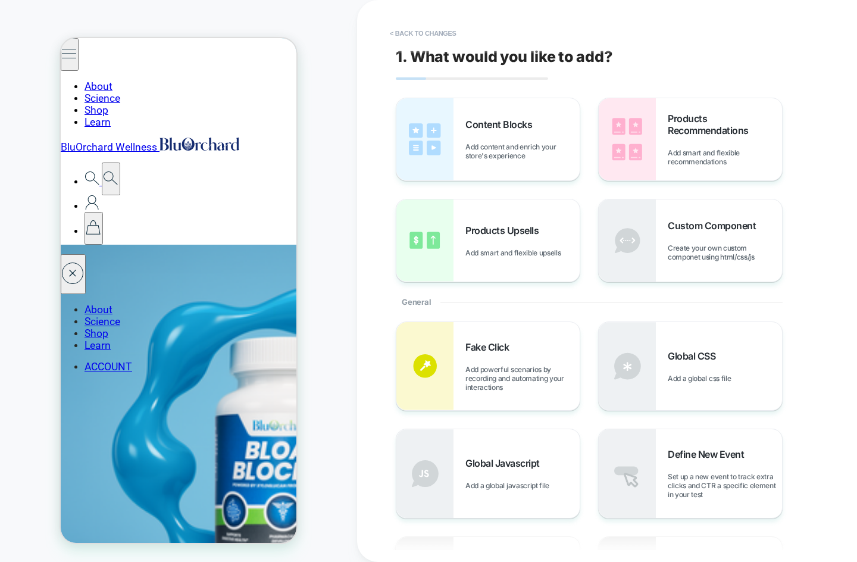
scroll to position [843, 0]
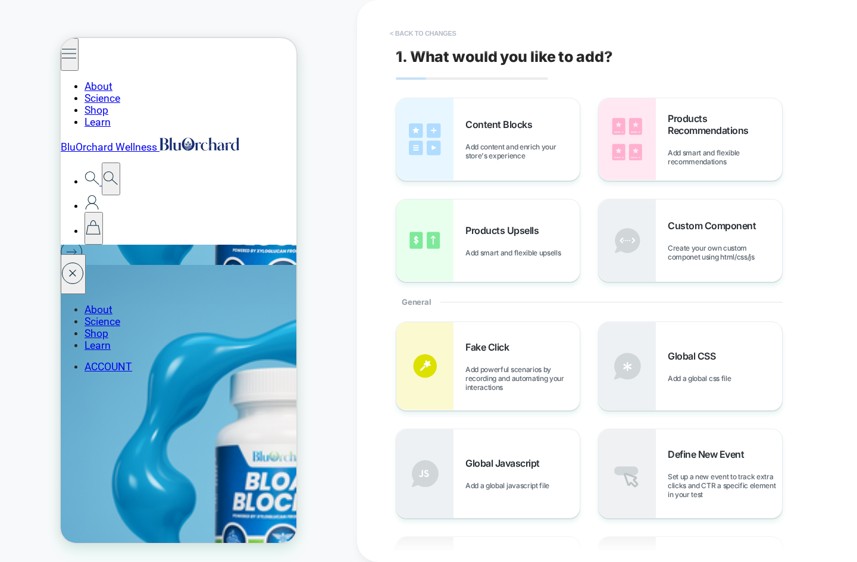
click at [419, 33] on button "< Back to changes" at bounding box center [423, 33] width 79 height 19
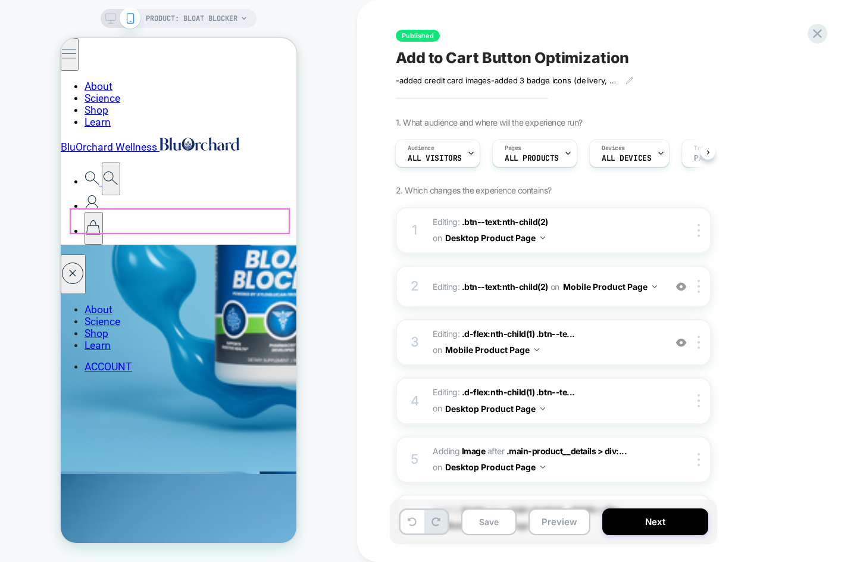
scroll to position [1069, 0]
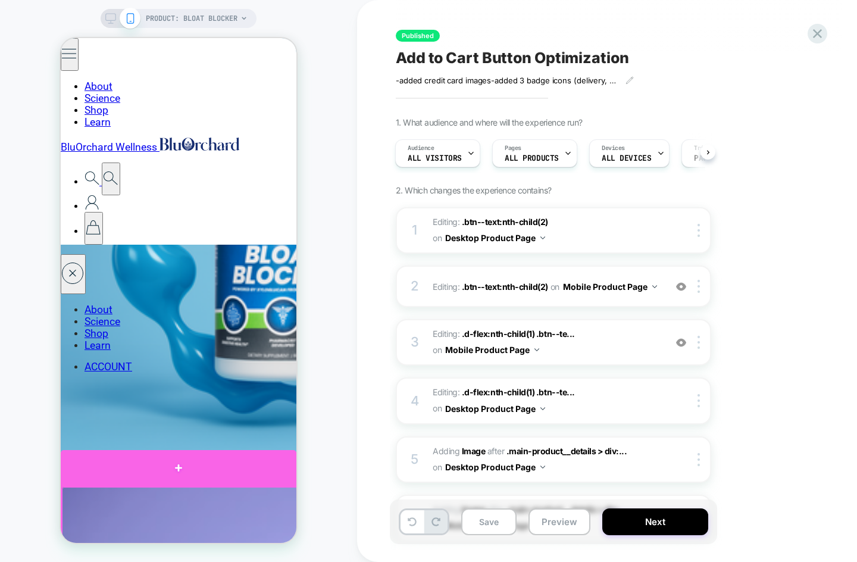
click at [75, 485] on div at bounding box center [179, 468] width 236 height 36
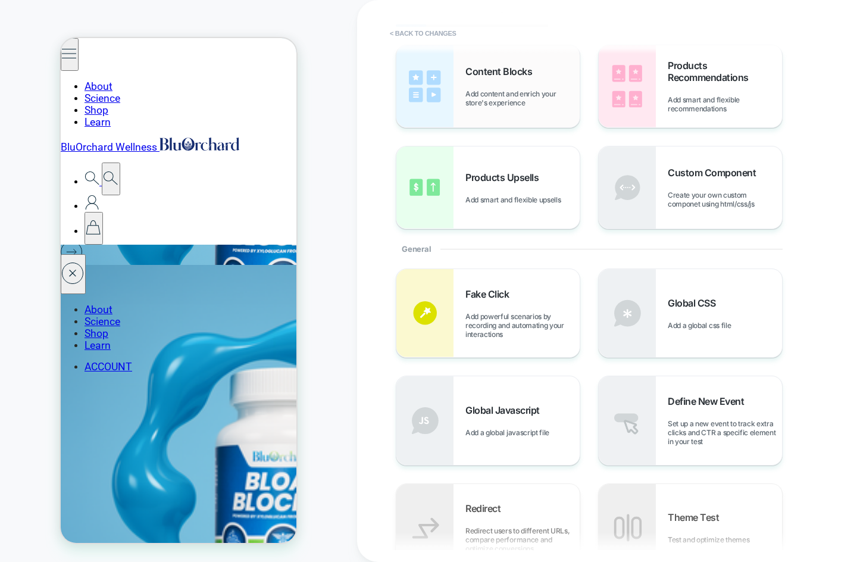
scroll to position [0, 0]
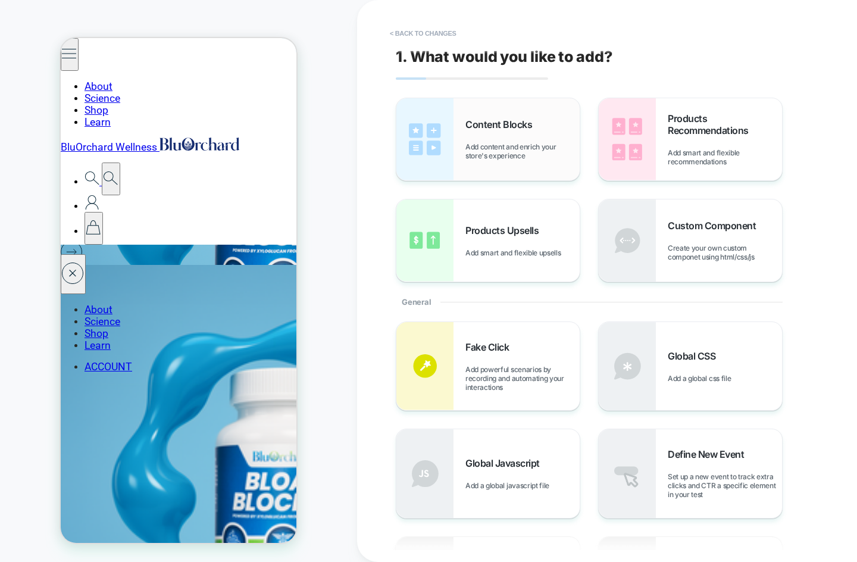
click at [503, 148] on span "Add content and enrich your store's experience" at bounding box center [523, 151] width 114 height 18
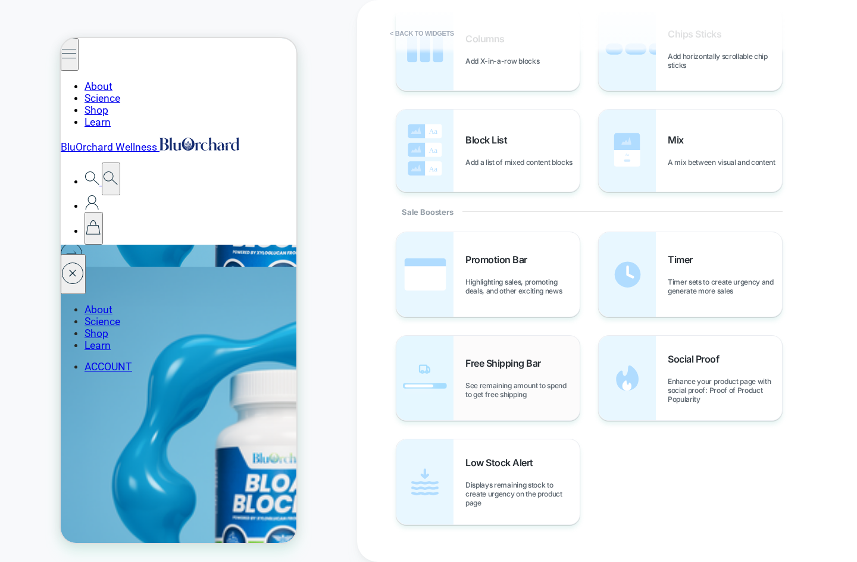
scroll to position [438, 0]
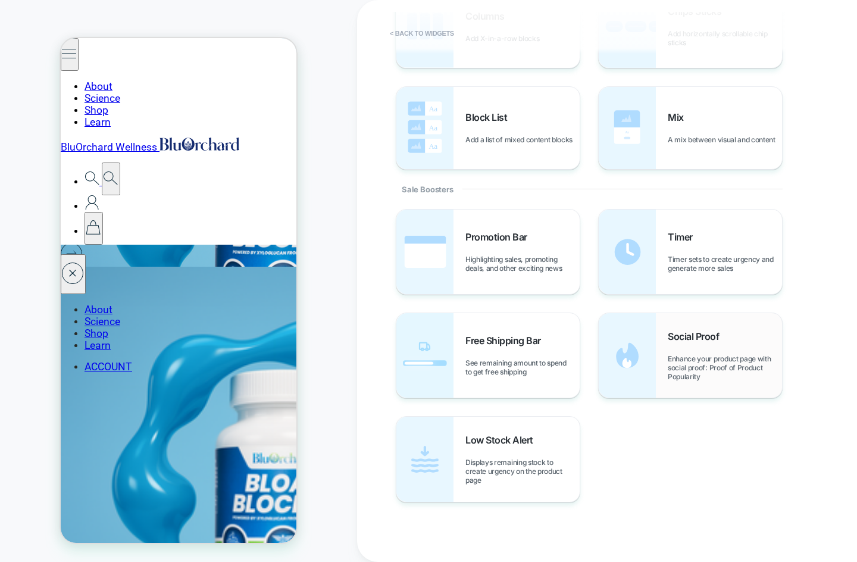
click at [688, 338] on span "Social Proof" at bounding box center [696, 336] width 57 height 12
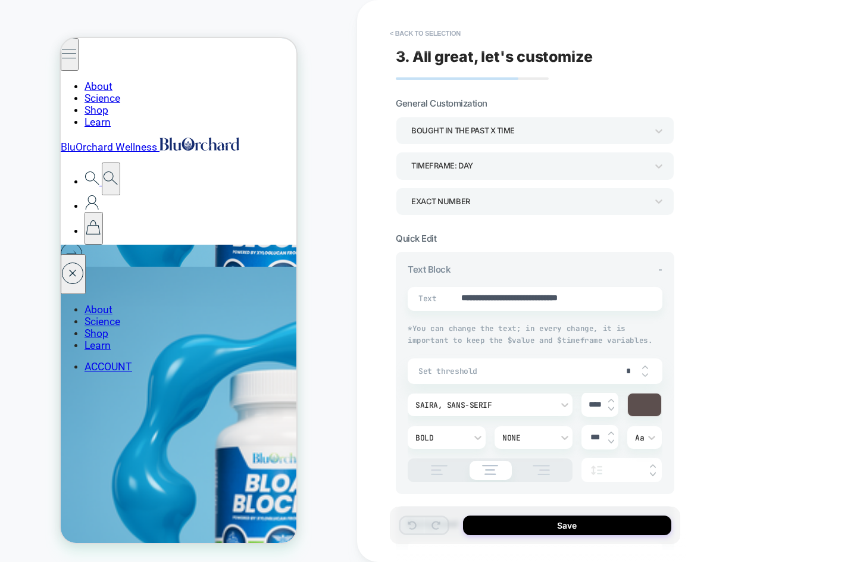
type textarea "*"
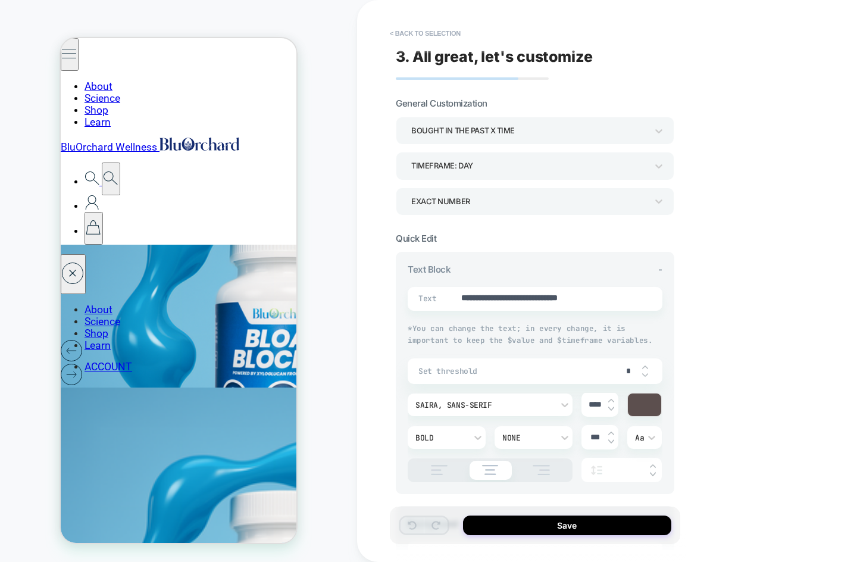
scroll to position [723, 0]
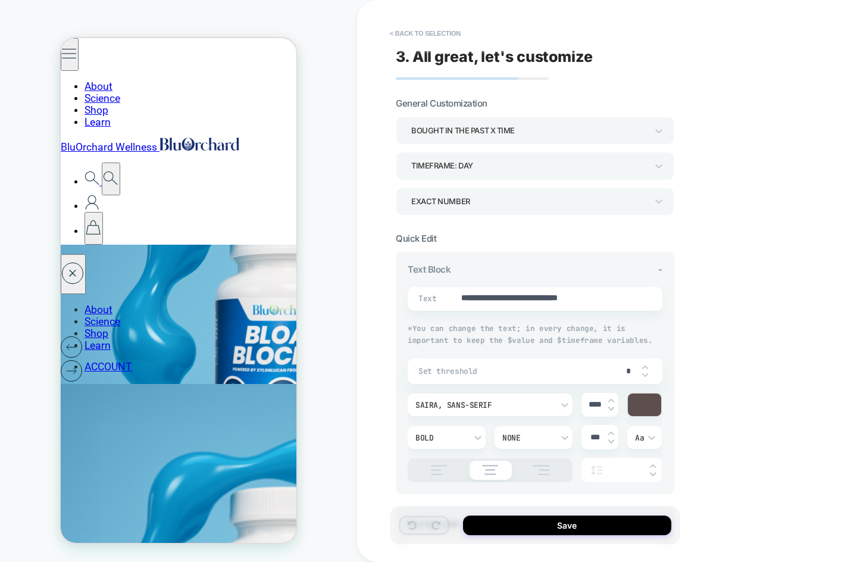
click at [488, 130] on div "bought in the past x time" at bounding box center [529, 131] width 236 height 16
click at [520, 202] on div "EXACT NUMBER" at bounding box center [529, 202] width 236 height 16
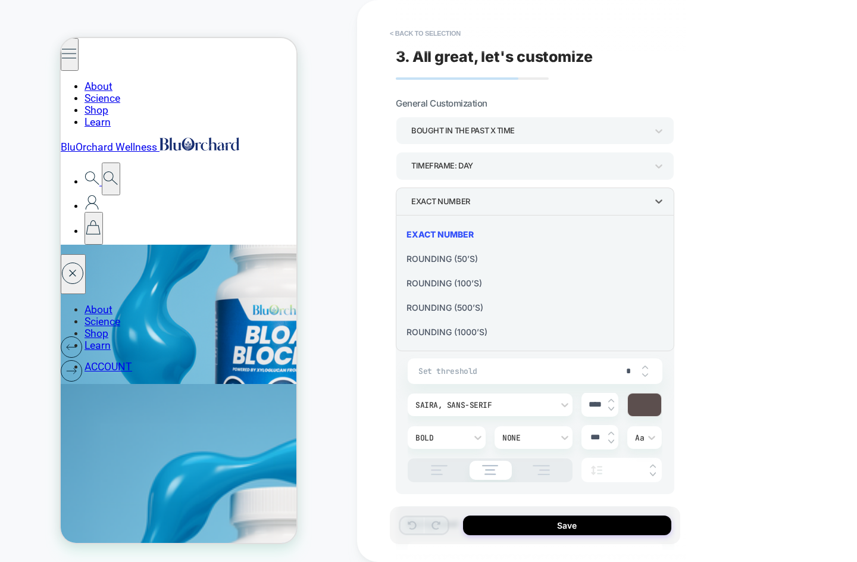
click at [503, 163] on div at bounding box center [428, 281] width 857 height 562
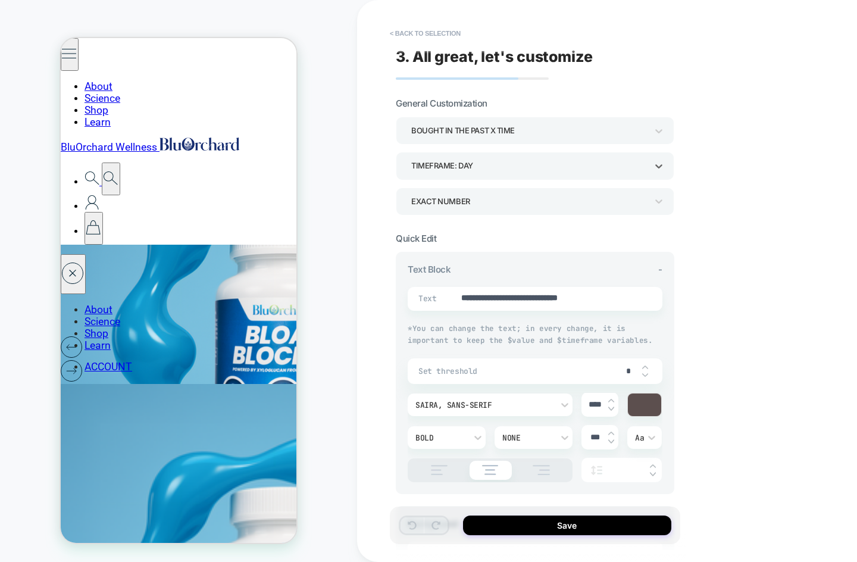
click at [487, 161] on div "TIMEFRAME: day" at bounding box center [529, 166] width 236 height 16
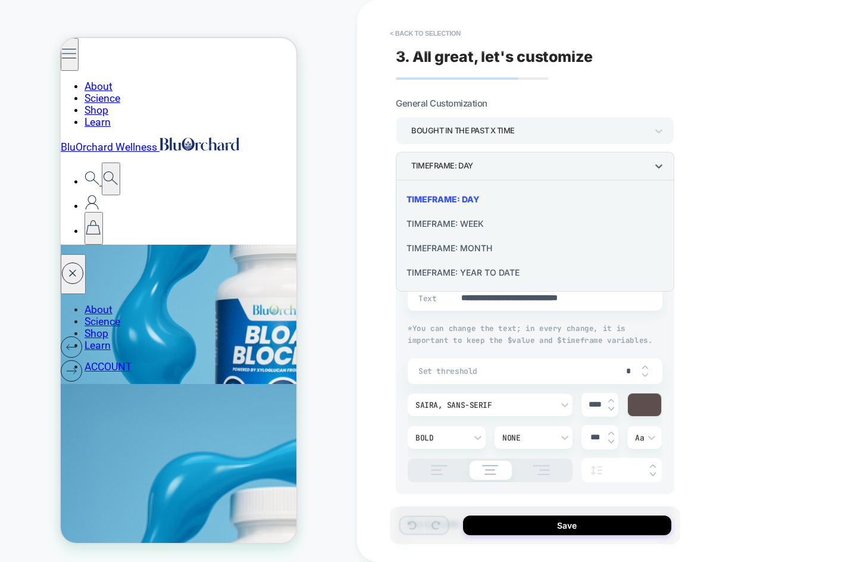
click at [503, 134] on div at bounding box center [428, 281] width 857 height 562
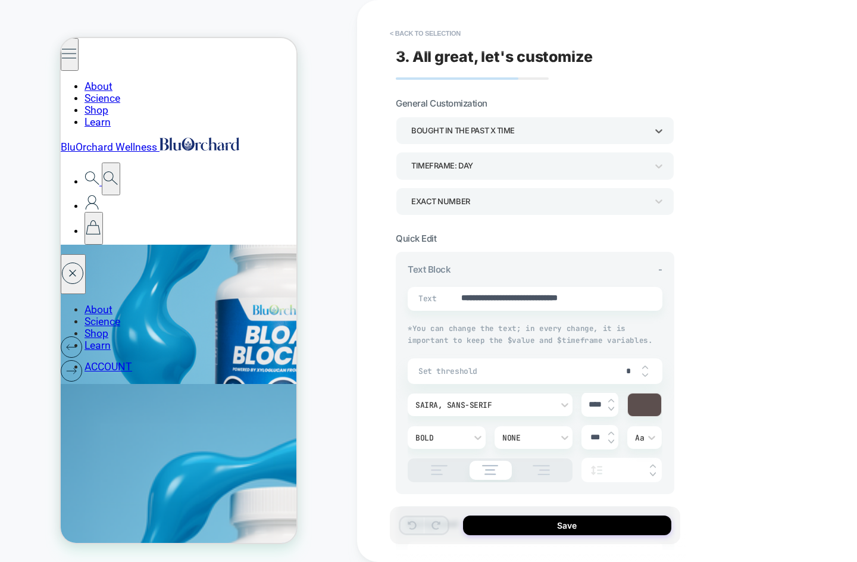
click at [497, 132] on div "bought in the past x time" at bounding box center [529, 131] width 236 height 16
click at [411, 32] on button "< Back to selection" at bounding box center [425, 33] width 83 height 19
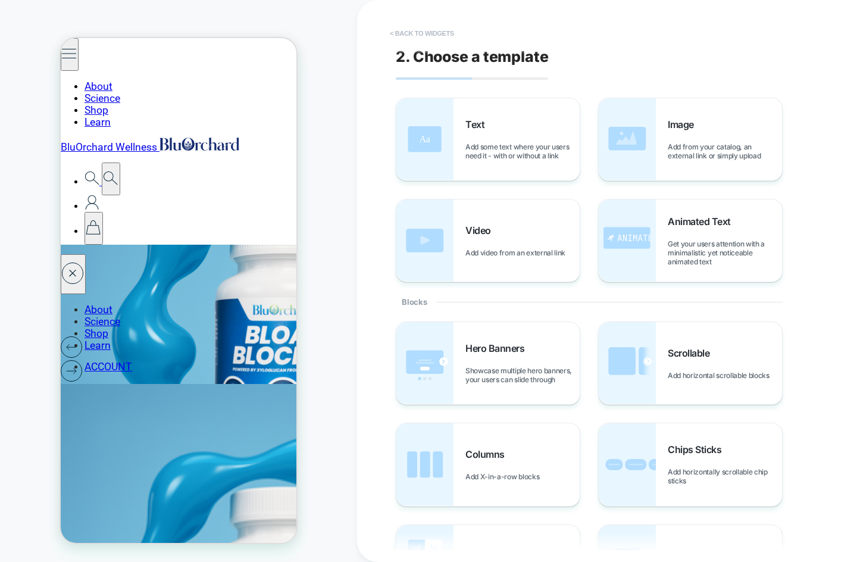
click at [409, 33] on button "< Back to widgets" at bounding box center [422, 33] width 76 height 19
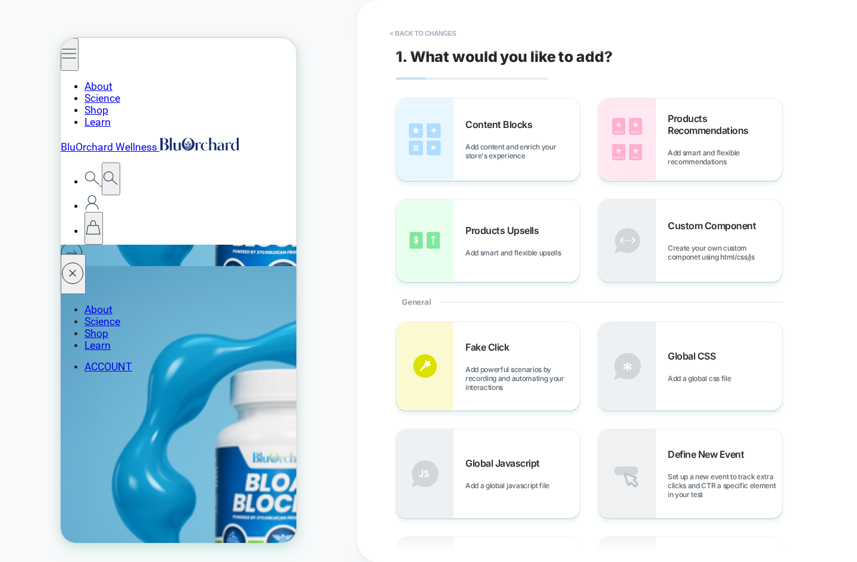
scroll to position [841, 0]
click at [409, 33] on button "< Back to changes" at bounding box center [423, 33] width 79 height 19
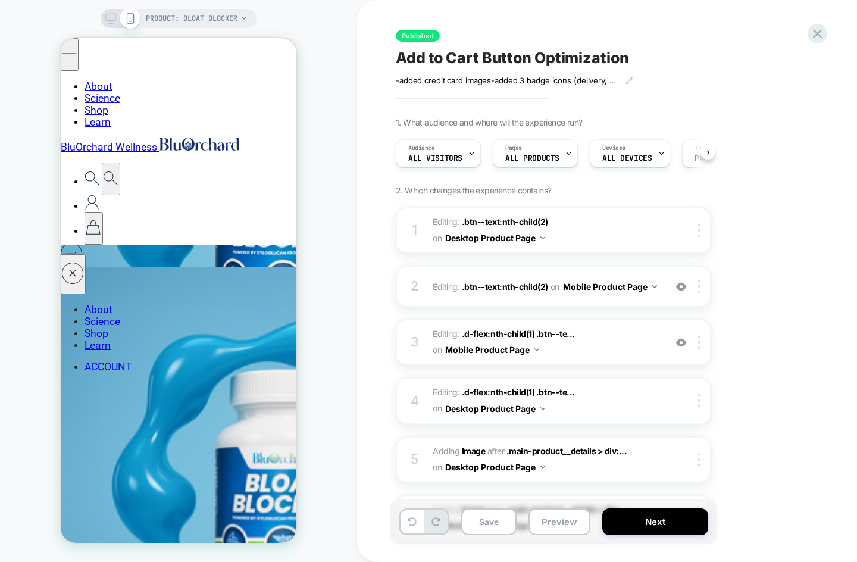
scroll to position [0, 1]
